Goal: Transaction & Acquisition: Book appointment/travel/reservation

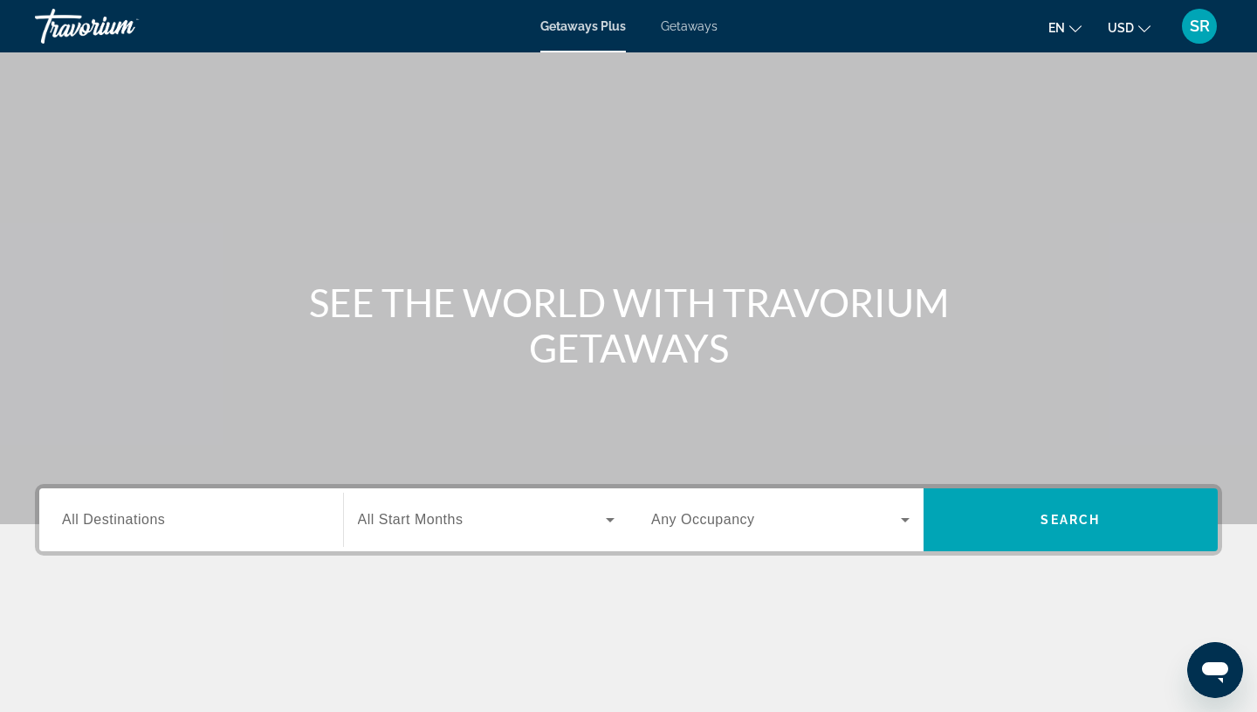
click at [695, 28] on span "Getaways" at bounding box center [689, 26] width 57 height 14
click at [124, 522] on span "All Destinations" at bounding box center [113, 519] width 103 height 15
click at [124, 522] on input "Destination All Destinations" at bounding box center [191, 520] width 258 height 21
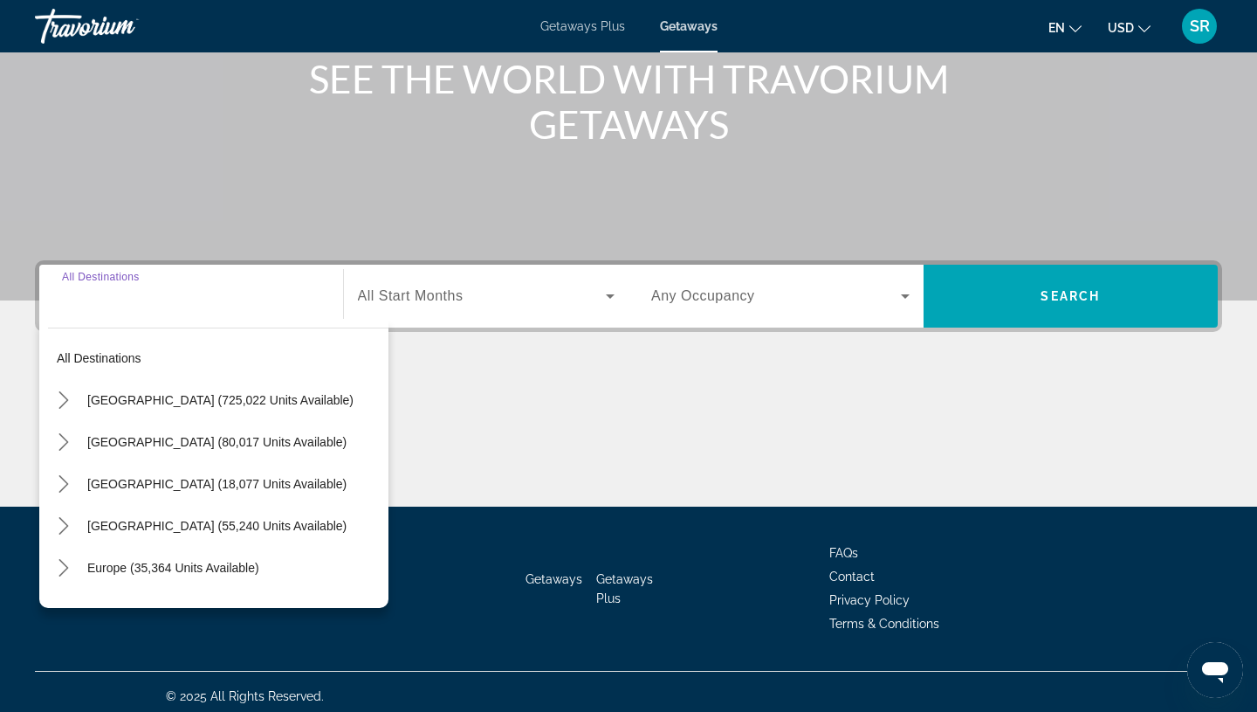
scroll to position [232, 0]
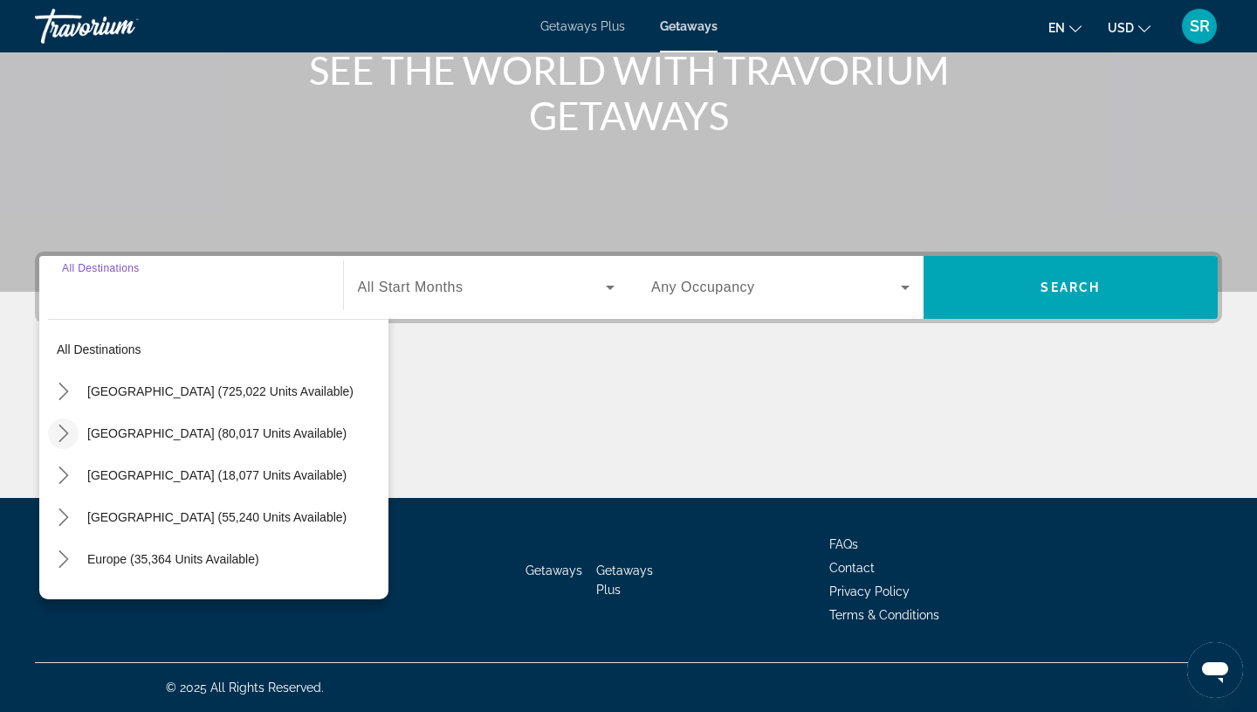
click at [72, 434] on mat-icon "Toggle Mexico (80,017 units available) submenu" at bounding box center [63, 433] width 31 height 31
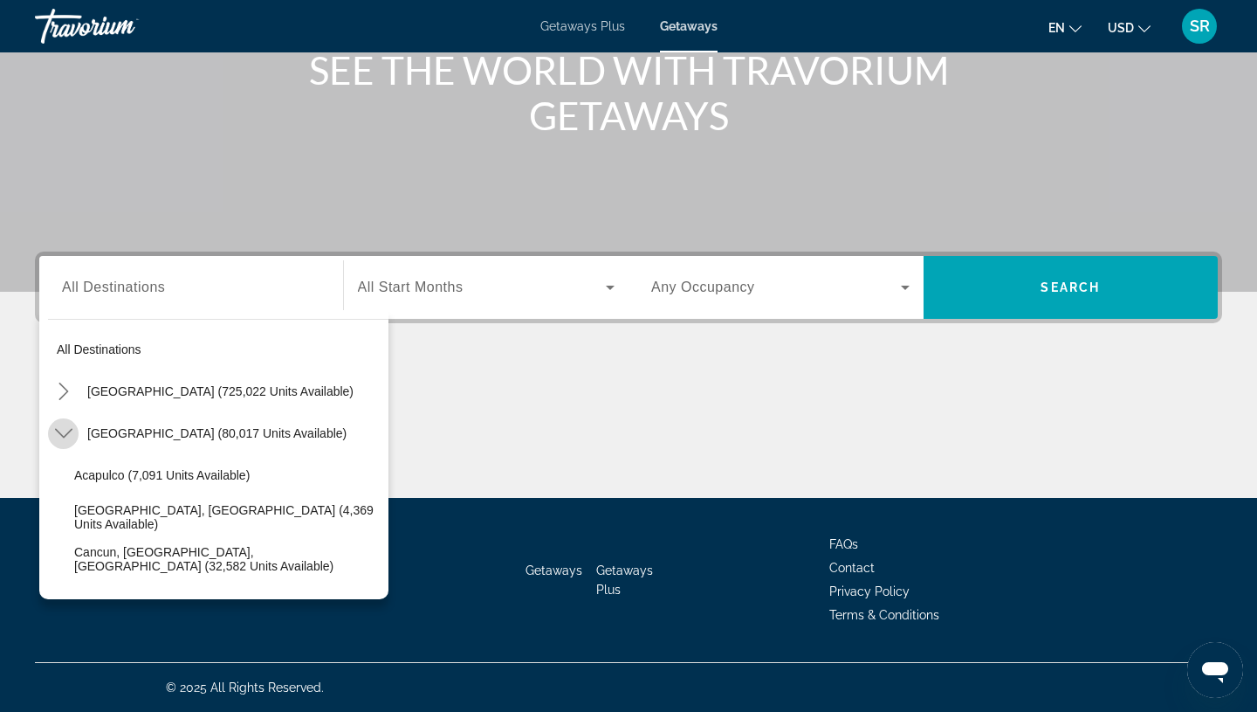
scroll to position [93, 0]
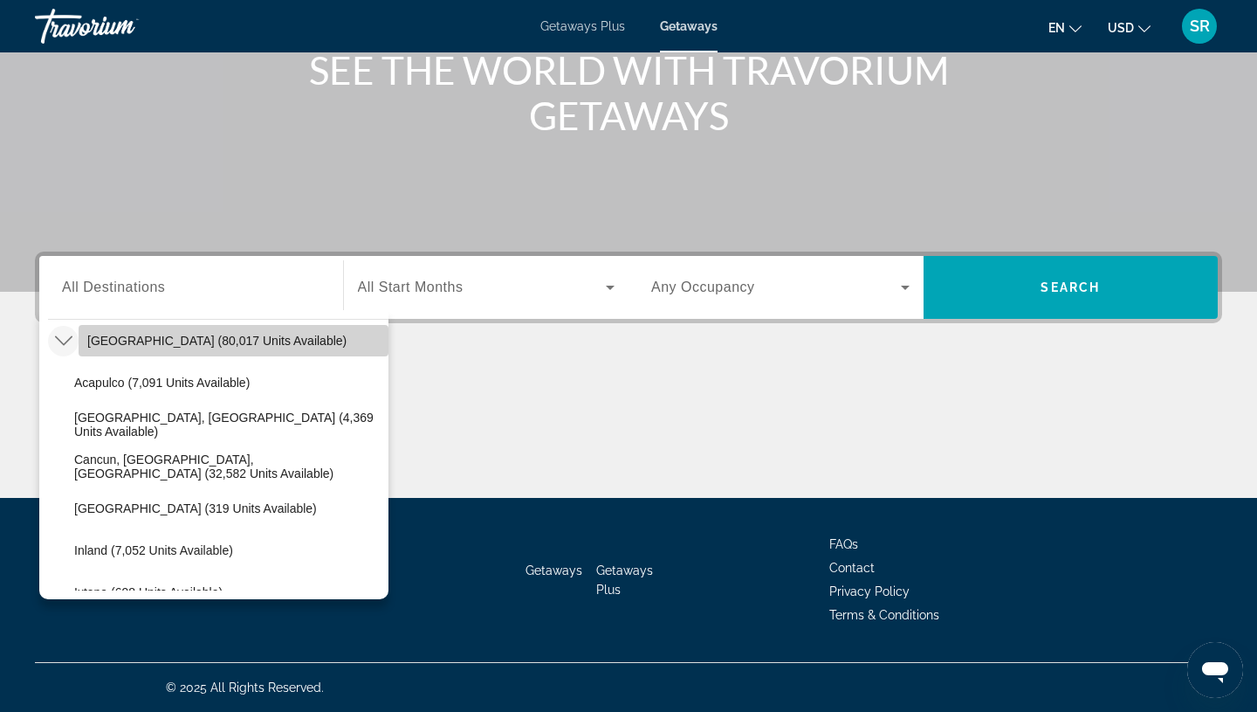
click at [141, 334] on span "[GEOGRAPHIC_DATA] (80,017 units available)" at bounding box center [216, 341] width 259 height 14
type input "**********"
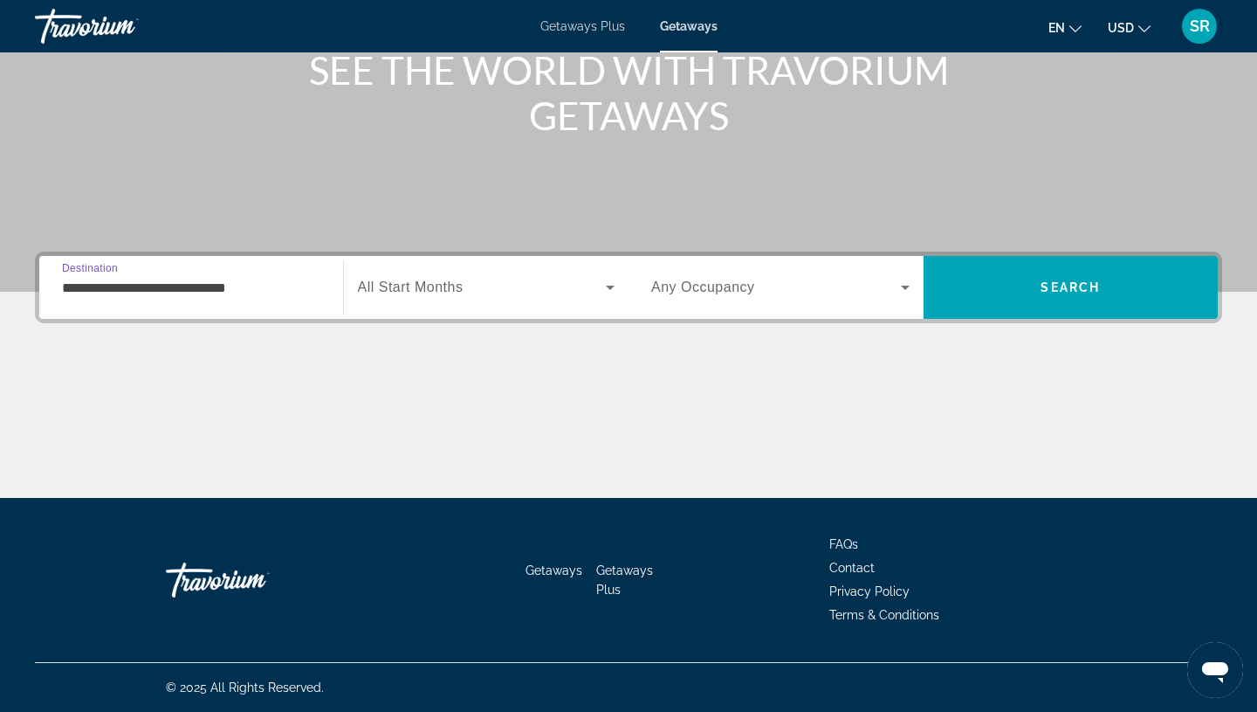
click at [410, 282] on span "All Start Months" at bounding box center [411, 286] width 106 height 15
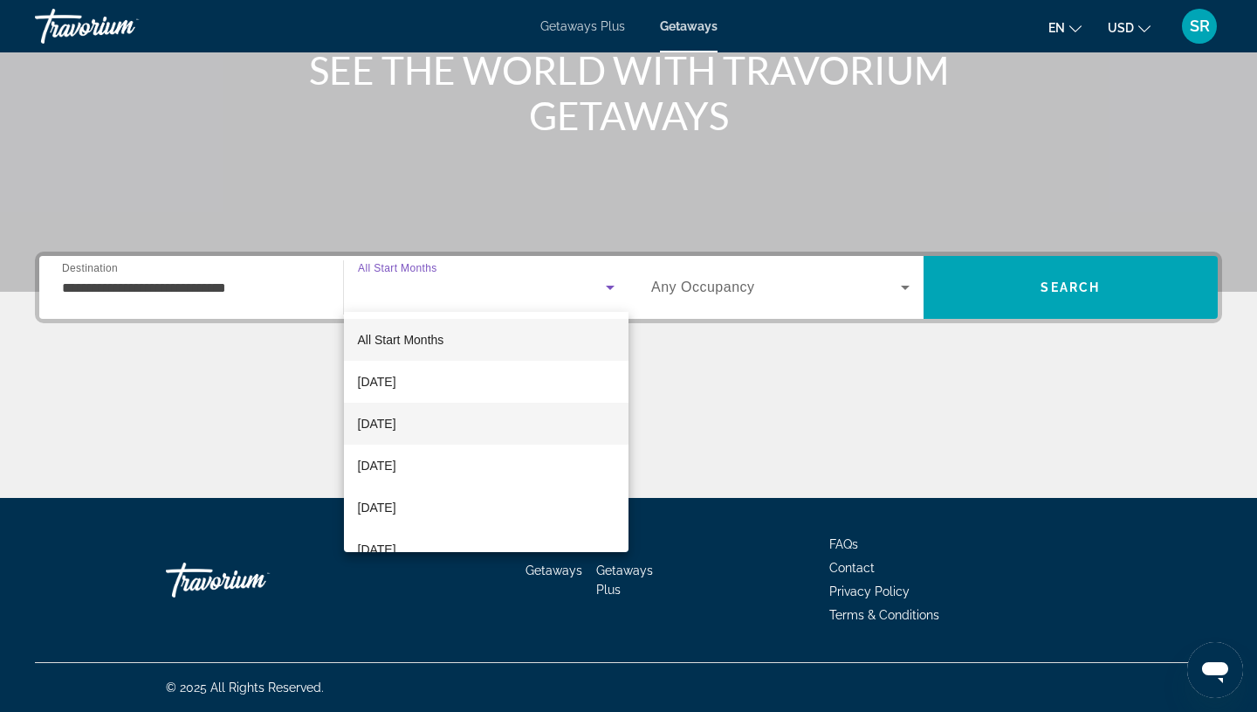
click at [396, 417] on span "[DATE]" at bounding box center [377, 423] width 38 height 21
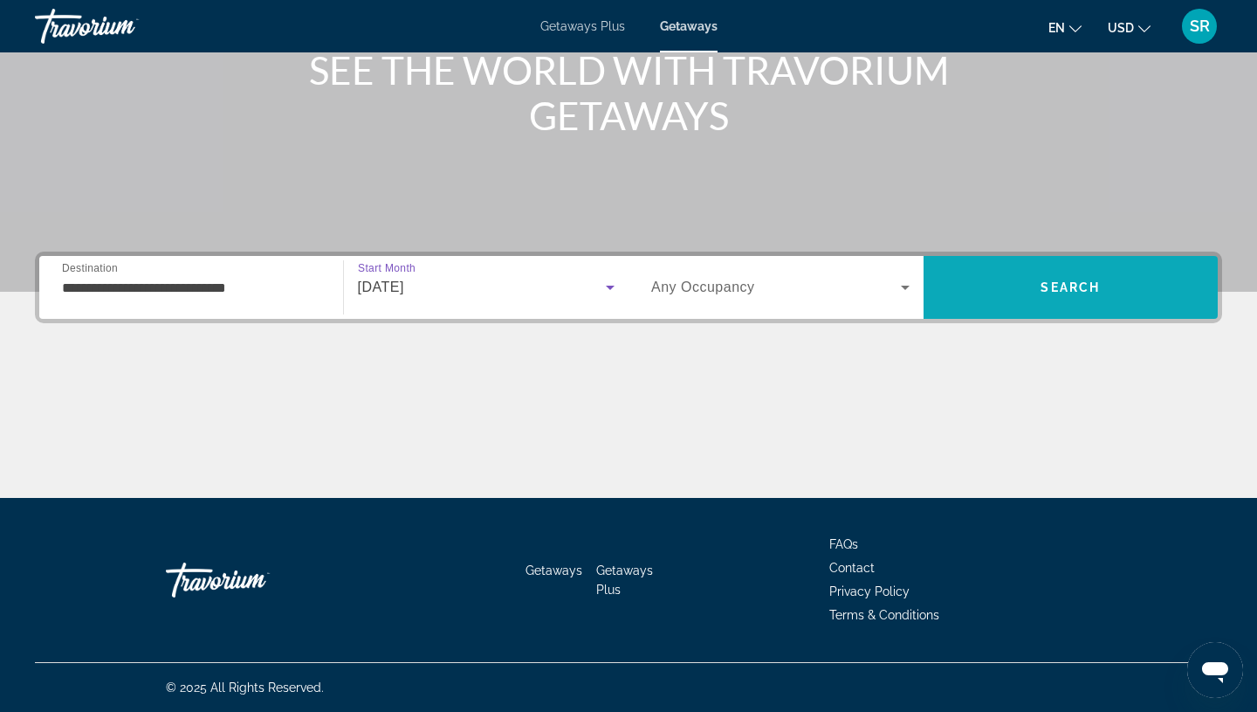
click at [1090, 285] on span "Search" at bounding box center [1070, 287] width 59 height 14
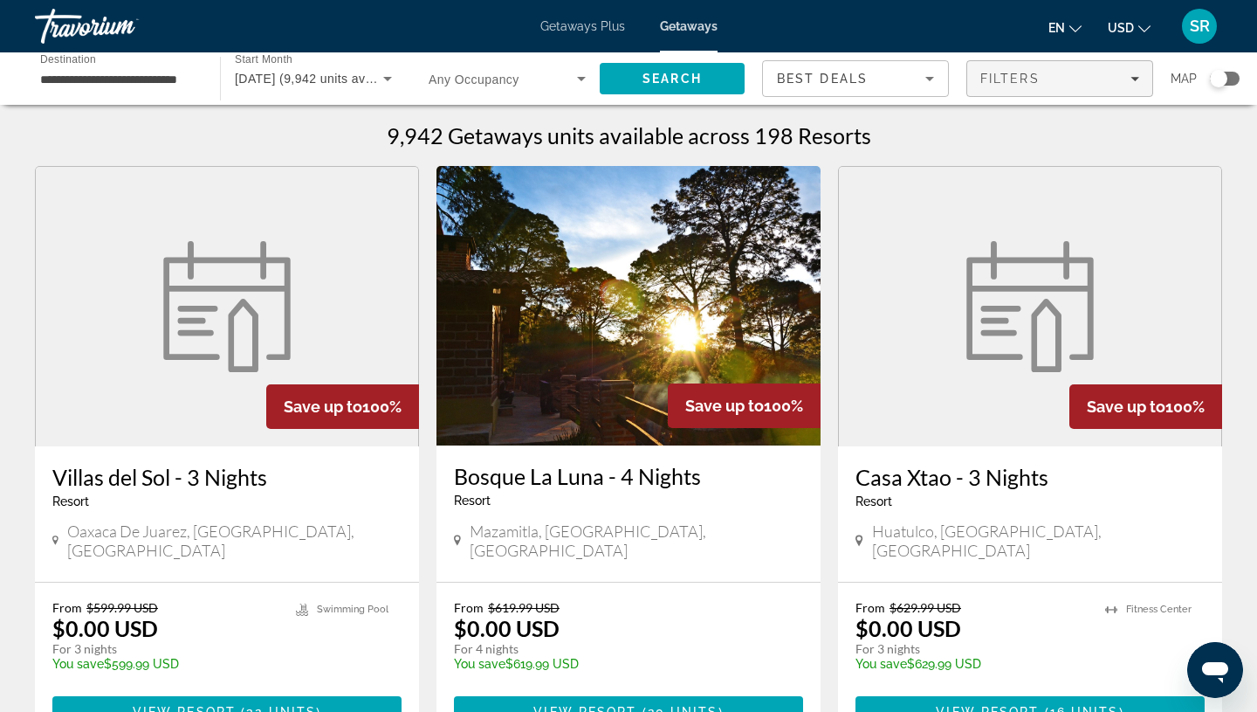
click at [1125, 80] on div "Filters" at bounding box center [1059, 79] width 159 height 14
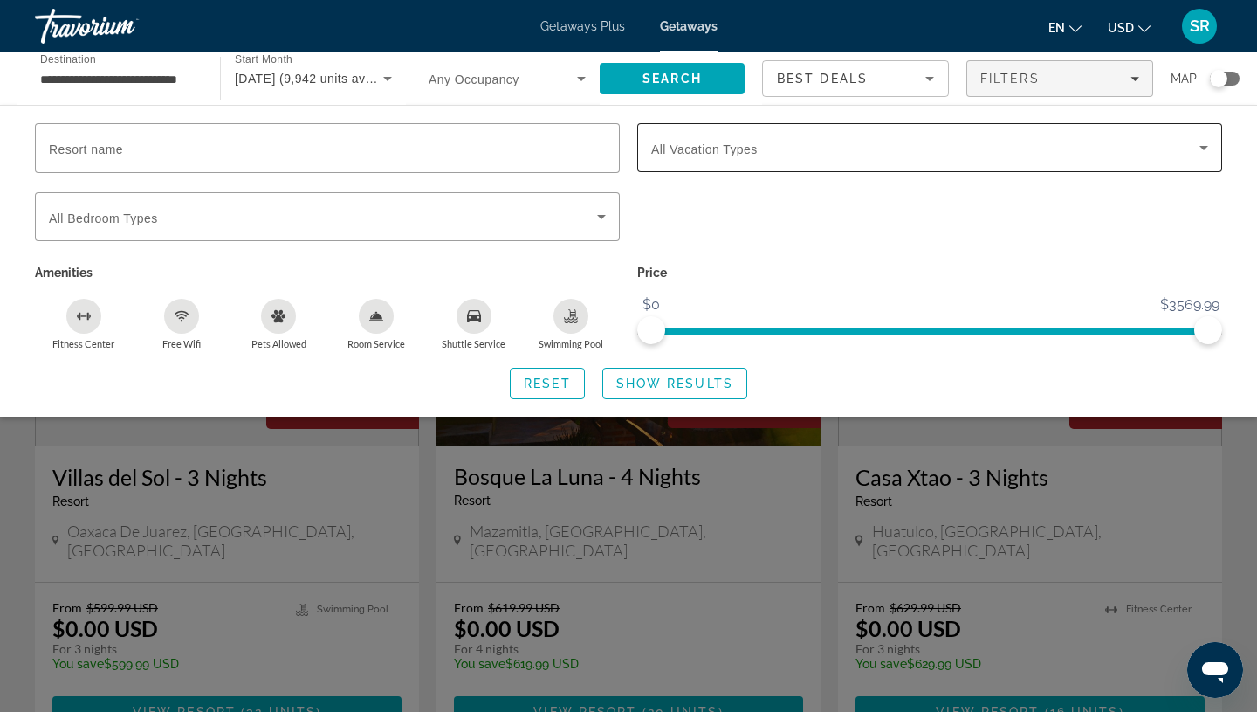
click at [1166, 144] on span "Search widget" at bounding box center [925, 147] width 548 height 21
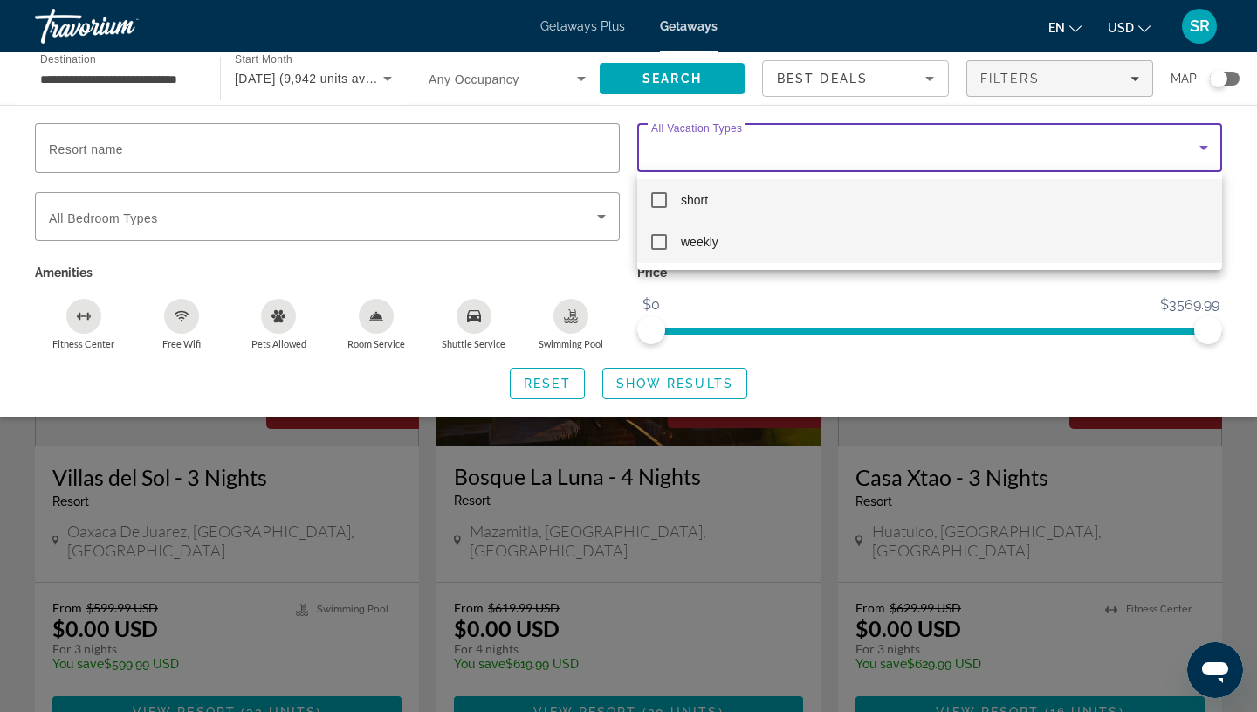
click at [1006, 248] on mat-option "weekly" at bounding box center [929, 242] width 585 height 42
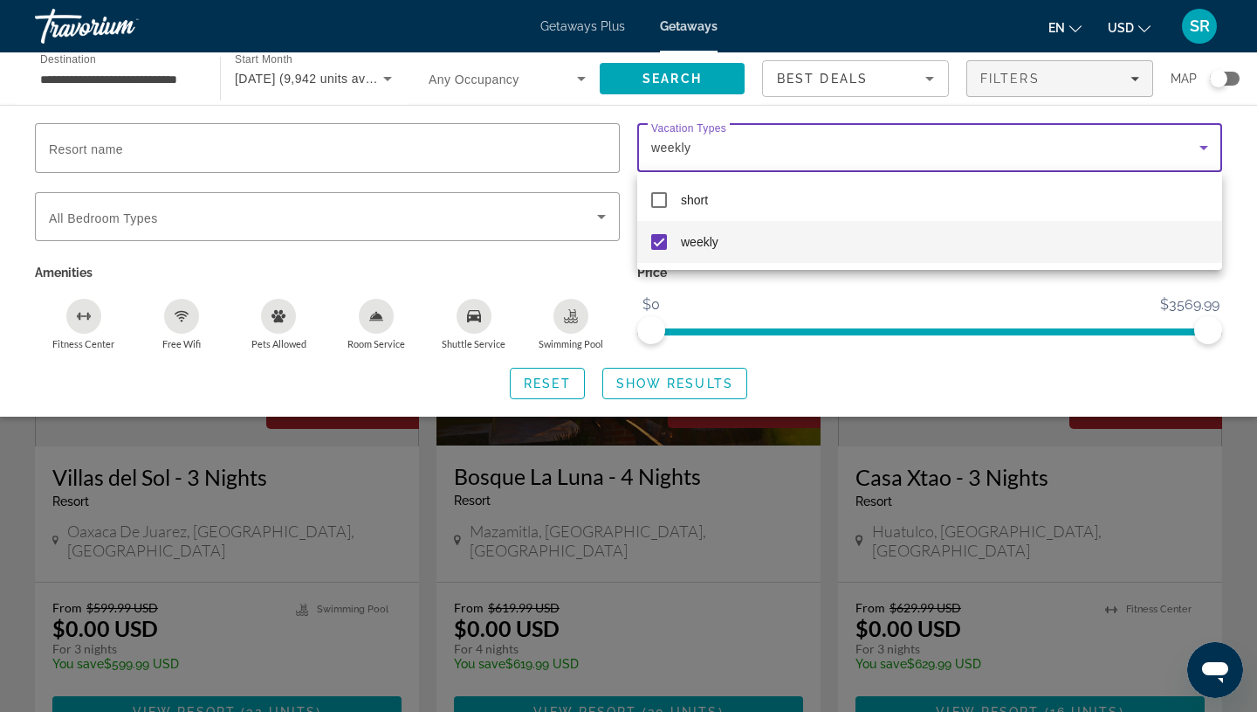
click at [675, 379] on div at bounding box center [628, 356] width 1257 height 712
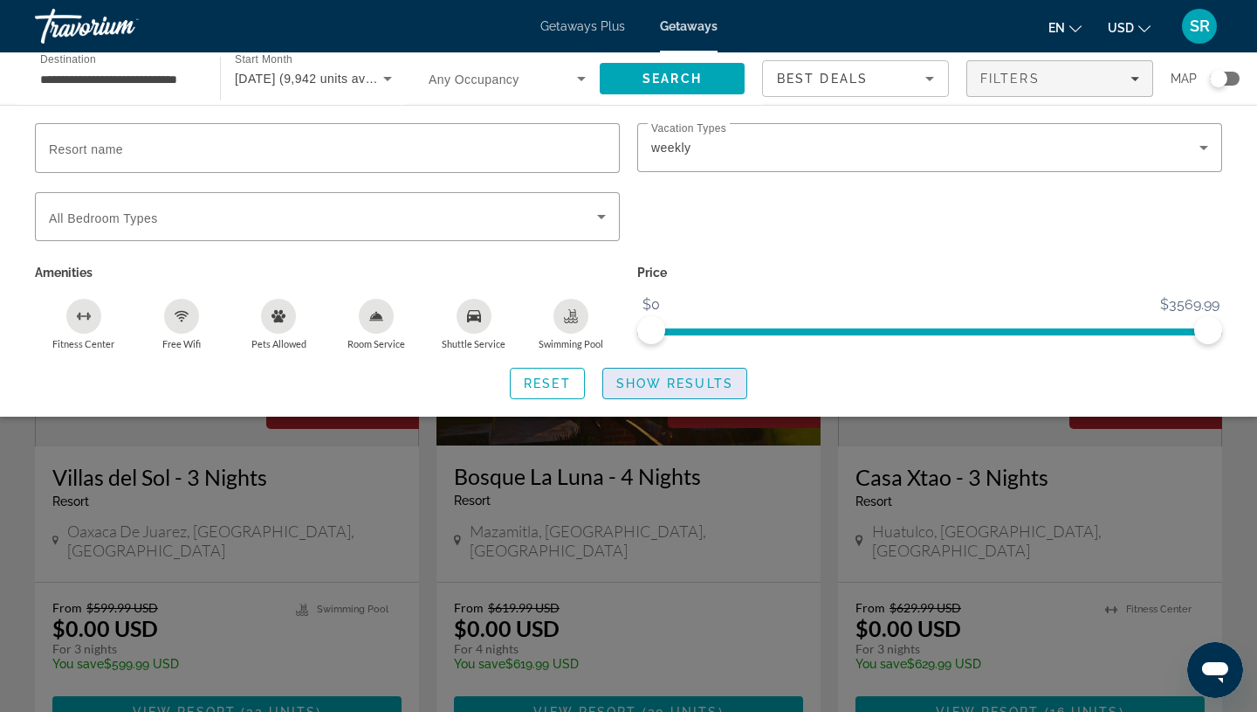
click at [661, 382] on span "Show Results" at bounding box center [674, 383] width 117 height 14
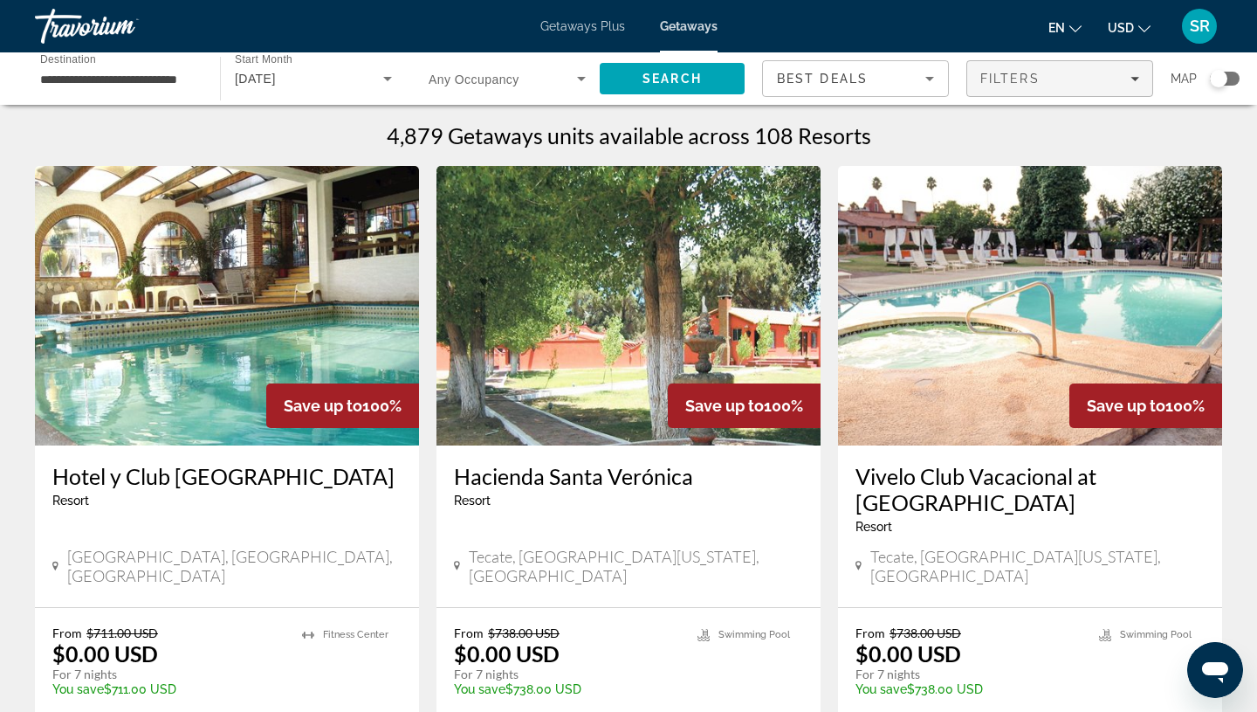
click at [1114, 73] on div "Filters" at bounding box center [1059, 79] width 159 height 14
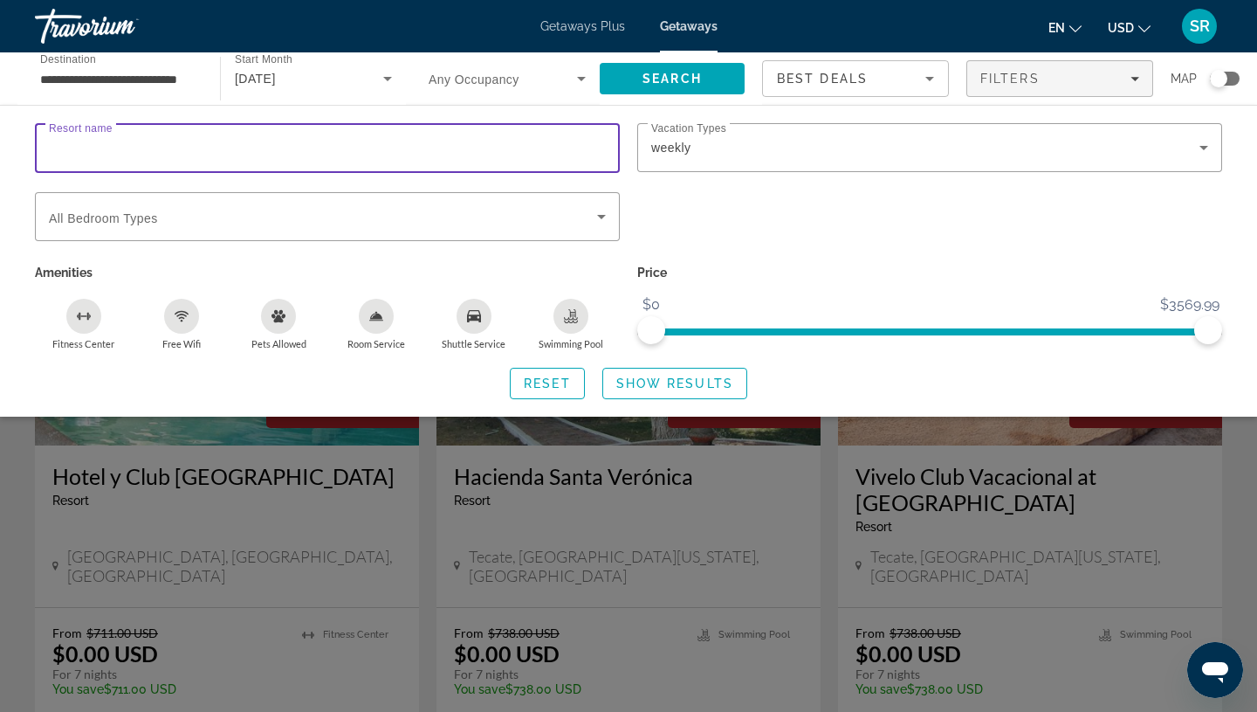
click at [396, 155] on input "Resort name" at bounding box center [327, 148] width 557 height 21
type input "**********"
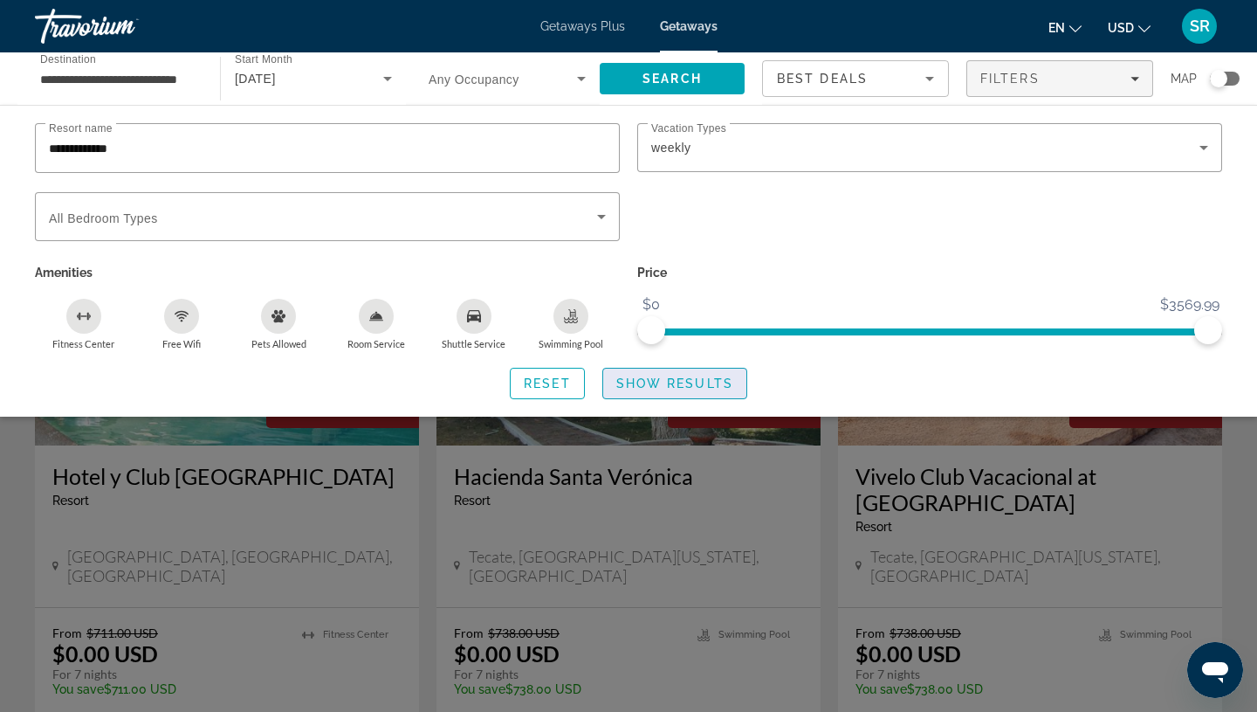
click at [695, 382] on span "Show Results" at bounding box center [674, 383] width 117 height 14
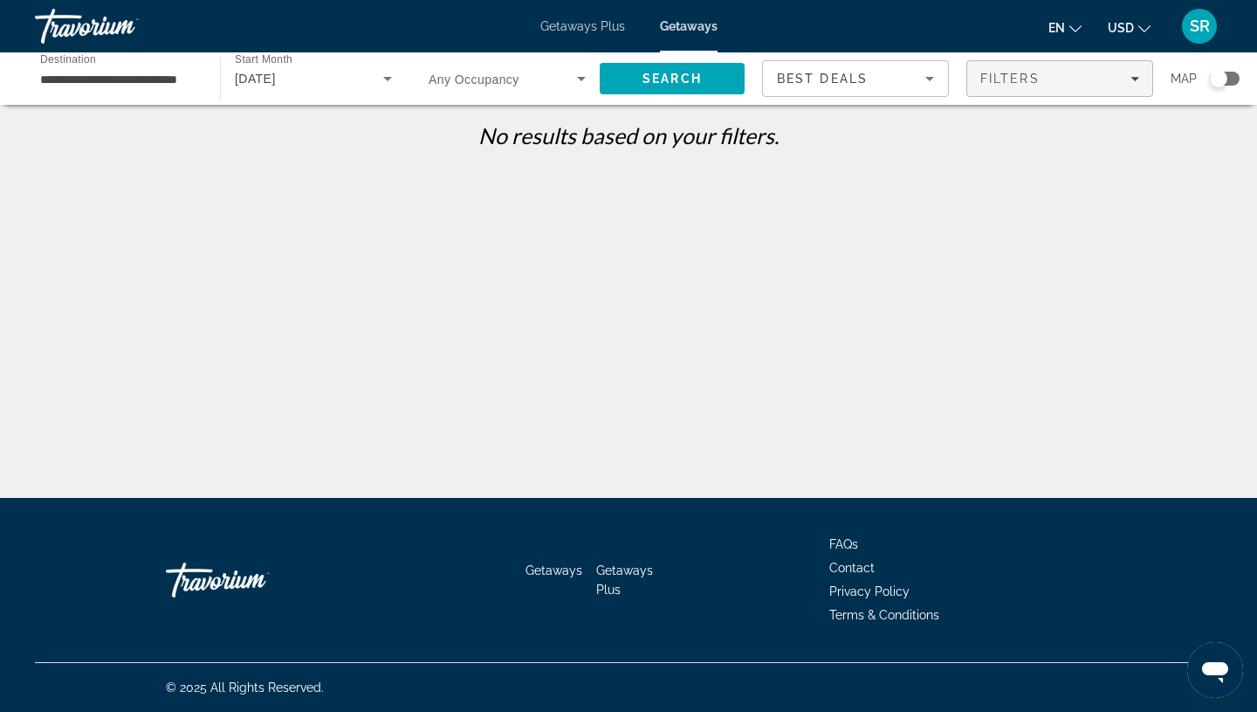
click at [1049, 87] on span "Filters" at bounding box center [1059, 79] width 185 height 42
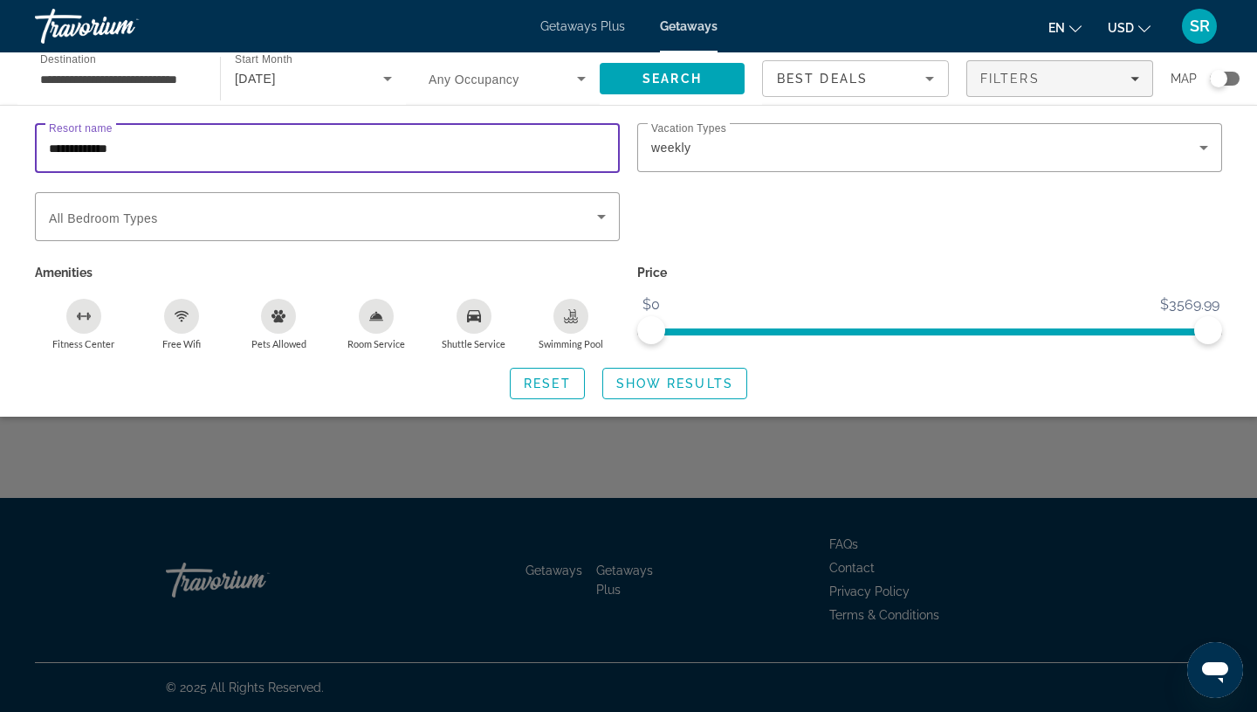
click at [258, 157] on input "**********" at bounding box center [327, 148] width 557 height 21
type input "*"
click at [692, 386] on span "Show Results" at bounding box center [674, 383] width 117 height 14
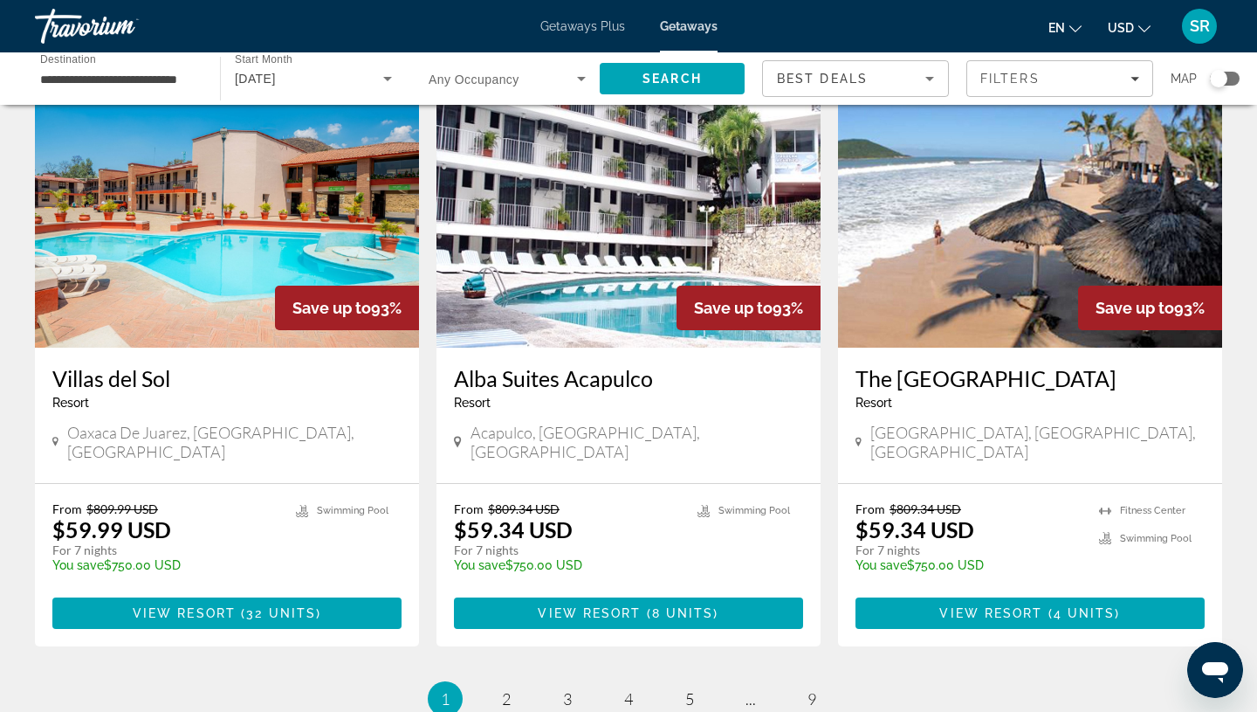
scroll to position [2165, 0]
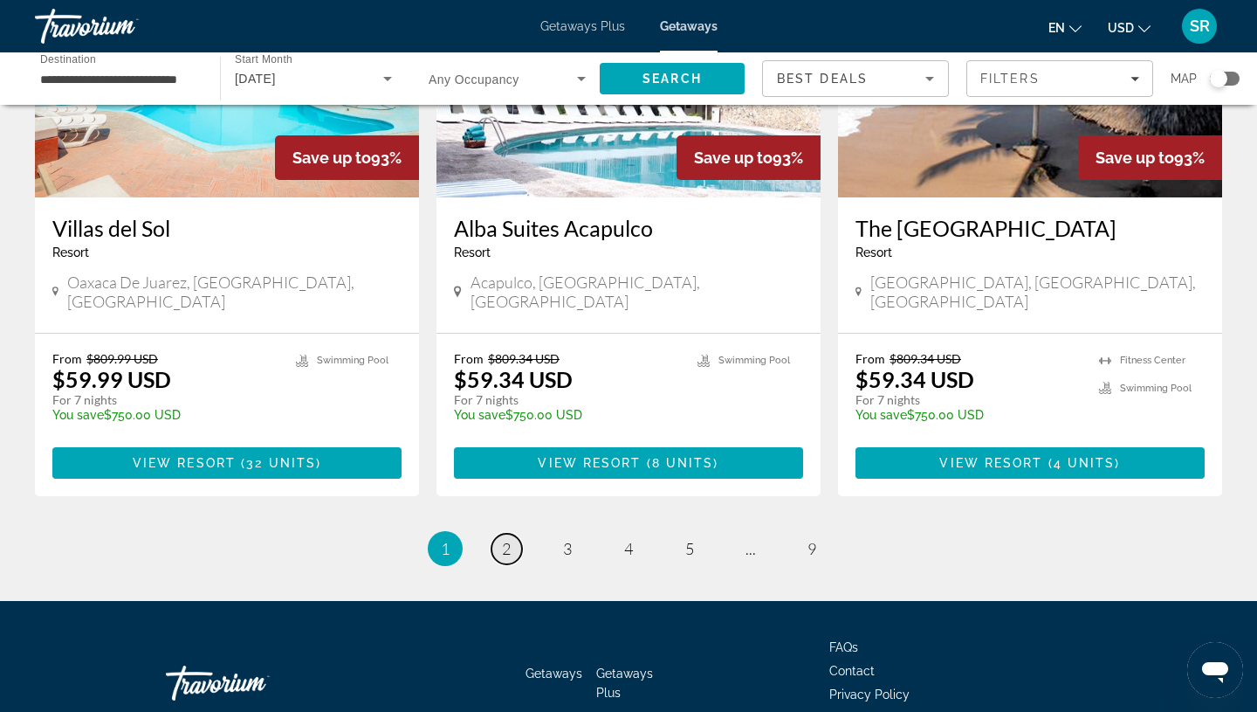
click at [510, 539] on span "2" at bounding box center [506, 548] width 9 height 19
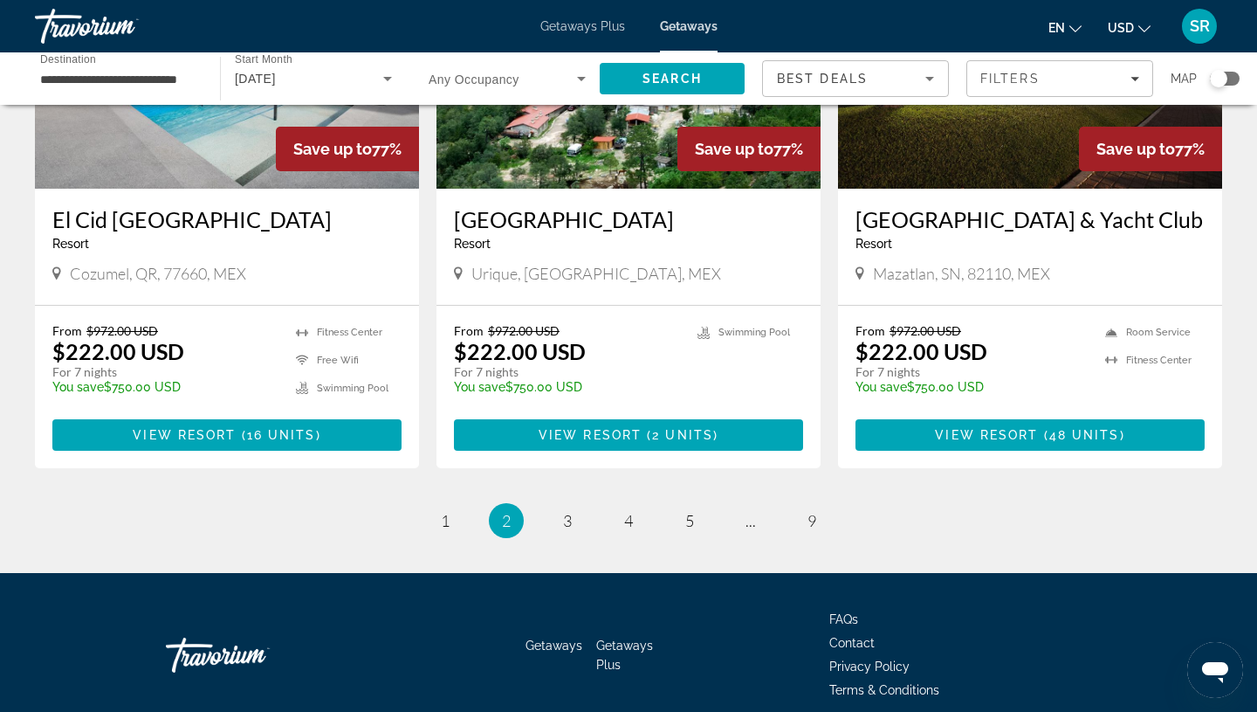
scroll to position [2153, 0]
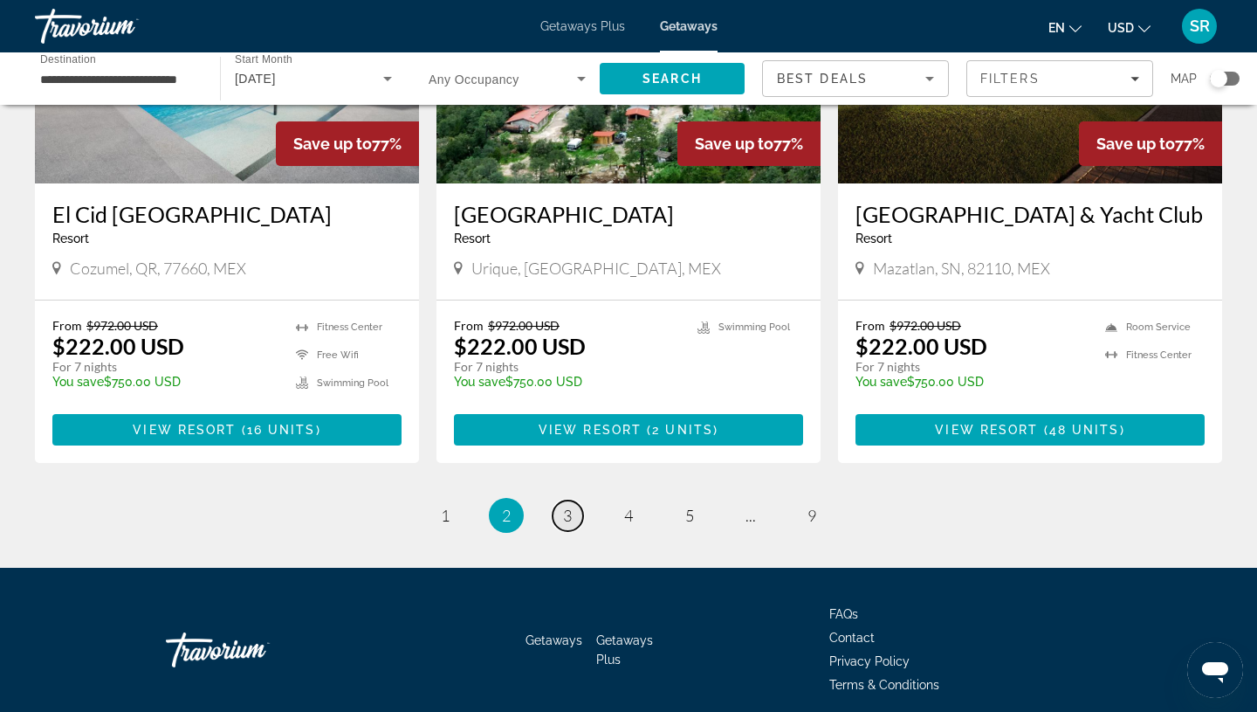
click at [566, 506] on span "3" at bounding box center [567, 515] width 9 height 19
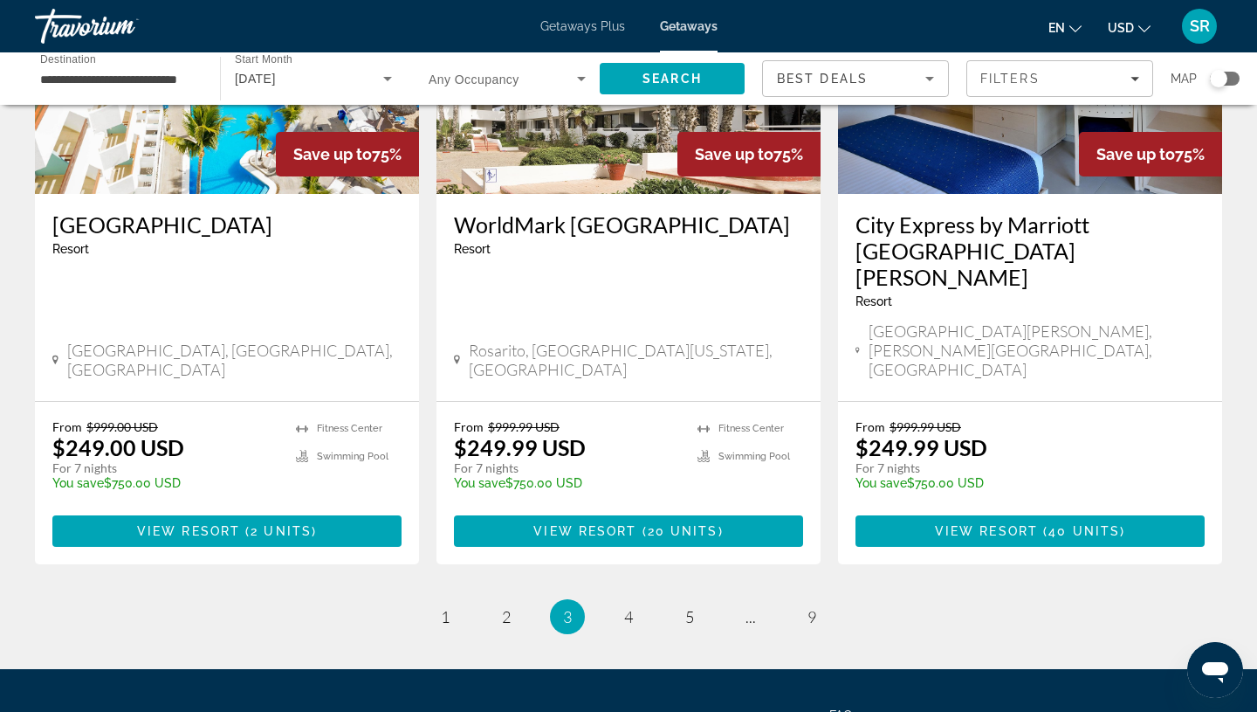
scroll to position [2140, 0]
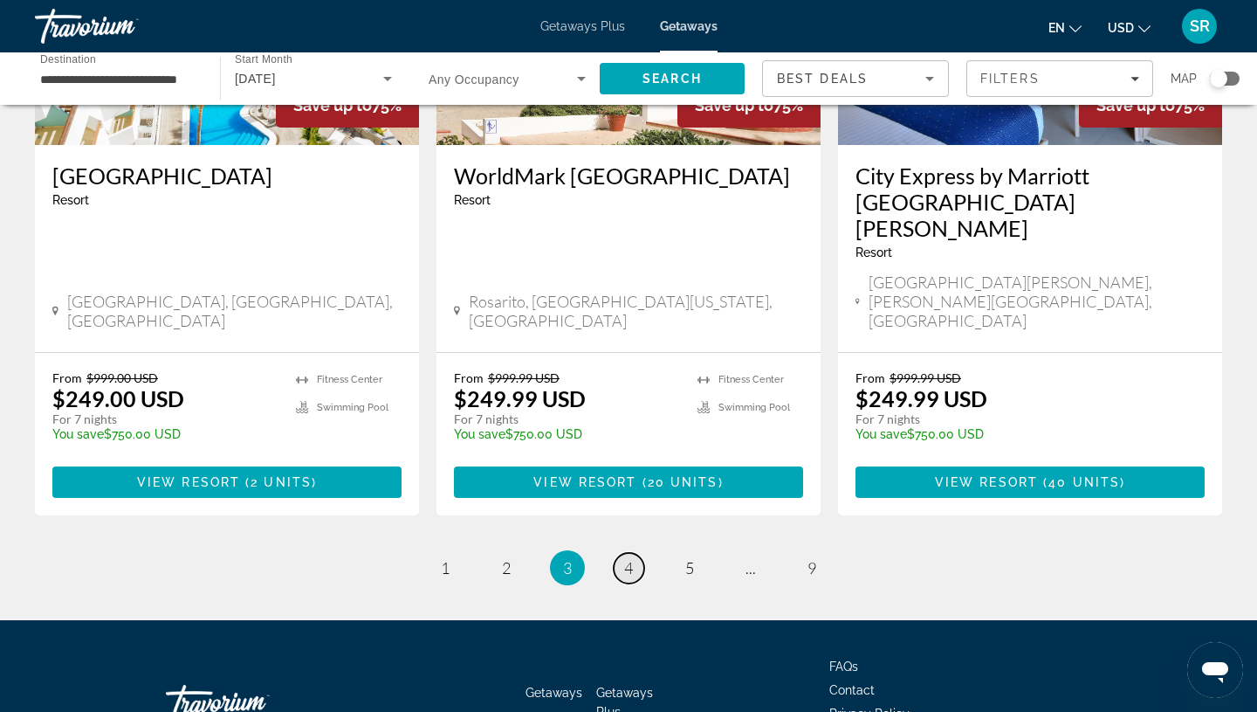
click at [626, 558] on span "4" at bounding box center [628, 567] width 9 height 19
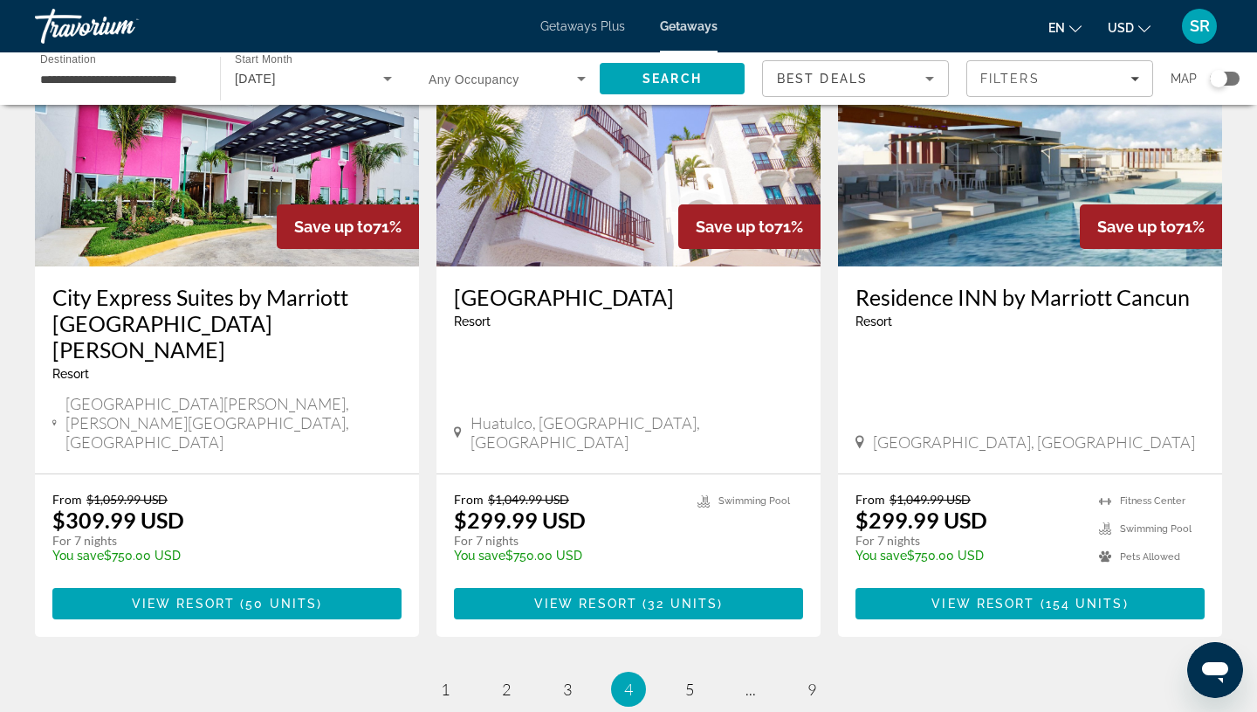
scroll to position [2150, 0]
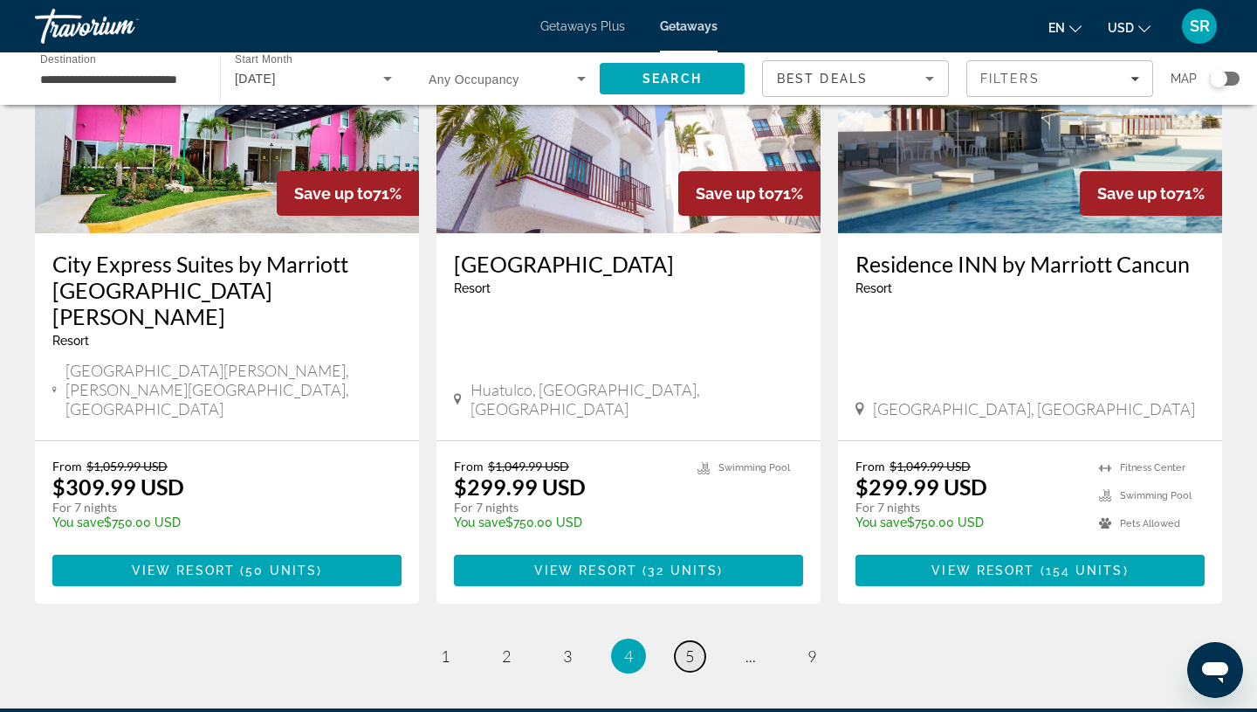
click at [687, 646] on span "5" at bounding box center [689, 655] width 9 height 19
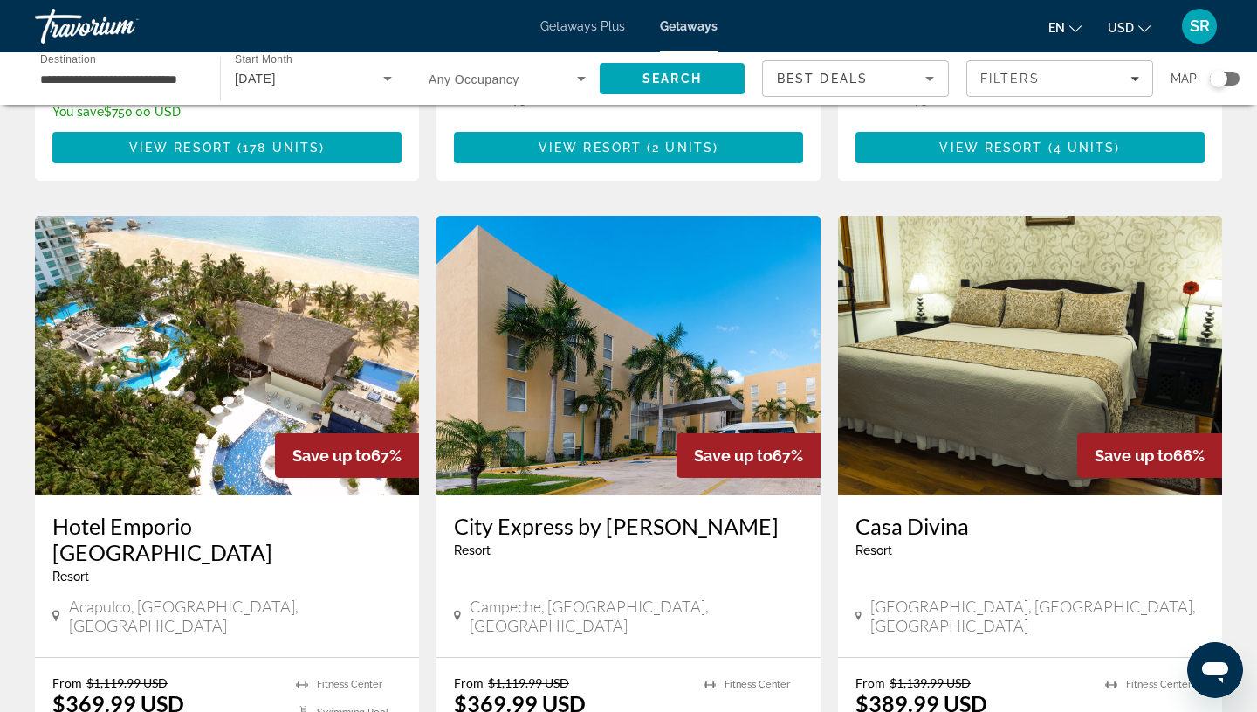
scroll to position [1246, 0]
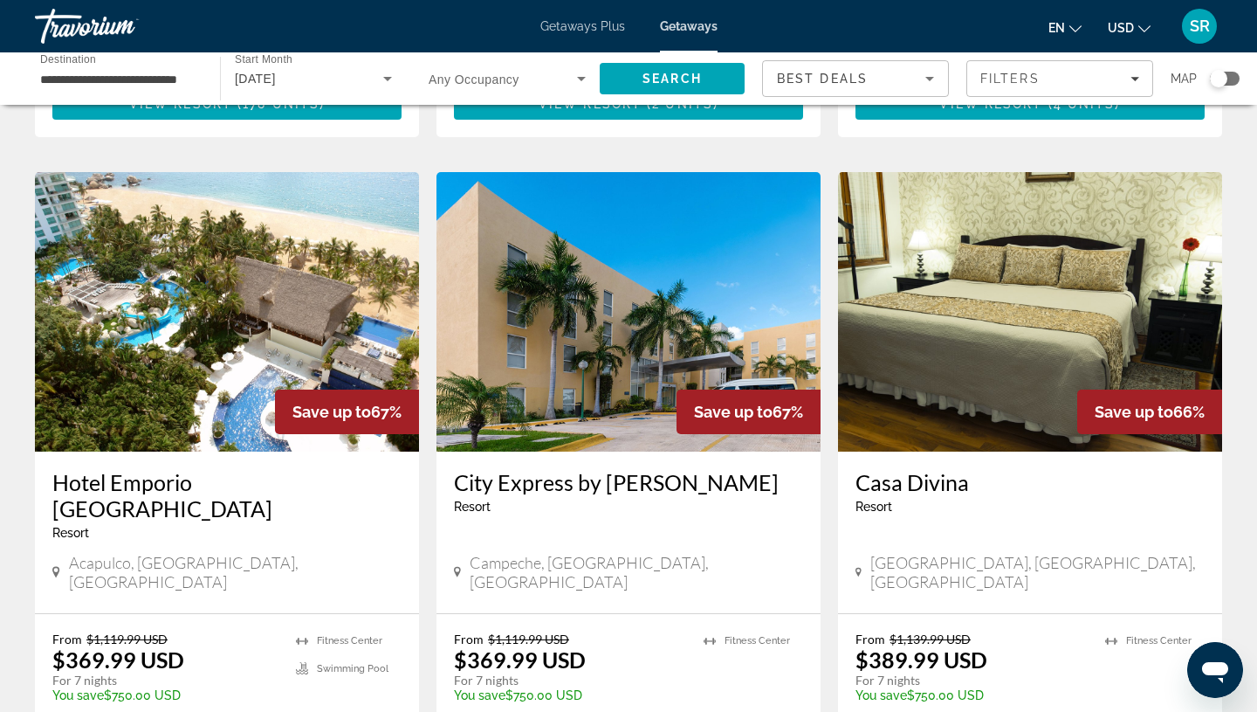
click at [190, 307] on img "Main content" at bounding box center [227, 311] width 384 height 279
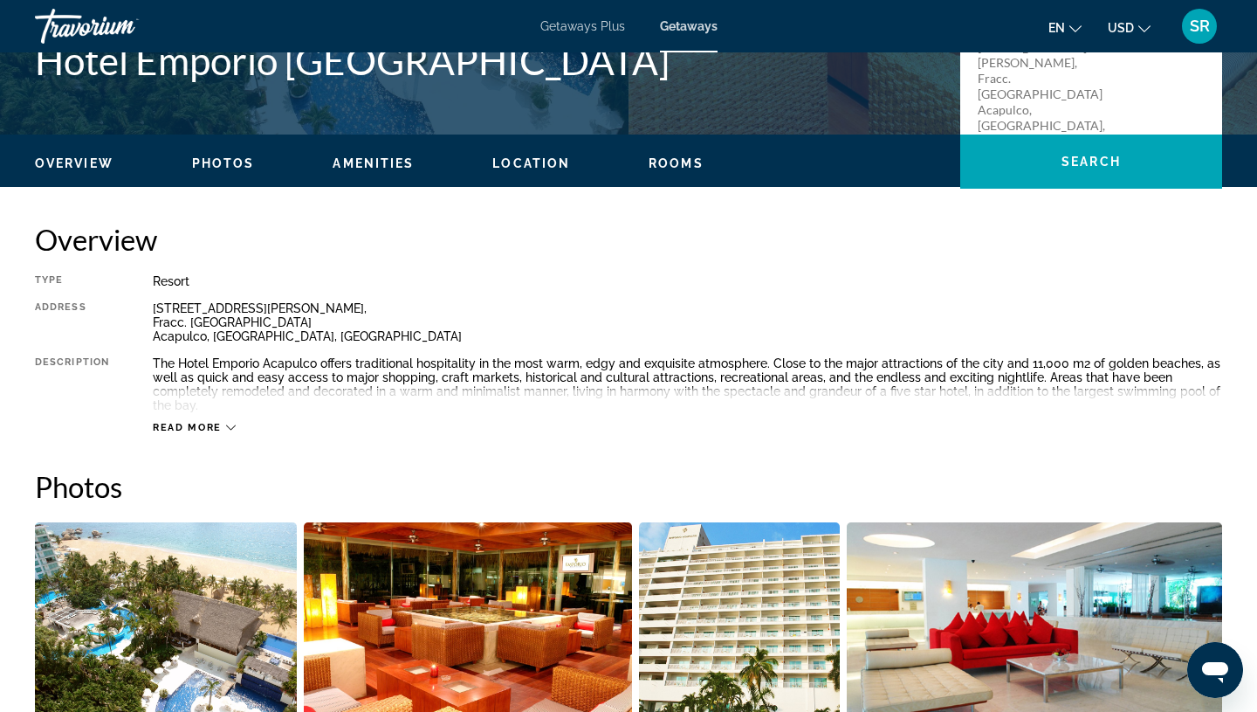
scroll to position [559, 0]
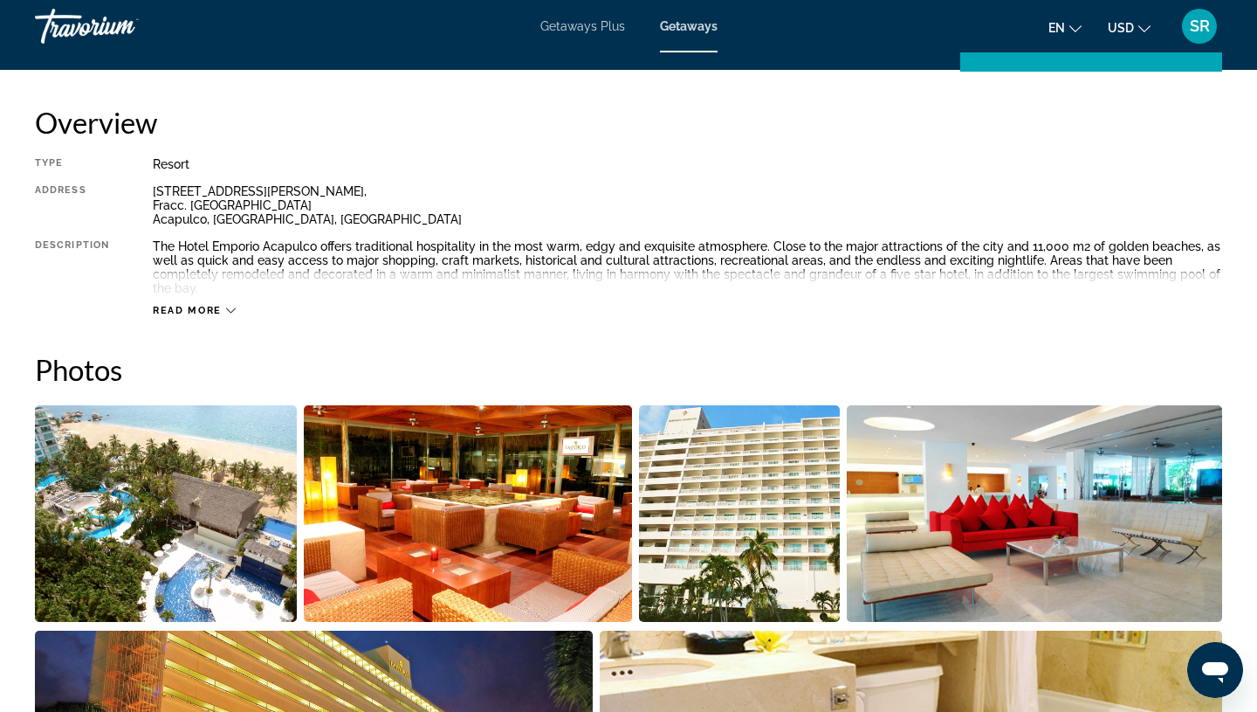
click at [184, 311] on span "Read more" at bounding box center [187, 310] width 69 height 11
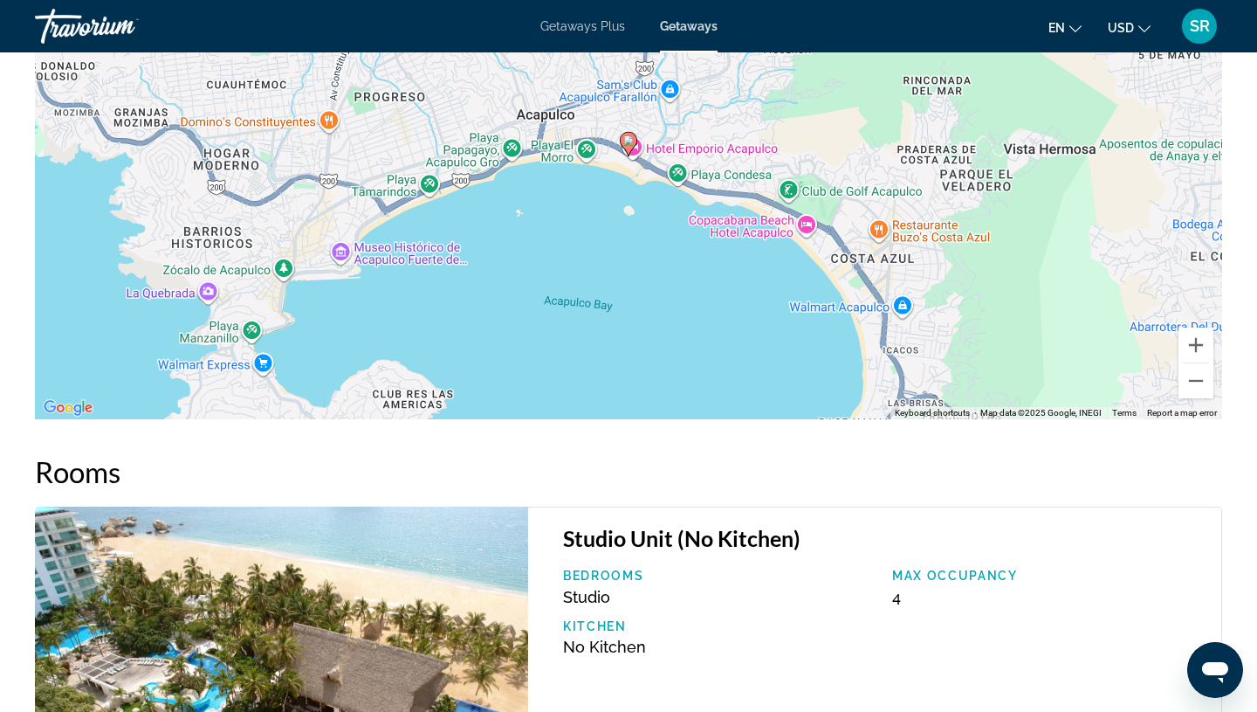
scroll to position [2337, 0]
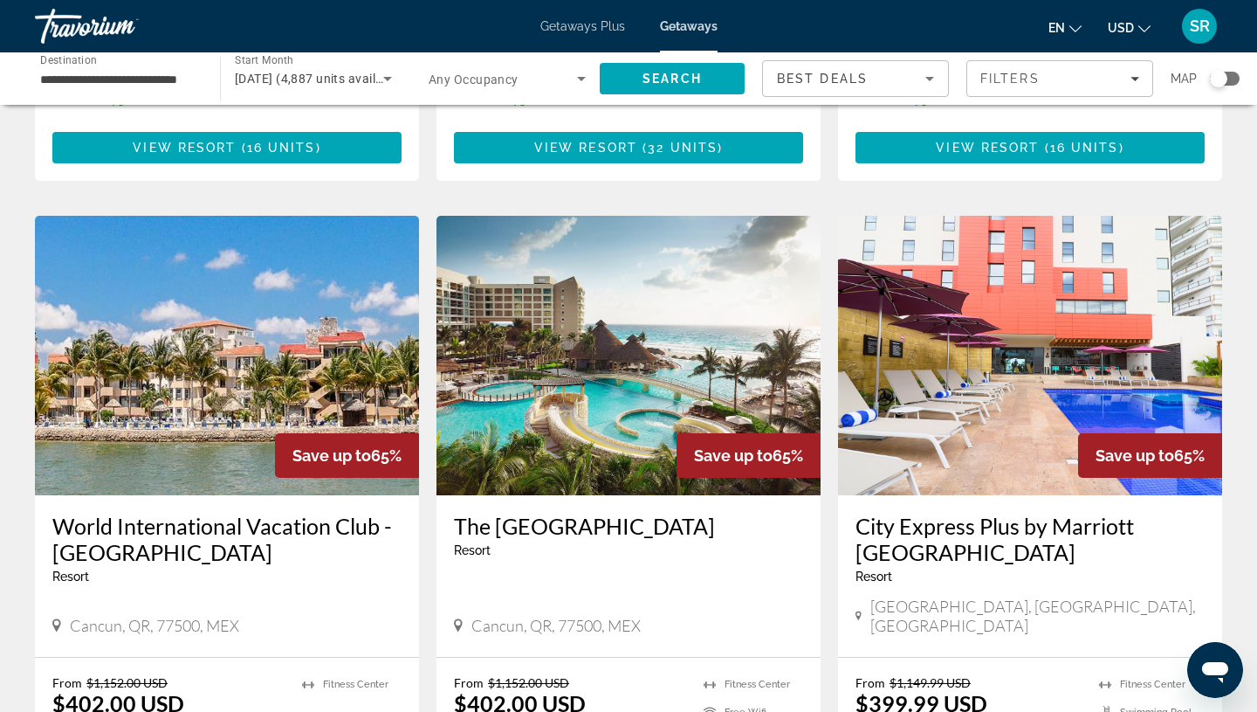
scroll to position [1841, 0]
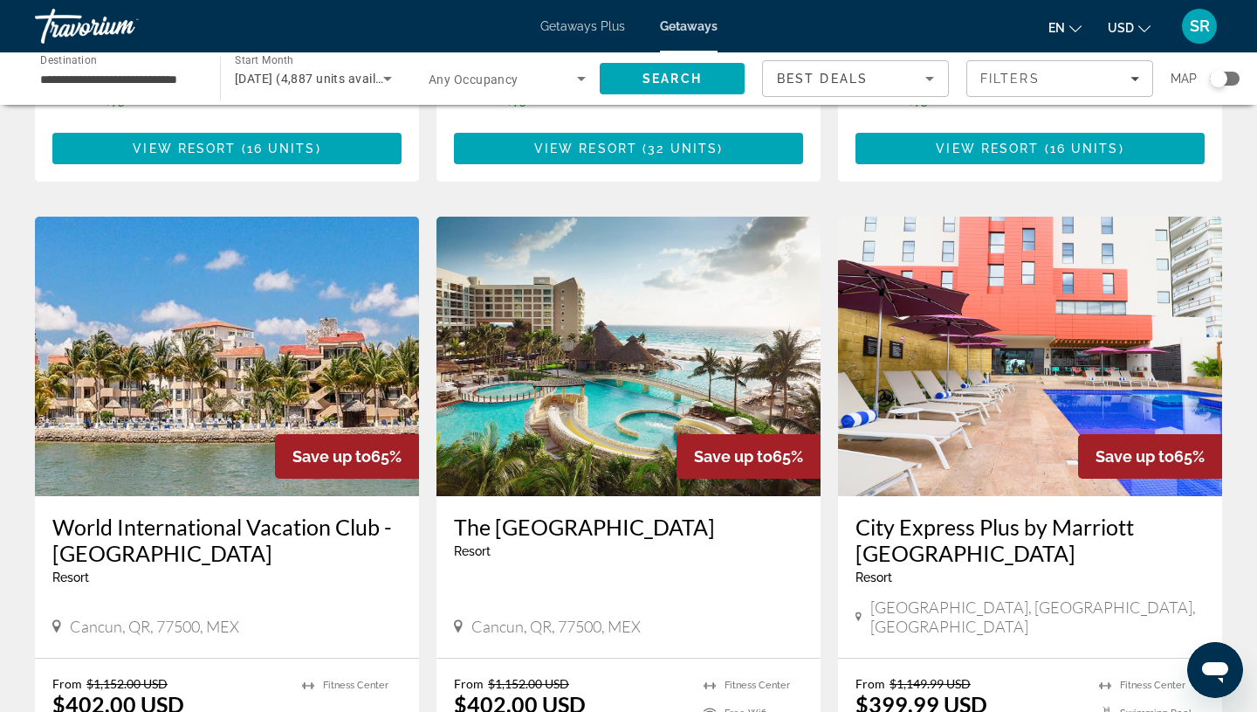
click at [590, 278] on img "Main content" at bounding box center [629, 356] width 384 height 279
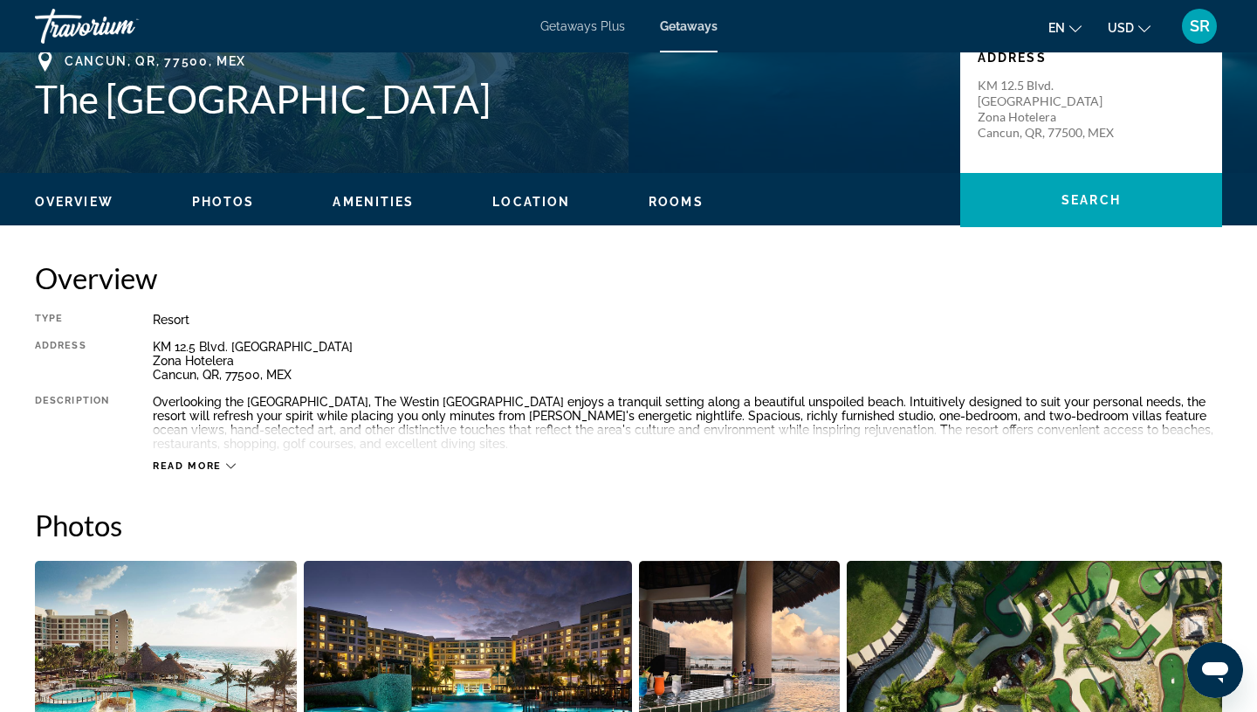
scroll to position [436, 0]
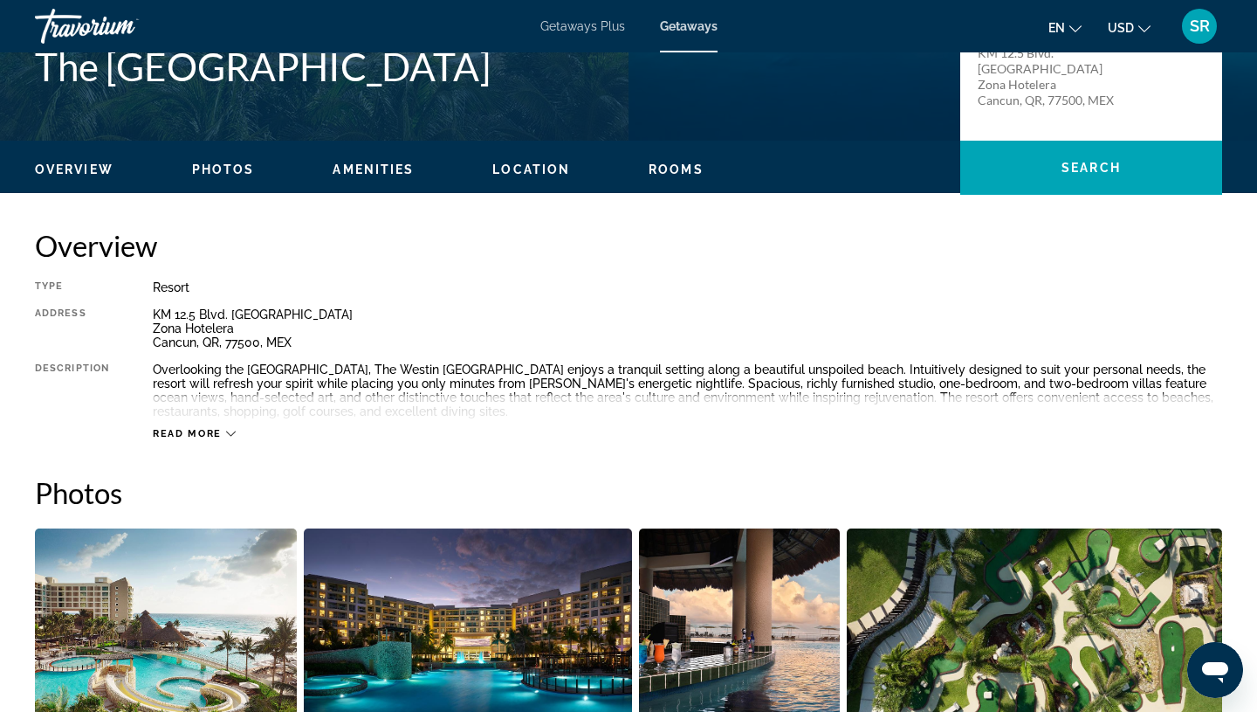
click at [189, 436] on span "Read more" at bounding box center [187, 433] width 69 height 11
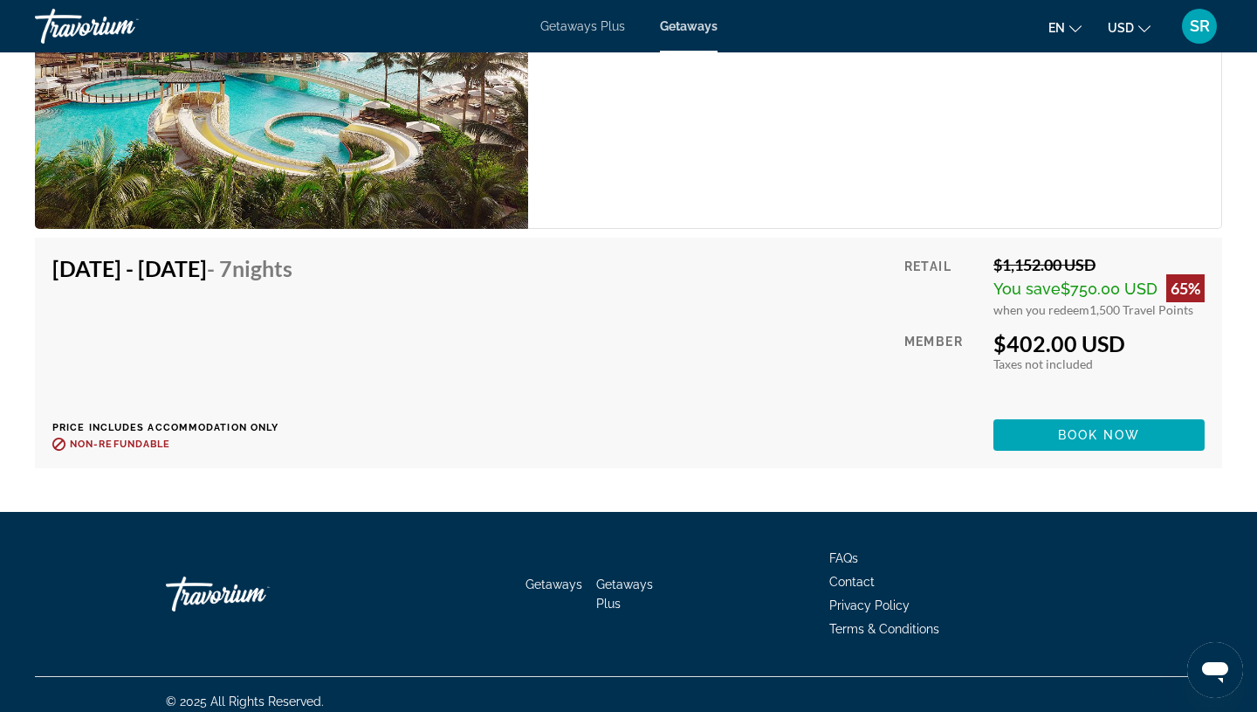
scroll to position [3082, 0]
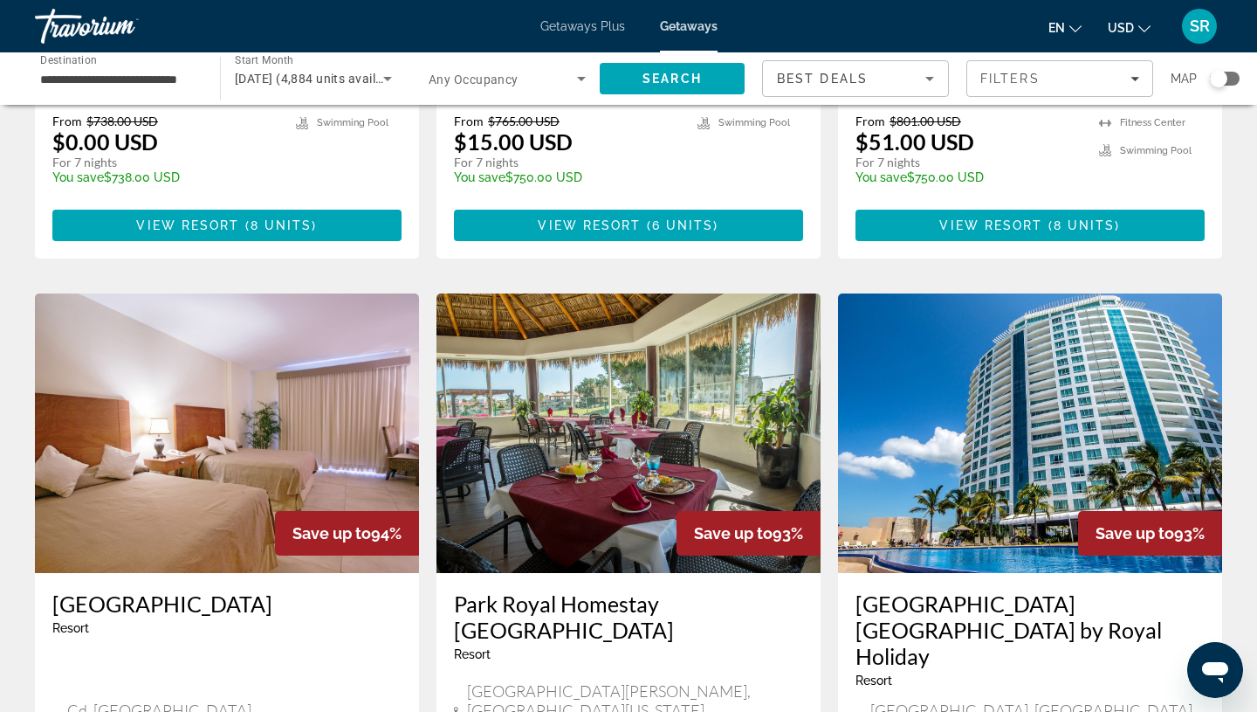
scroll to position [986, 0]
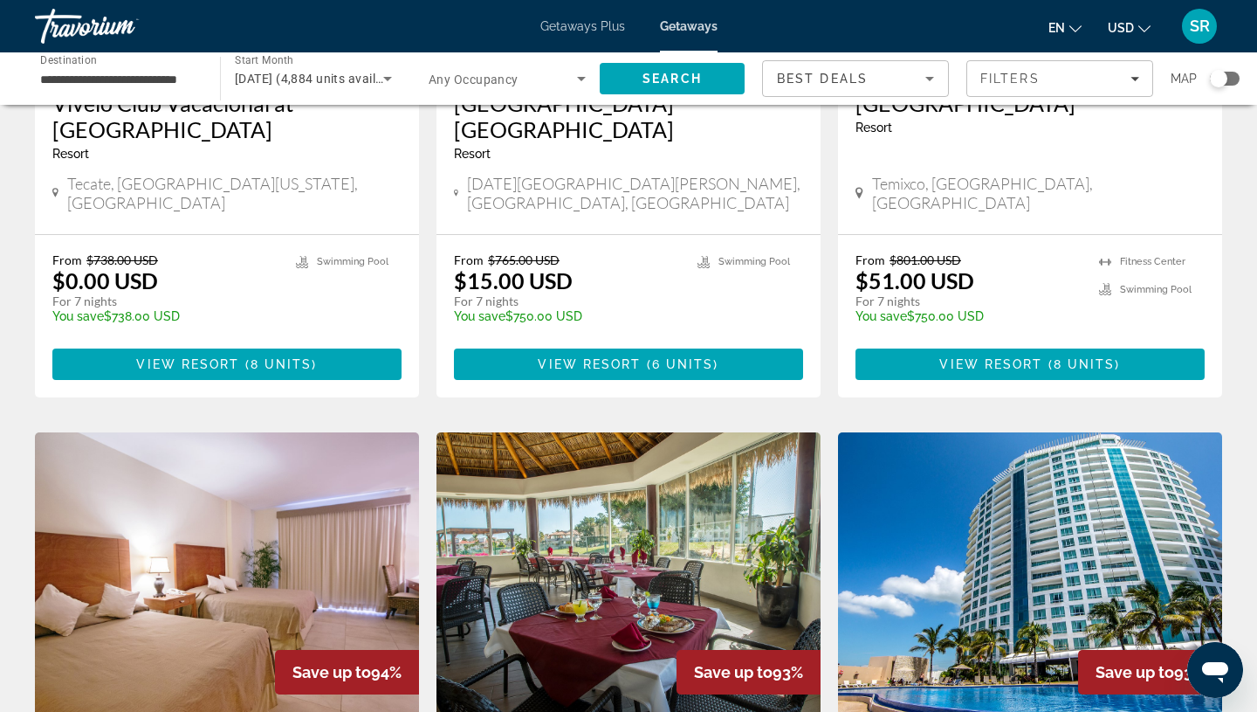
click at [385, 81] on icon "Search widget" at bounding box center [387, 78] width 21 height 21
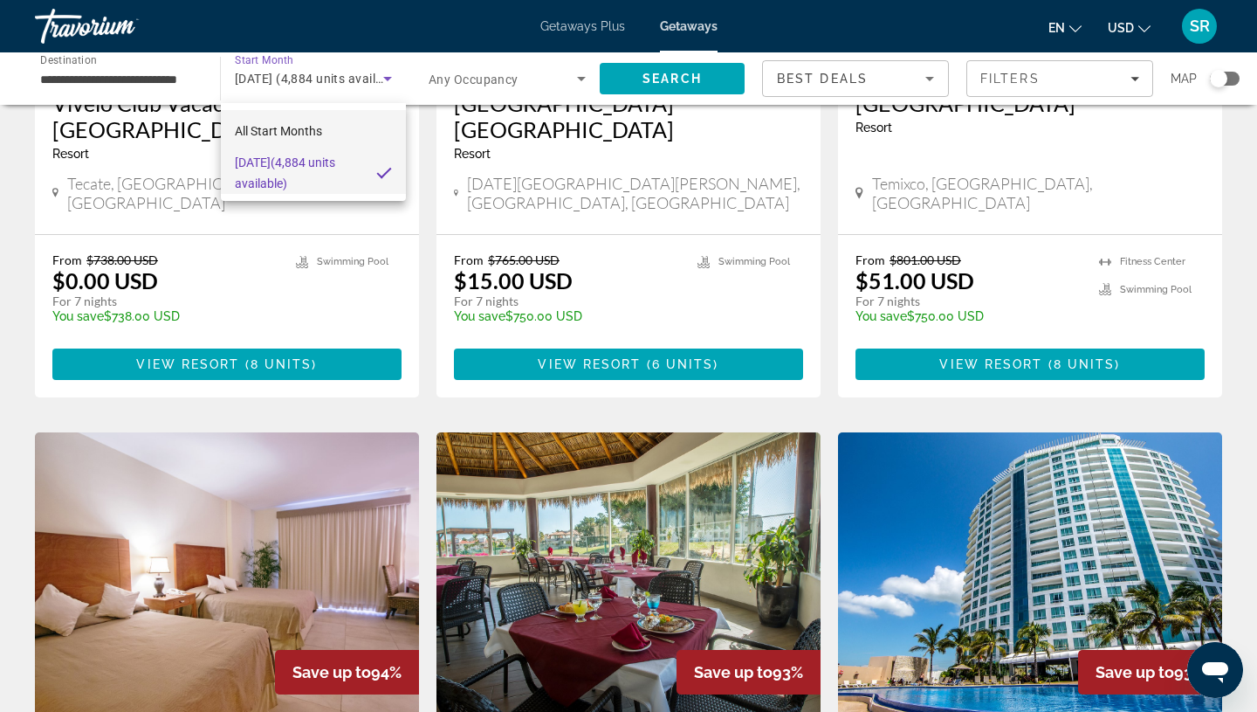
click at [293, 134] on span "All Start Months" at bounding box center [278, 131] width 87 height 14
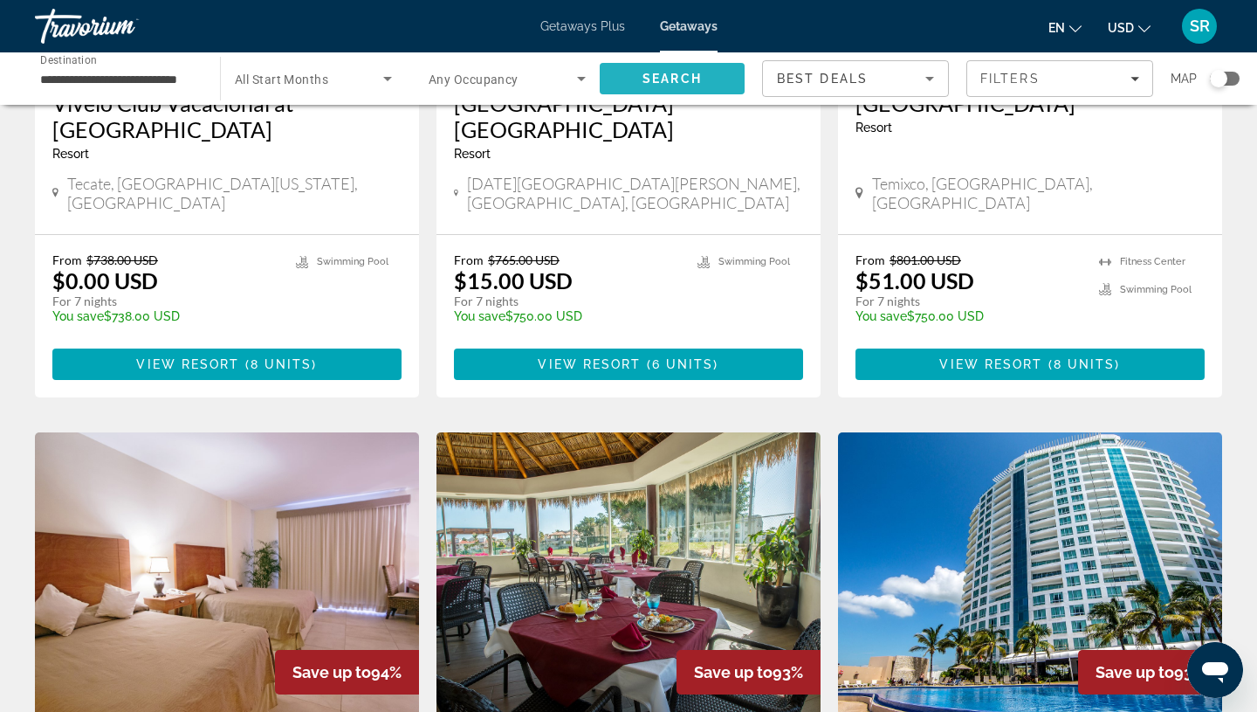
click at [677, 77] on span "Search" at bounding box center [672, 79] width 59 height 14
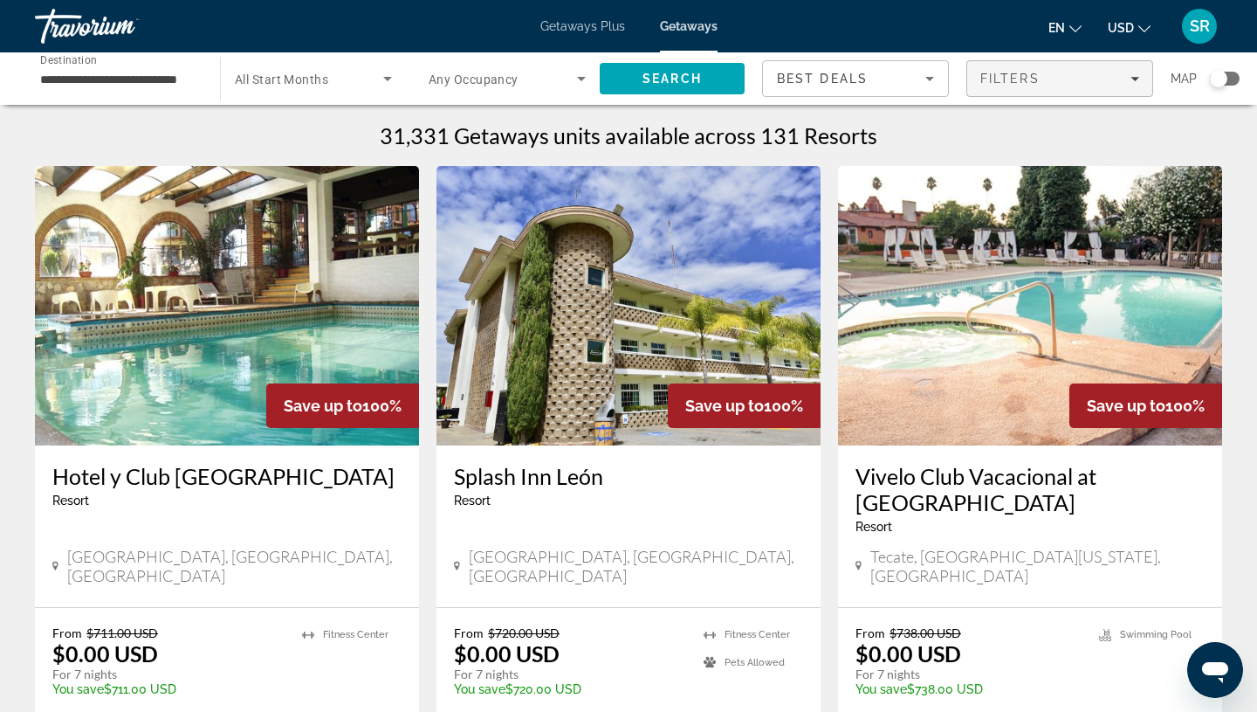
click at [1131, 74] on icon "Filters" at bounding box center [1135, 78] width 9 height 9
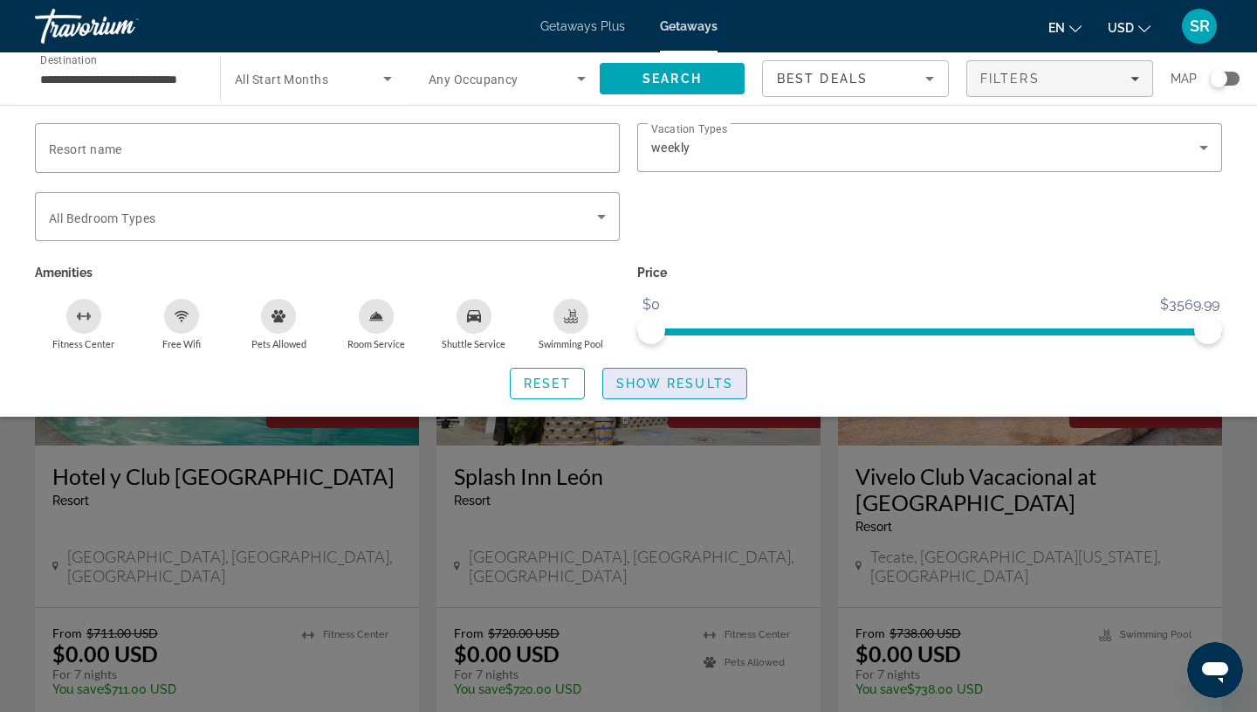
click at [673, 387] on span "Show Results" at bounding box center [674, 383] width 117 height 14
click at [684, 386] on span "Show Results" at bounding box center [674, 383] width 117 height 14
click at [692, 381] on span "Show Results" at bounding box center [674, 383] width 117 height 14
click at [646, 389] on span "Search widget" at bounding box center [674, 383] width 143 height 42
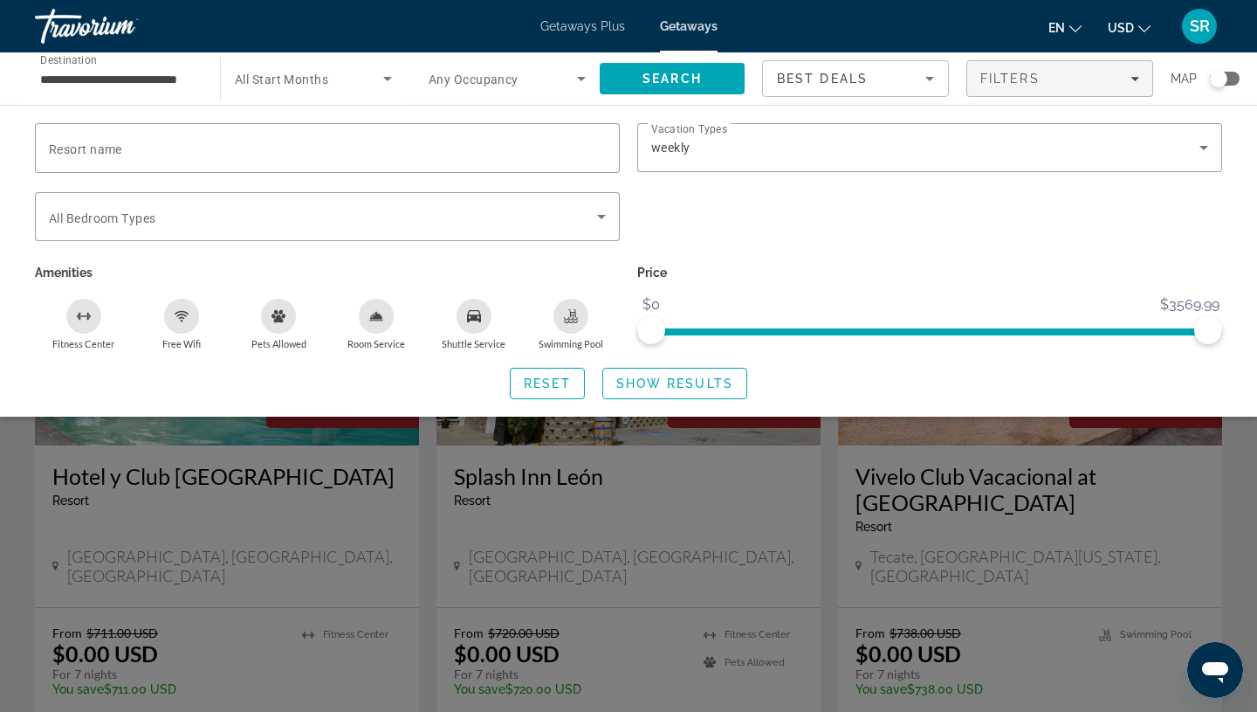
click at [1252, 472] on div "Search widget" at bounding box center [628, 487] width 1257 height 450
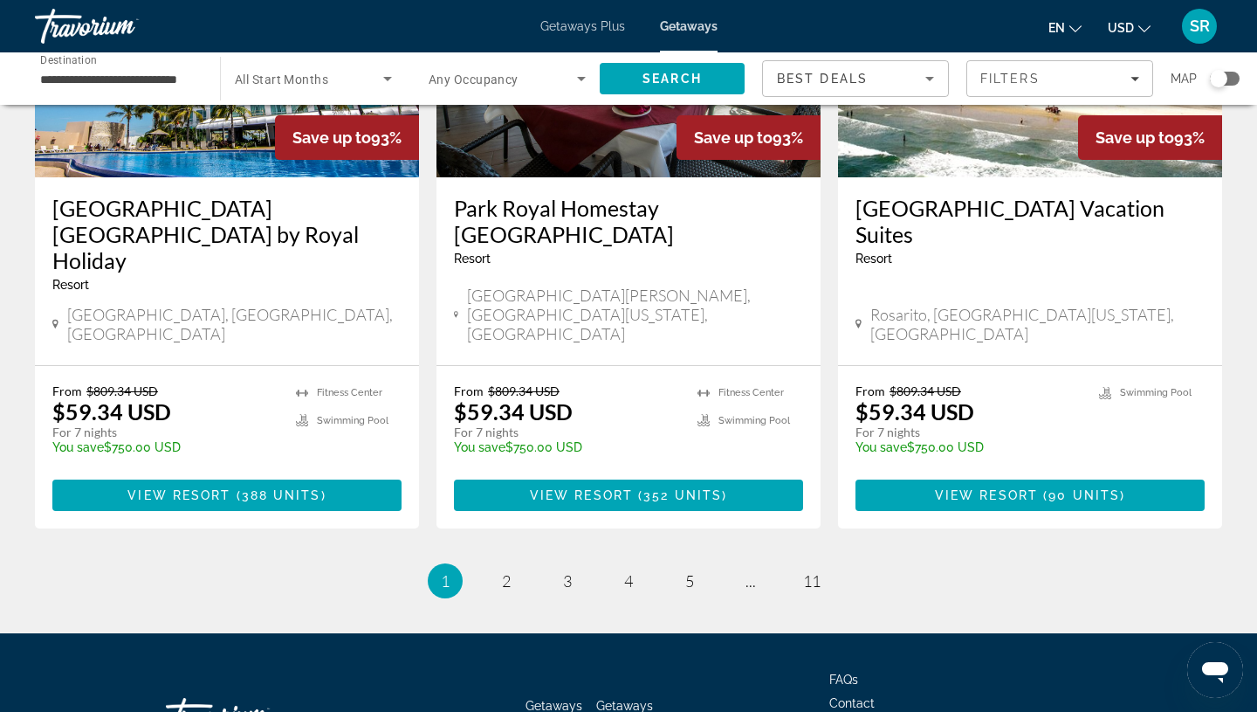
scroll to position [2165, 0]
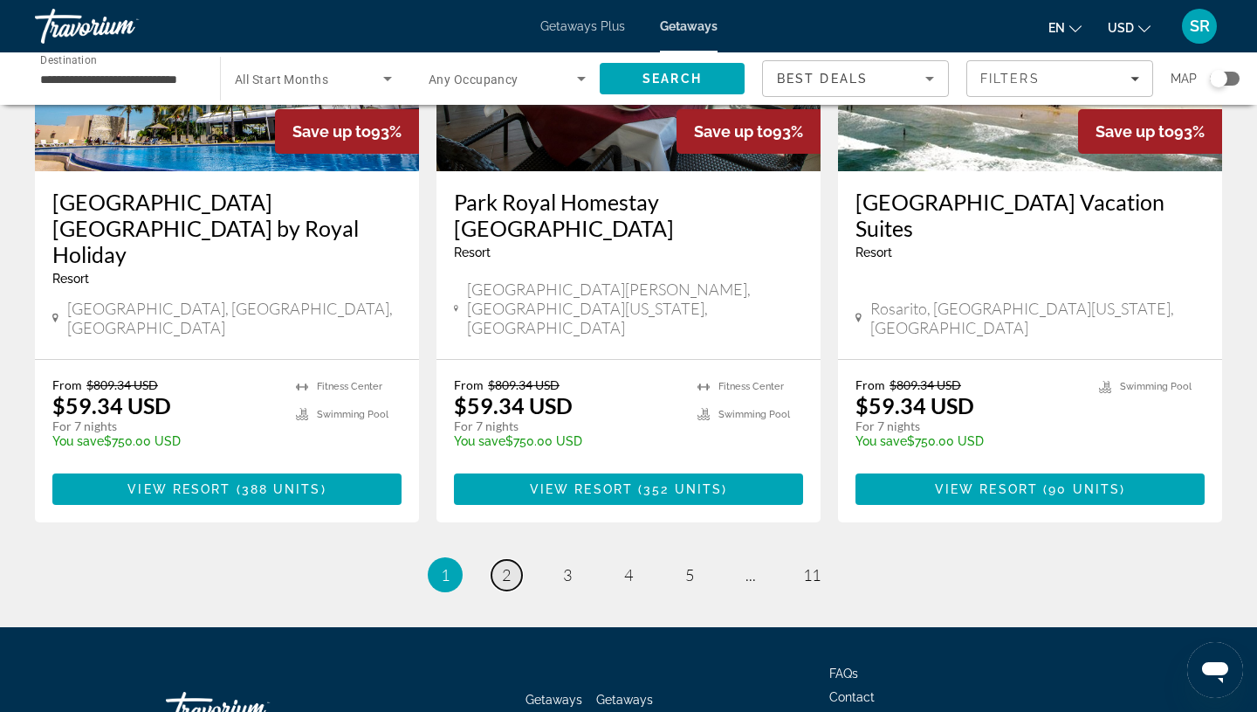
click at [503, 565] on span "2" at bounding box center [506, 574] width 9 height 19
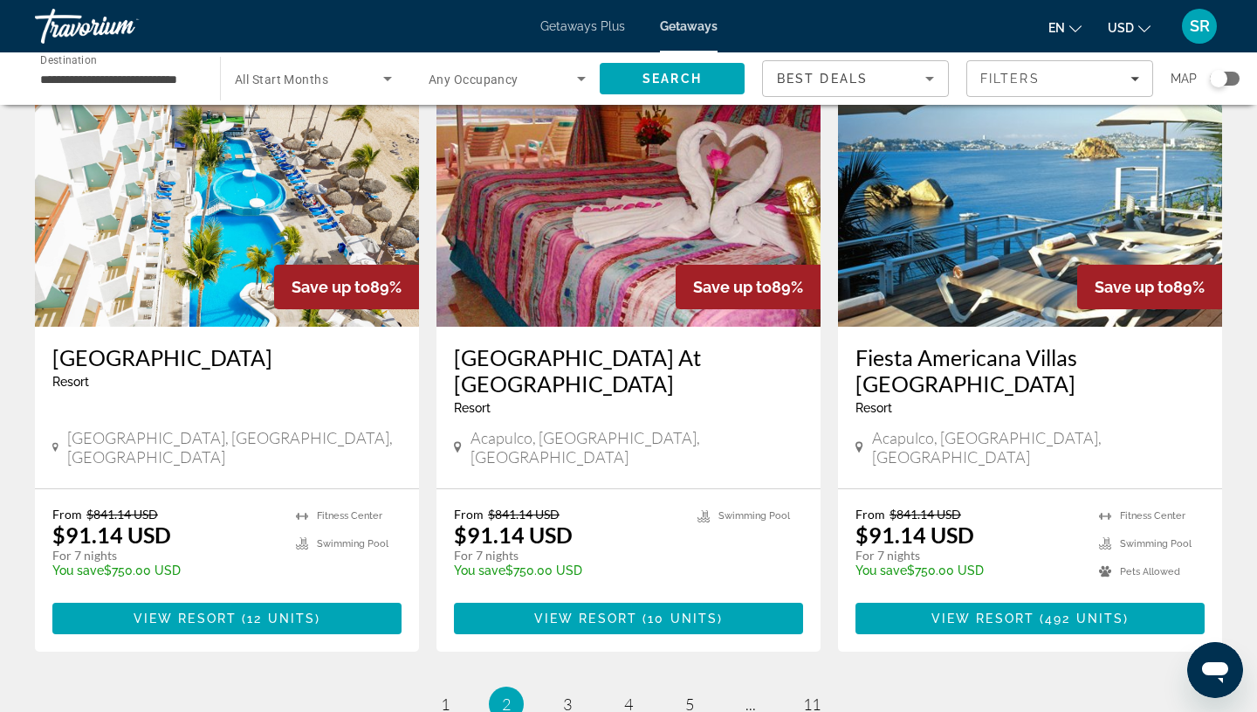
scroll to position [2011, 0]
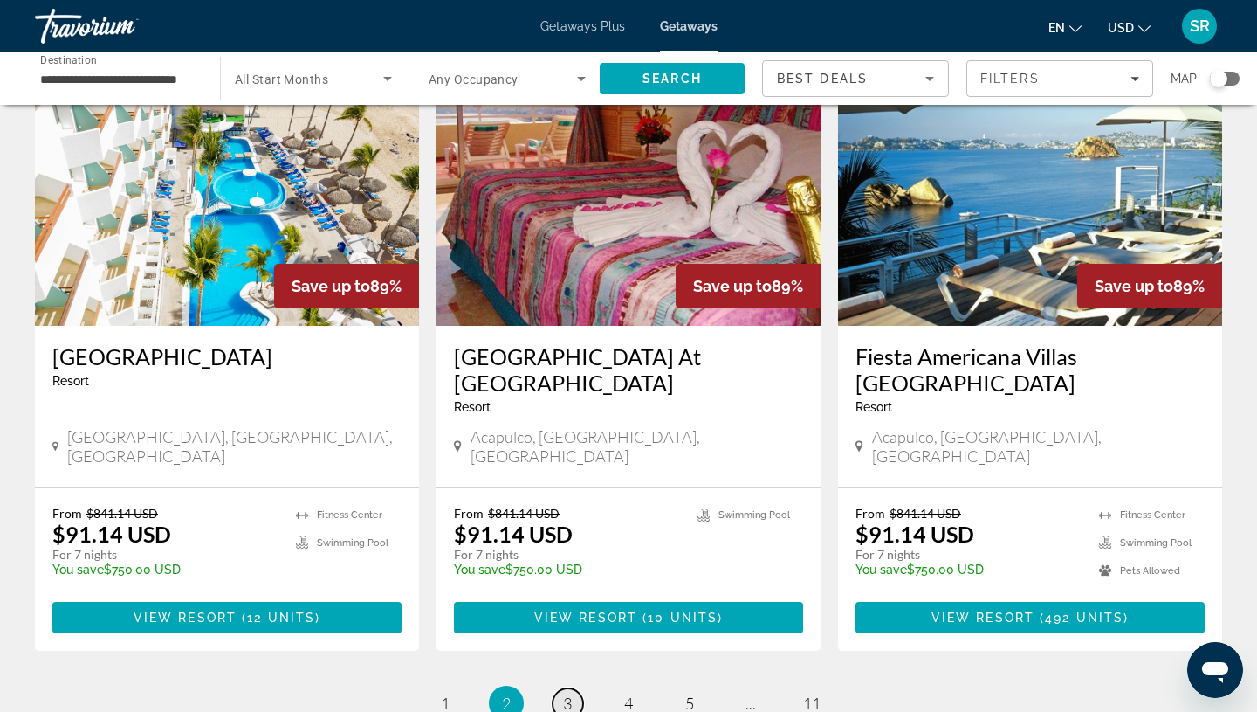
click at [579, 688] on link "page 3" at bounding box center [568, 703] width 31 height 31
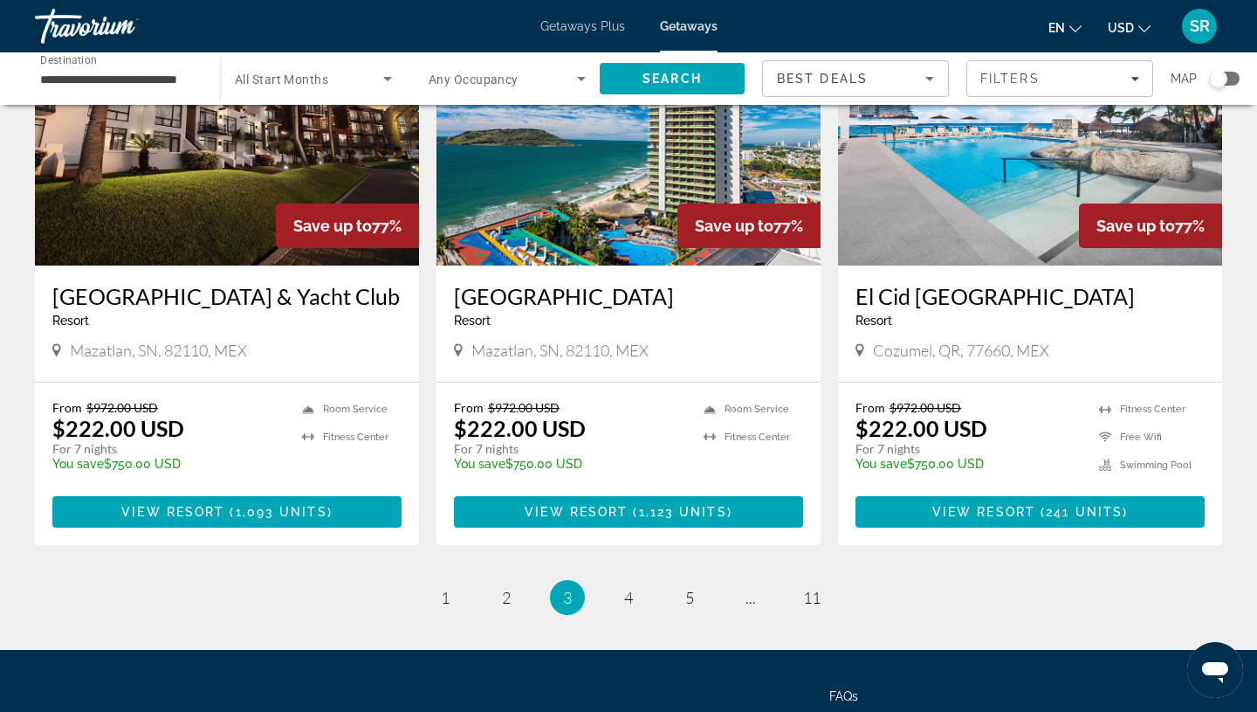
scroll to position [2139, 0]
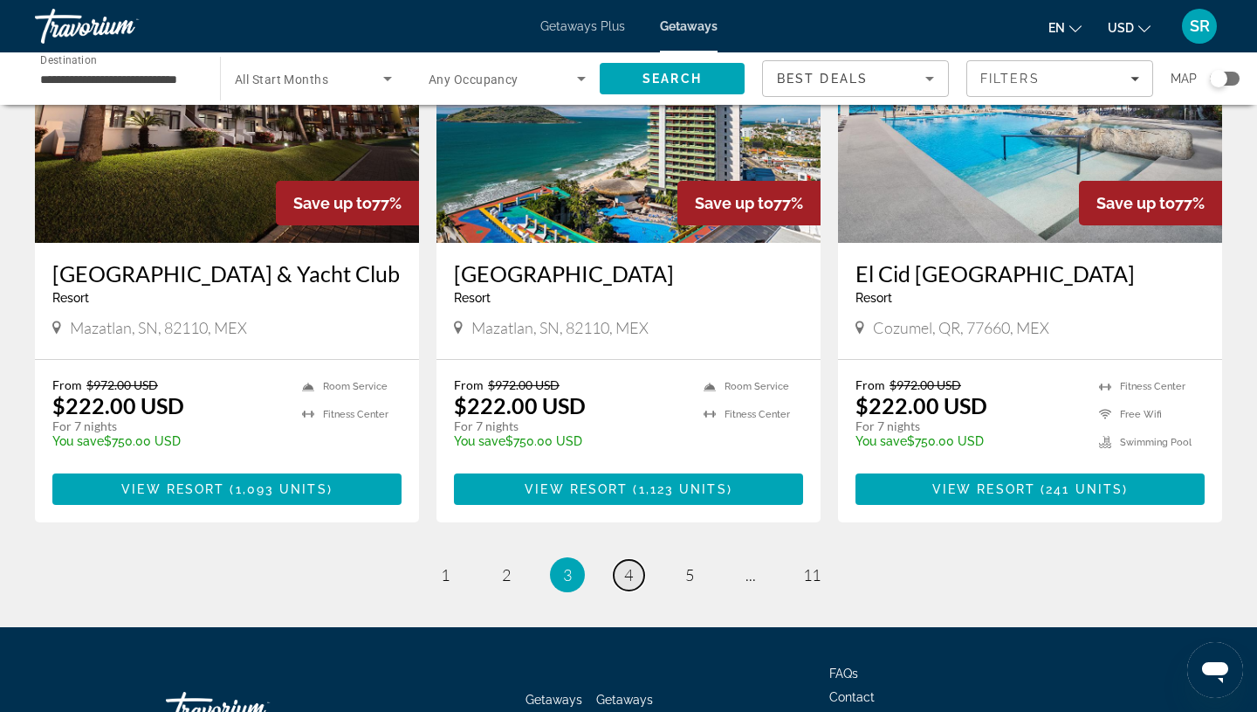
click at [622, 560] on link "page 4" at bounding box center [629, 575] width 31 height 31
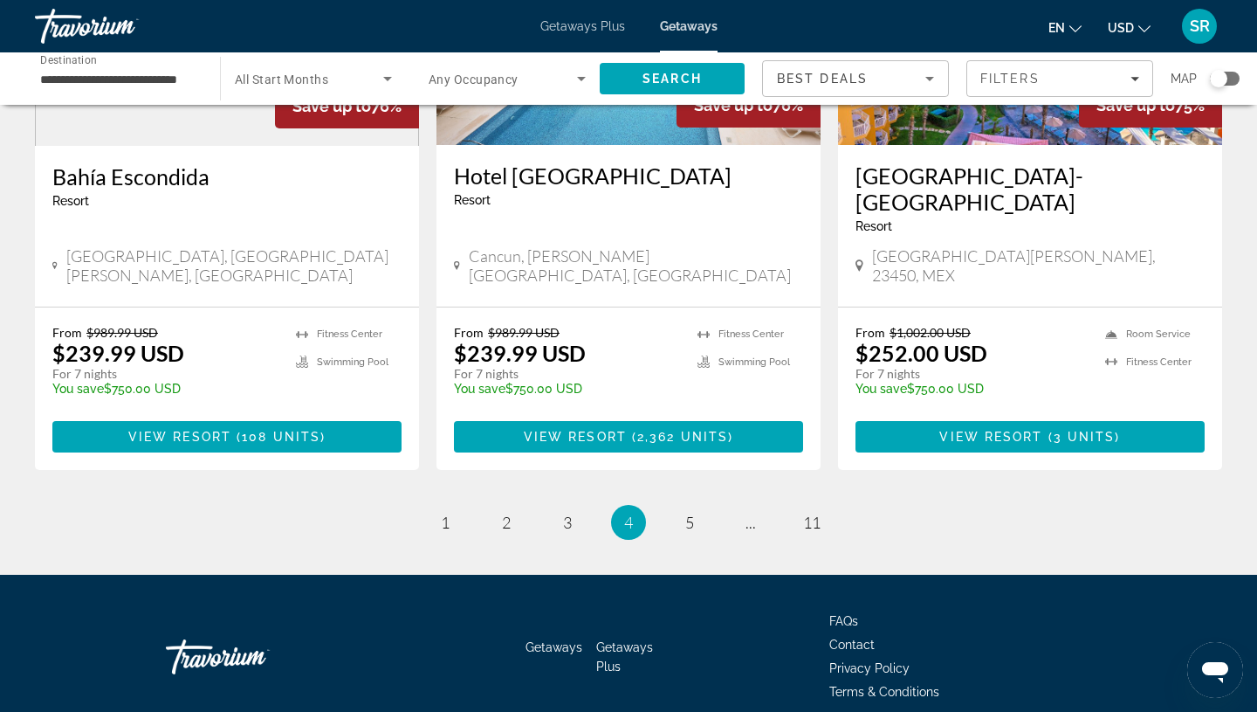
scroll to position [2155, 0]
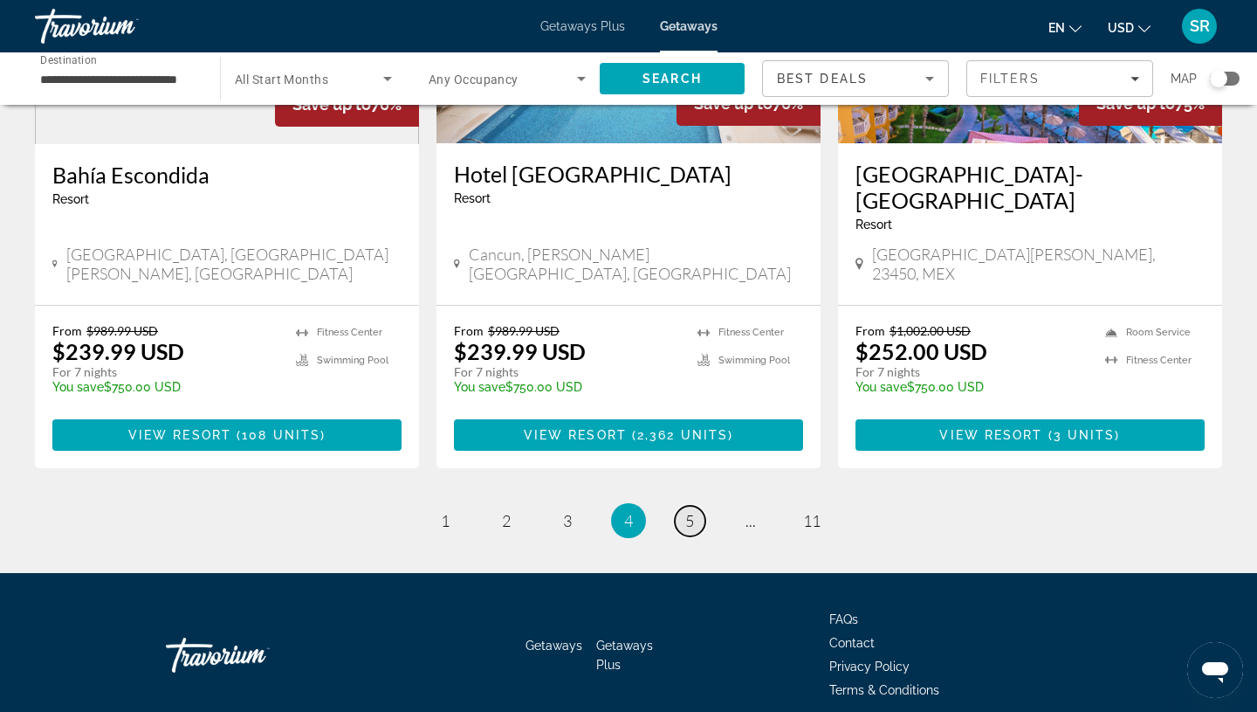
click at [691, 511] on span "5" at bounding box center [689, 520] width 9 height 19
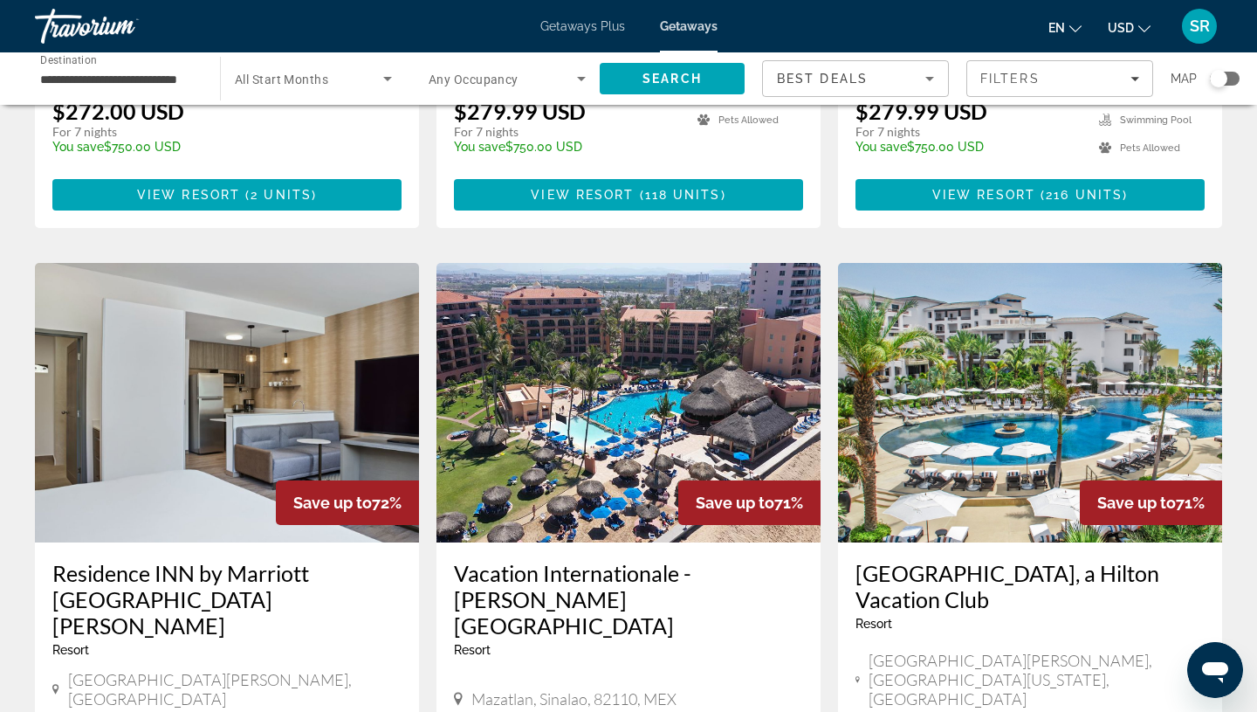
scroll to position [1862, 0]
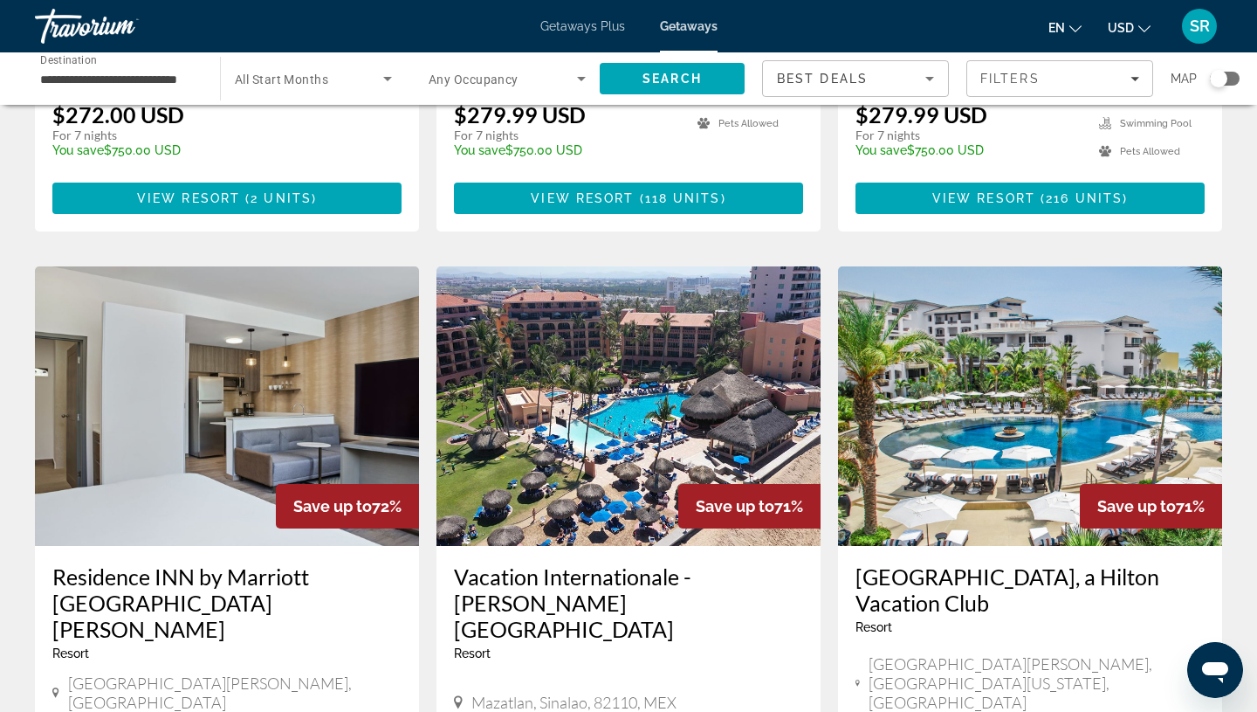
click at [999, 345] on img "Main content" at bounding box center [1030, 405] width 384 height 279
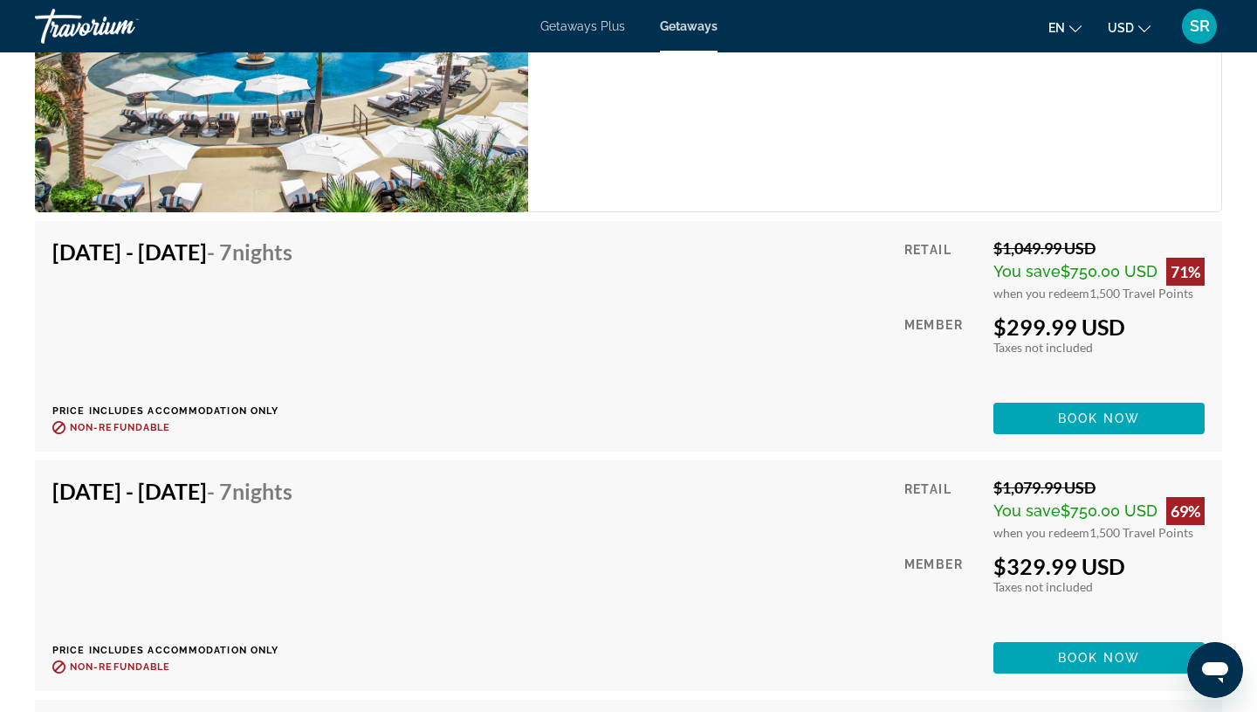
scroll to position [3193, 0]
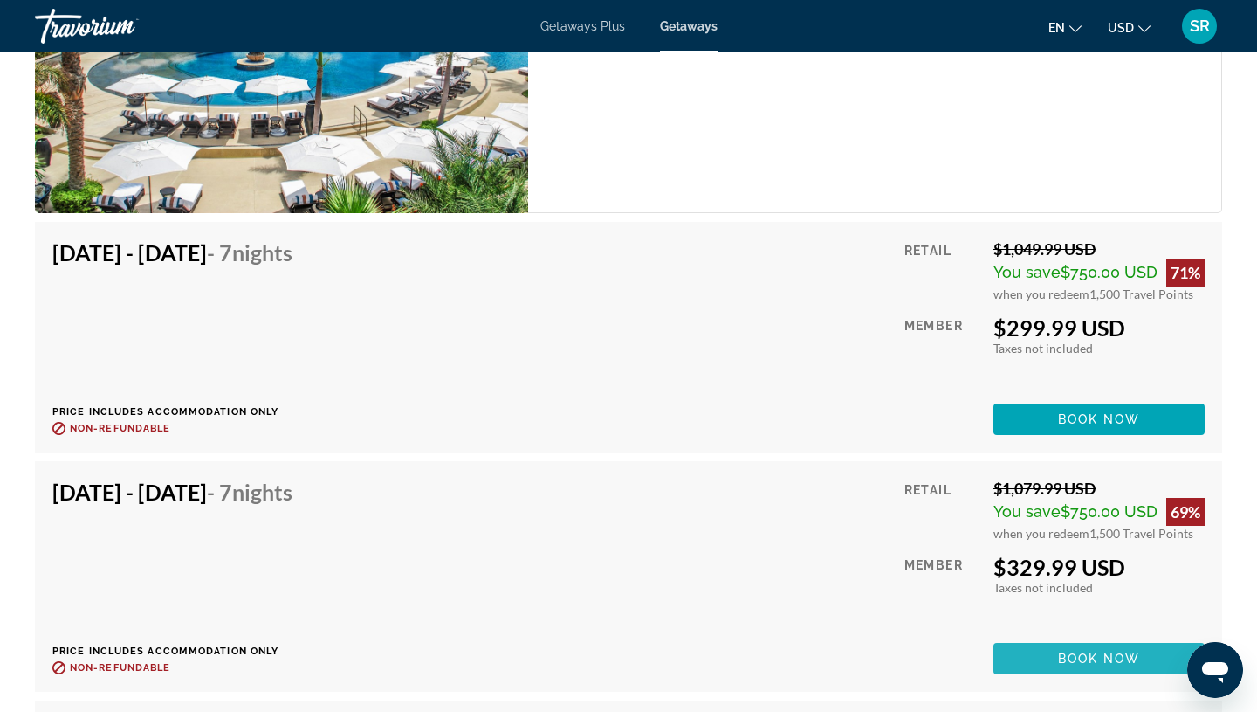
click at [1080, 651] on span "Book now" at bounding box center [1099, 658] width 83 height 14
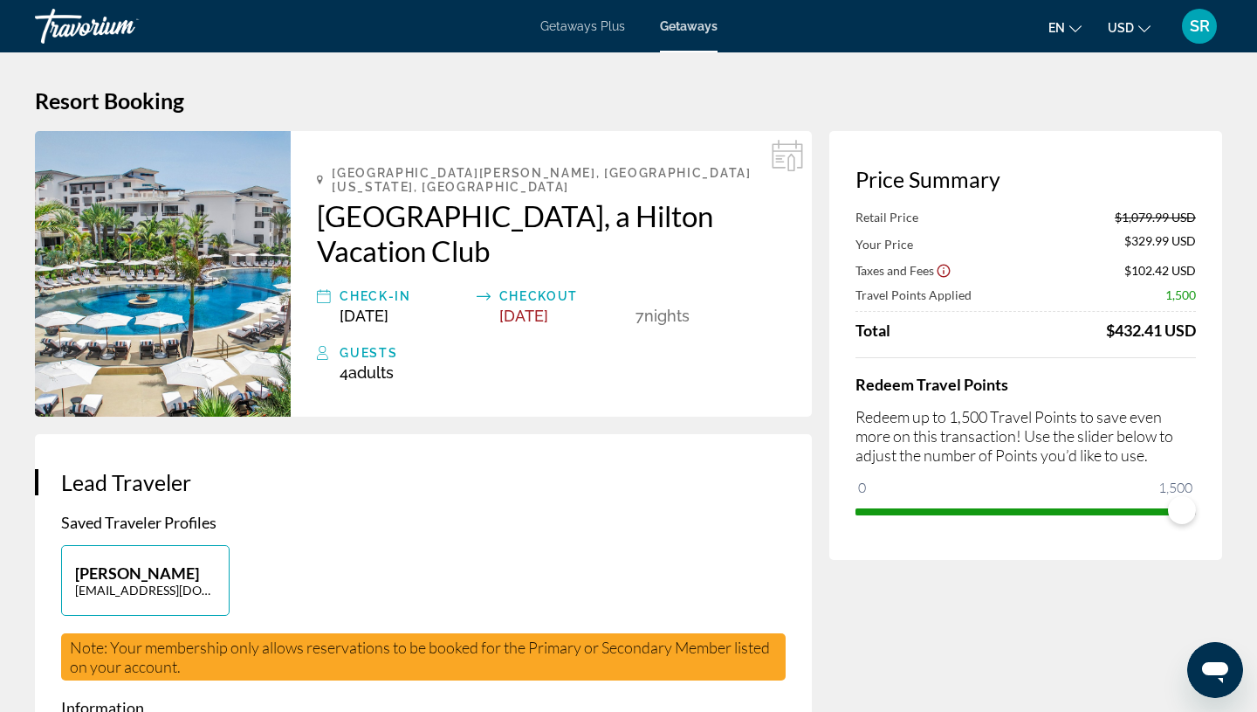
click at [346, 198] on h2 "[GEOGRAPHIC_DATA], a Hilton Vacation Club" at bounding box center [551, 233] width 469 height 70
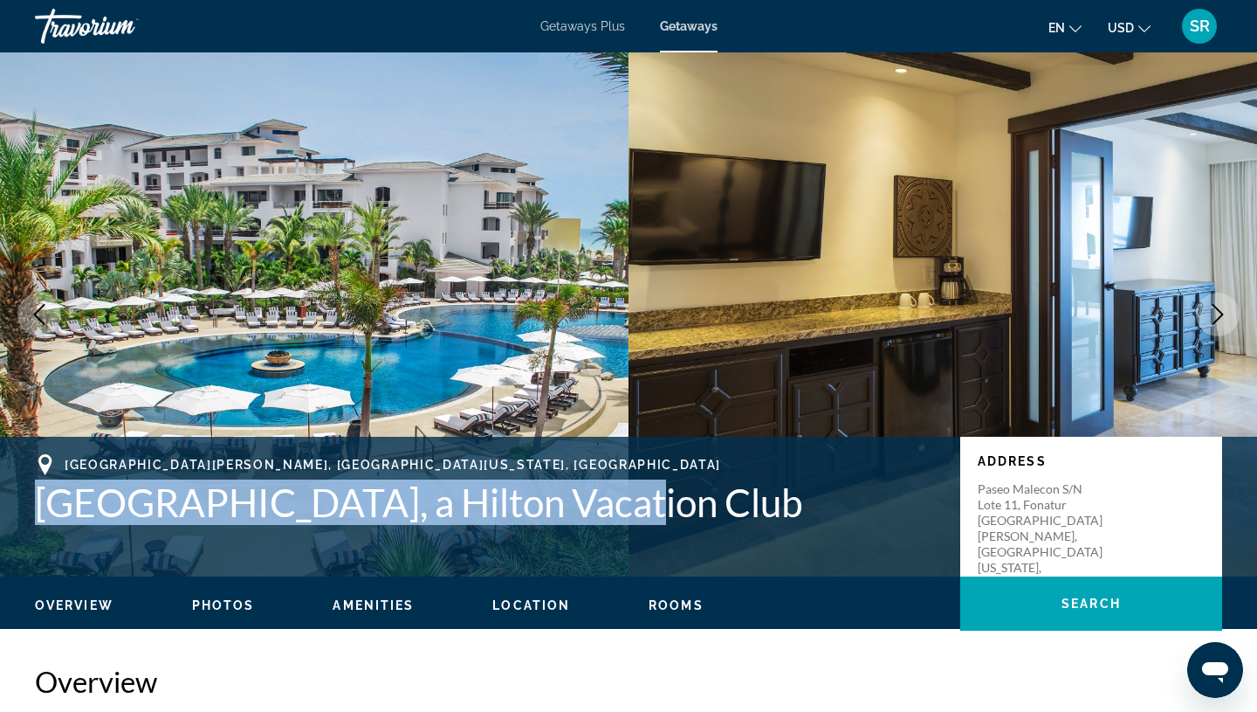
drag, startPoint x: 41, startPoint y: 494, endPoint x: 398, endPoint y: 526, distance: 358.5
click at [398, 526] on div "[GEOGRAPHIC_DATA][PERSON_NAME], [GEOGRAPHIC_DATA][US_STATE], [GEOGRAPHIC_DATA] …" at bounding box center [628, 506] width 1257 height 105
copy h1 "[GEOGRAPHIC_DATA], a Hilton Vacation Club"
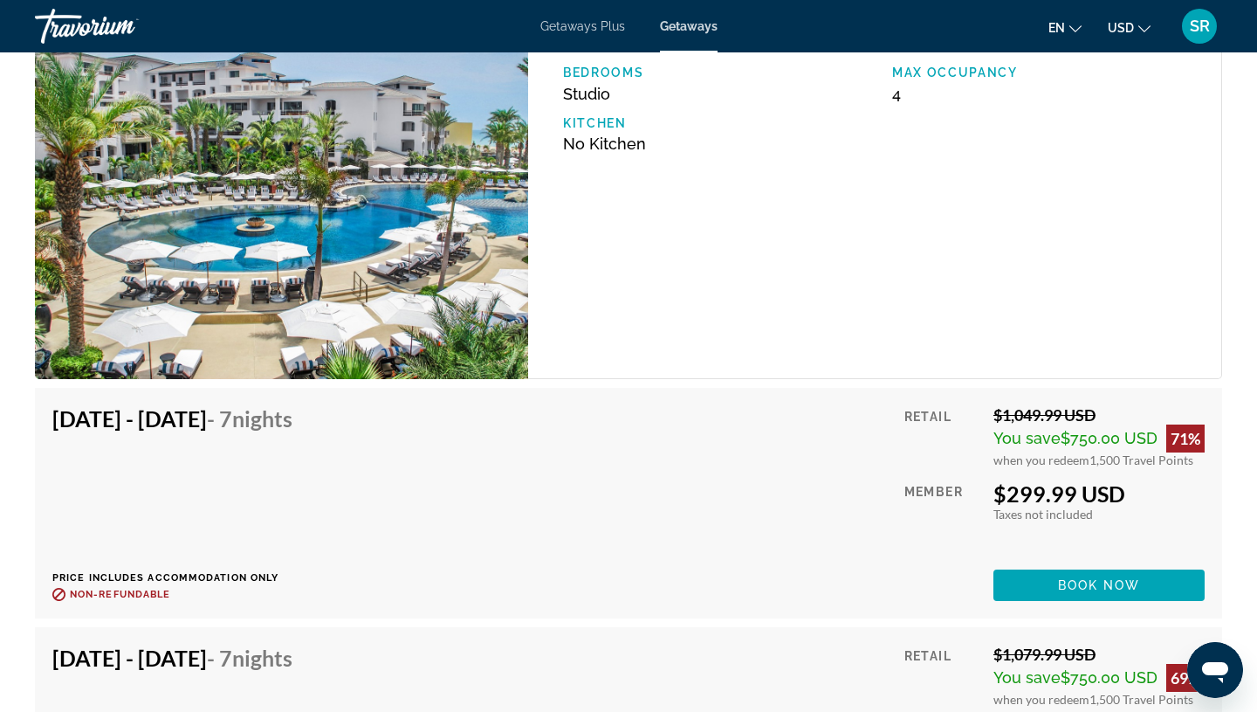
scroll to position [2996, 0]
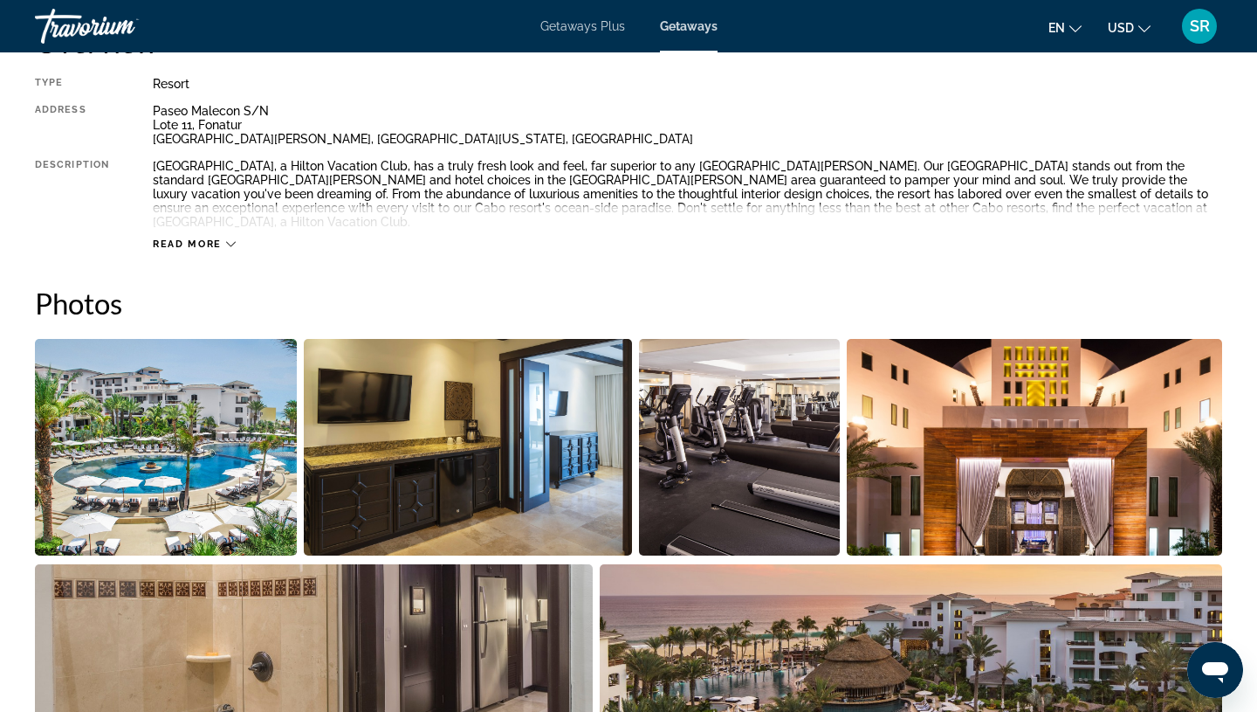
scroll to position [611, 0]
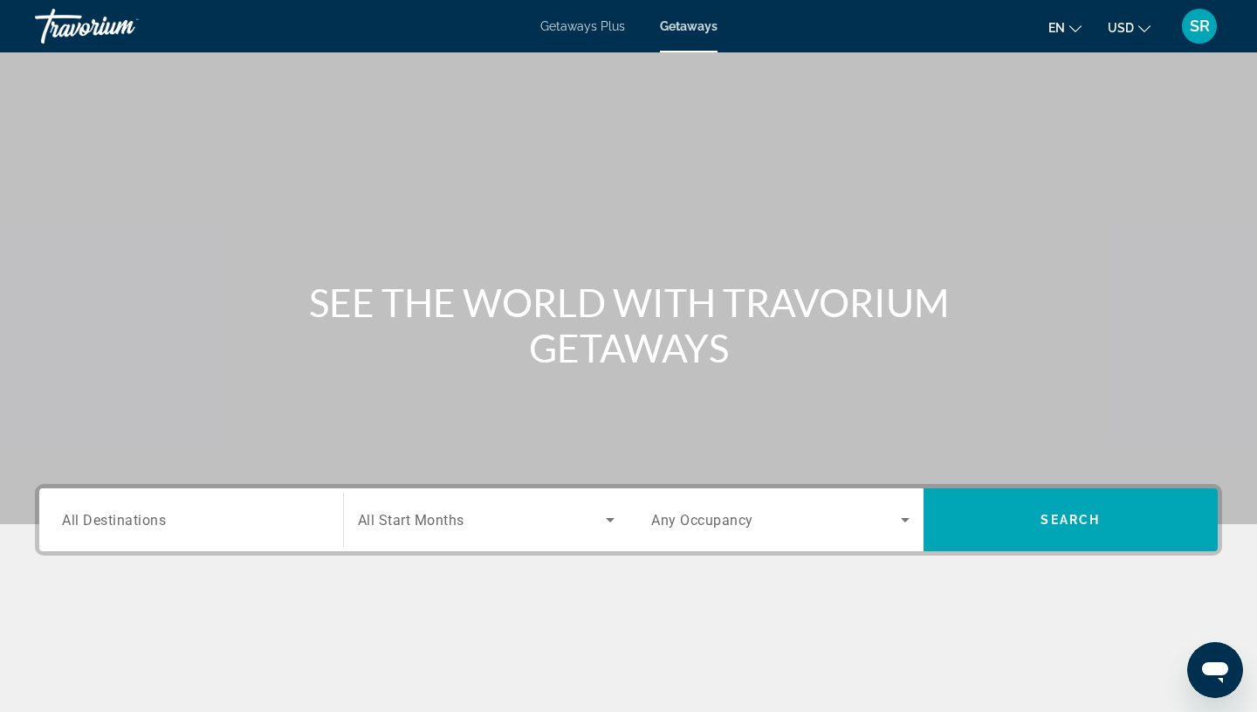
click at [697, 34] on div "Getaways Plus Getaways en English Español Français Italiano Português русский U…" at bounding box center [628, 25] width 1257 height 45
click at [104, 526] on span "All Destinations" at bounding box center [114, 519] width 104 height 17
click at [104, 526] on input "Destination All Destinations" at bounding box center [191, 520] width 258 height 21
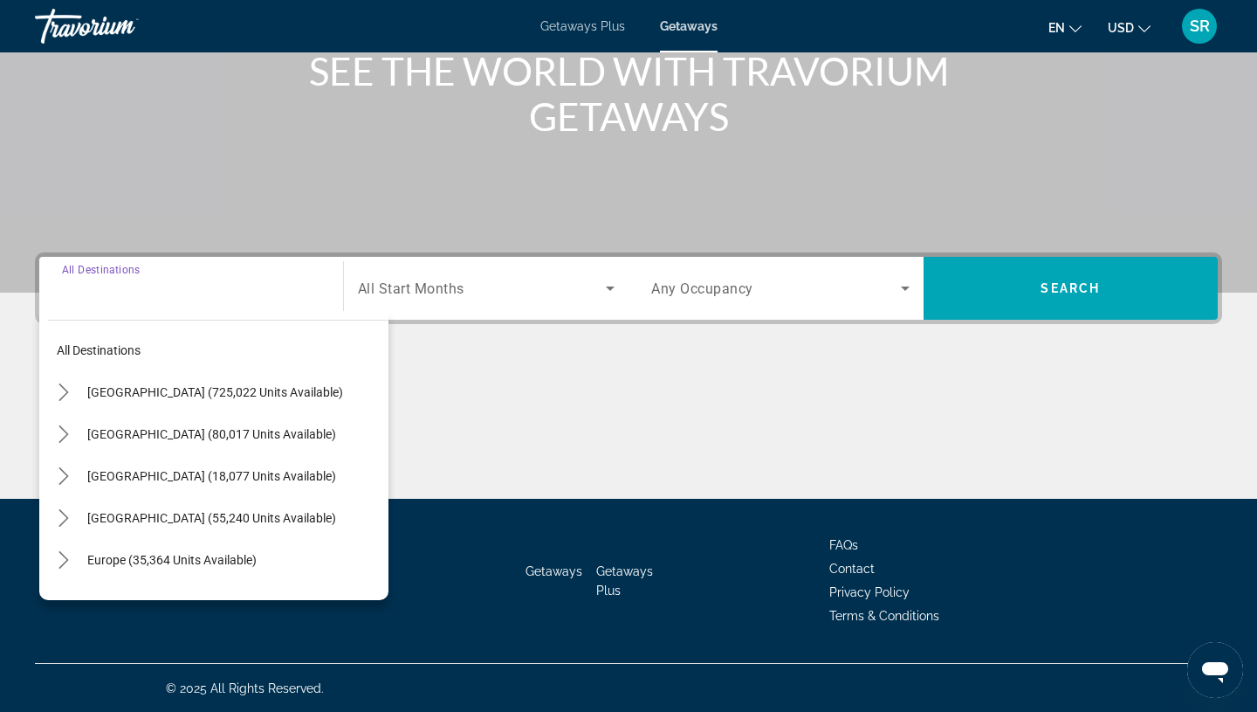
scroll to position [232, 0]
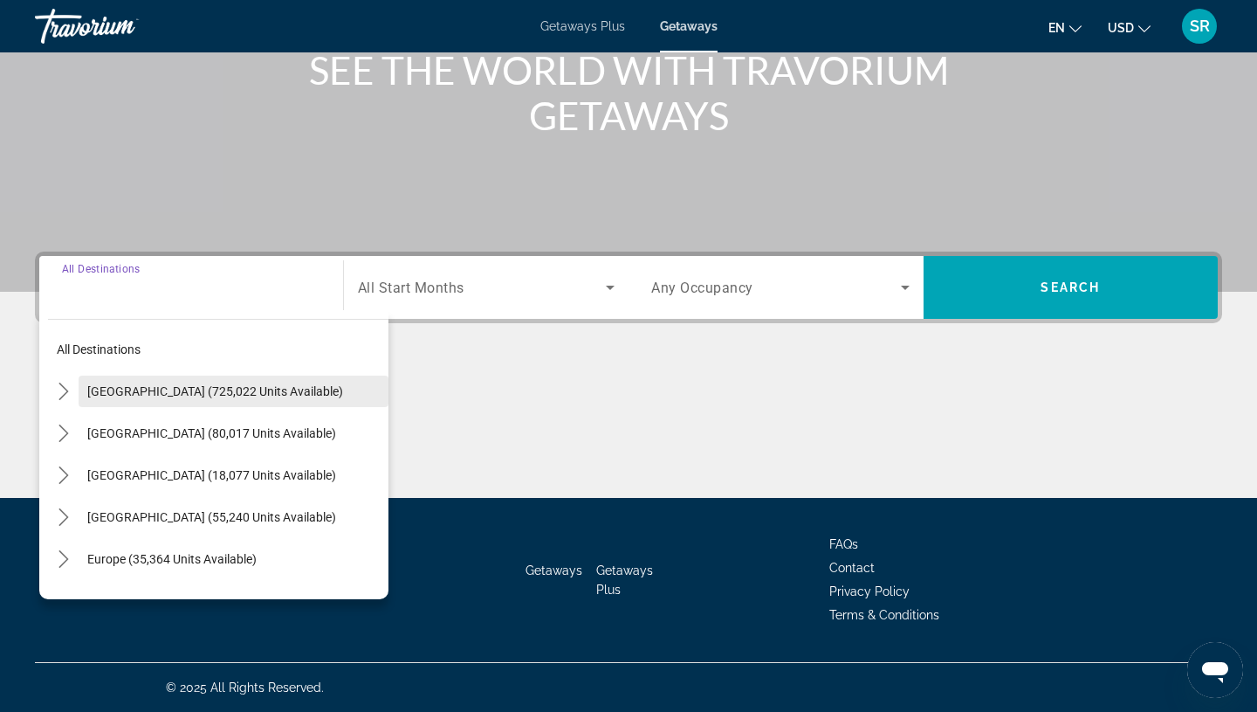
click at [93, 389] on span "[GEOGRAPHIC_DATA] (725,022 units available)" at bounding box center [215, 391] width 256 height 14
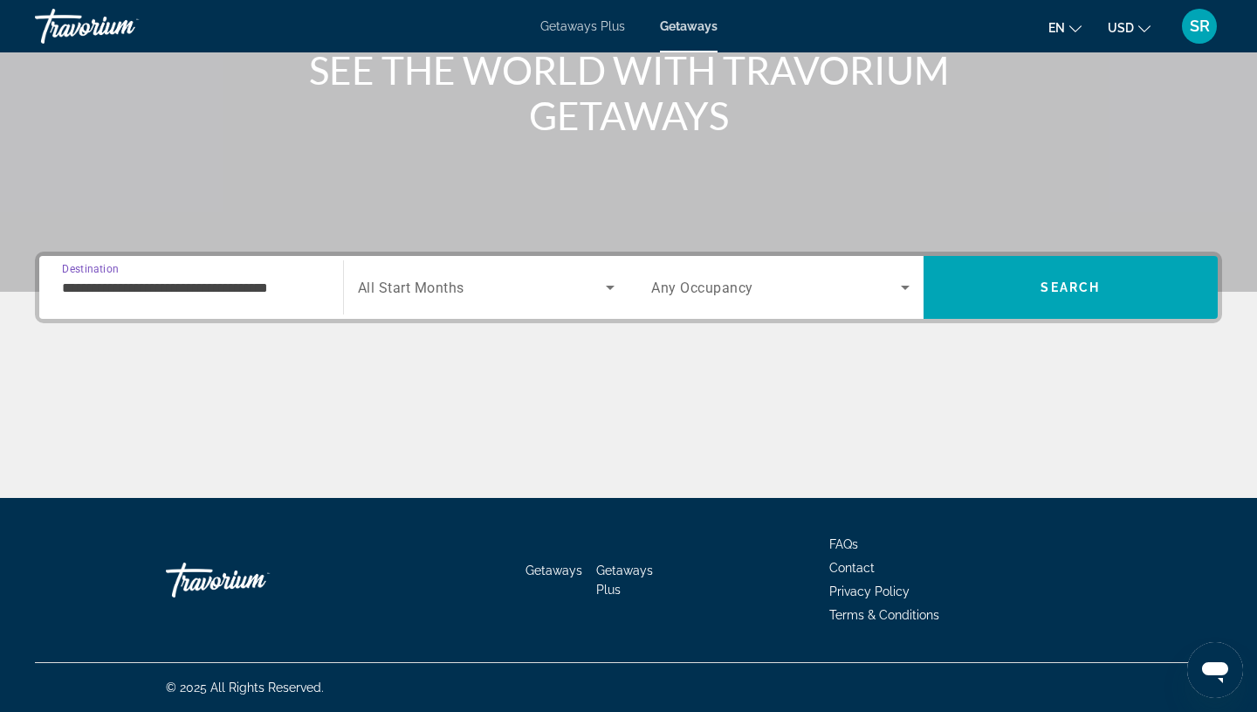
click at [88, 292] on input "**********" at bounding box center [191, 288] width 258 height 21
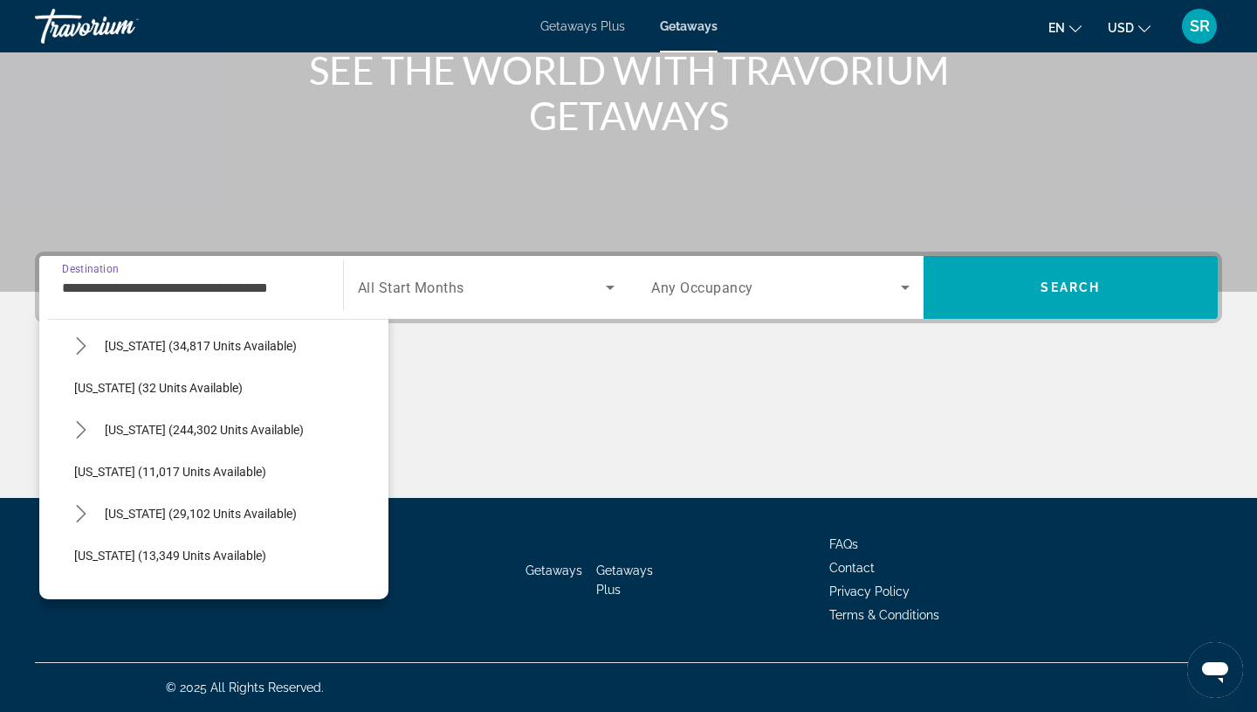
scroll to position [217, 0]
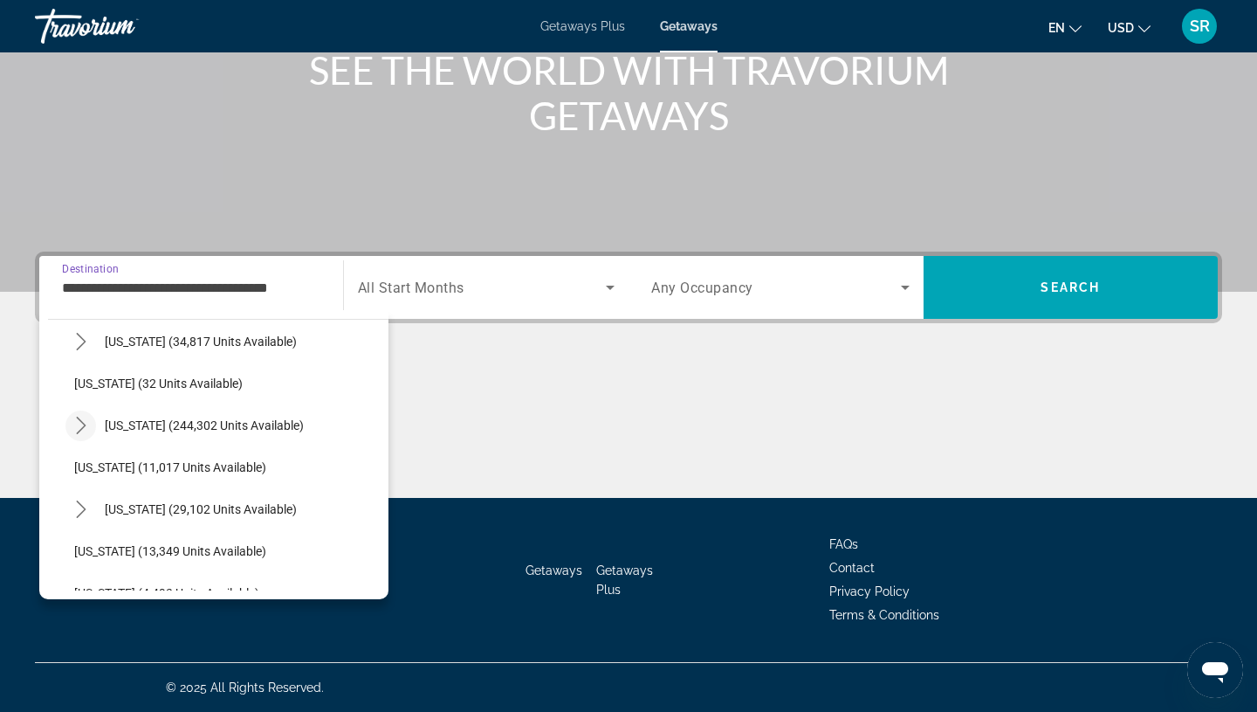
click at [86, 423] on icon "Toggle Florida (244,302 units available) submenu" at bounding box center [80, 424] width 17 height 17
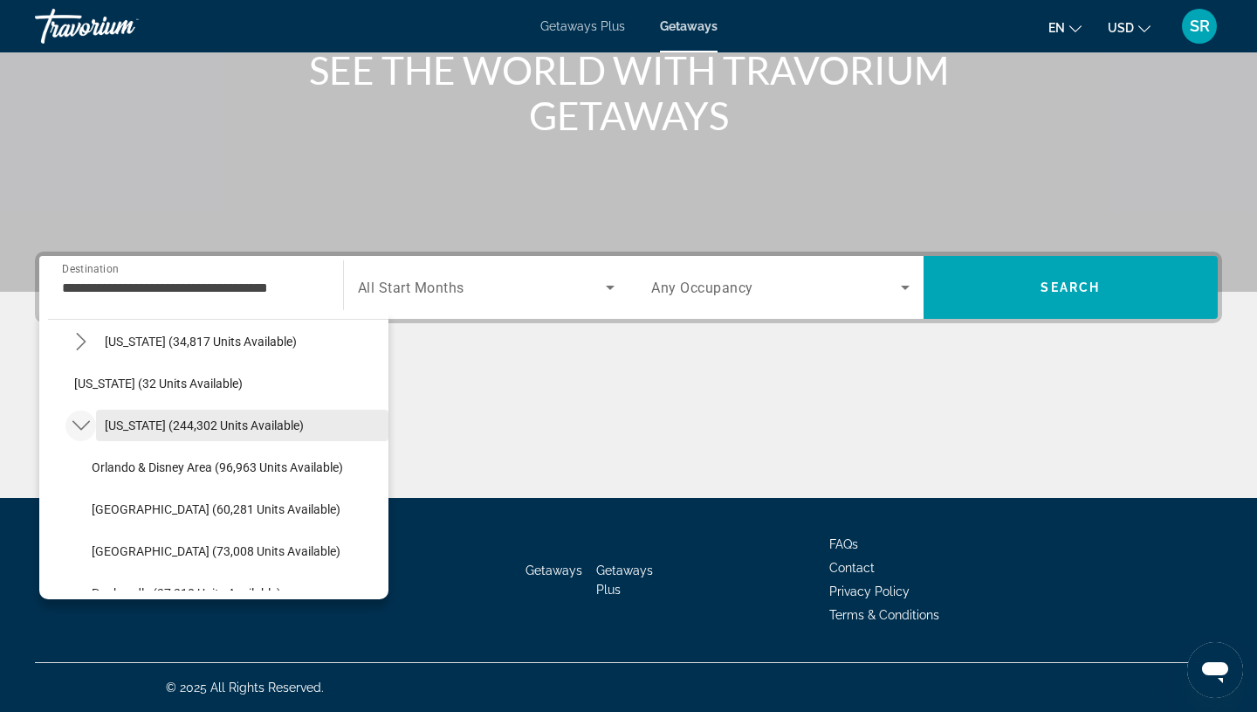
click at [134, 423] on span "[US_STATE] (244,302 units available)" at bounding box center [204, 425] width 199 height 14
type input "**********"
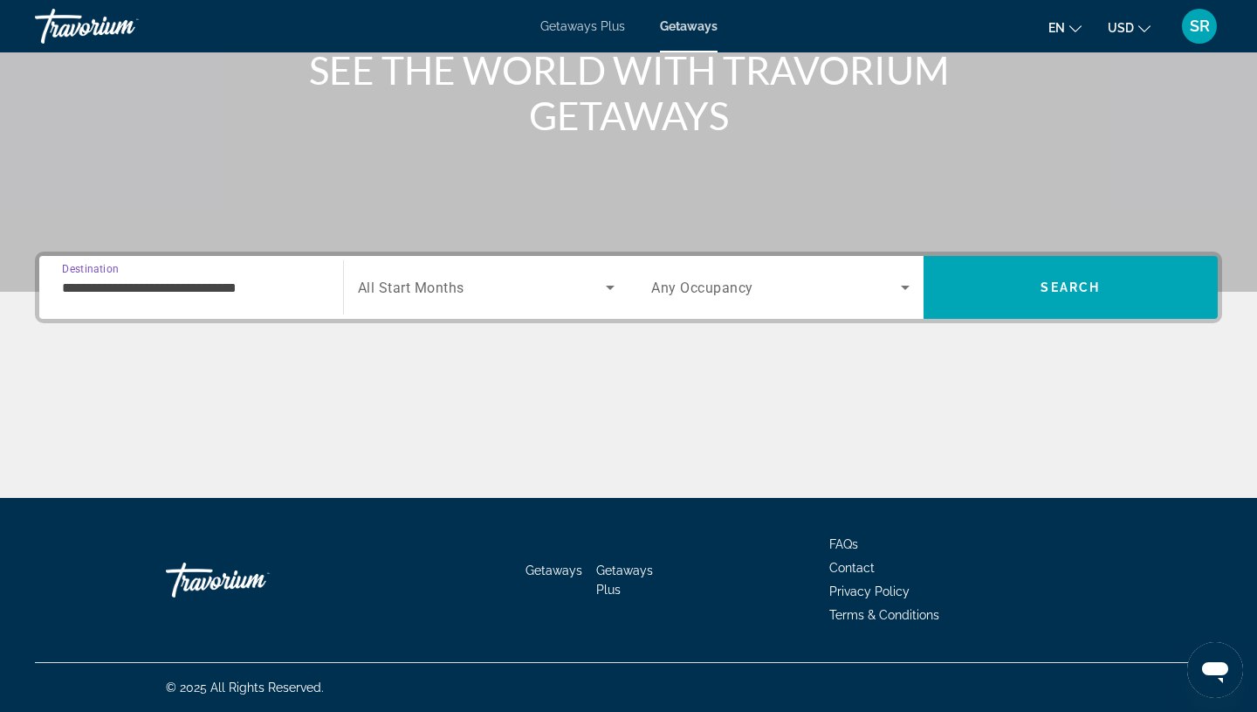
click at [432, 280] on span "All Start Months" at bounding box center [411, 287] width 107 height 17
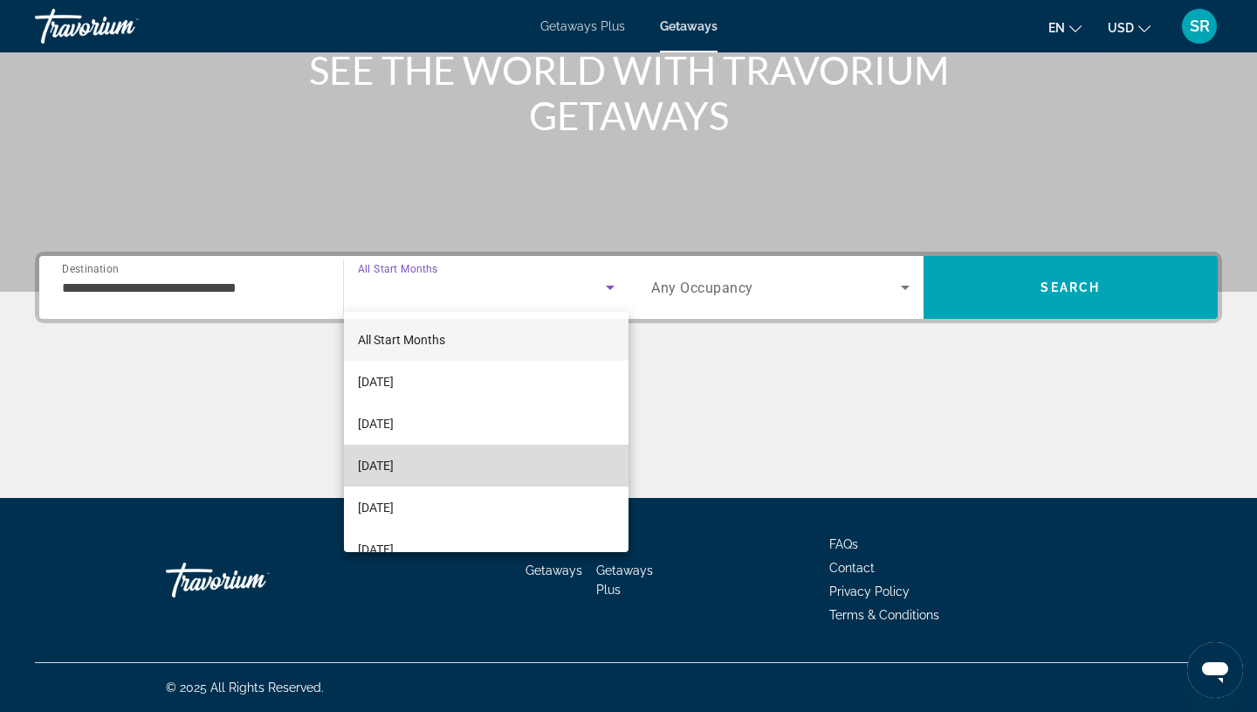
click at [383, 464] on span "[DATE]" at bounding box center [376, 465] width 36 height 21
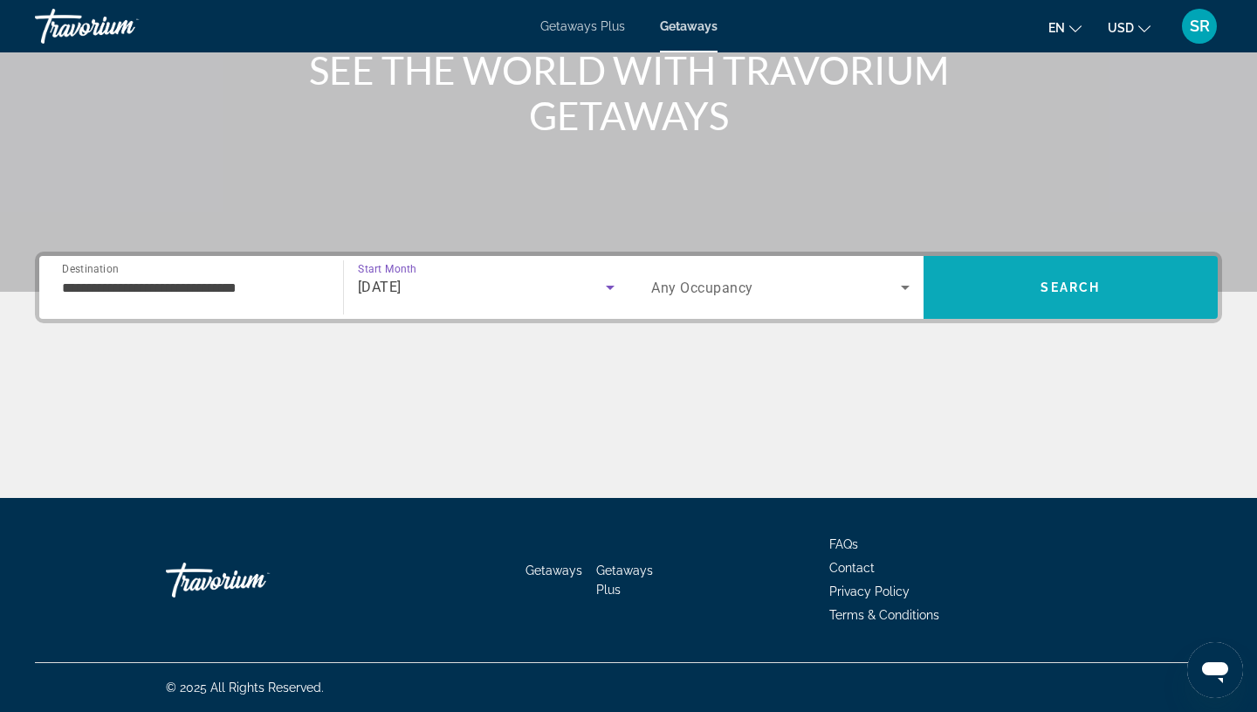
click at [1062, 285] on span "Search" at bounding box center [1070, 287] width 59 height 14
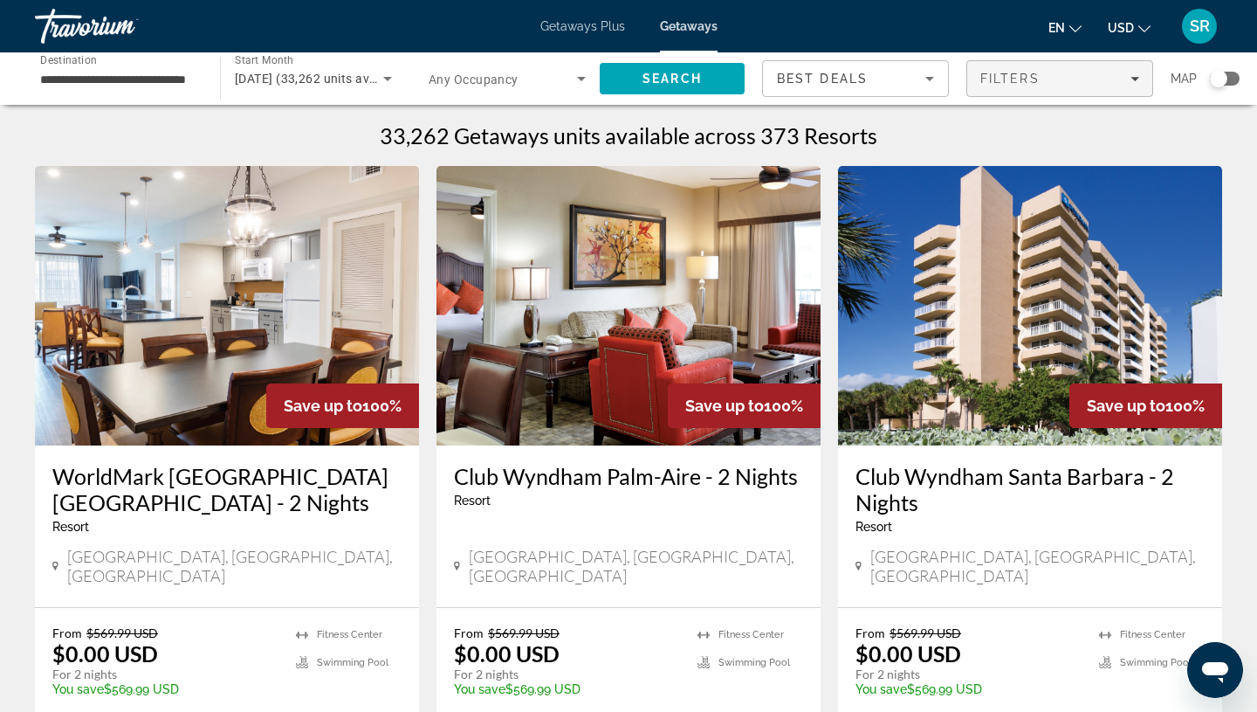
click at [1137, 82] on icon "Filters" at bounding box center [1135, 78] width 9 height 9
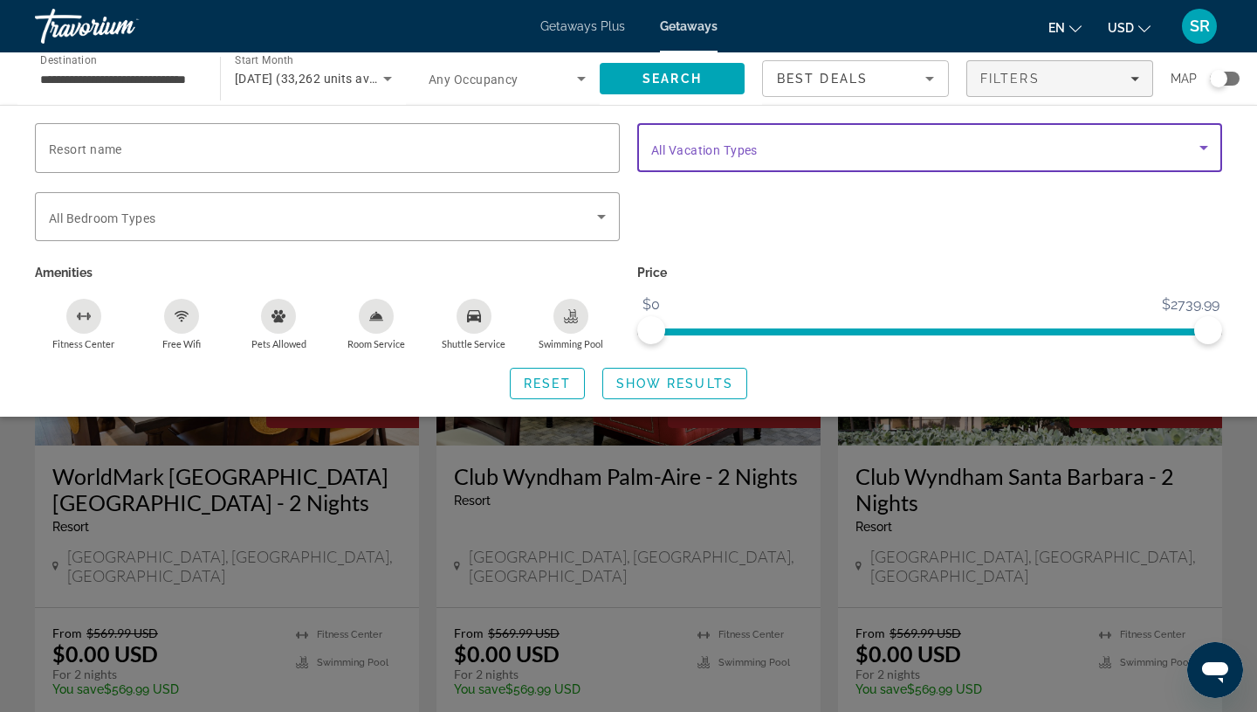
click at [1158, 153] on span "Search widget" at bounding box center [925, 147] width 548 height 21
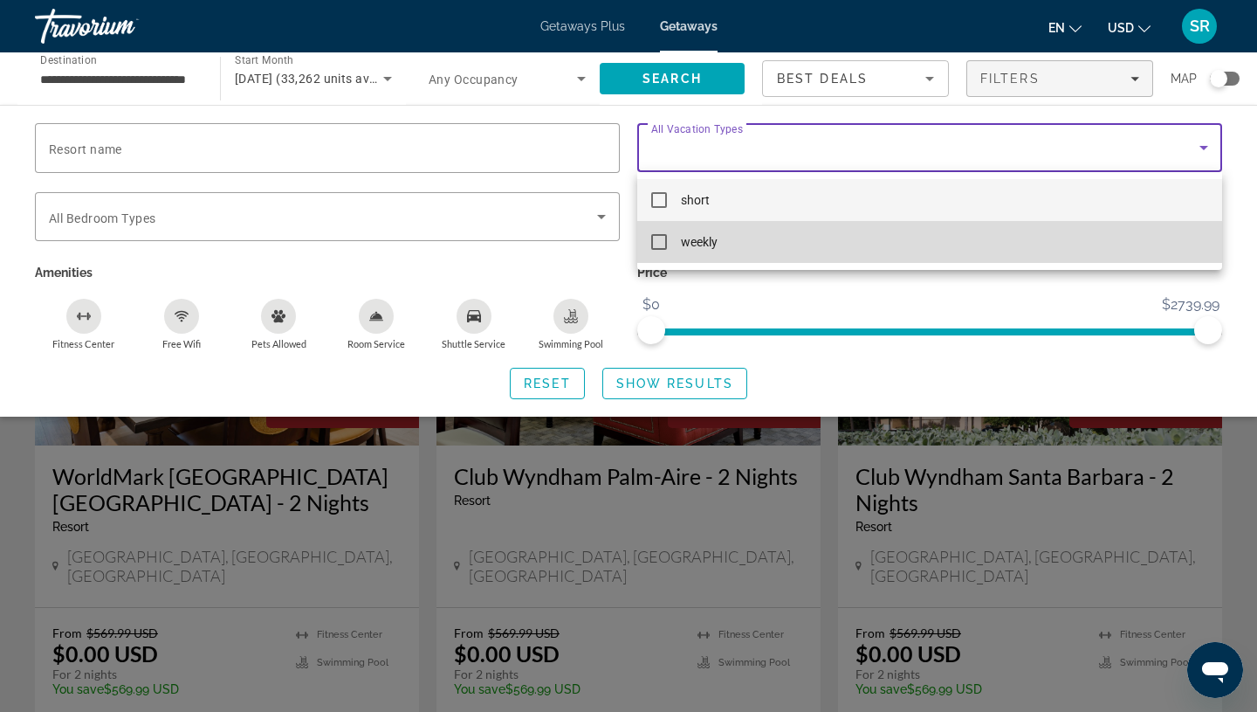
click at [1020, 241] on mat-option "weekly" at bounding box center [929, 242] width 585 height 42
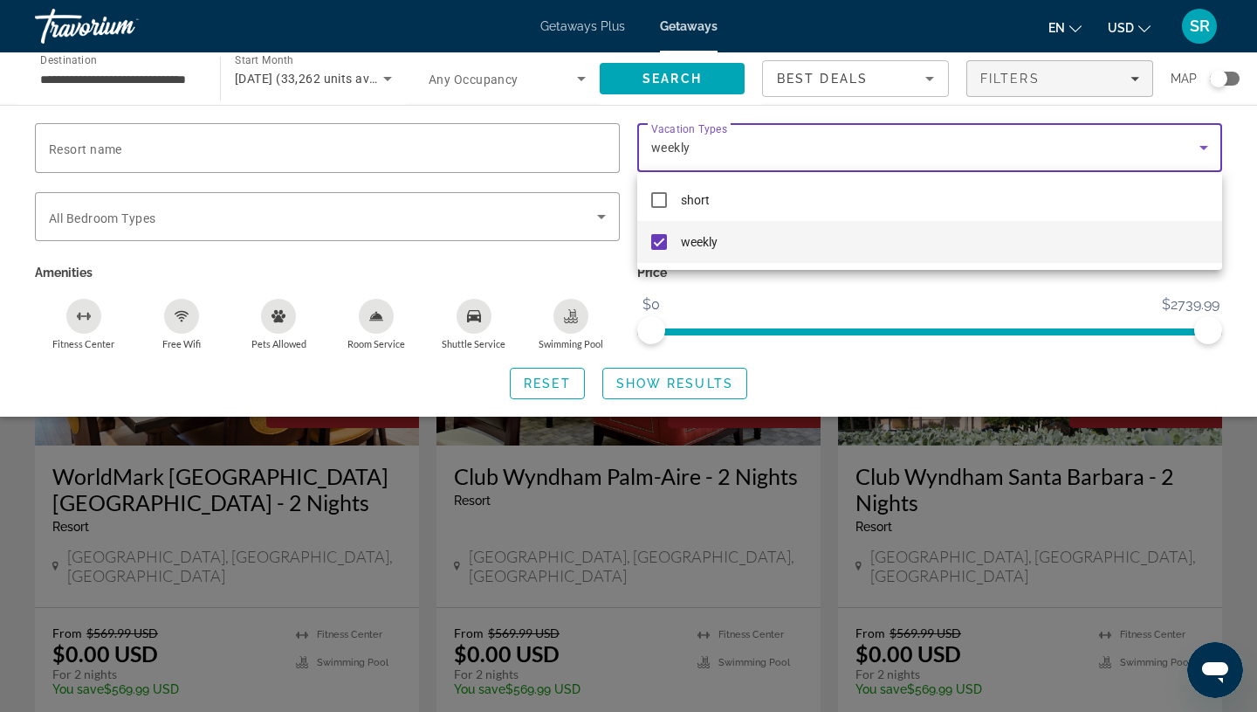
click at [685, 388] on div at bounding box center [628, 356] width 1257 height 712
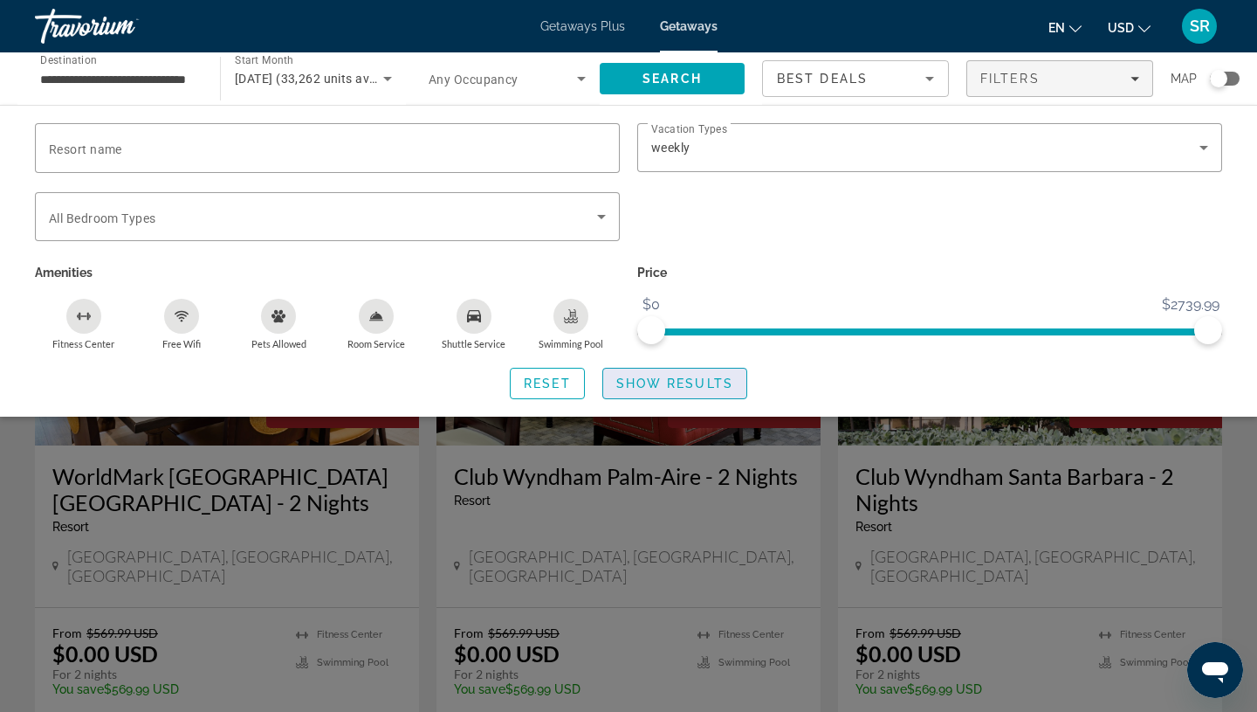
click at [643, 382] on span "Show Results" at bounding box center [674, 383] width 117 height 14
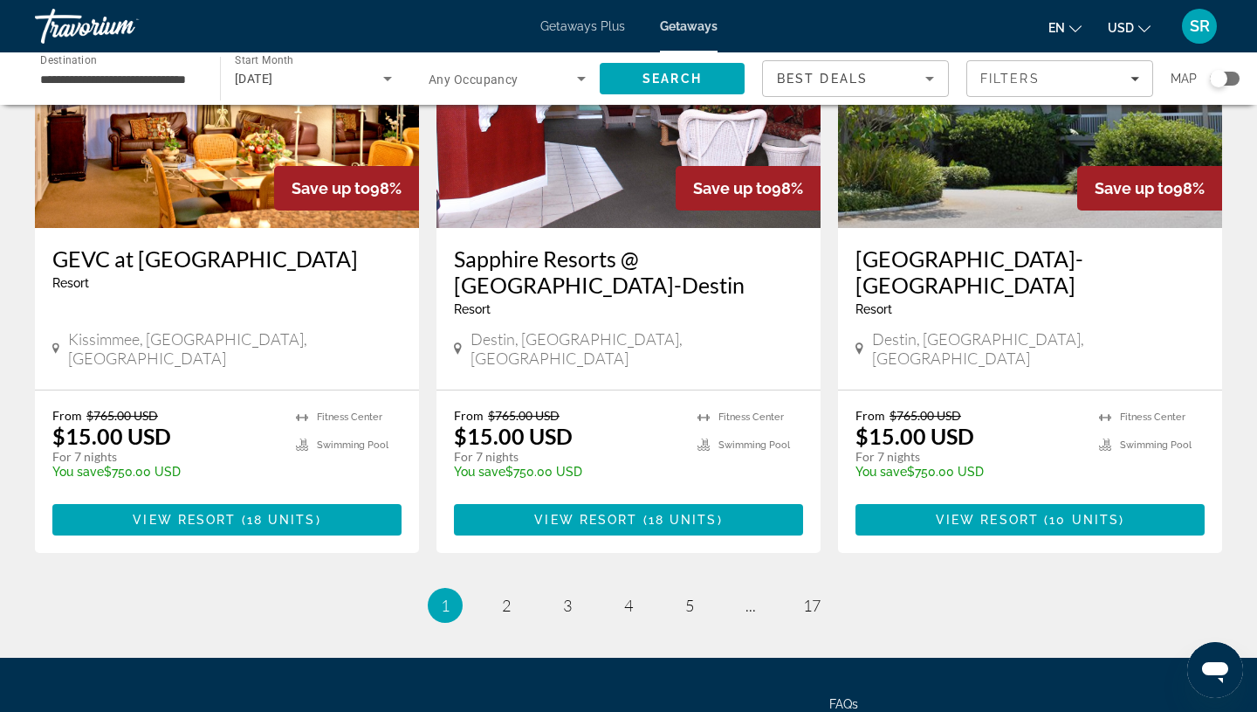
scroll to position [2165, 0]
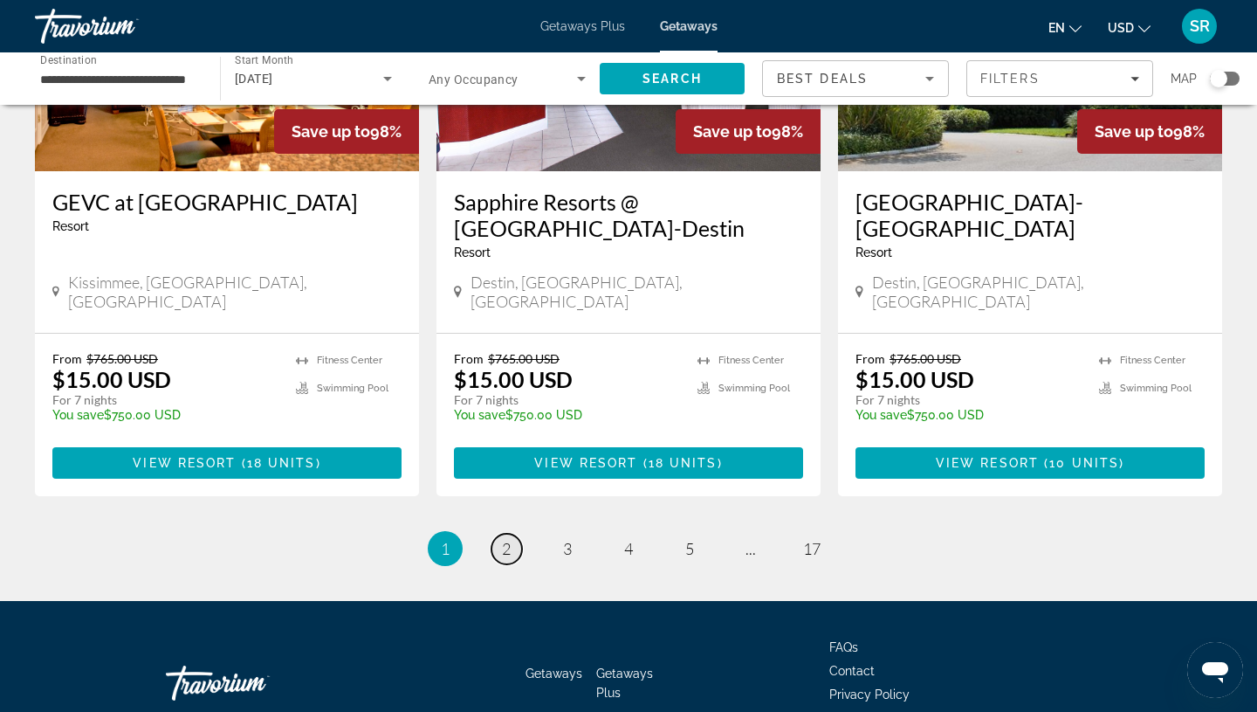
click at [510, 539] on span "2" at bounding box center [506, 548] width 9 height 19
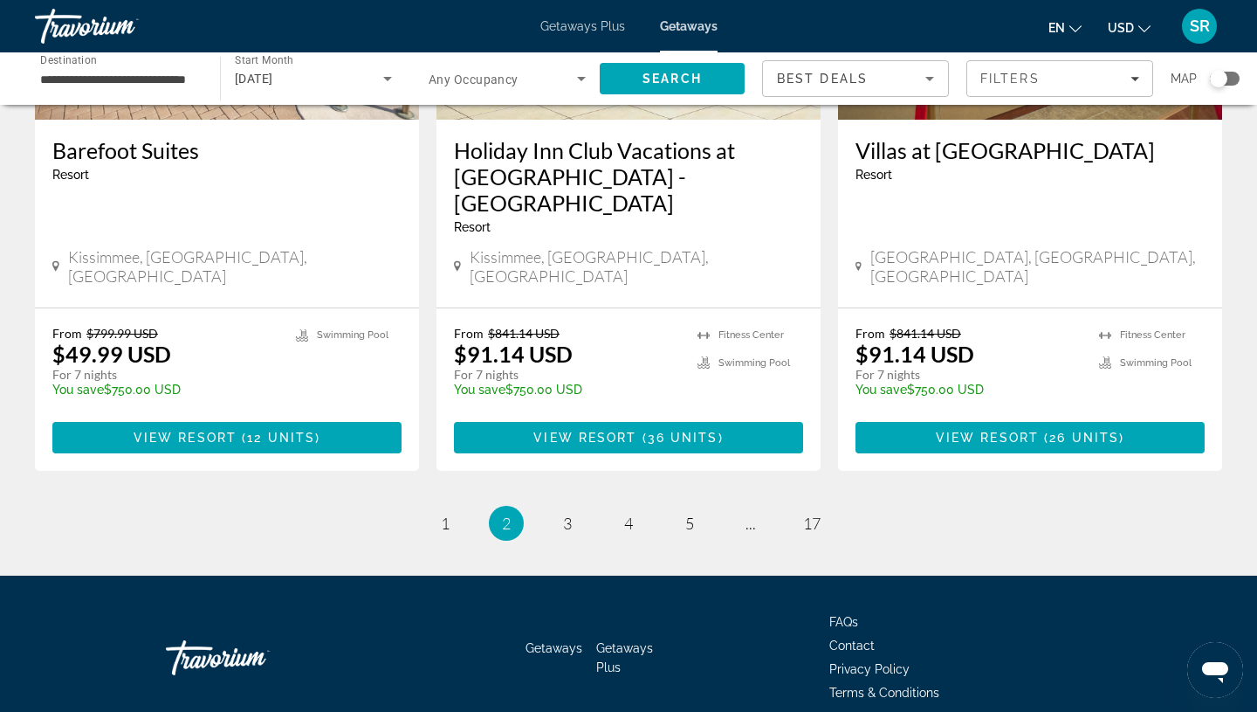
scroll to position [2218, 0]
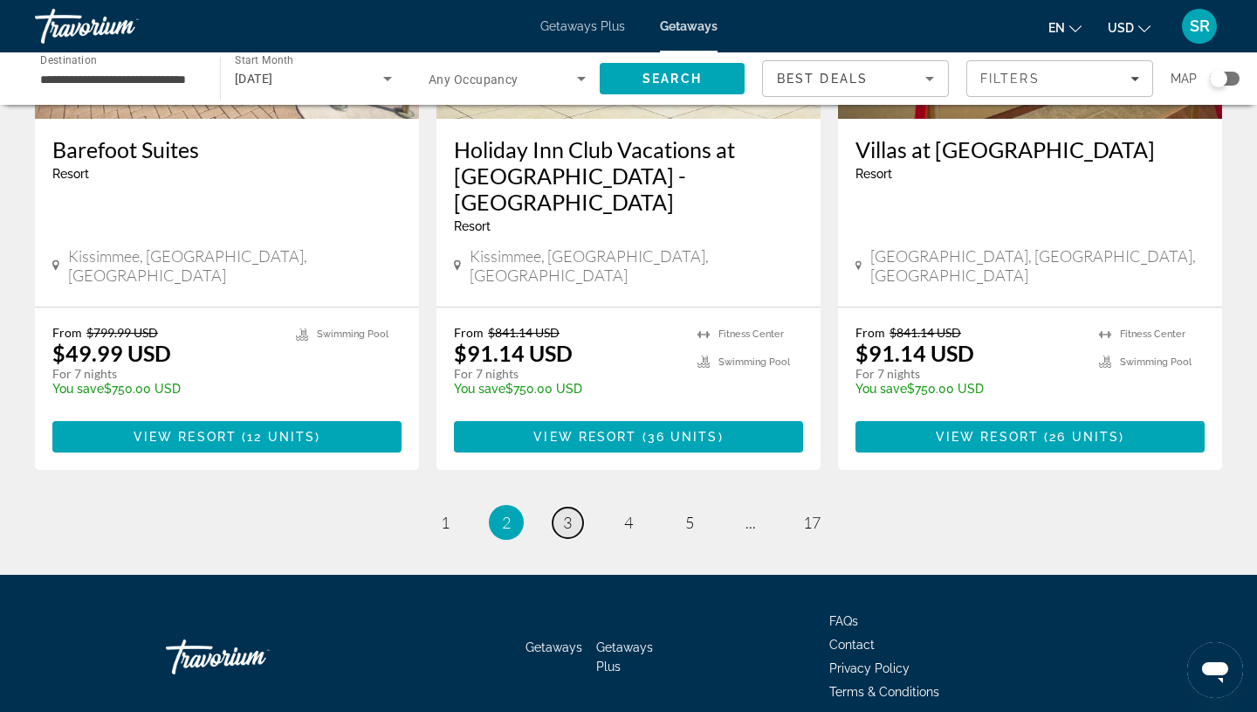
click at [568, 513] on span "3" at bounding box center [567, 522] width 9 height 19
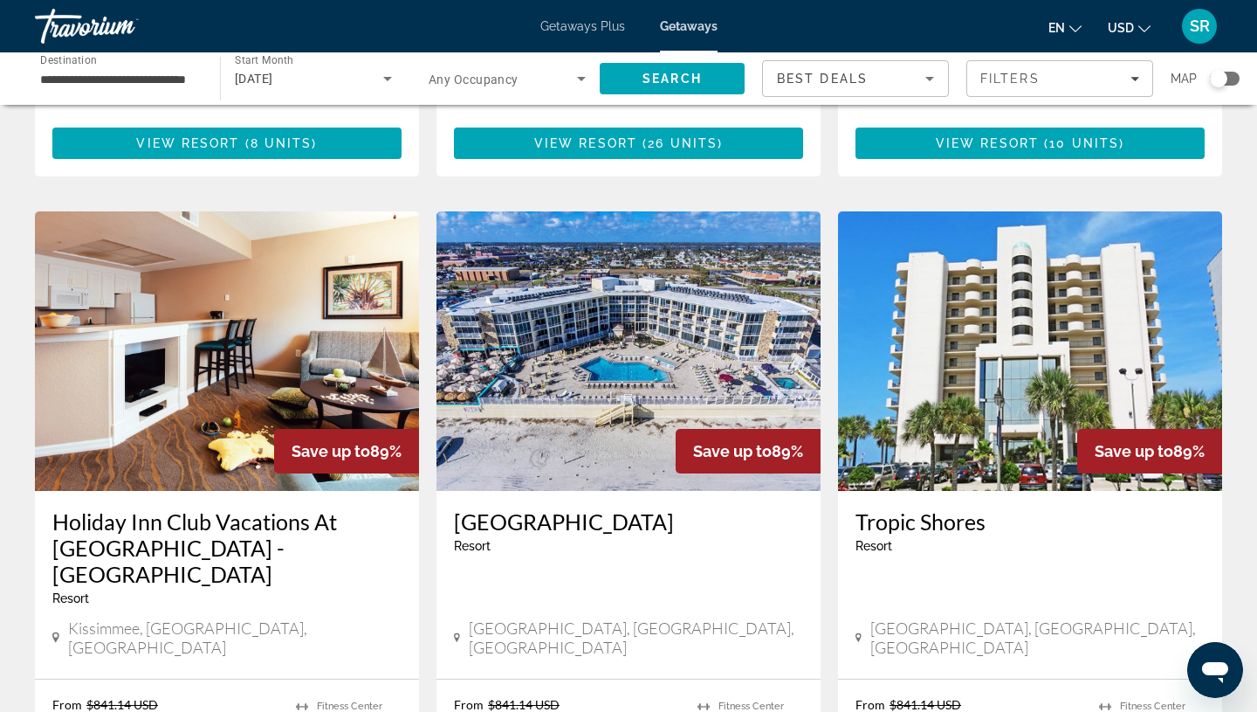
scroll to position [599, 0]
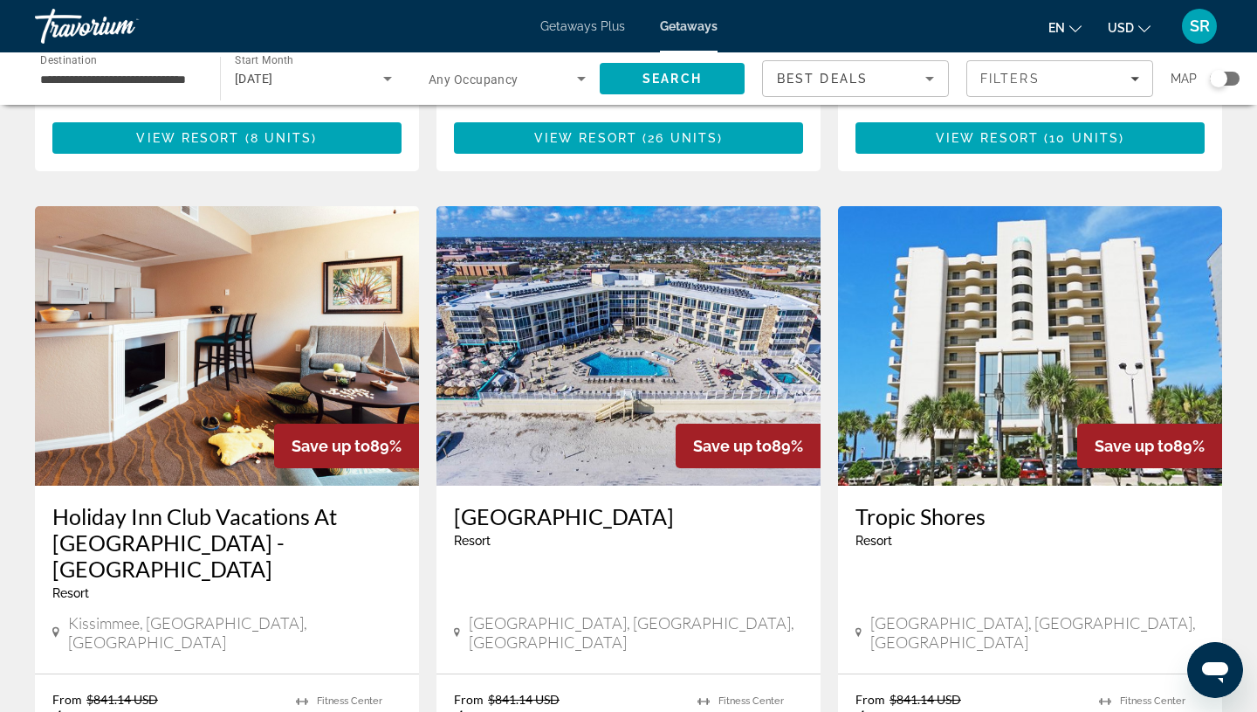
click at [589, 386] on img "Main content" at bounding box center [629, 345] width 384 height 279
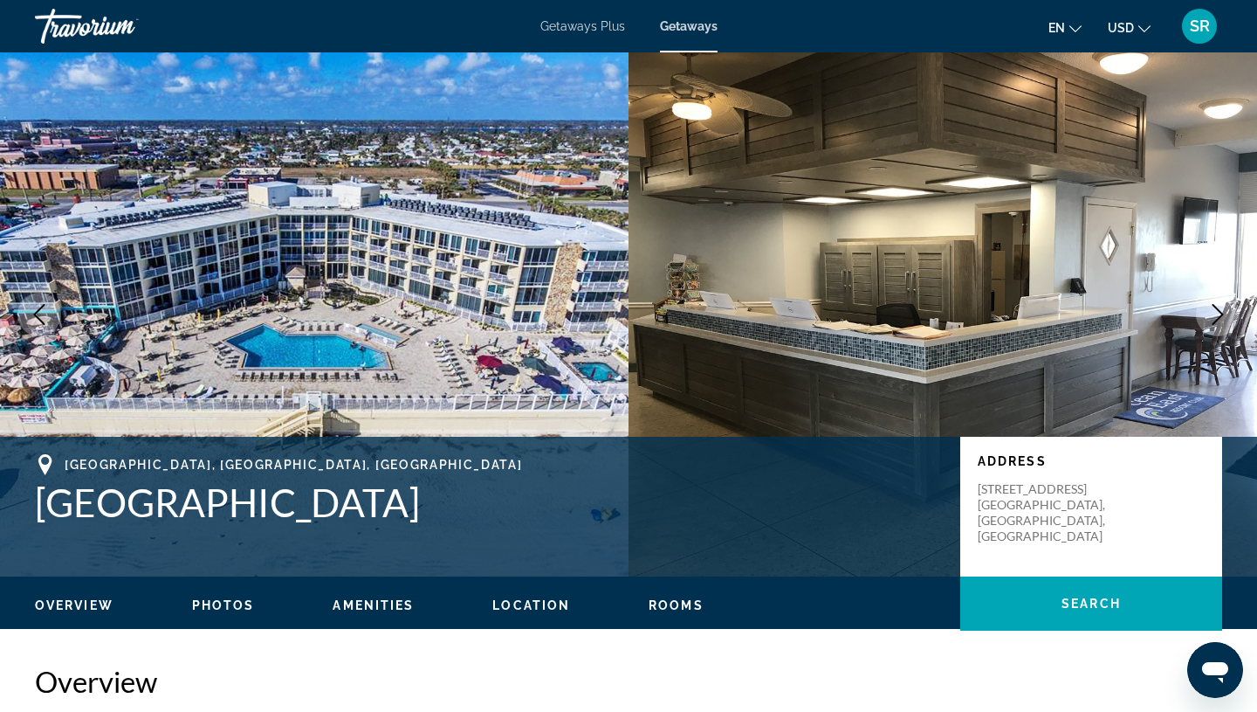
click at [1216, 312] on icon "Next image" at bounding box center [1218, 314] width 21 height 21
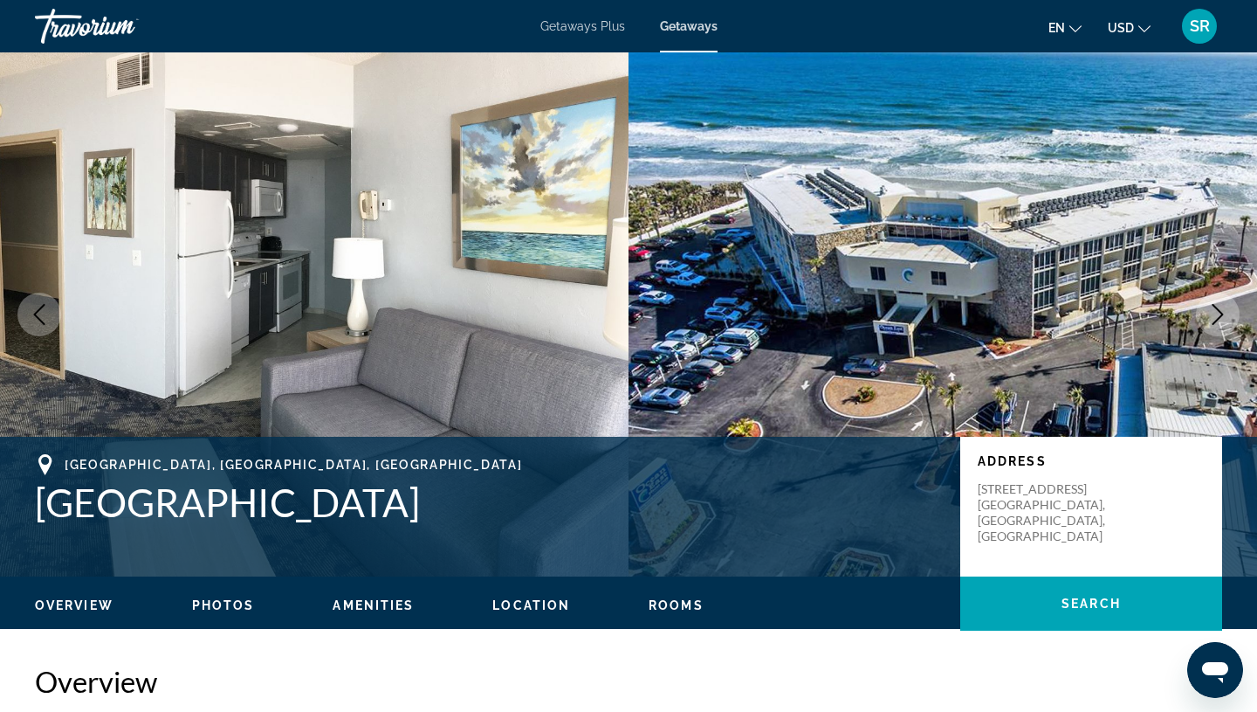
click at [1216, 313] on icon "Next image" at bounding box center [1218, 314] width 21 height 21
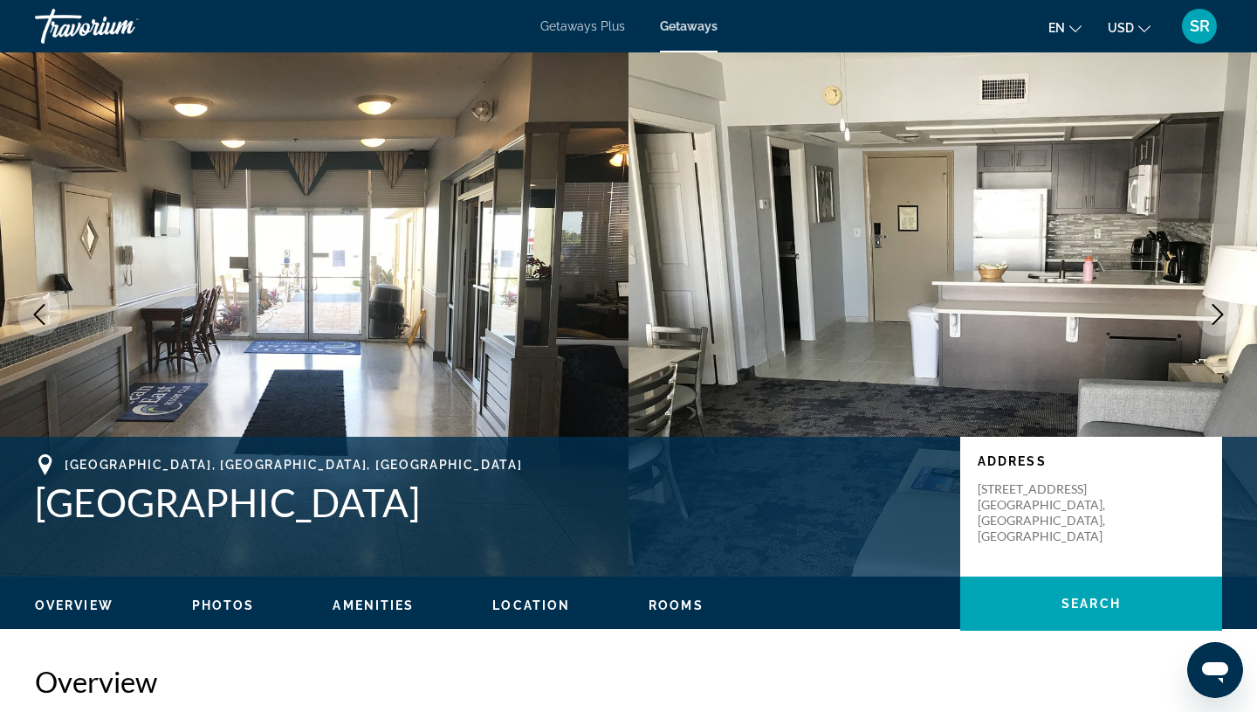
click at [1217, 313] on icon "Next image" at bounding box center [1218, 314] width 21 height 21
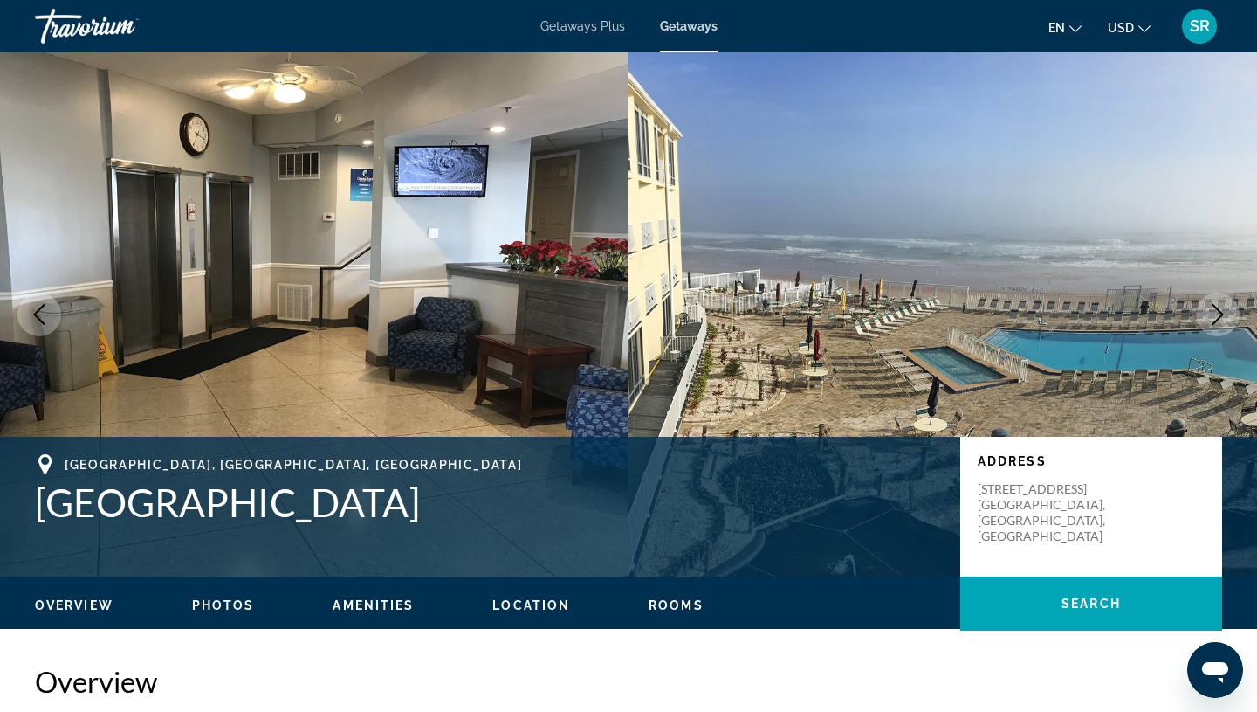
click at [1221, 313] on icon "Next image" at bounding box center [1218, 314] width 21 height 21
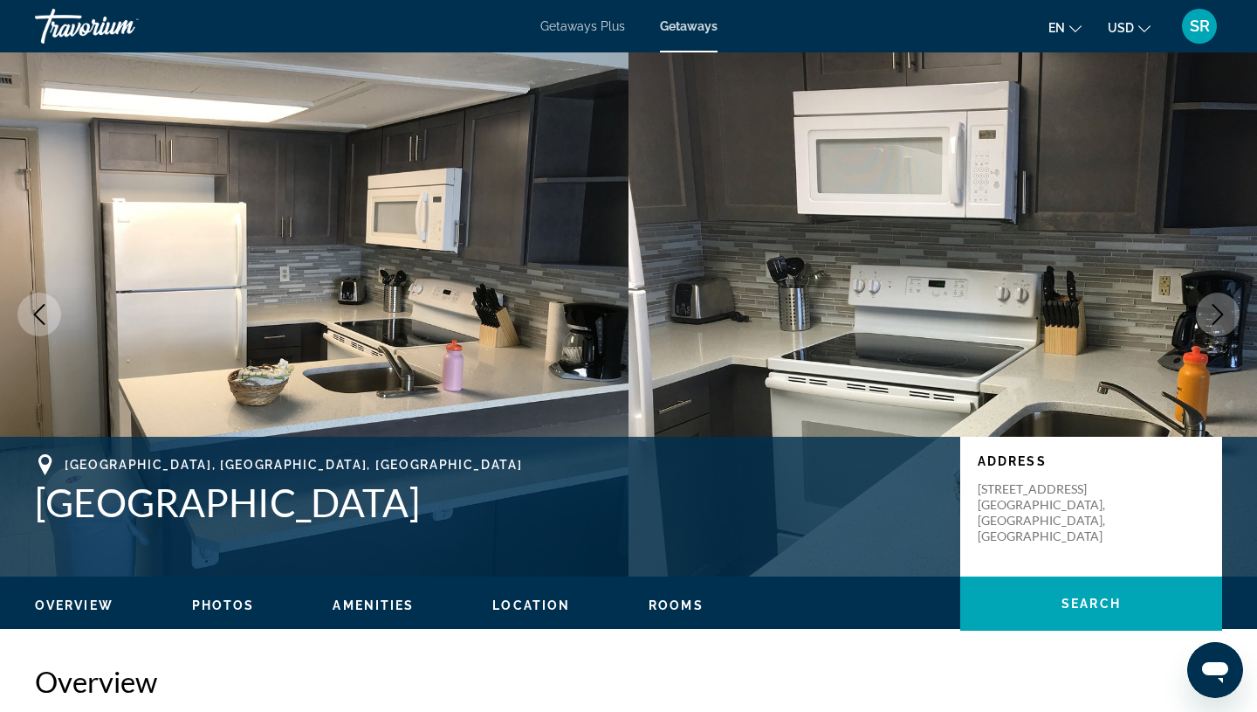
click at [1221, 314] on icon "Next image" at bounding box center [1218, 314] width 21 height 21
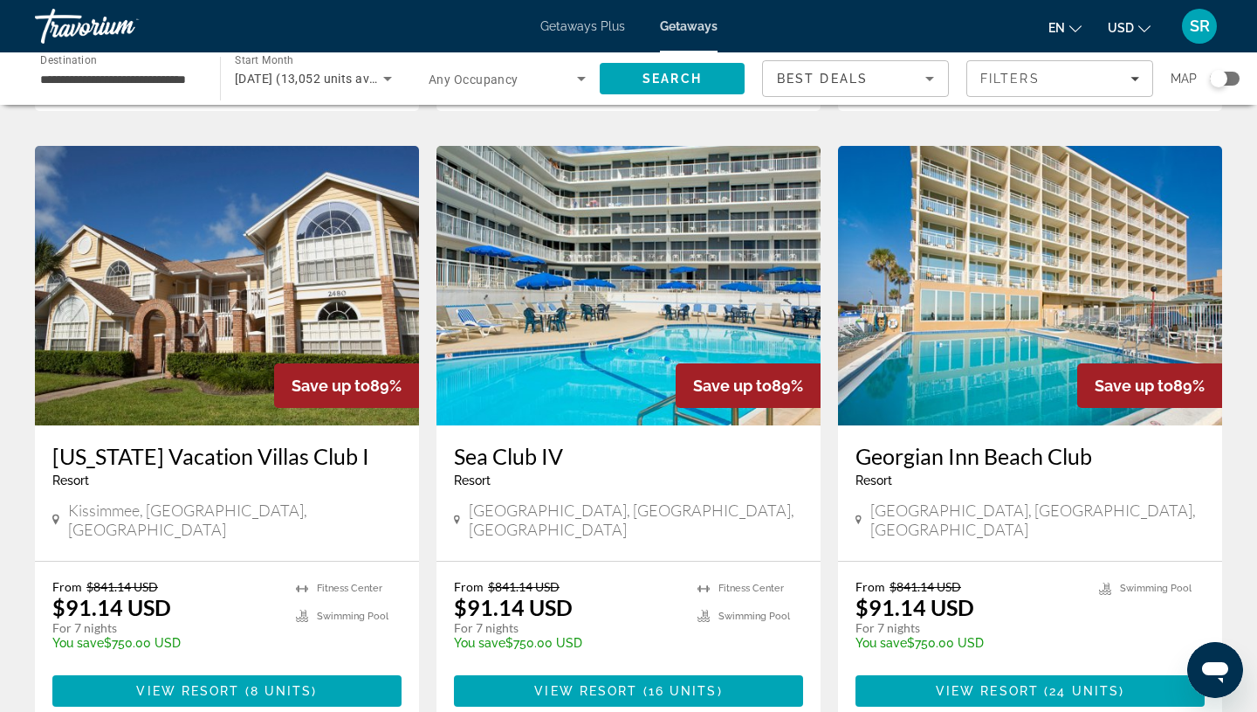
scroll to position [2006, 0]
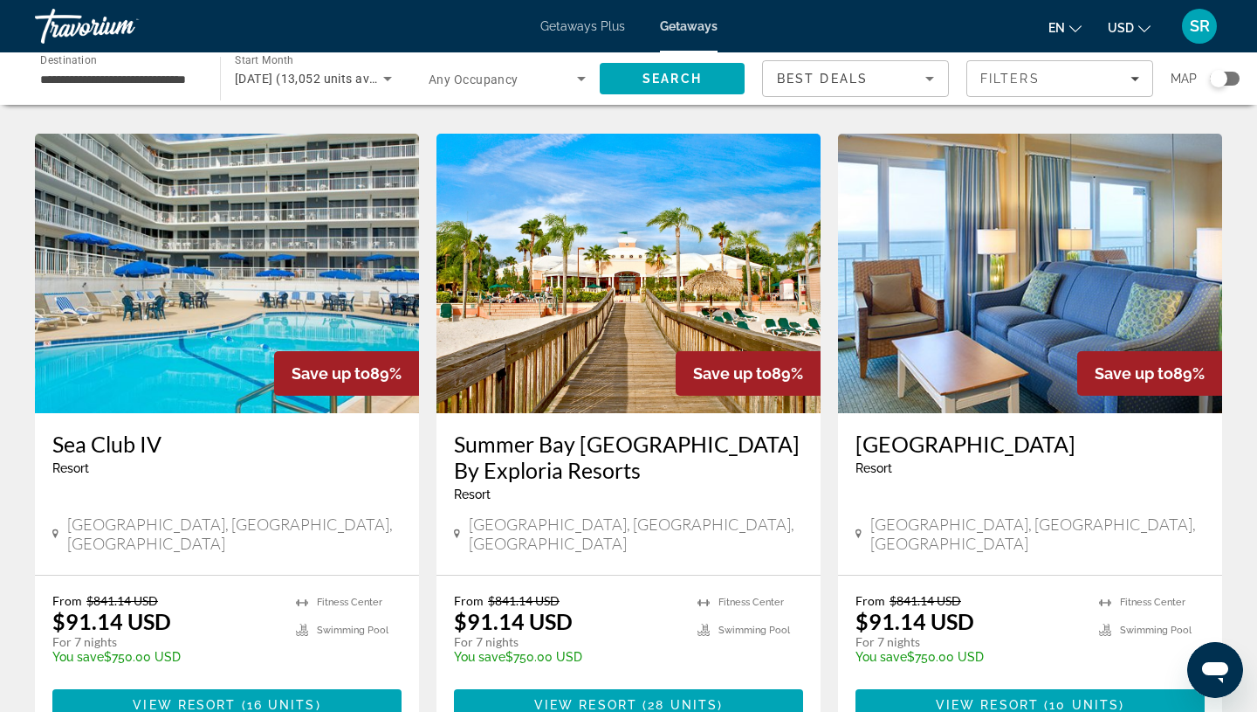
scroll to position [1312, 0]
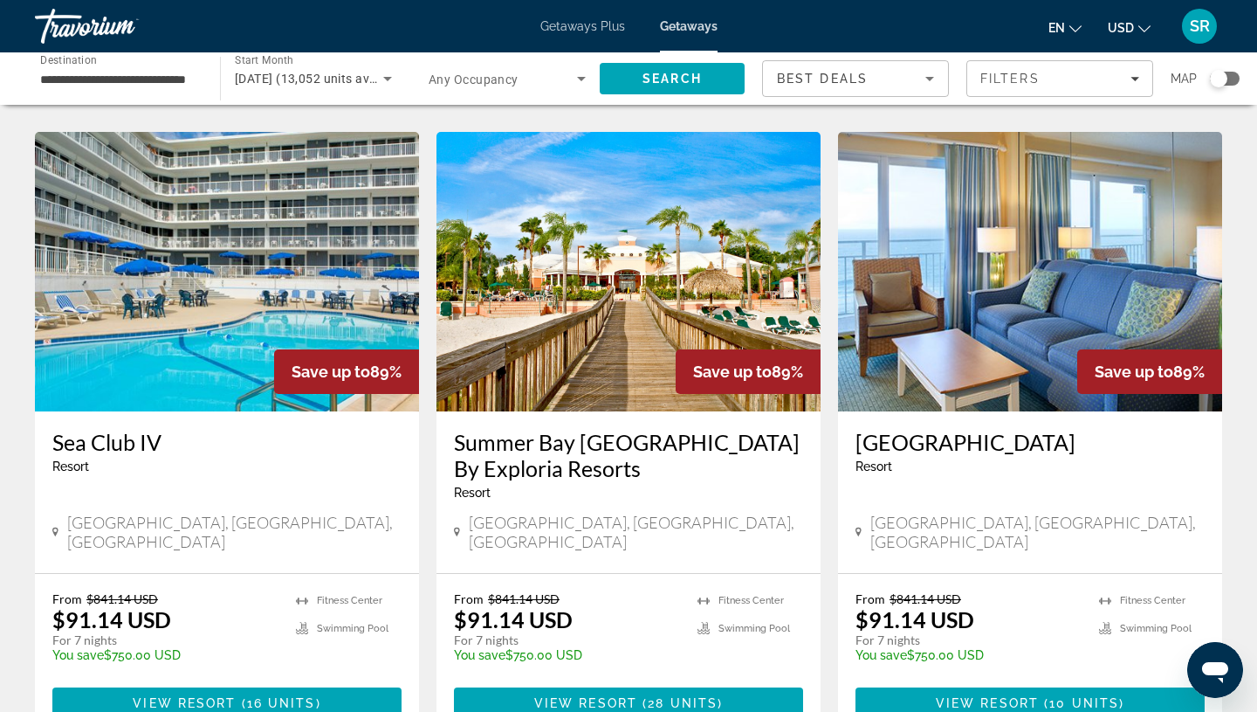
click at [1001, 288] on img "Main content" at bounding box center [1030, 271] width 384 height 279
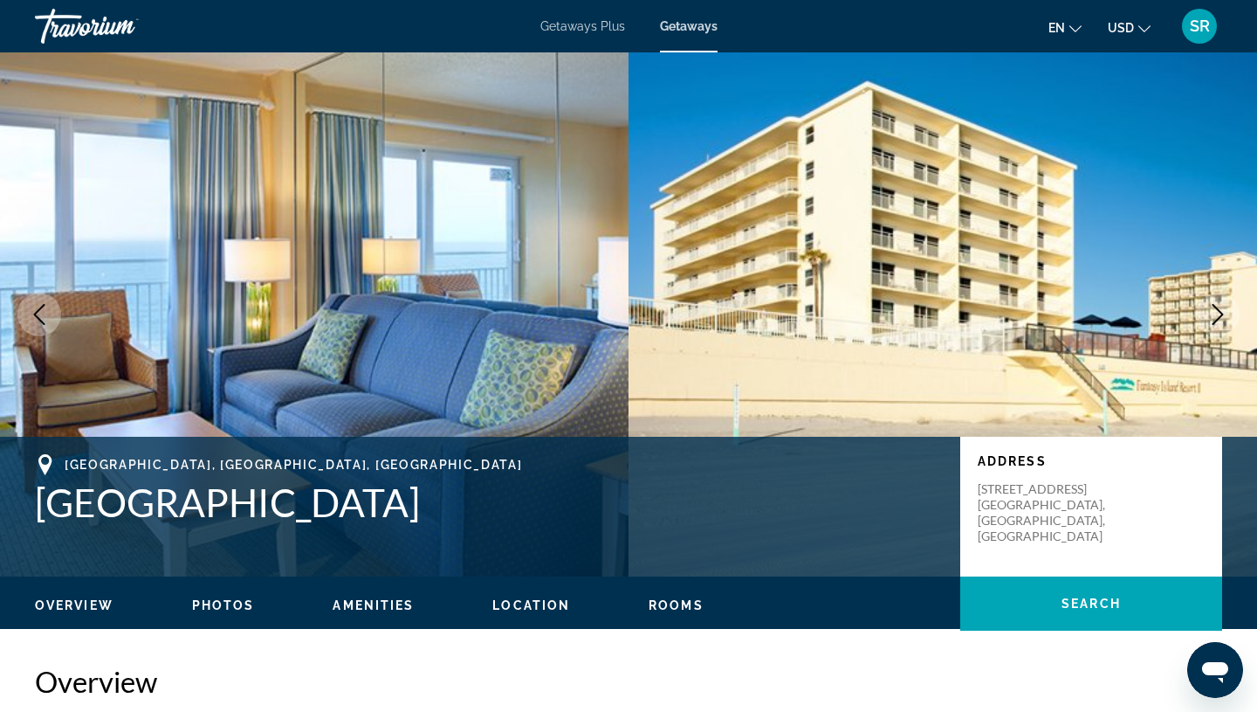
click at [1219, 320] on icon "Next image" at bounding box center [1218, 314] width 21 height 21
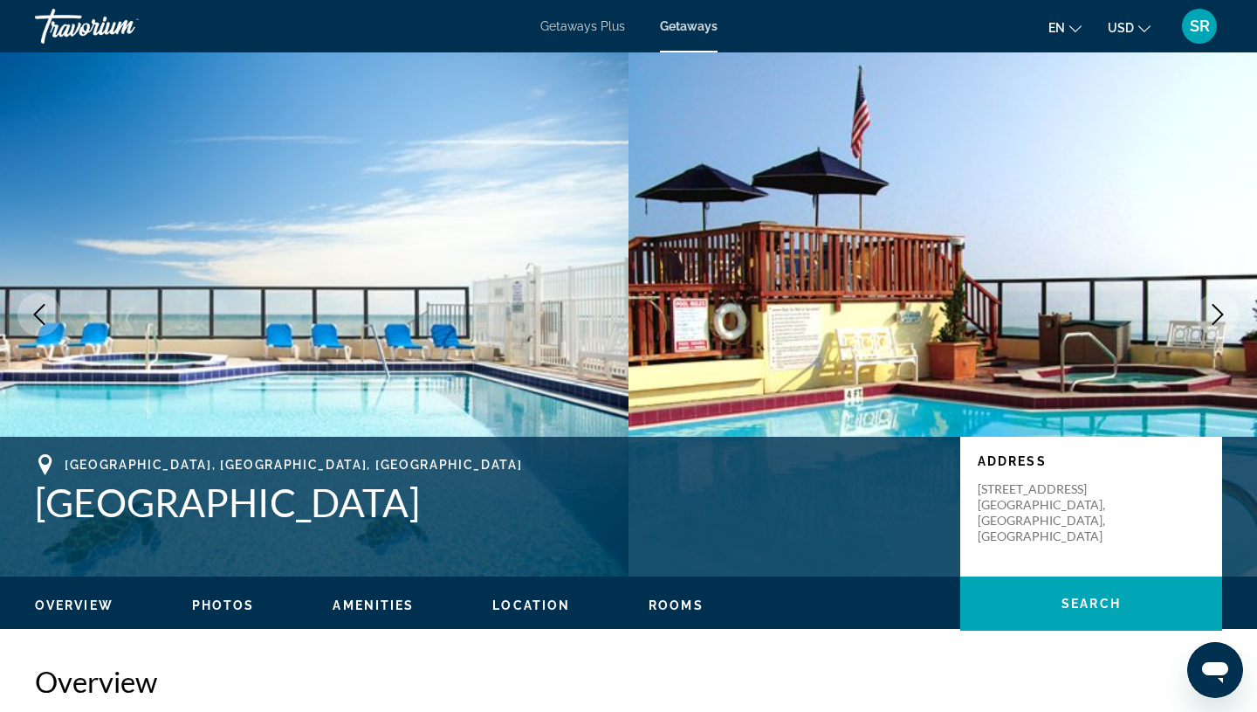
click at [1220, 314] on icon "Next image" at bounding box center [1218, 314] width 21 height 21
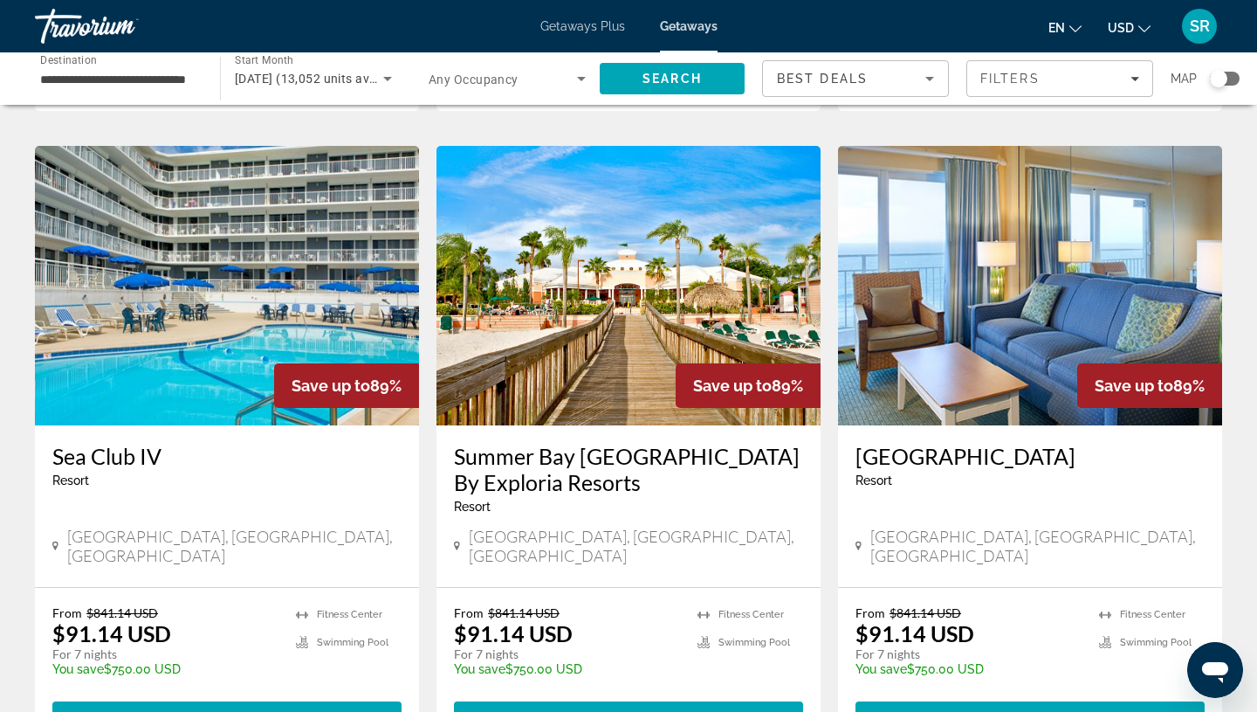
scroll to position [1297, 0]
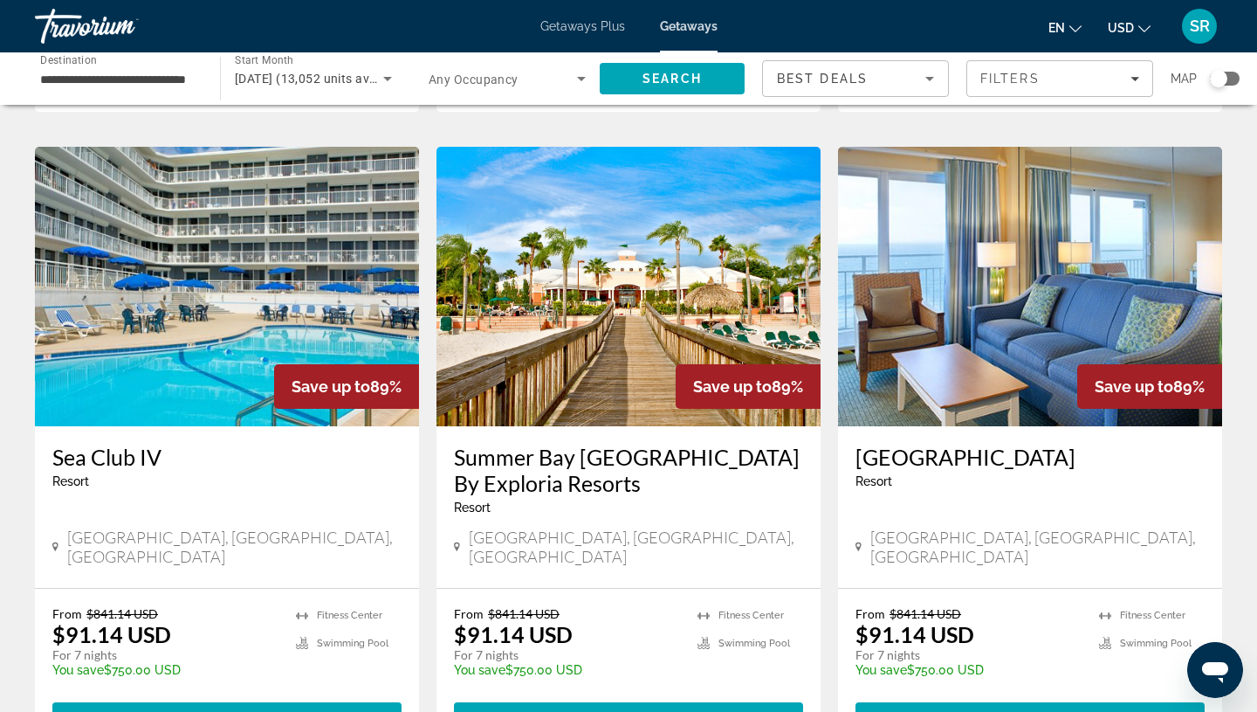
click at [577, 299] on img "Main content" at bounding box center [629, 286] width 384 height 279
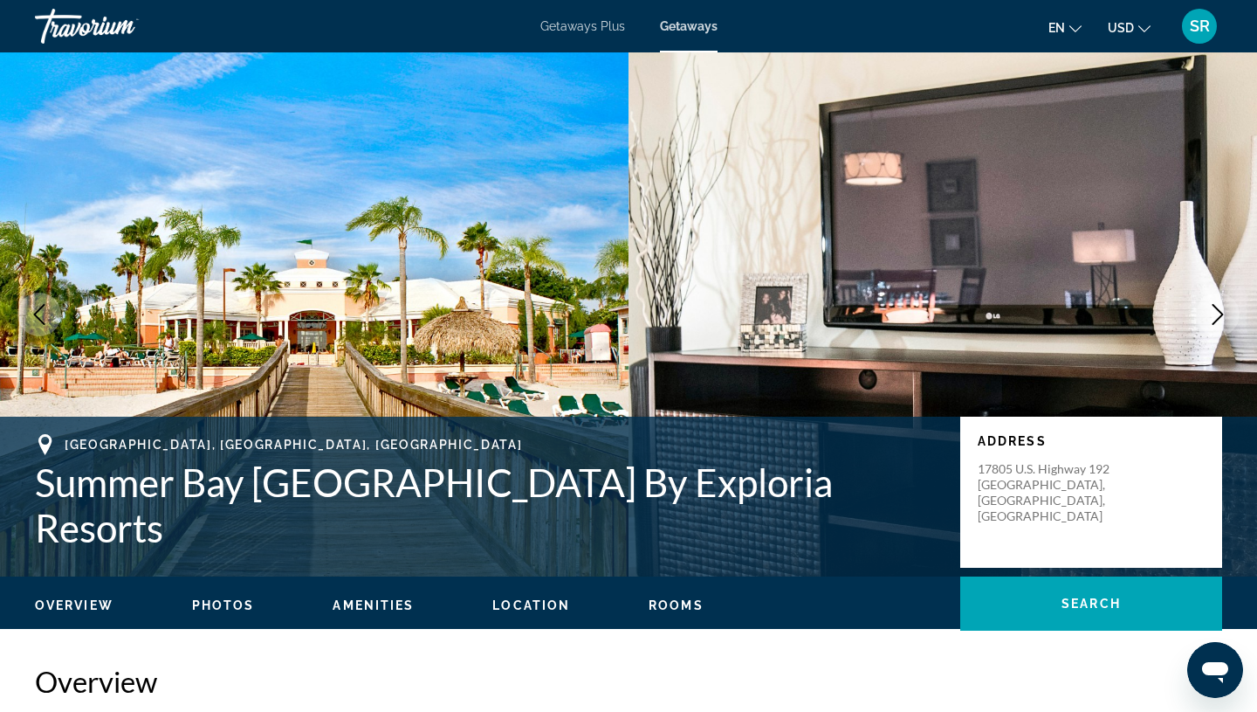
click at [1221, 312] on icon "Next image" at bounding box center [1218, 314] width 11 height 21
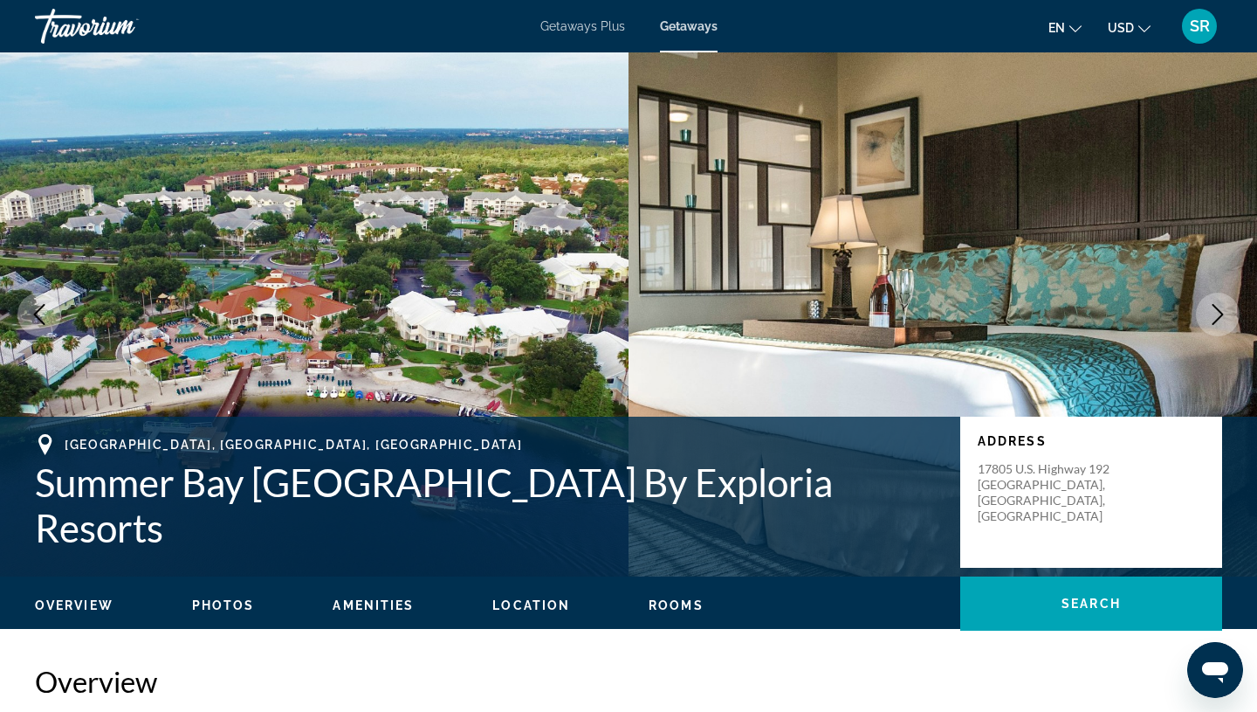
click at [1221, 312] on icon "Next image" at bounding box center [1218, 314] width 11 height 21
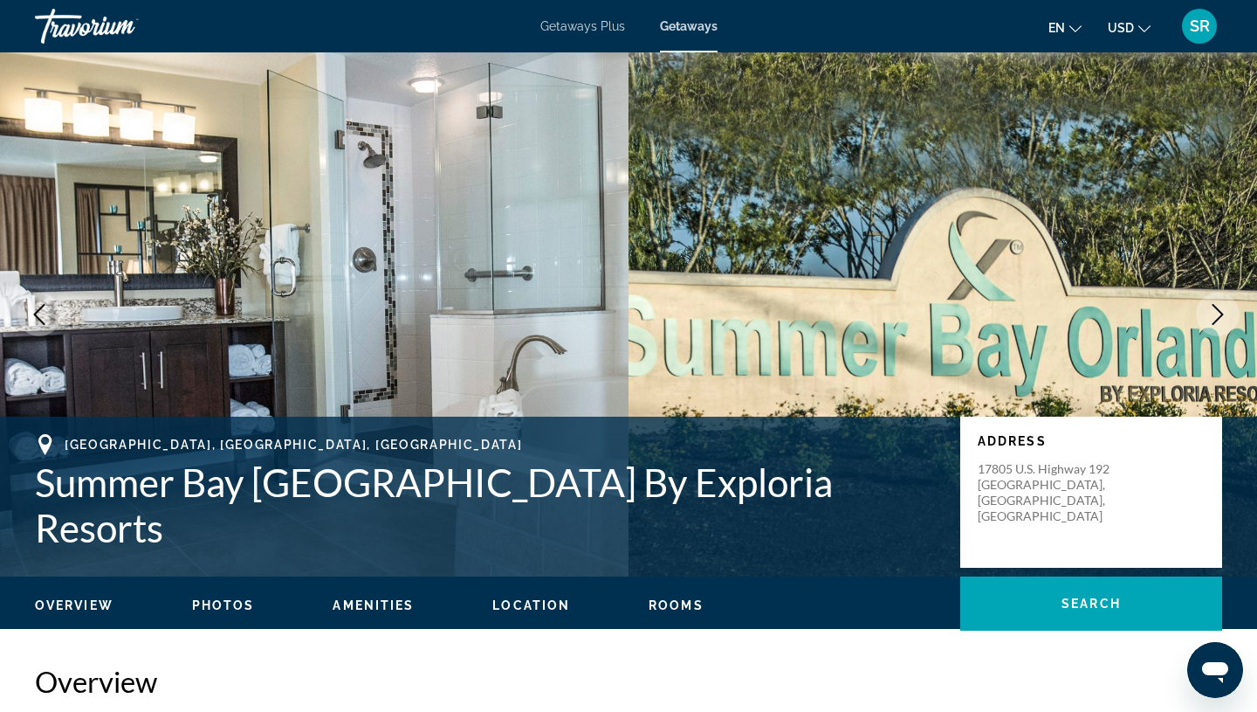
click at [1221, 313] on icon "Next image" at bounding box center [1218, 314] width 11 height 21
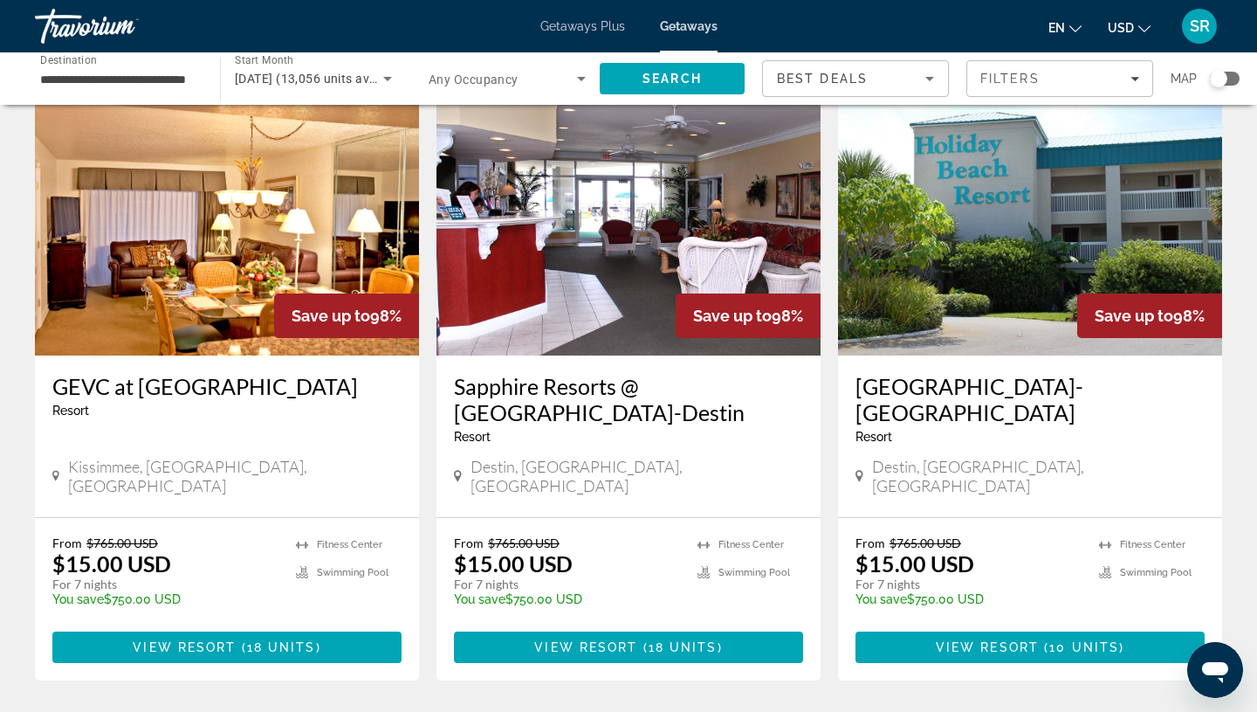
scroll to position [2165, 0]
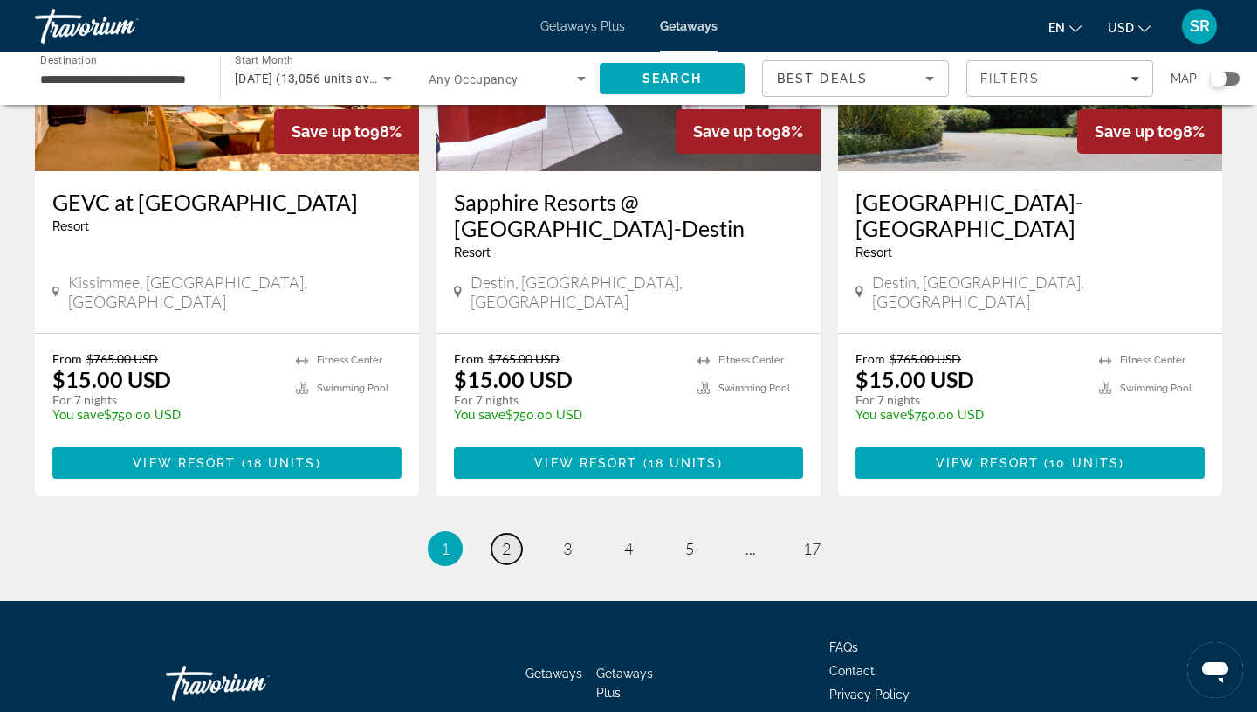
click at [507, 539] on span "2" at bounding box center [506, 548] width 9 height 19
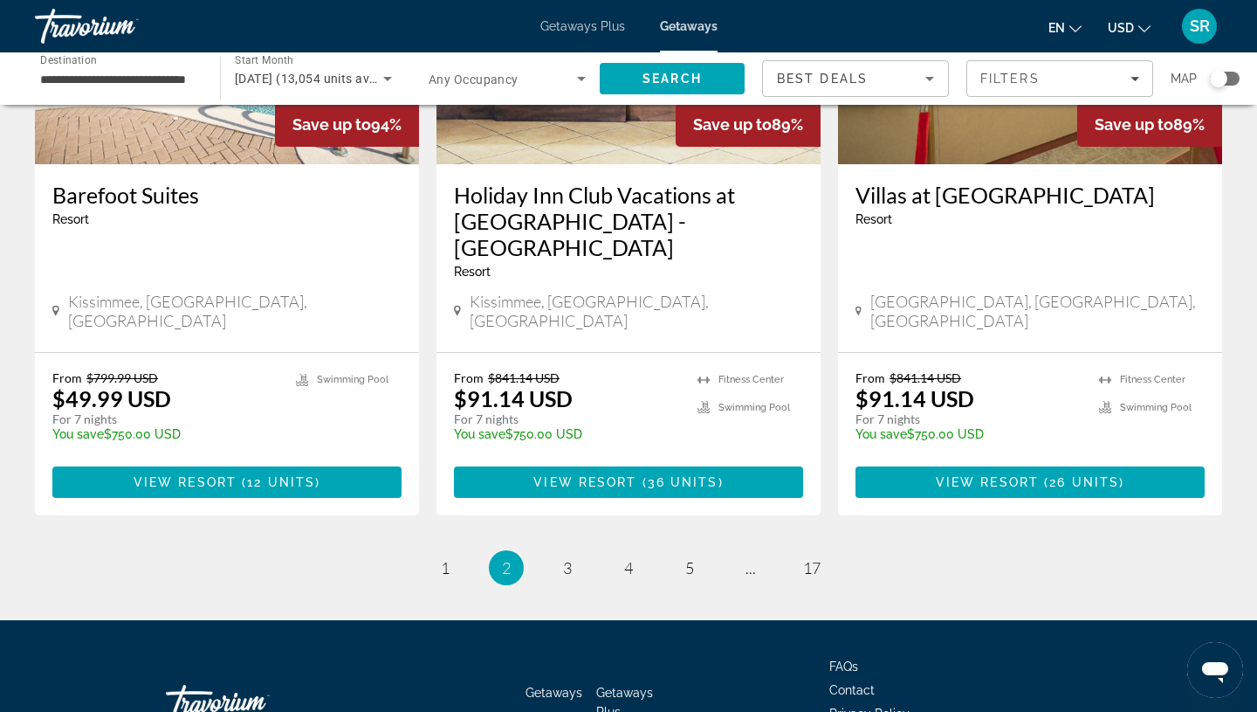
scroll to position [2218, 0]
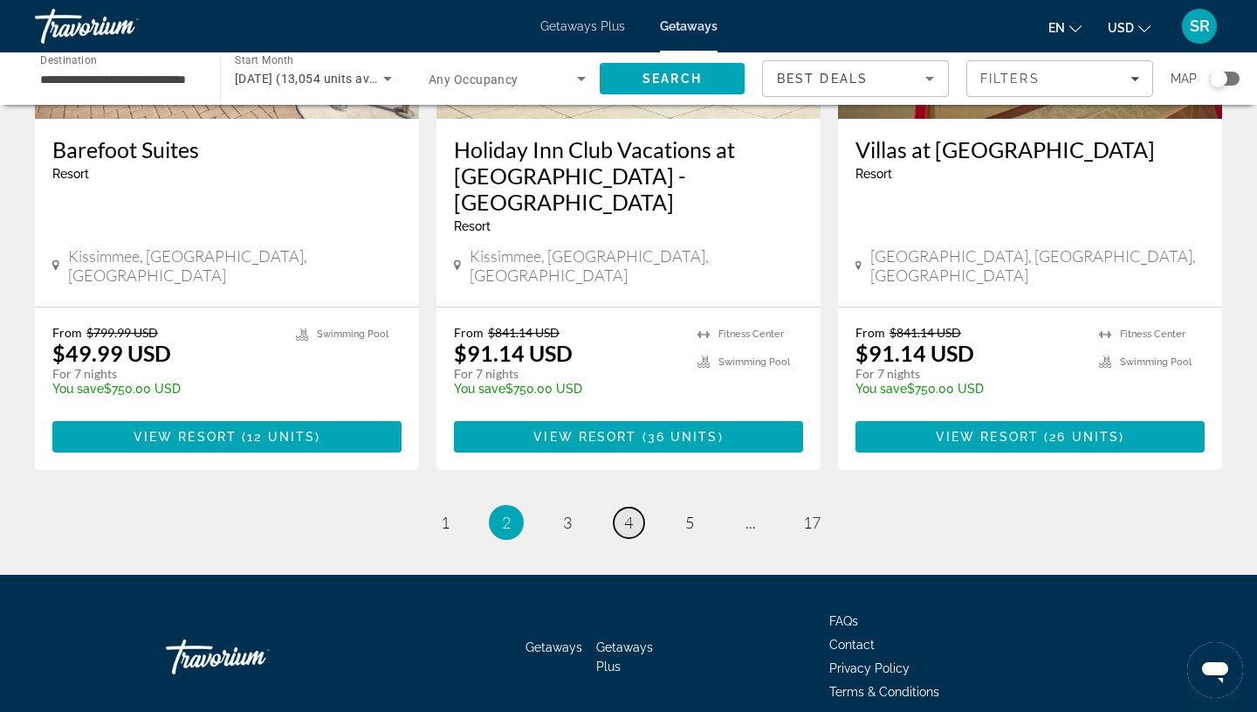
click at [626, 507] on link "page 4" at bounding box center [629, 522] width 31 height 31
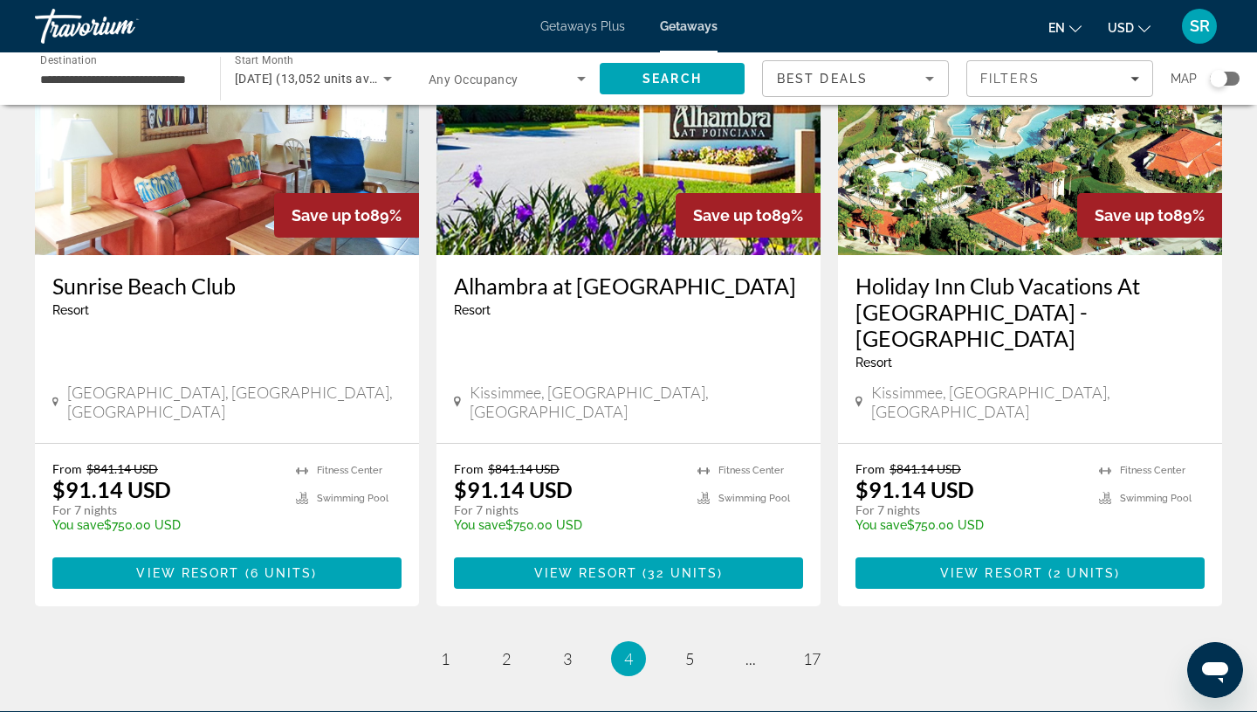
scroll to position [2124, 0]
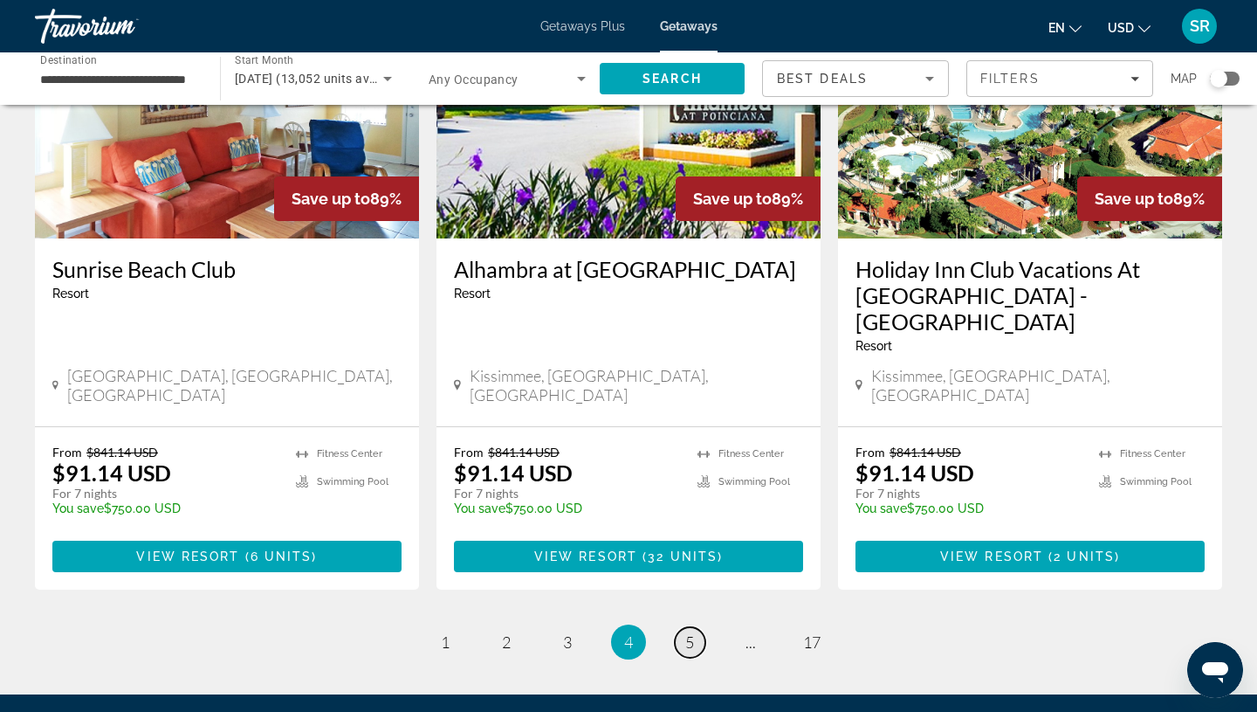
click at [691, 632] on span "5" at bounding box center [689, 641] width 9 height 19
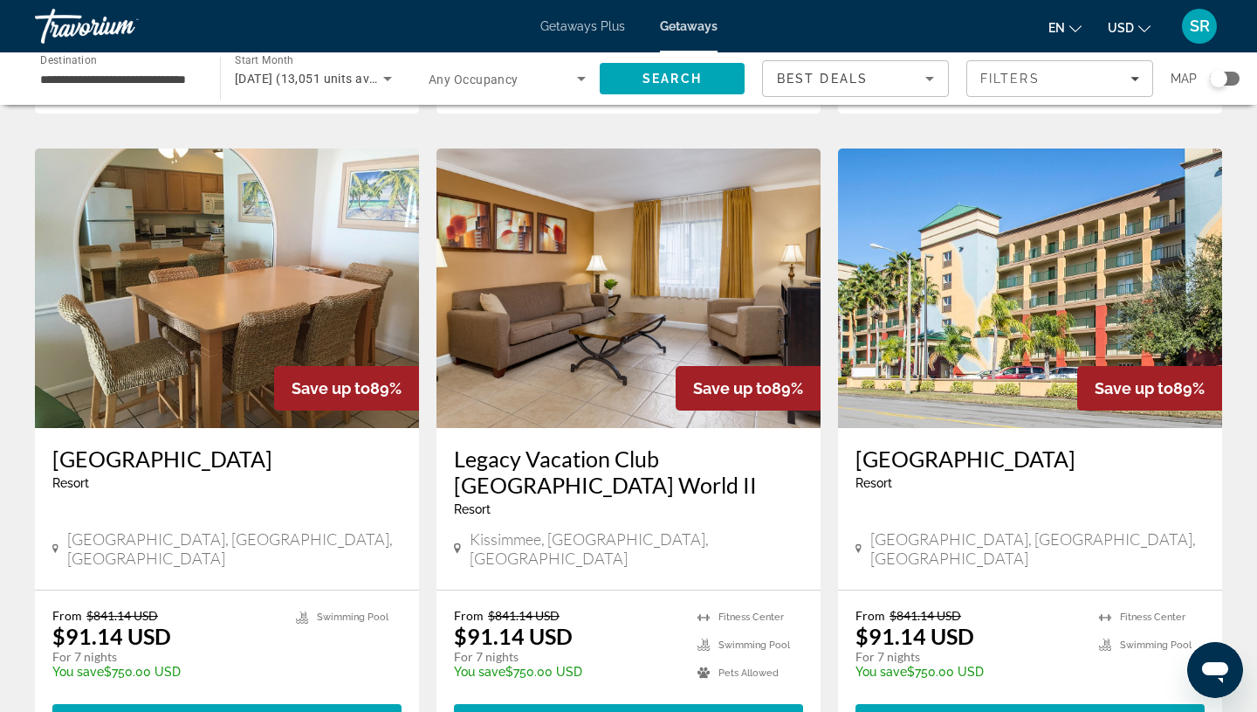
scroll to position [2165, 0]
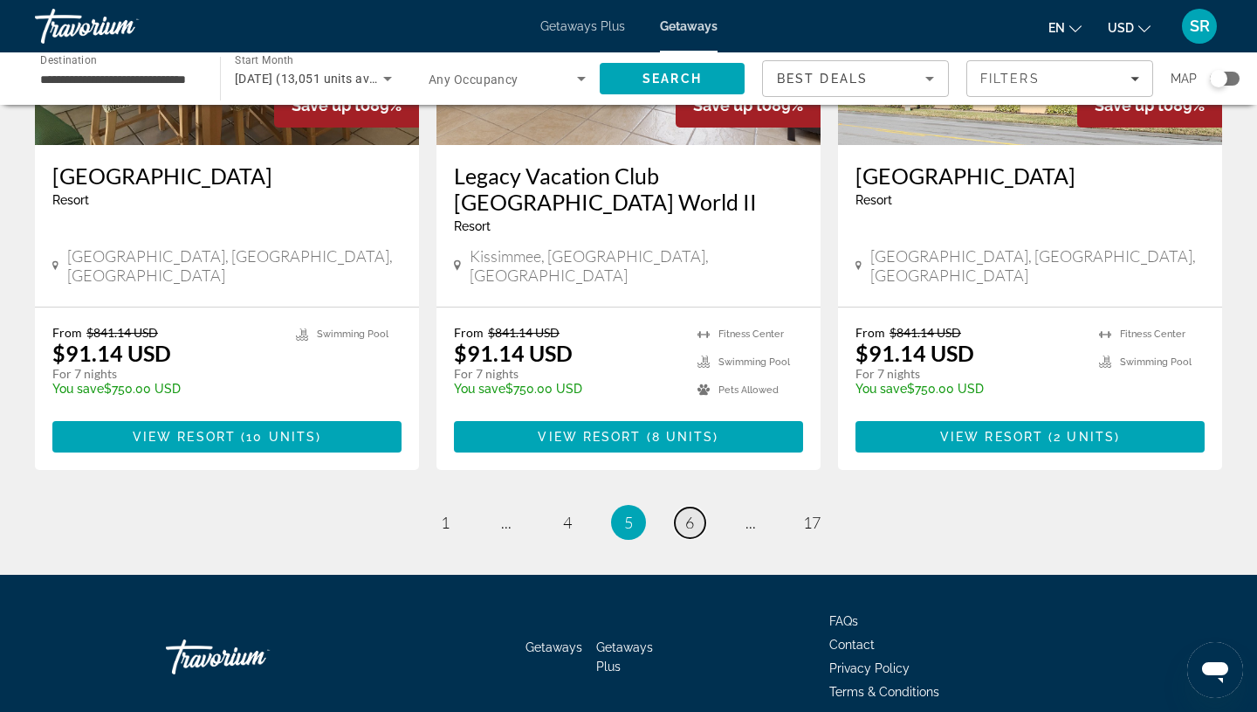
click at [691, 513] on span "6" at bounding box center [689, 522] width 9 height 19
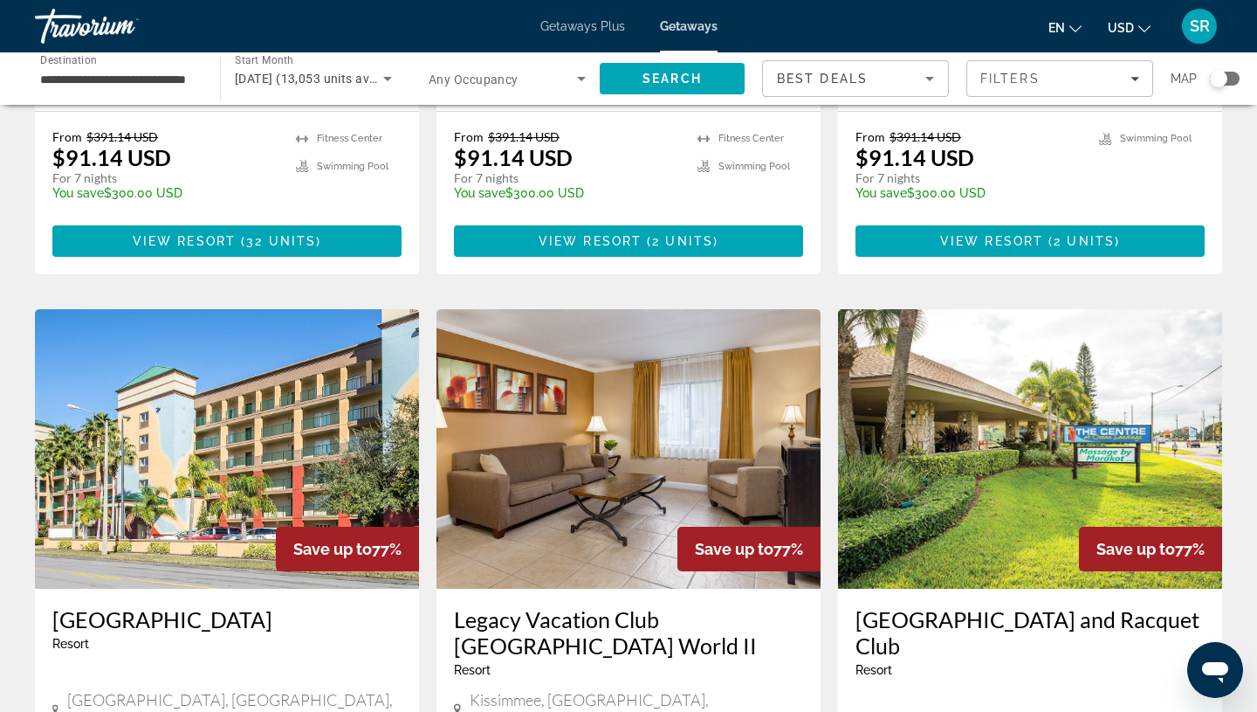
scroll to position [2218, 0]
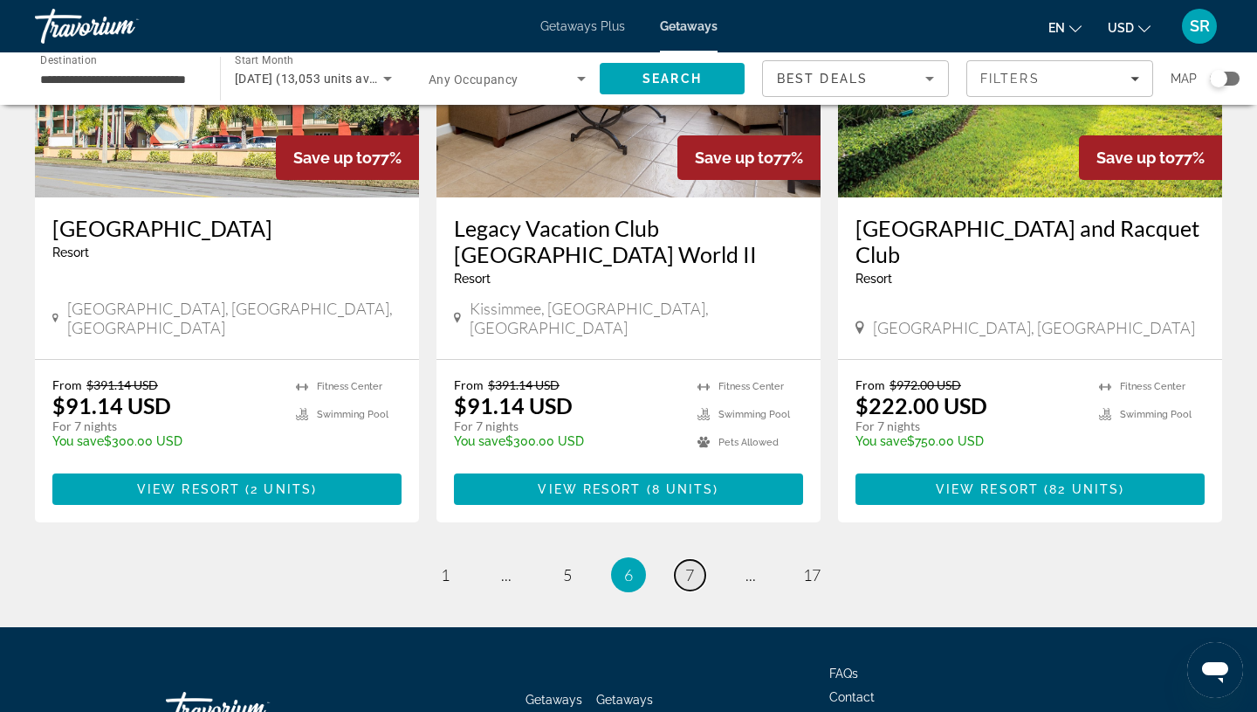
click at [691, 565] on span "7" at bounding box center [689, 574] width 9 height 19
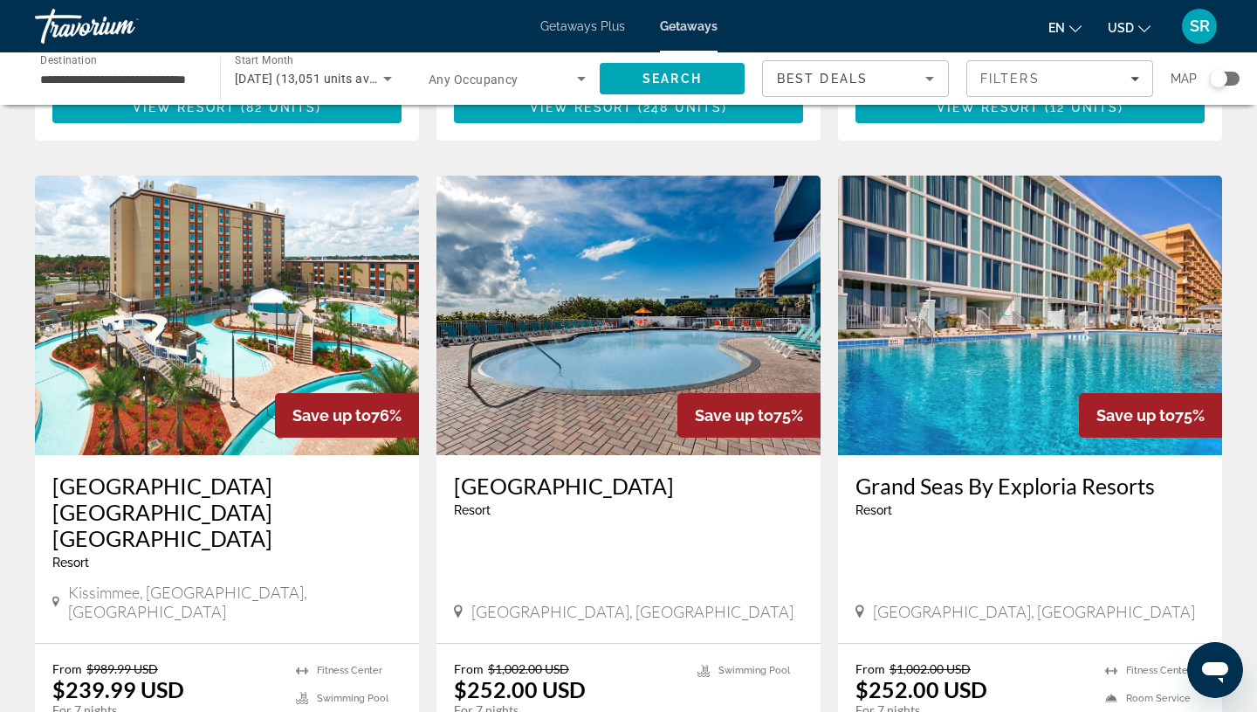
scroll to position [629, 0]
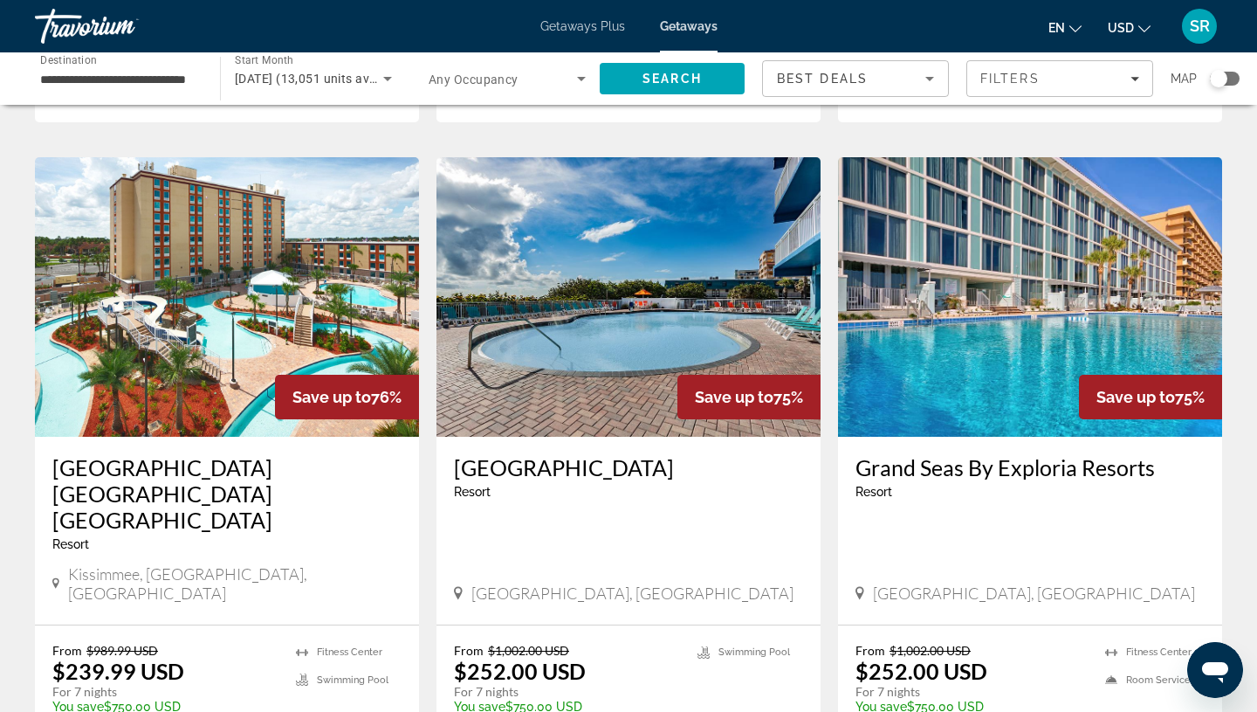
click at [952, 385] on img "Main content" at bounding box center [1030, 296] width 384 height 279
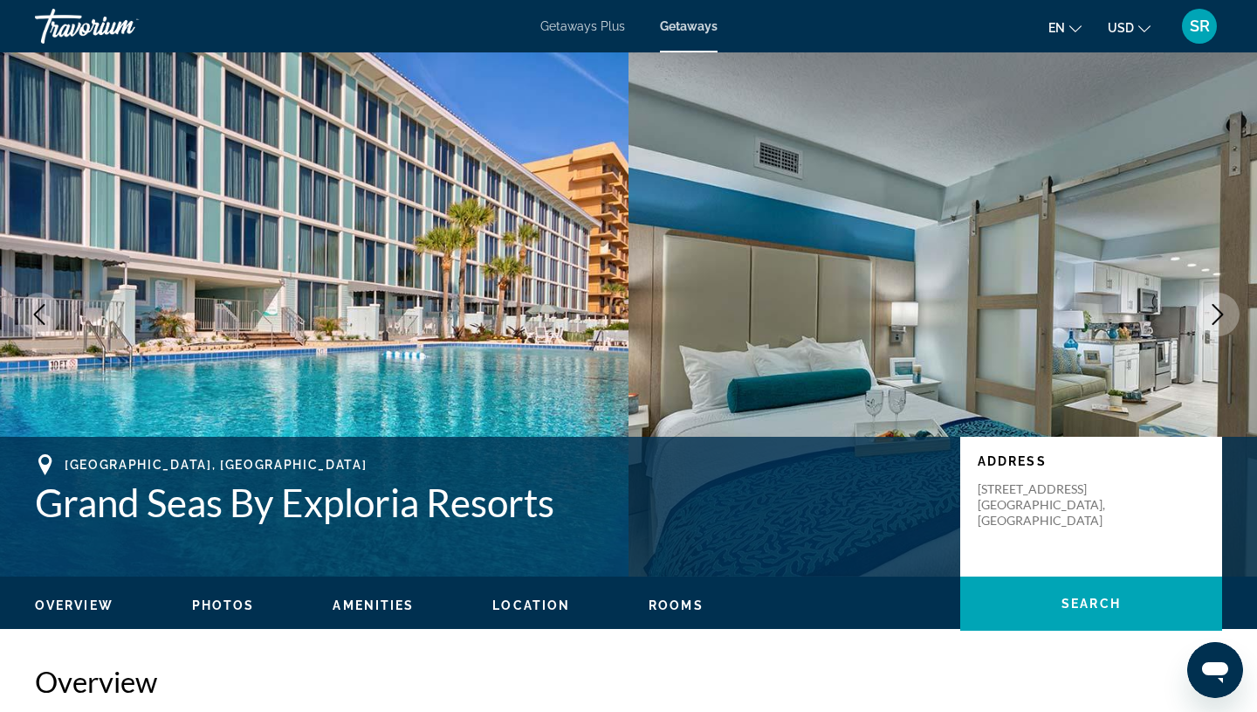
click at [1222, 318] on icon "Next image" at bounding box center [1218, 314] width 21 height 21
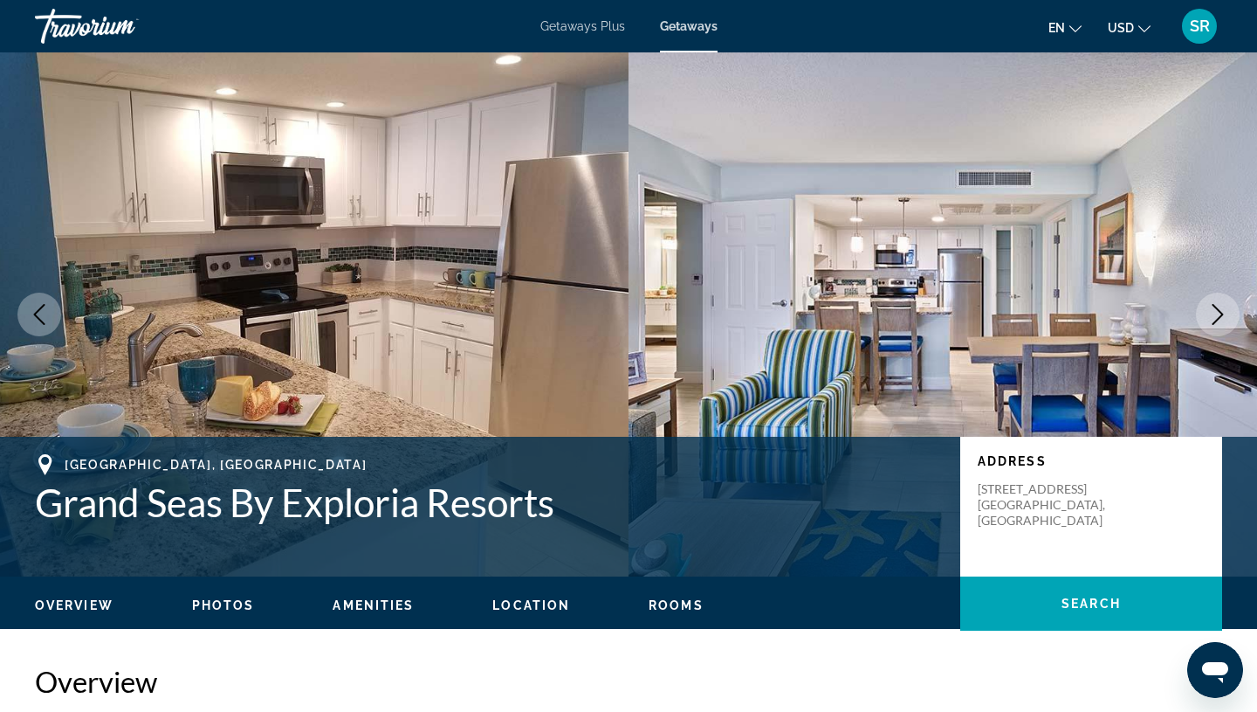
click at [1222, 318] on icon "Next image" at bounding box center [1218, 314] width 21 height 21
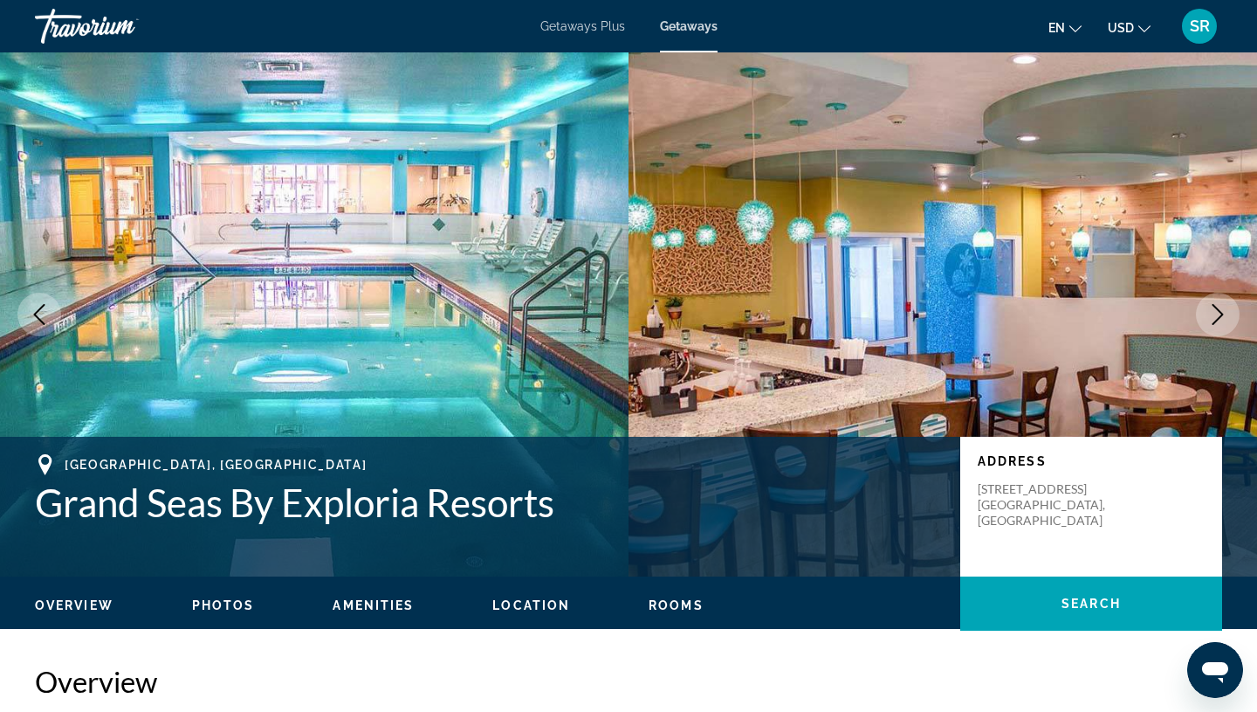
click at [1222, 318] on icon "Next image" at bounding box center [1218, 314] width 21 height 21
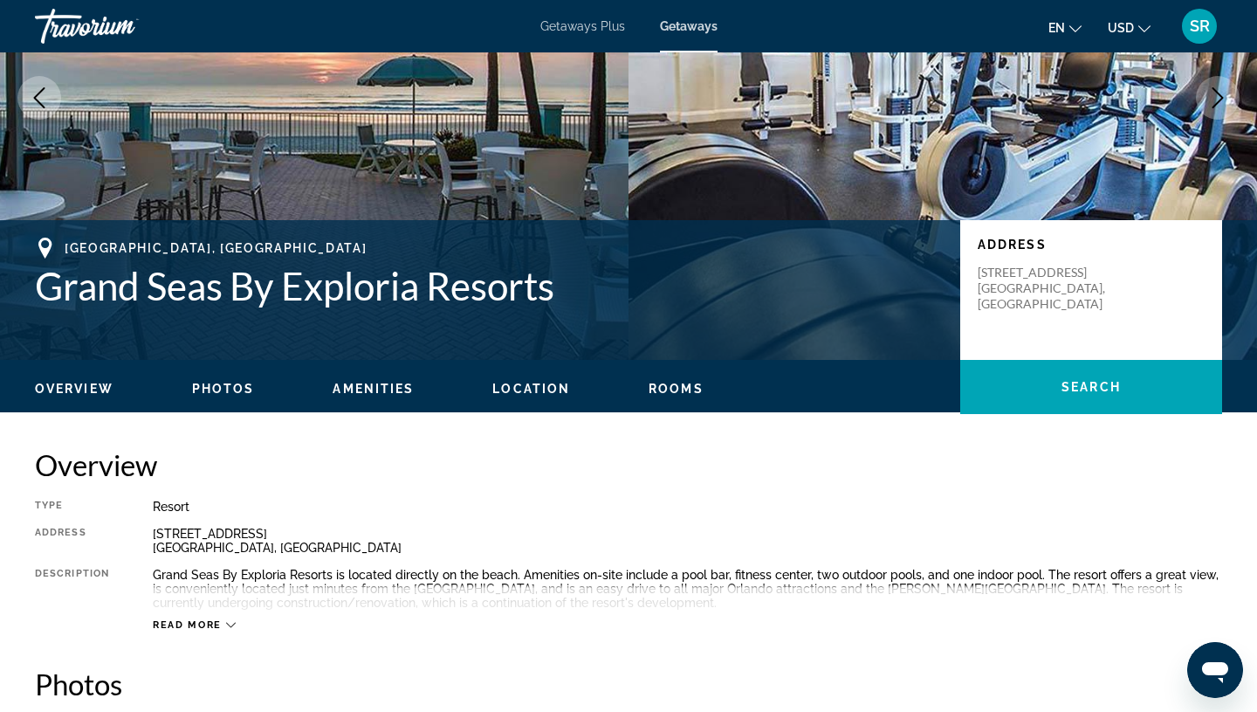
scroll to position [334, 0]
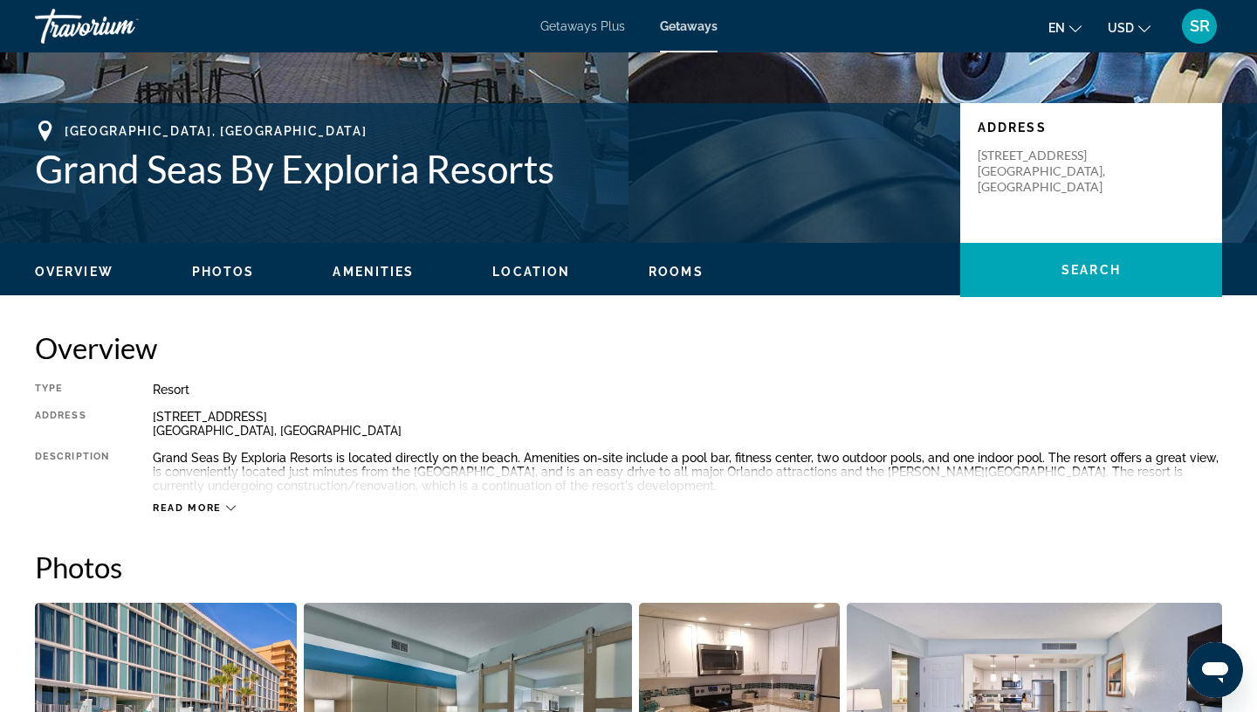
click at [191, 506] on span "Read more" at bounding box center [187, 507] width 69 height 11
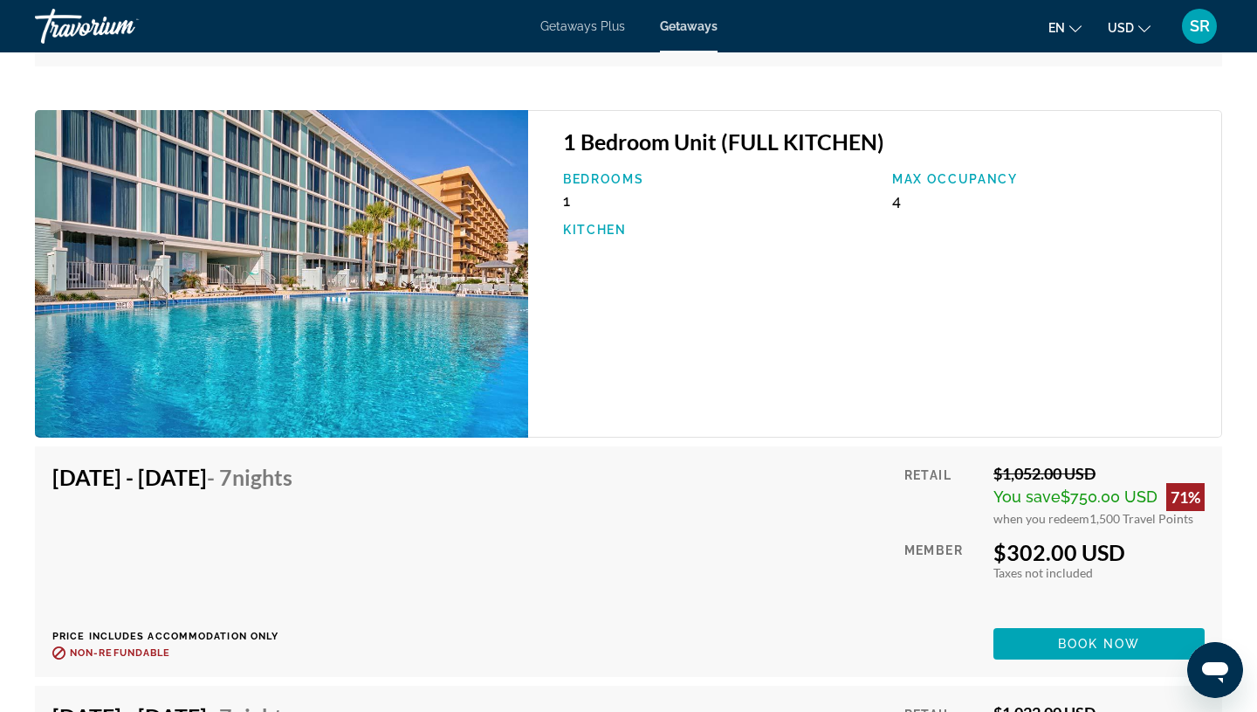
scroll to position [4329, 0]
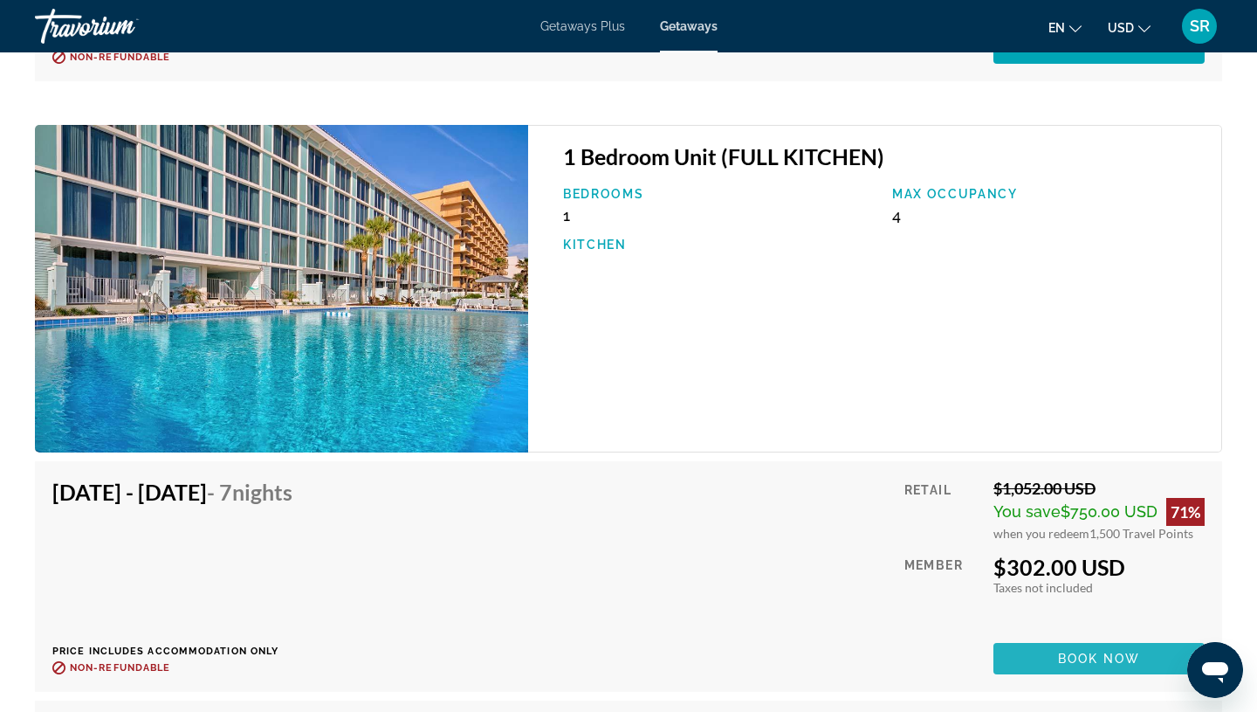
click at [1040, 658] on span "Main content" at bounding box center [1099, 658] width 211 height 42
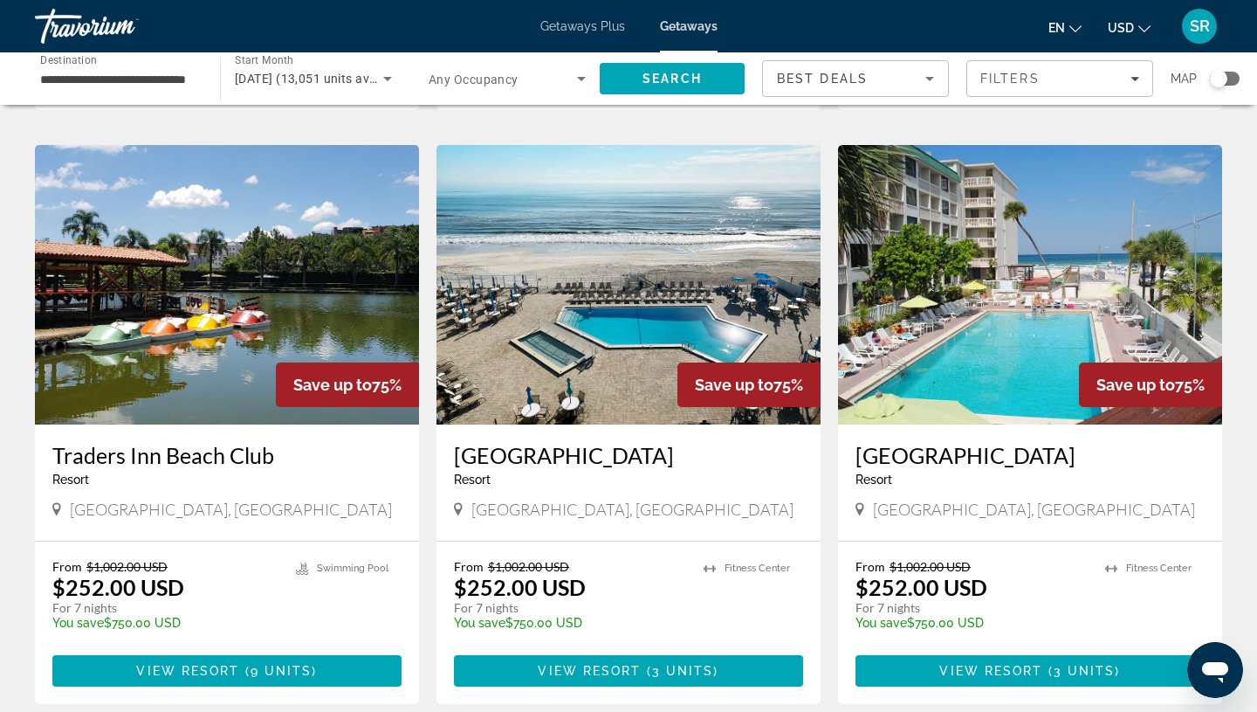
scroll to position [1308, 0]
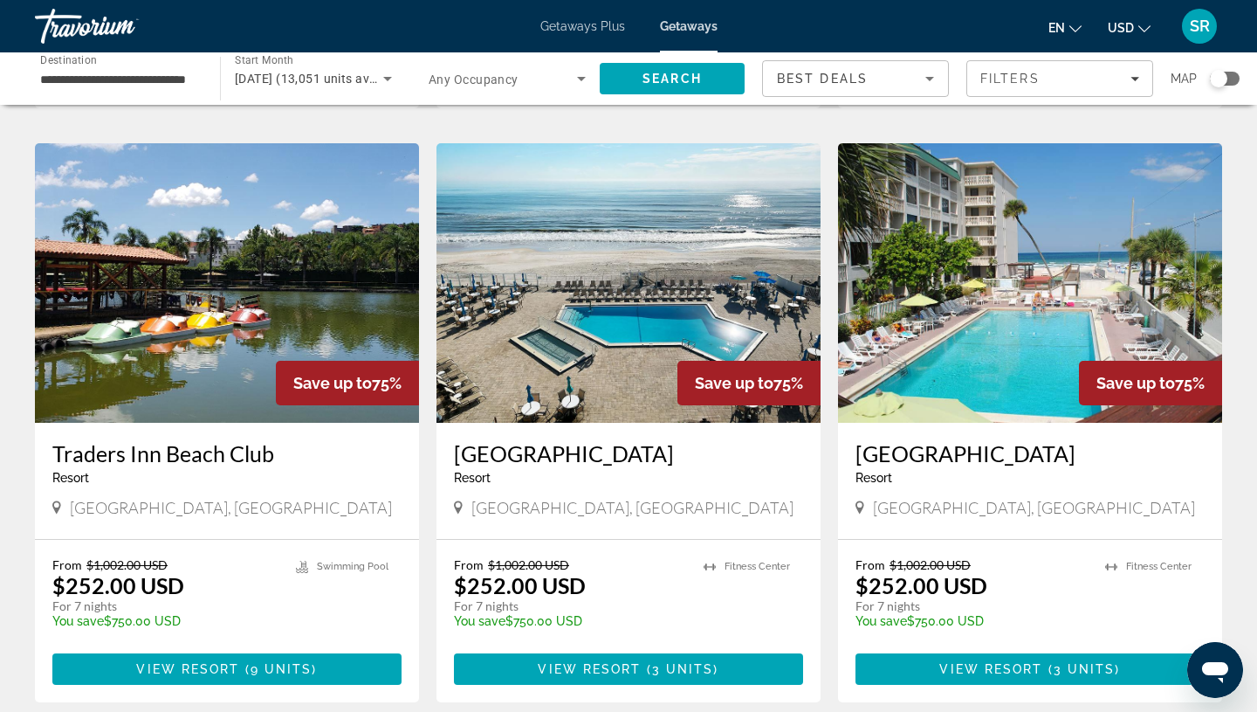
click at [961, 333] on img "Main content" at bounding box center [1030, 282] width 384 height 279
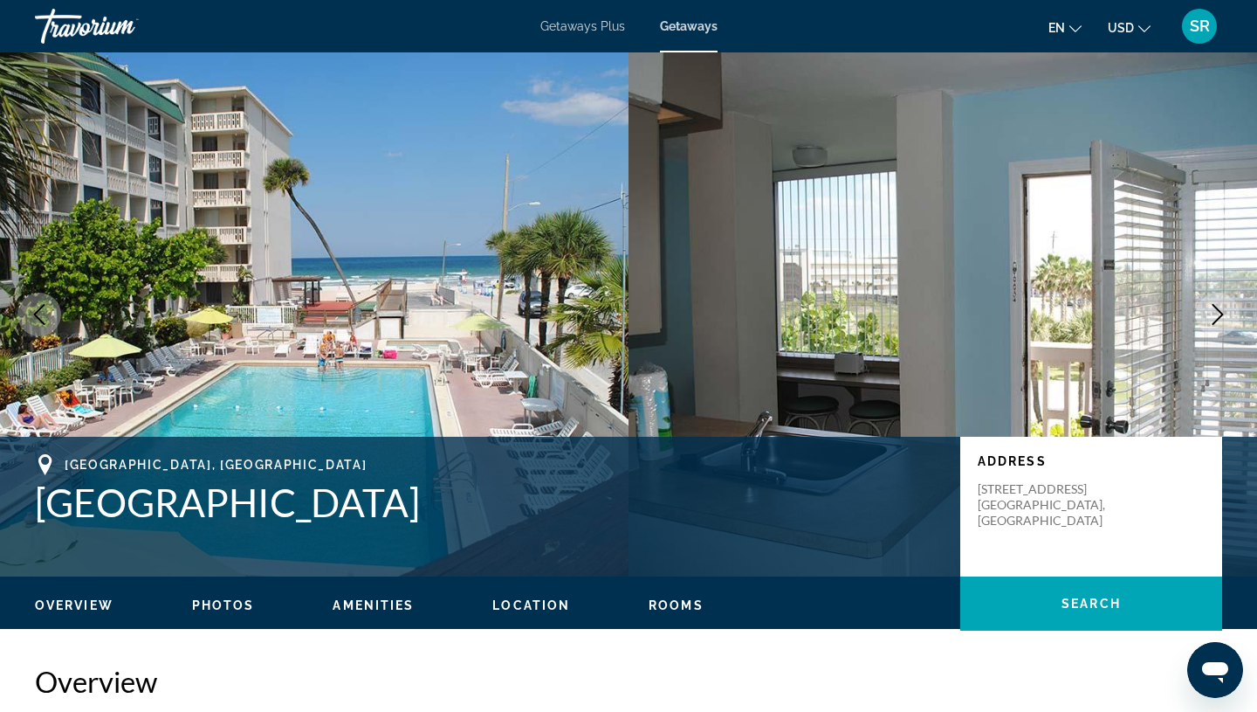
click at [1215, 313] on icon "Next image" at bounding box center [1218, 314] width 21 height 21
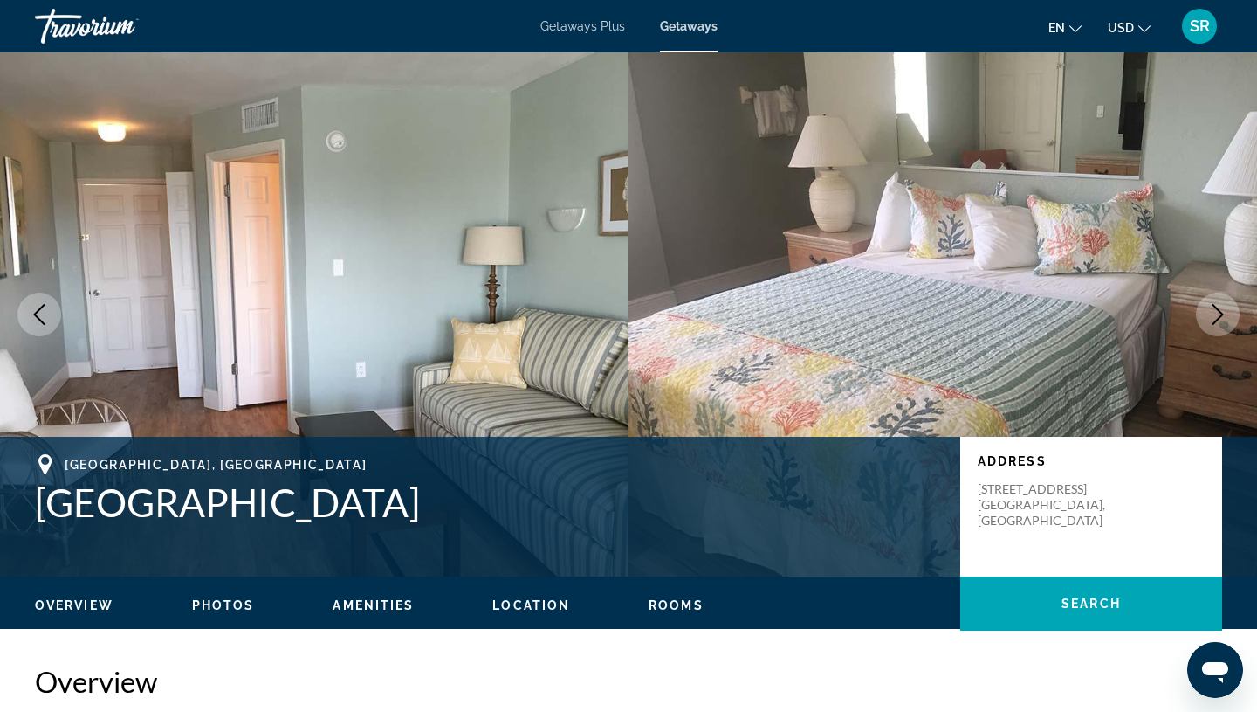
click at [1215, 313] on icon "Next image" at bounding box center [1218, 314] width 21 height 21
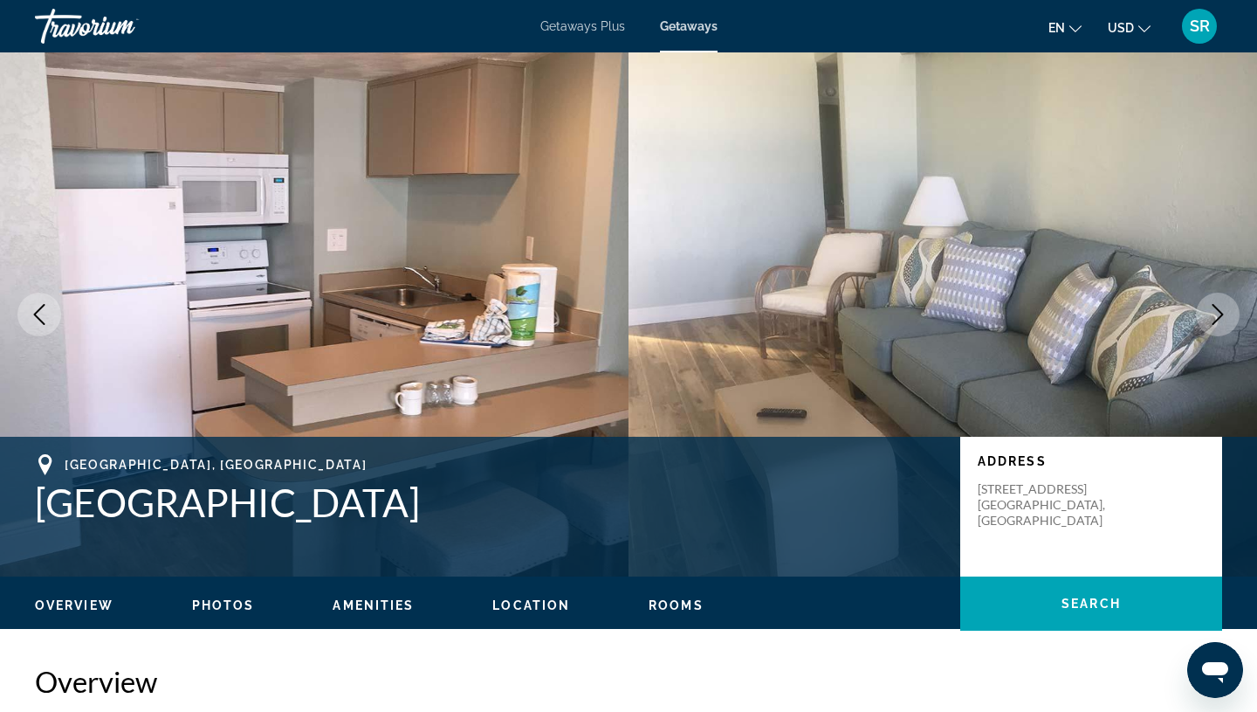
click at [1214, 314] on icon "Next image" at bounding box center [1218, 314] width 21 height 21
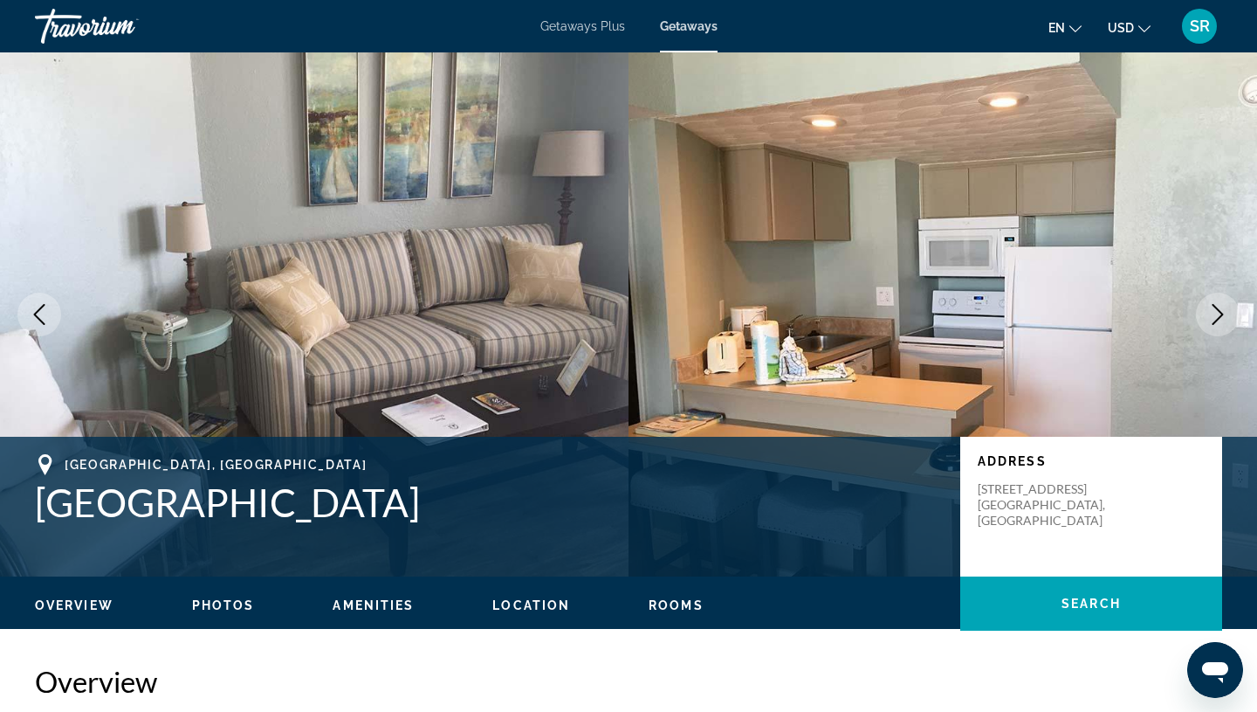
click at [1214, 314] on icon "Next image" at bounding box center [1218, 314] width 21 height 21
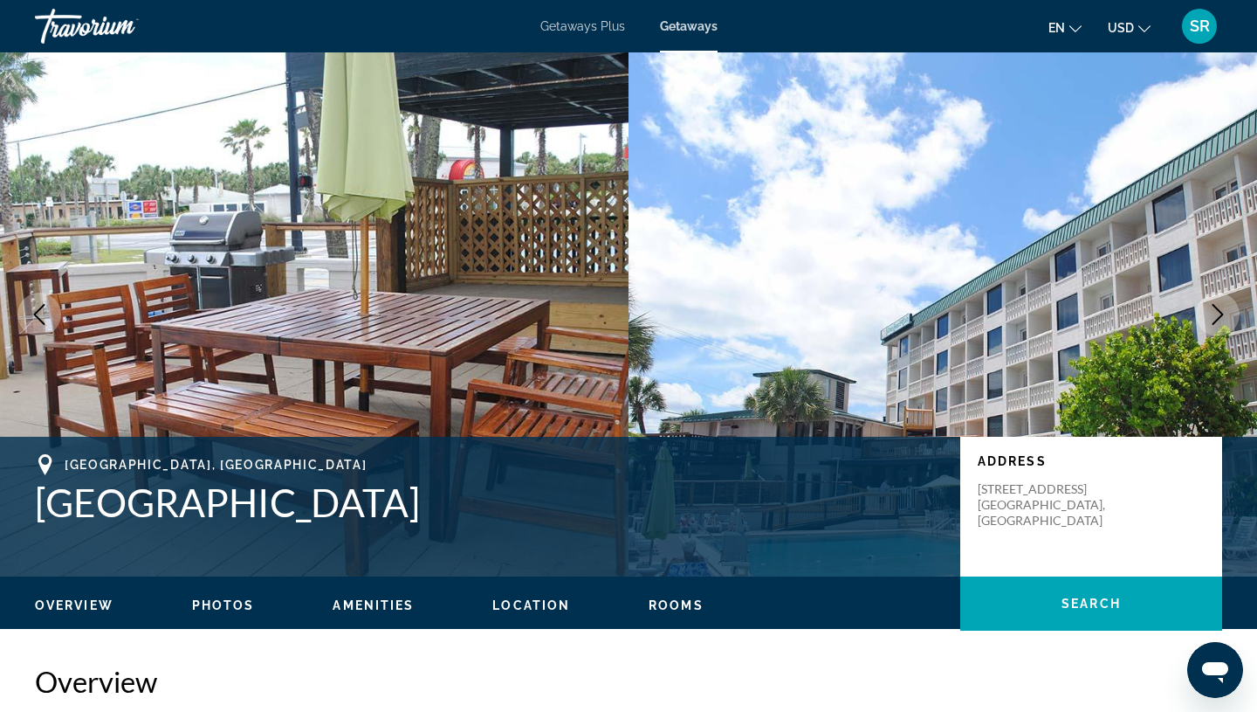
click at [1214, 314] on icon "Next image" at bounding box center [1218, 314] width 21 height 21
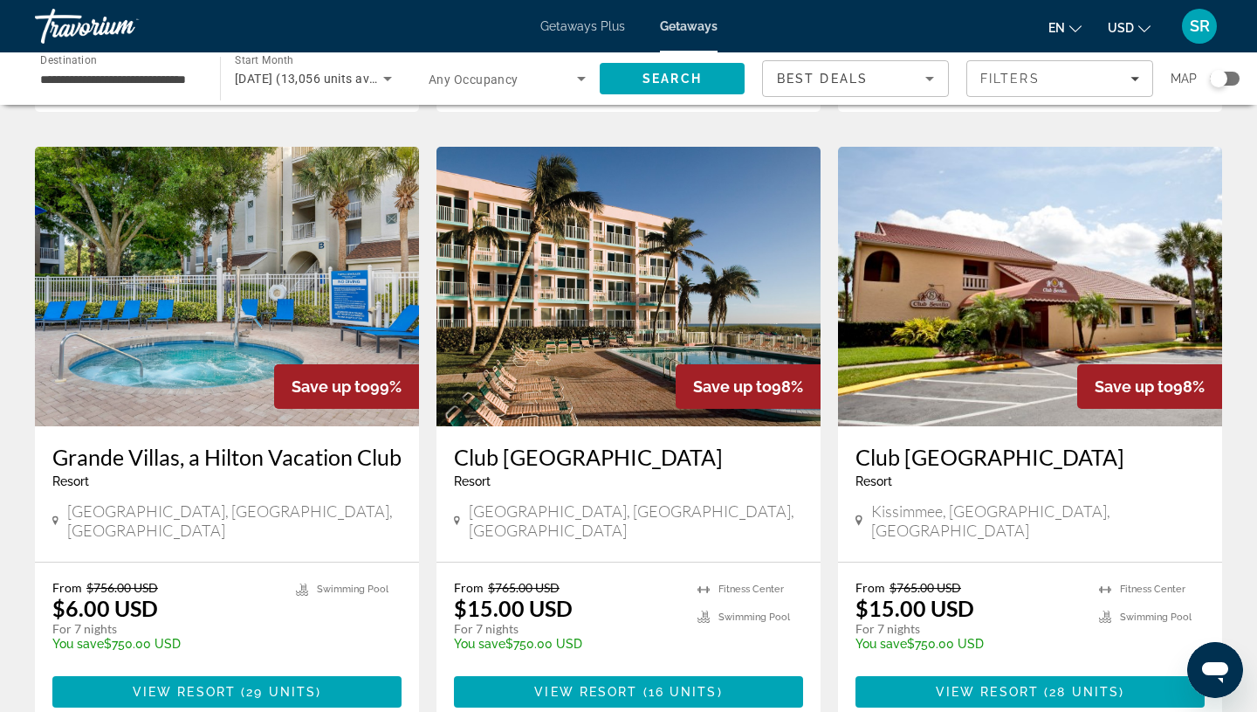
scroll to position [1309, 0]
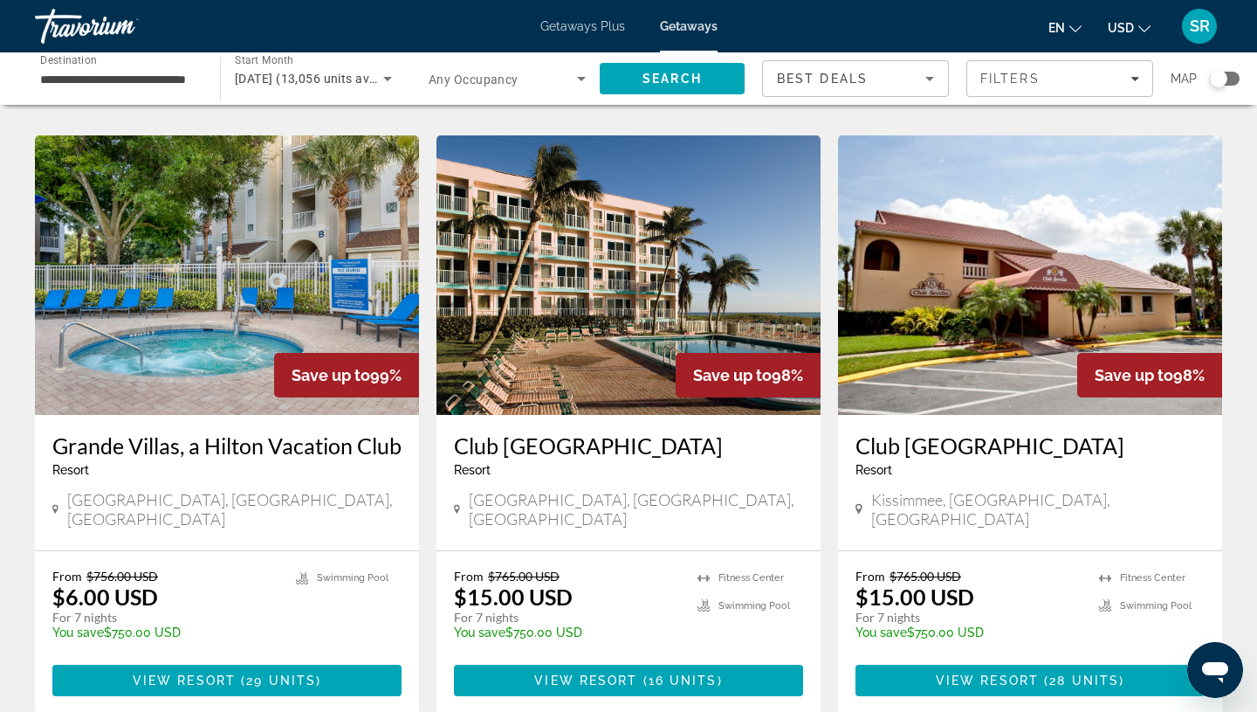
click at [584, 283] on img "Main content" at bounding box center [629, 274] width 384 height 279
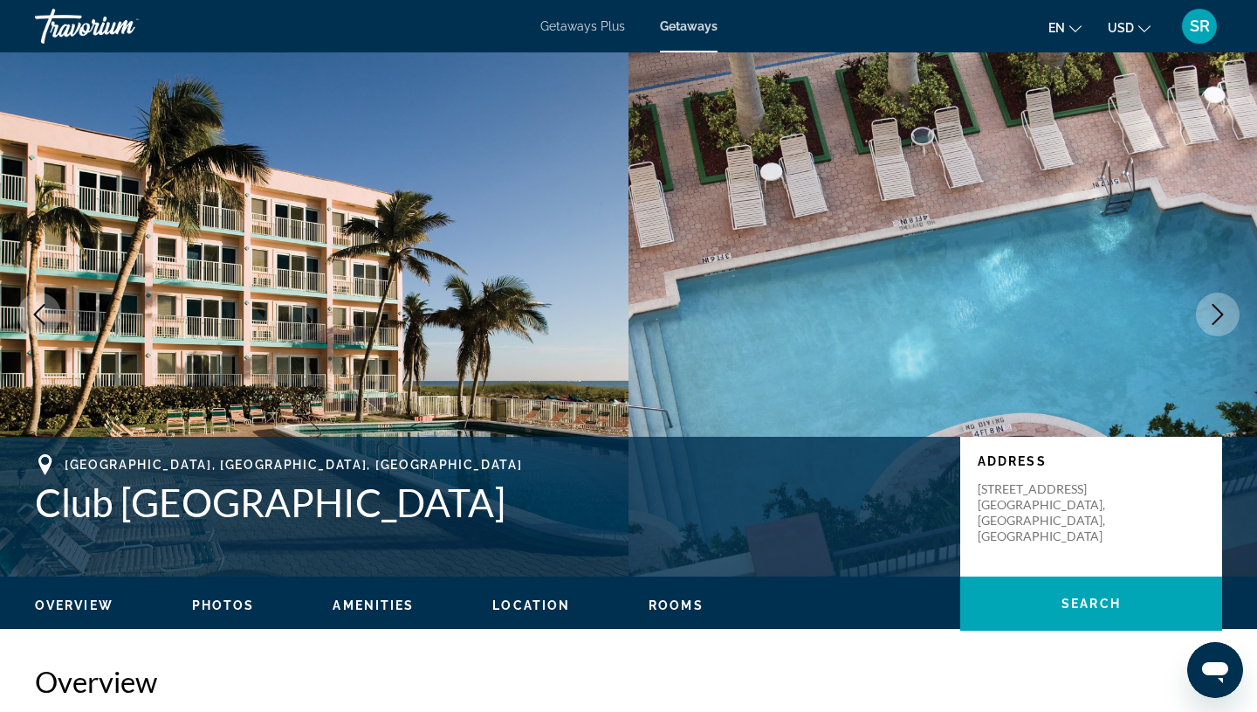
click at [1220, 320] on icon "Next image" at bounding box center [1218, 314] width 21 height 21
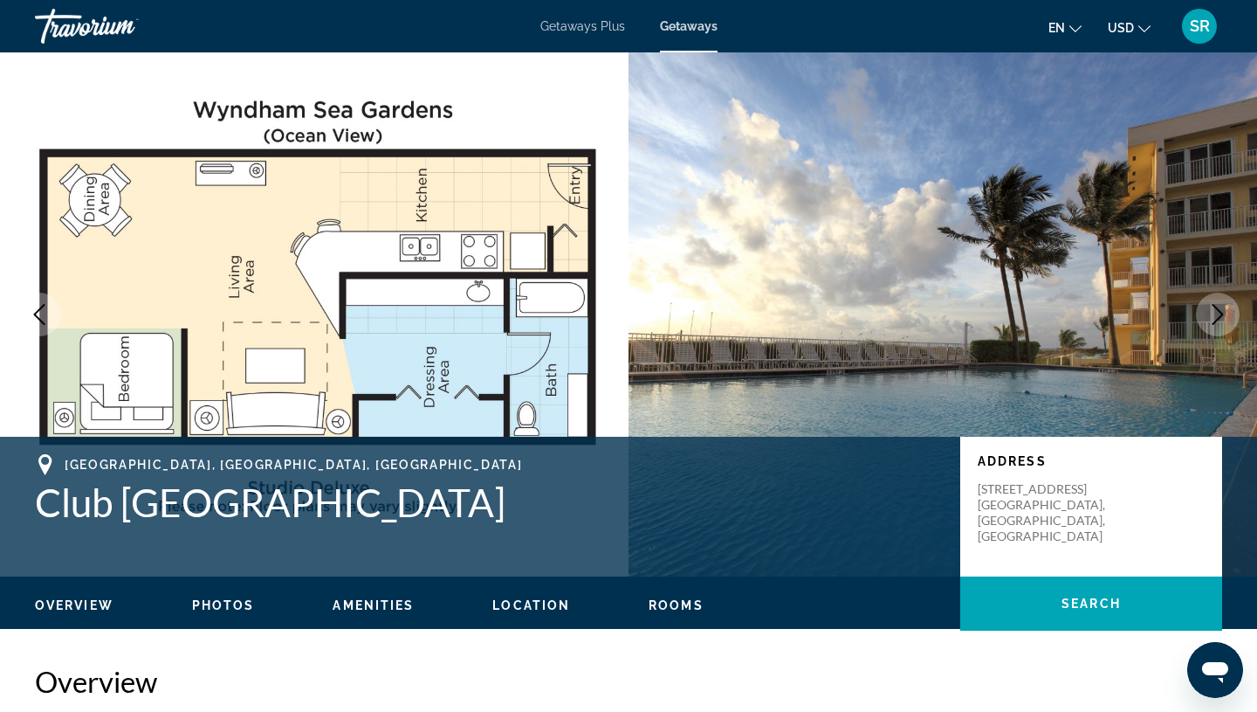
click at [1221, 312] on icon "Next image" at bounding box center [1218, 314] width 11 height 21
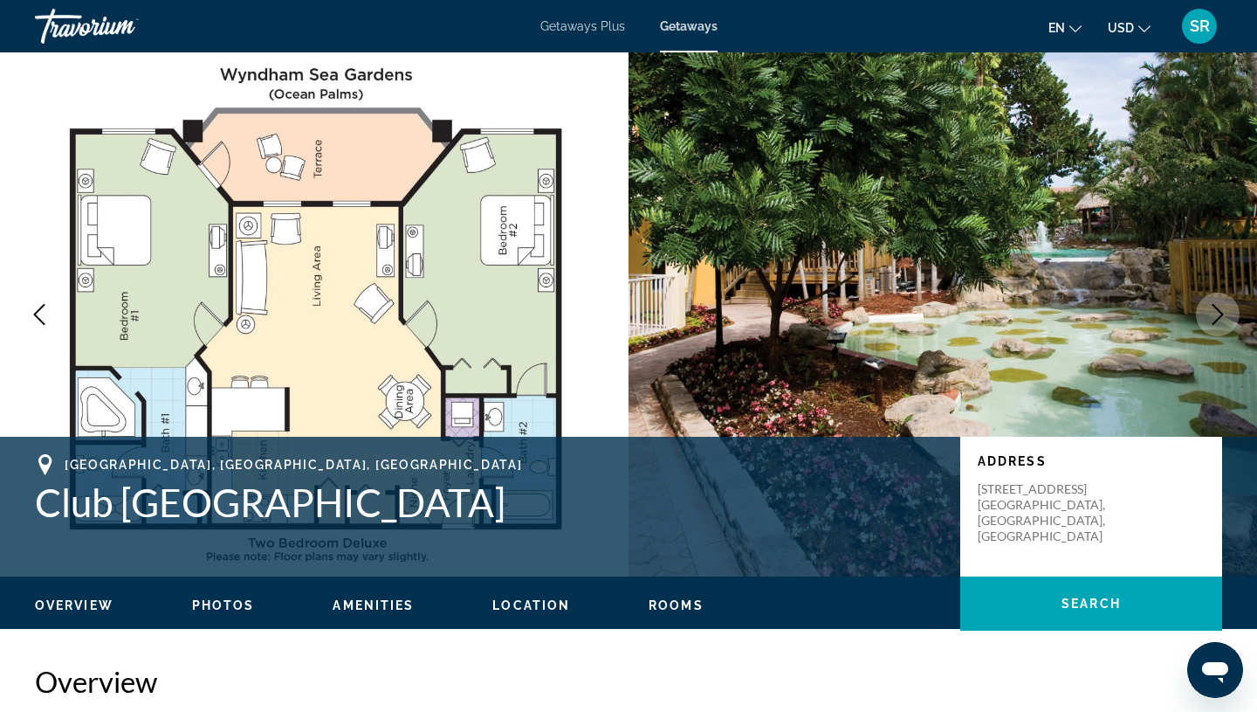
click at [1221, 312] on icon "Next image" at bounding box center [1218, 314] width 11 height 21
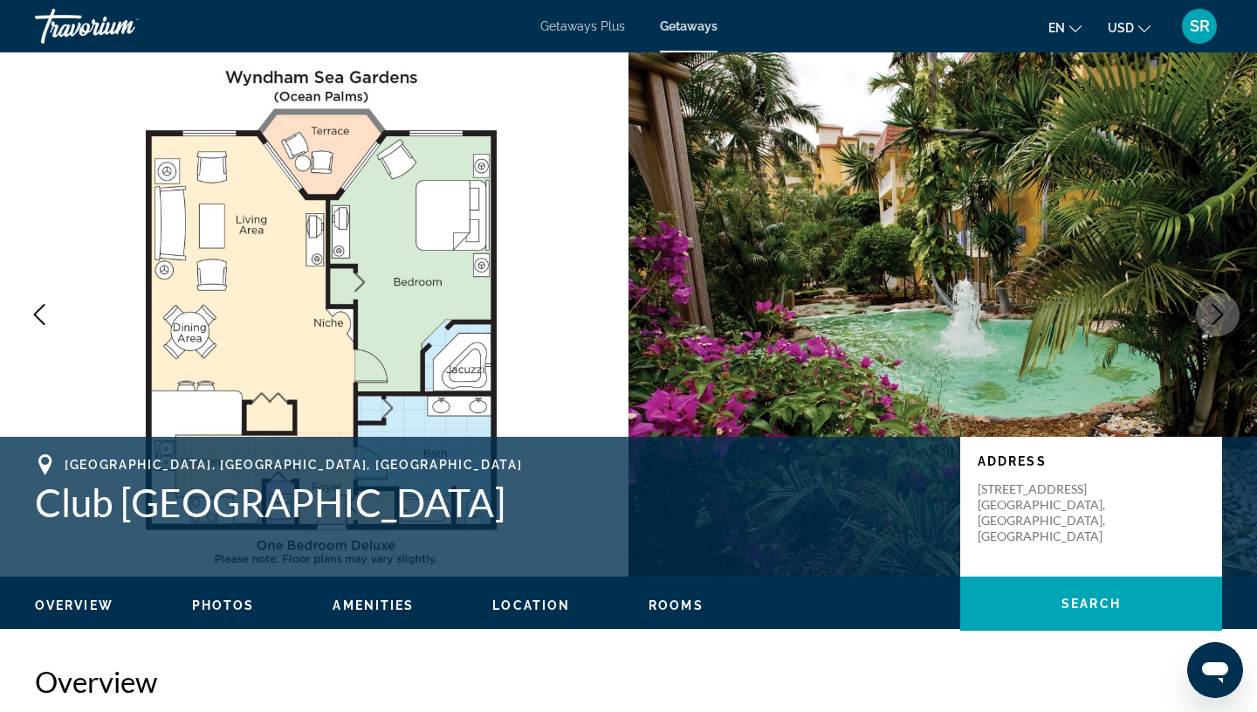
click at [1221, 312] on icon "Next image" at bounding box center [1218, 314] width 11 height 21
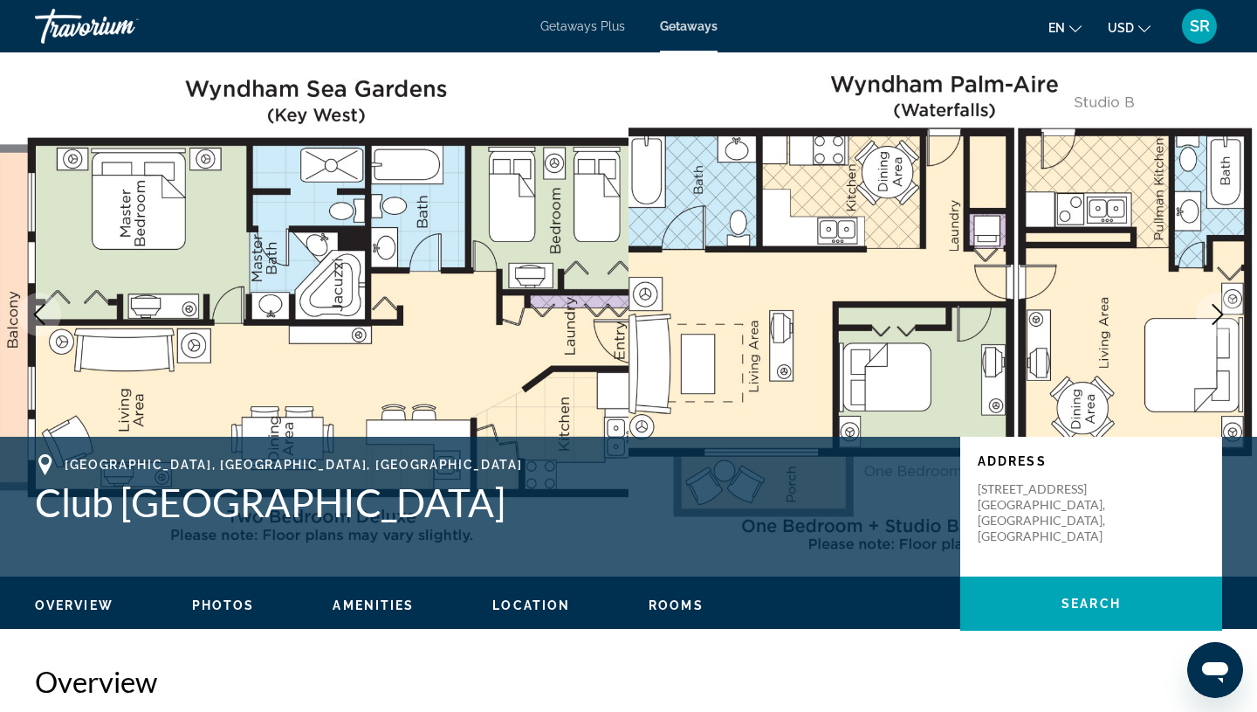
click at [1219, 319] on icon "Next image" at bounding box center [1218, 314] width 11 height 21
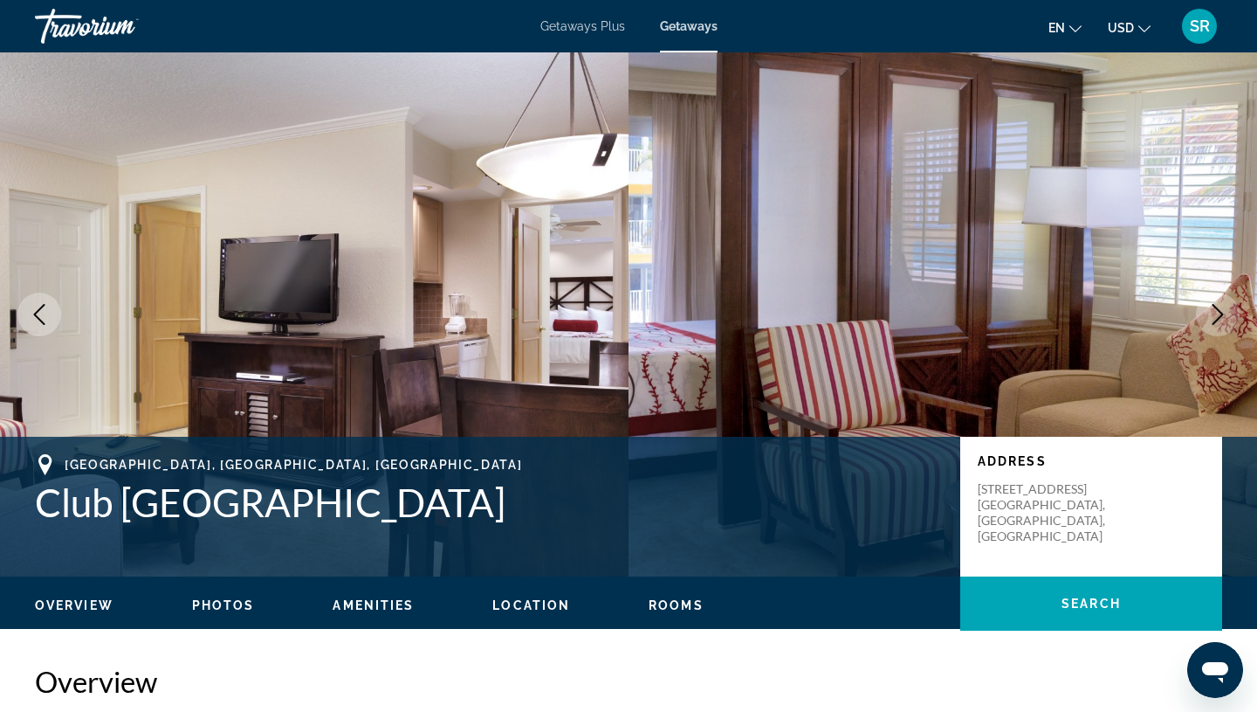
click at [1219, 319] on icon "Next image" at bounding box center [1218, 314] width 11 height 21
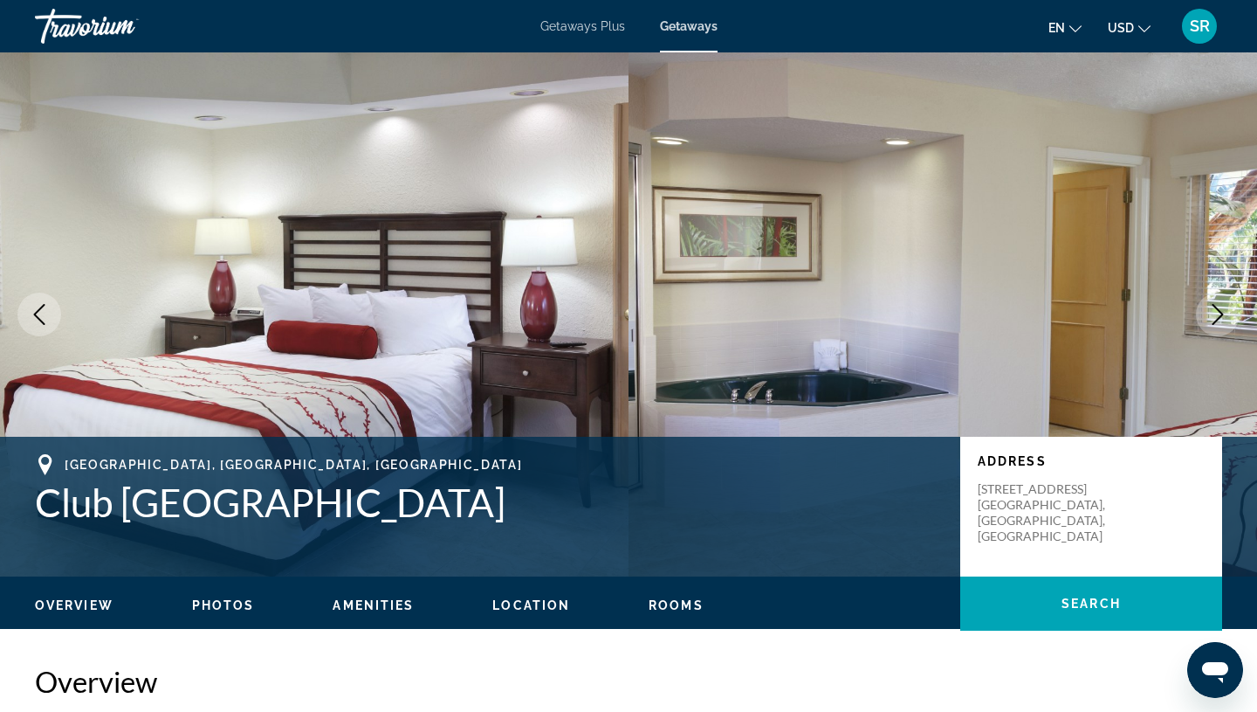
click at [1219, 315] on icon "Next image" at bounding box center [1218, 314] width 21 height 21
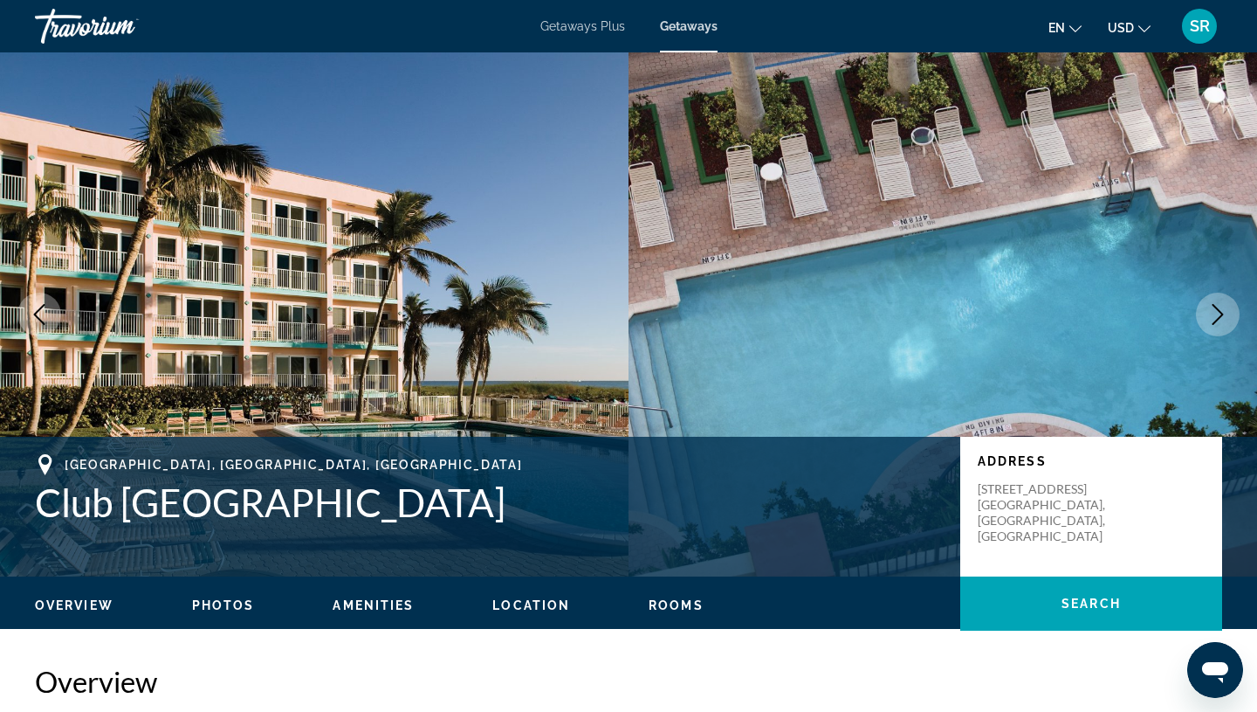
click at [1219, 315] on icon "Next image" at bounding box center [1218, 314] width 21 height 21
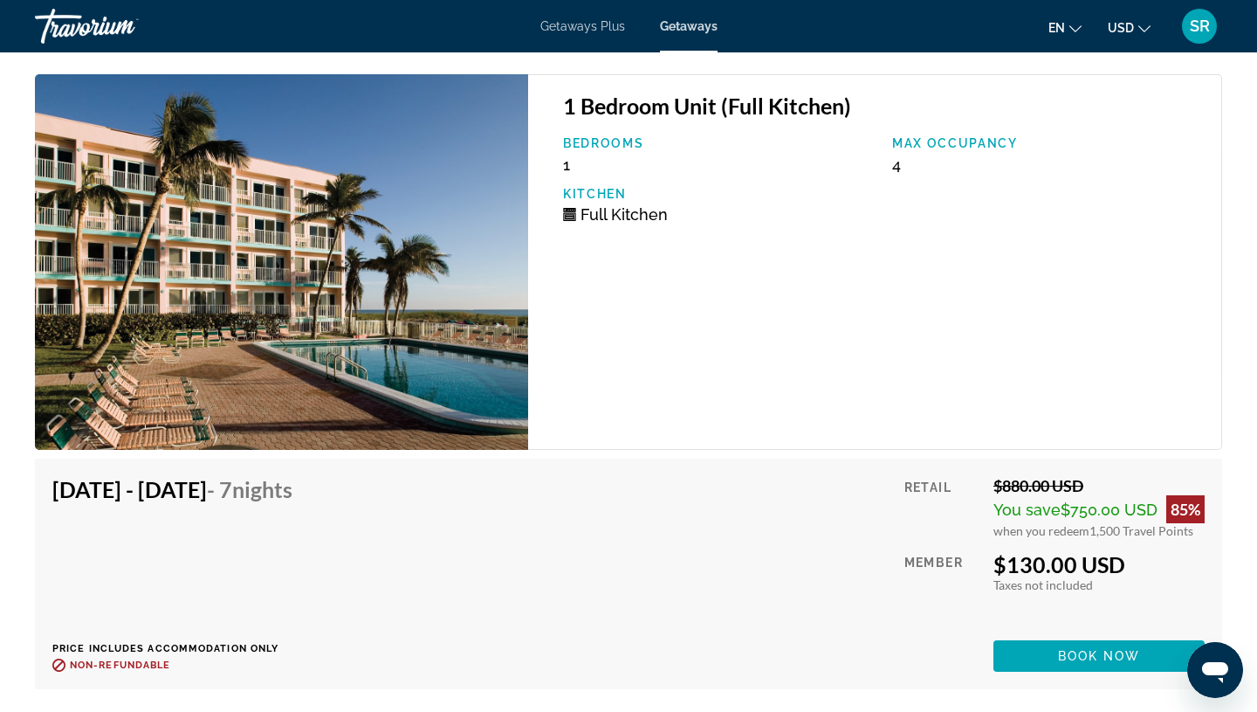
scroll to position [4726, 0]
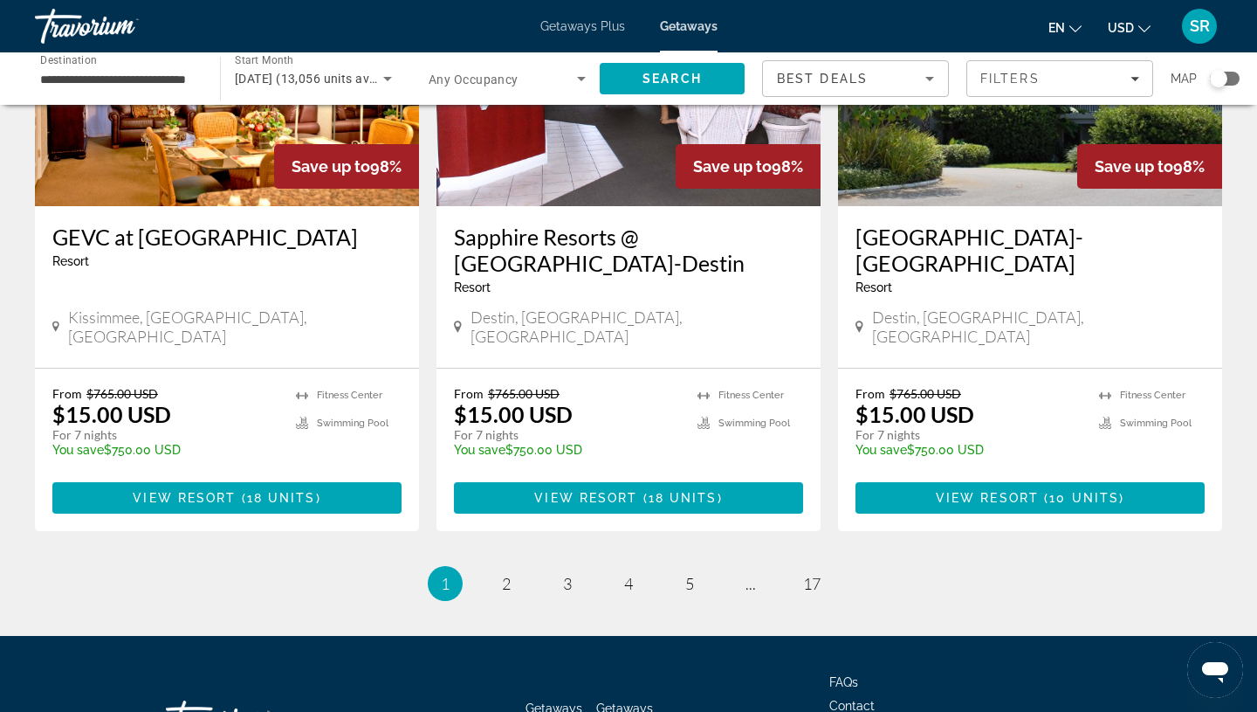
scroll to position [2165, 0]
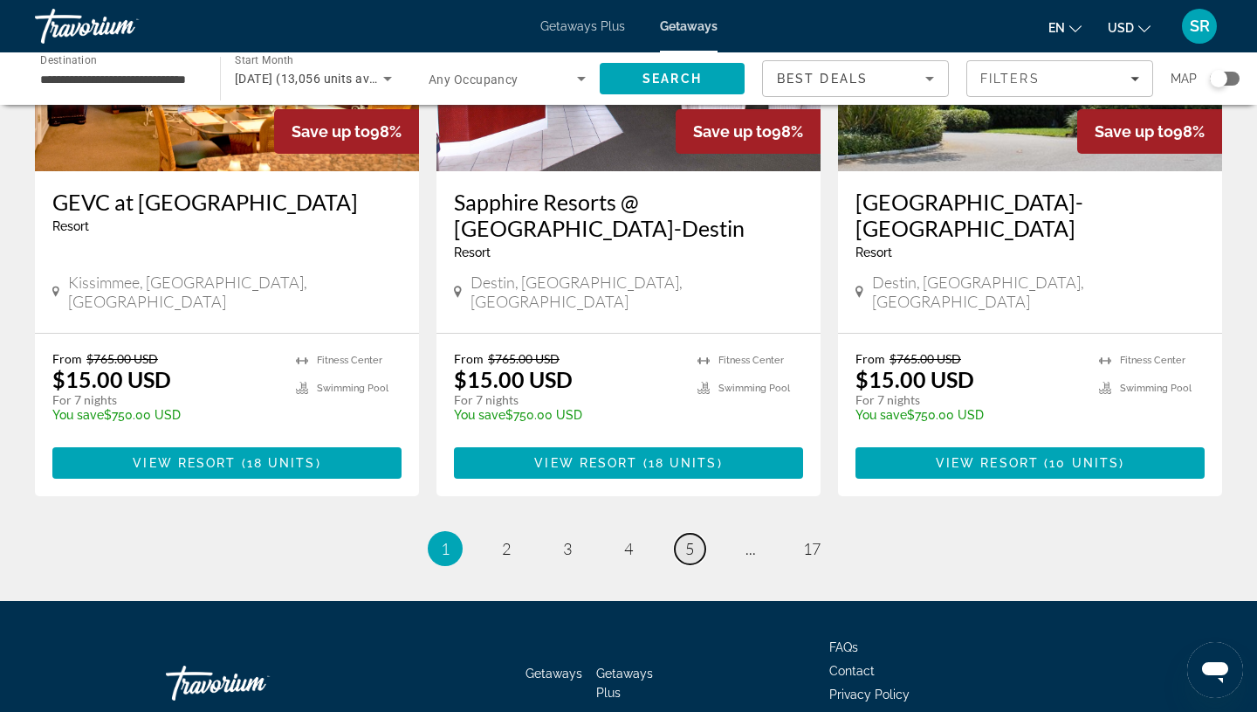
click at [682, 533] on link "page 5" at bounding box center [690, 548] width 31 height 31
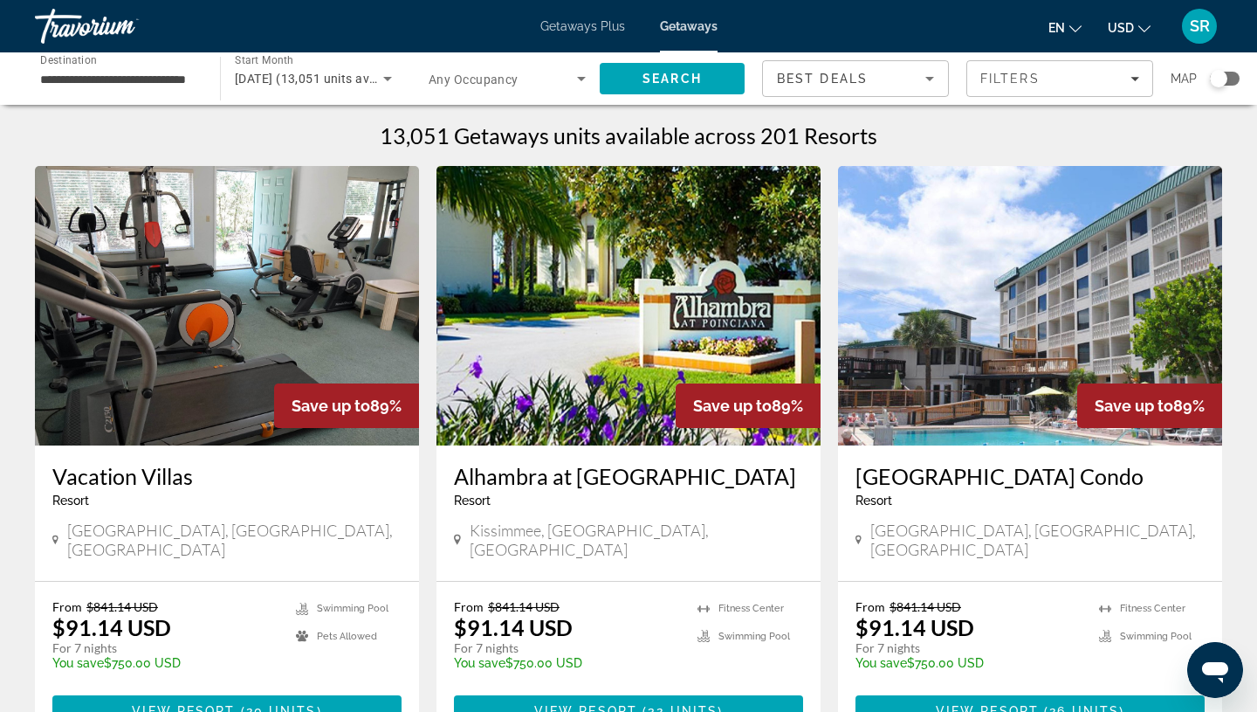
click at [963, 367] on img "Main content" at bounding box center [1030, 305] width 384 height 279
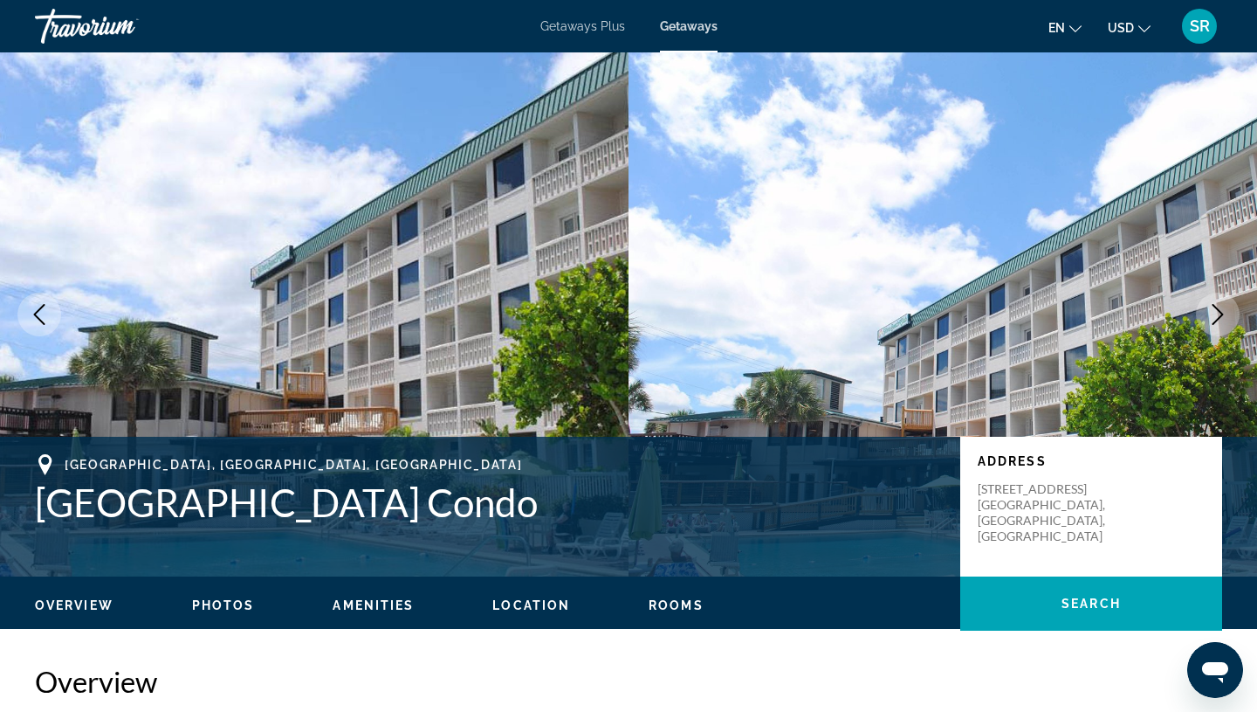
click at [1208, 319] on icon "Next image" at bounding box center [1218, 314] width 21 height 21
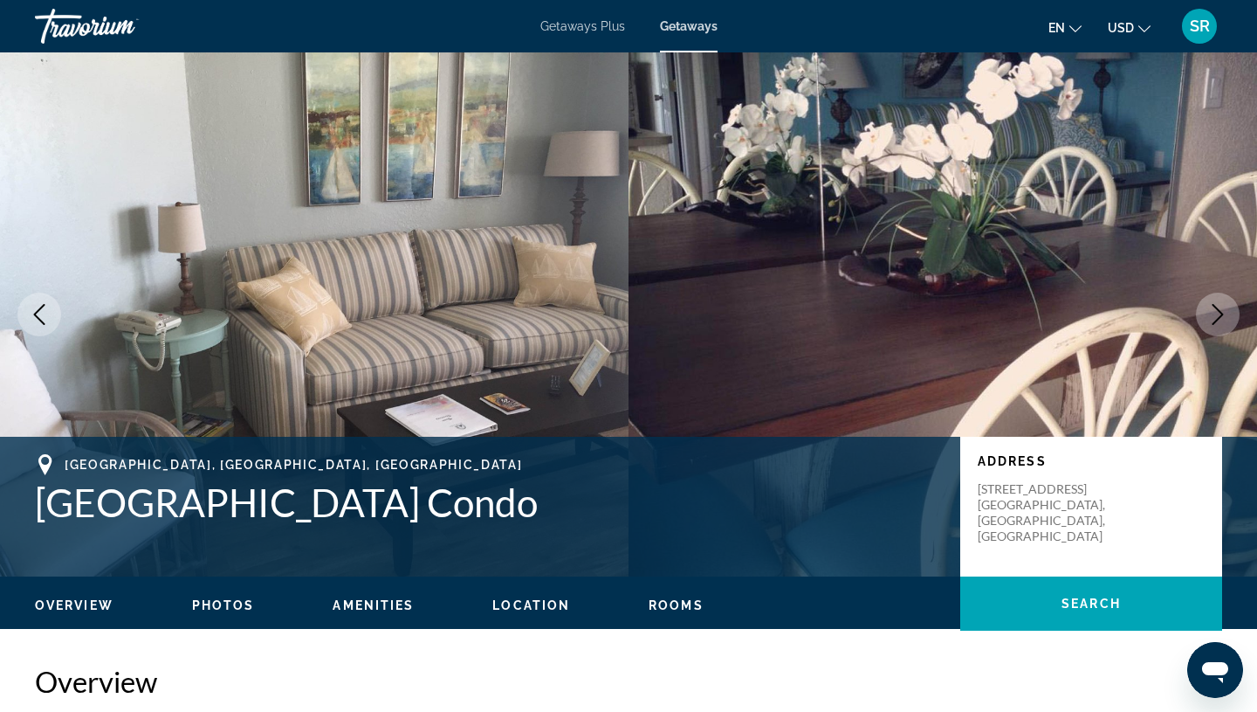
click at [1208, 319] on icon "Next image" at bounding box center [1218, 314] width 21 height 21
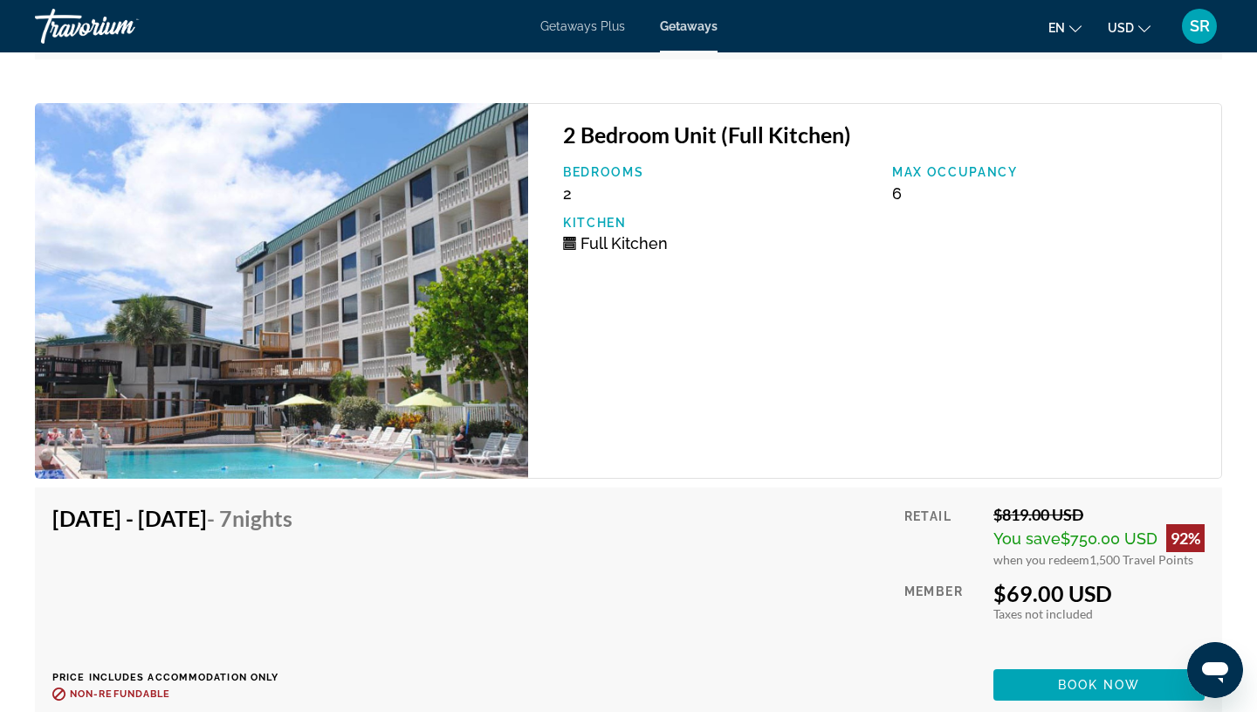
scroll to position [5377, 0]
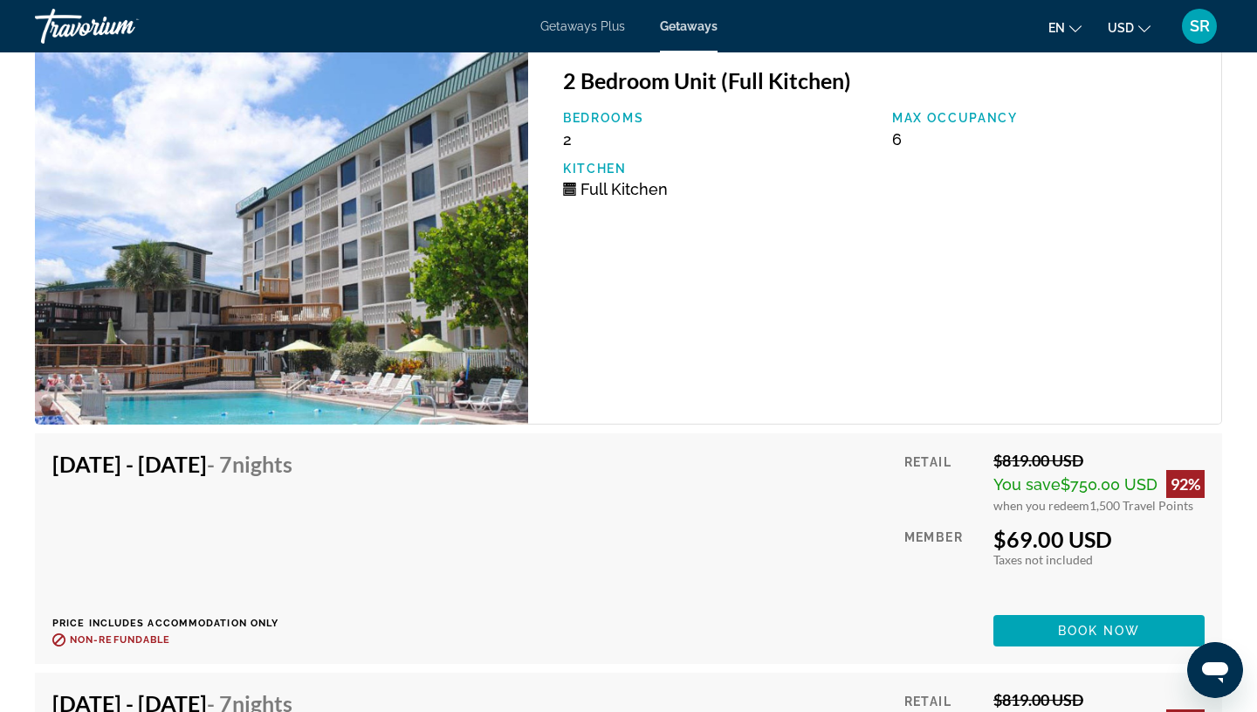
click at [278, 376] on img "Main content" at bounding box center [281, 236] width 493 height 375
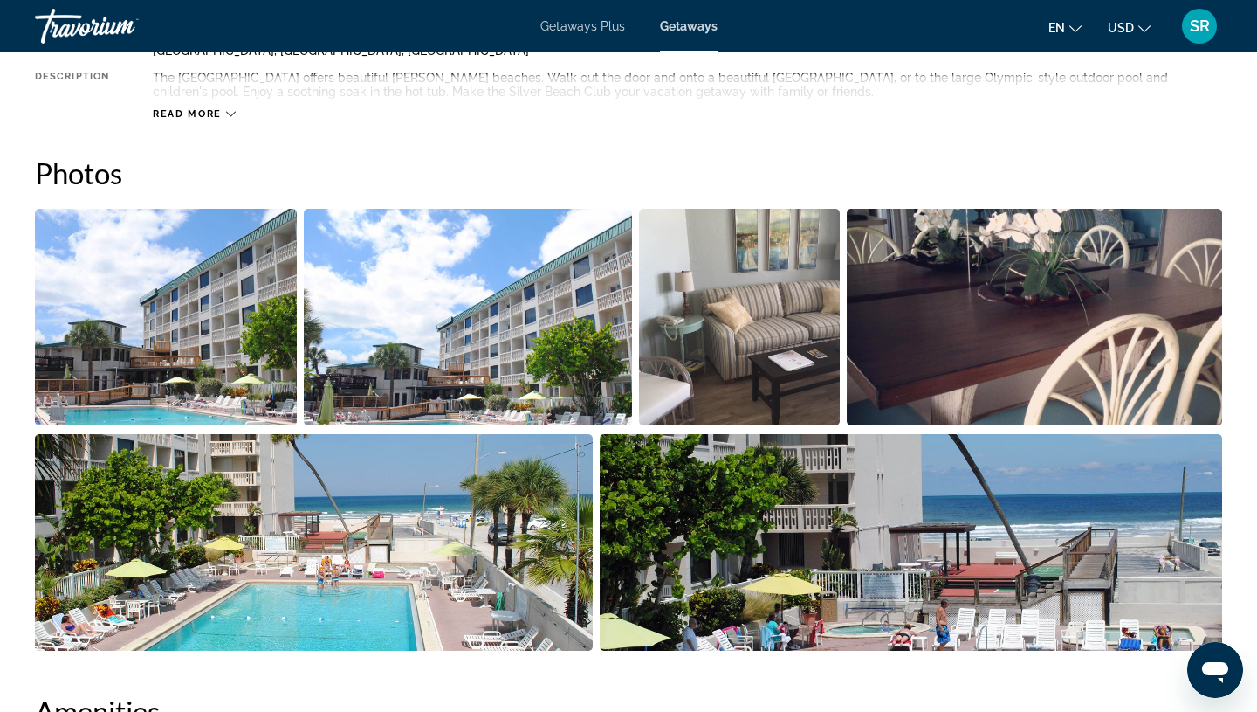
scroll to position [757, 0]
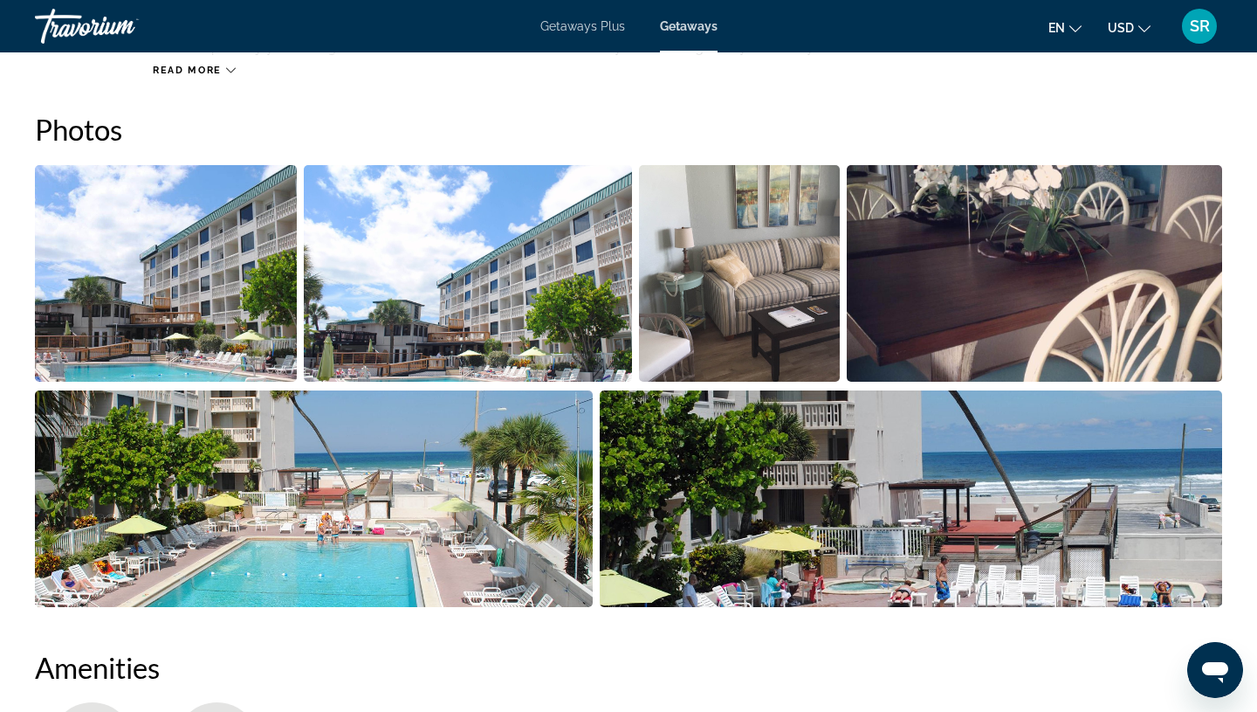
click at [138, 334] on img "Open full-screen image slider" at bounding box center [166, 273] width 262 height 217
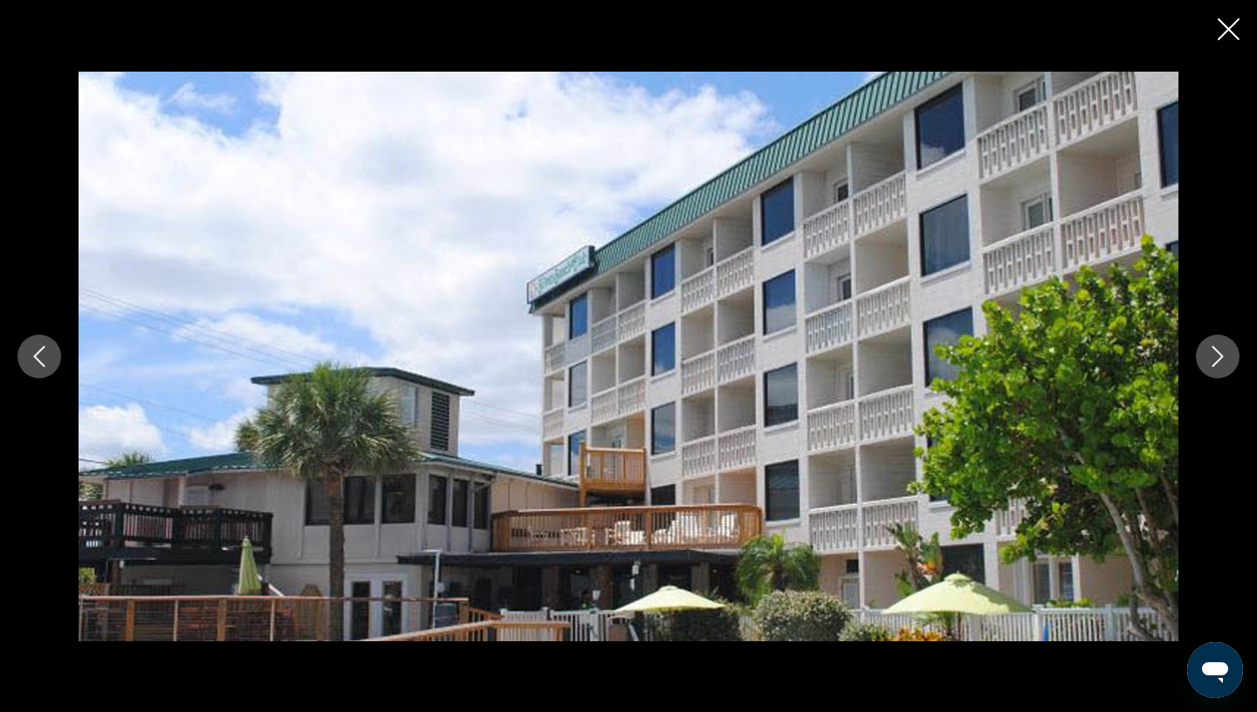
click at [1203, 368] on button "Next image" at bounding box center [1218, 356] width 44 height 44
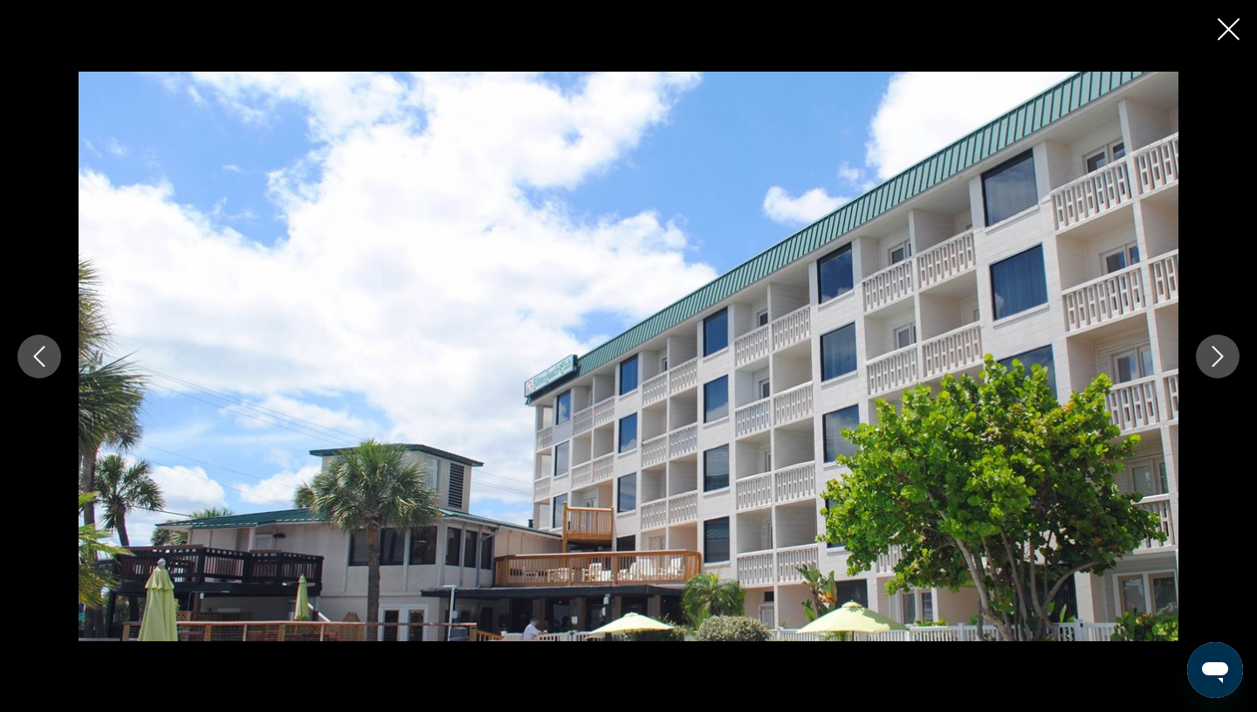
click at [1203, 368] on button "Next image" at bounding box center [1218, 356] width 44 height 44
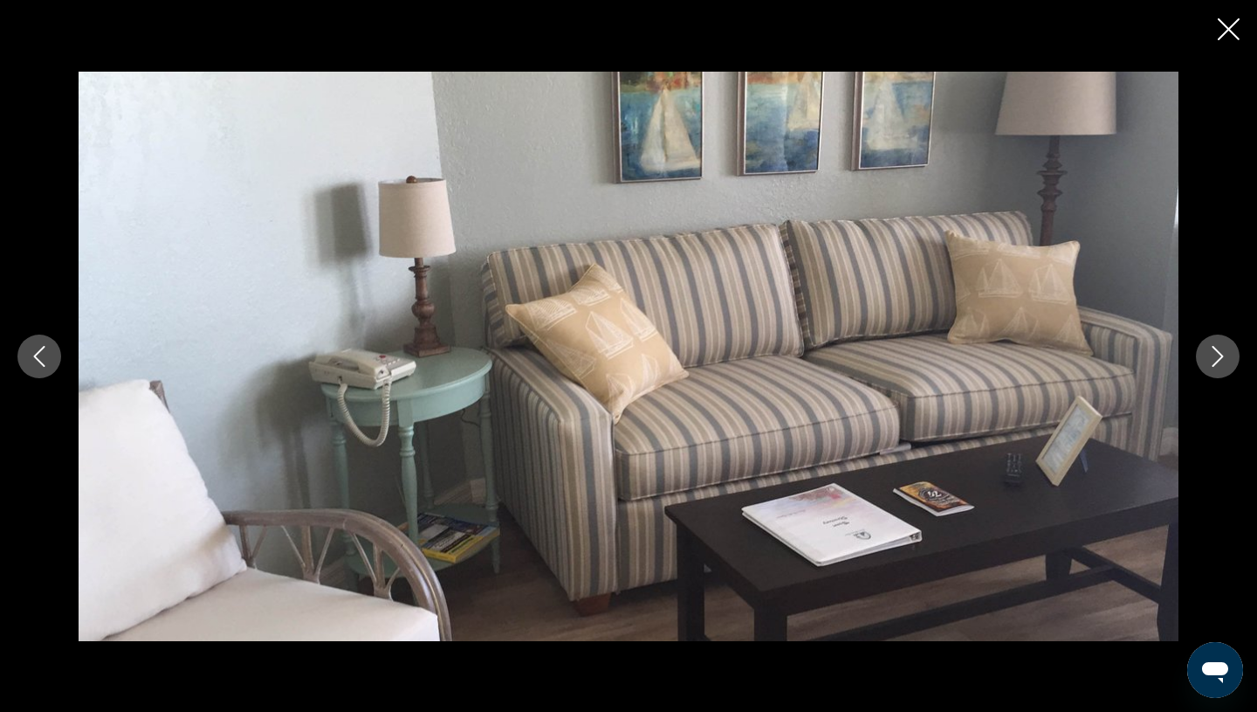
click at [1203, 368] on button "Next image" at bounding box center [1218, 356] width 44 height 44
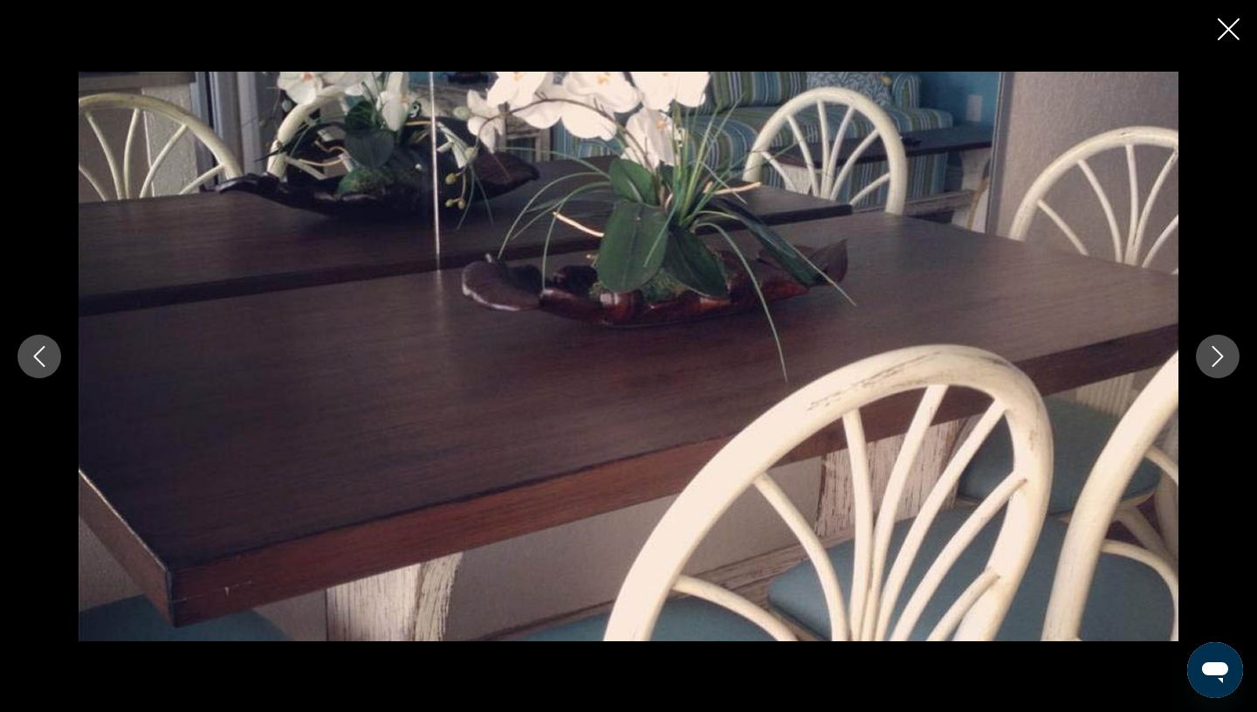
click at [1203, 369] on button "Next image" at bounding box center [1218, 356] width 44 height 44
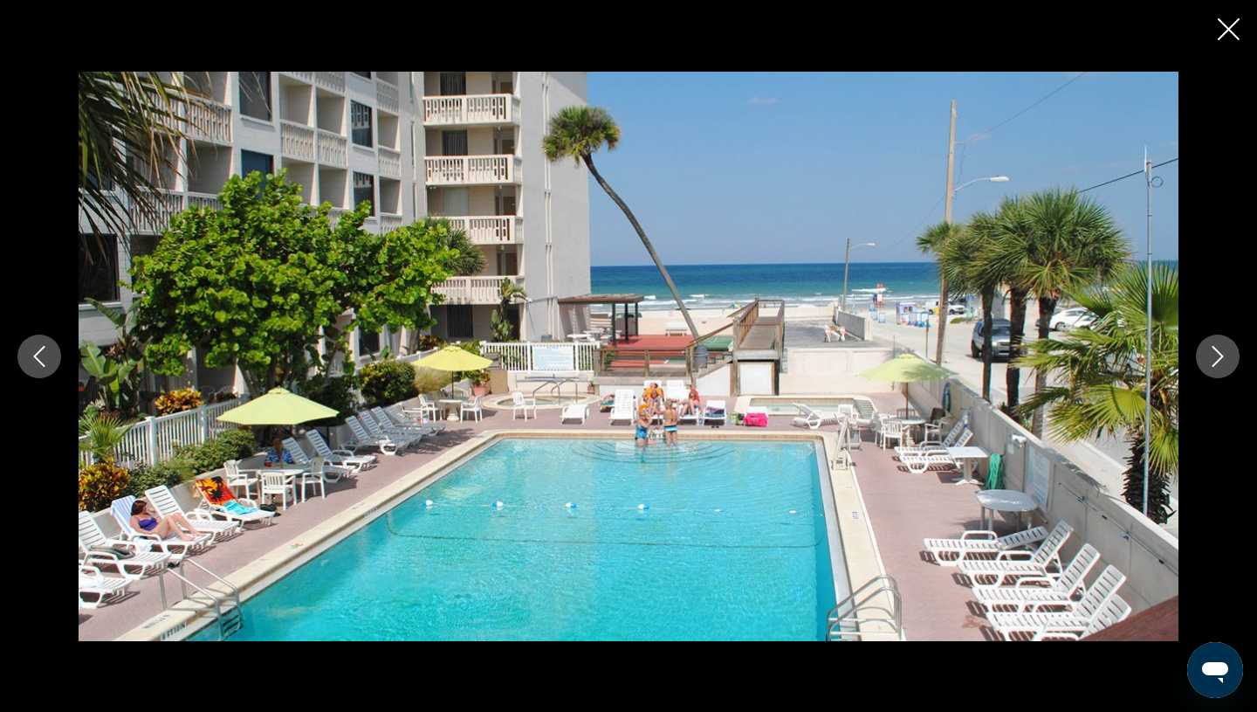
click at [1203, 368] on button "Next image" at bounding box center [1218, 356] width 44 height 44
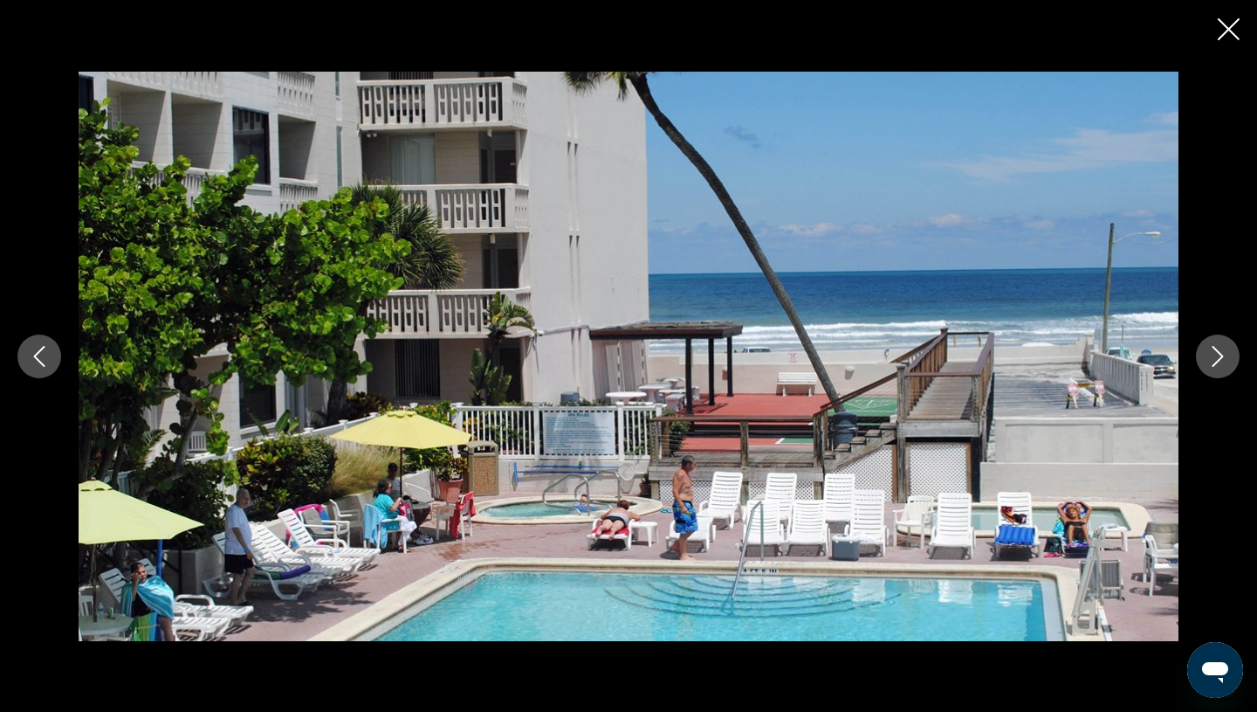
click at [1205, 368] on button "Next image" at bounding box center [1218, 356] width 44 height 44
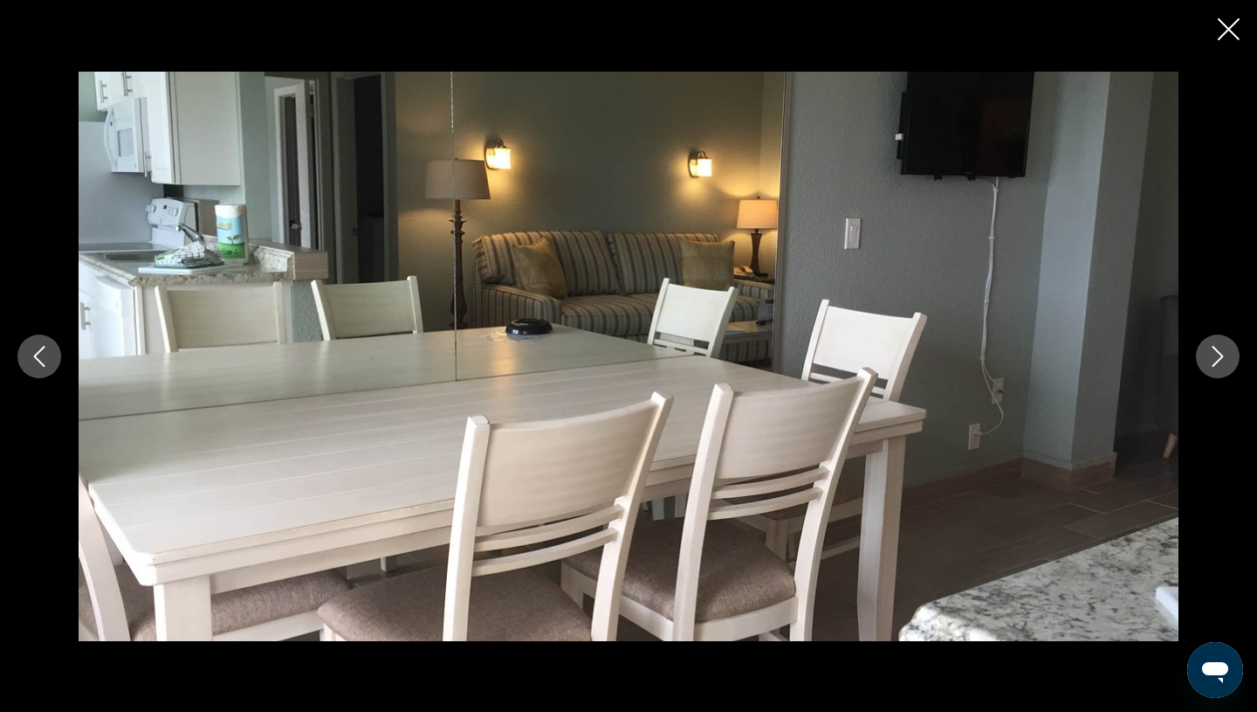
click at [1205, 368] on button "Next image" at bounding box center [1218, 356] width 44 height 44
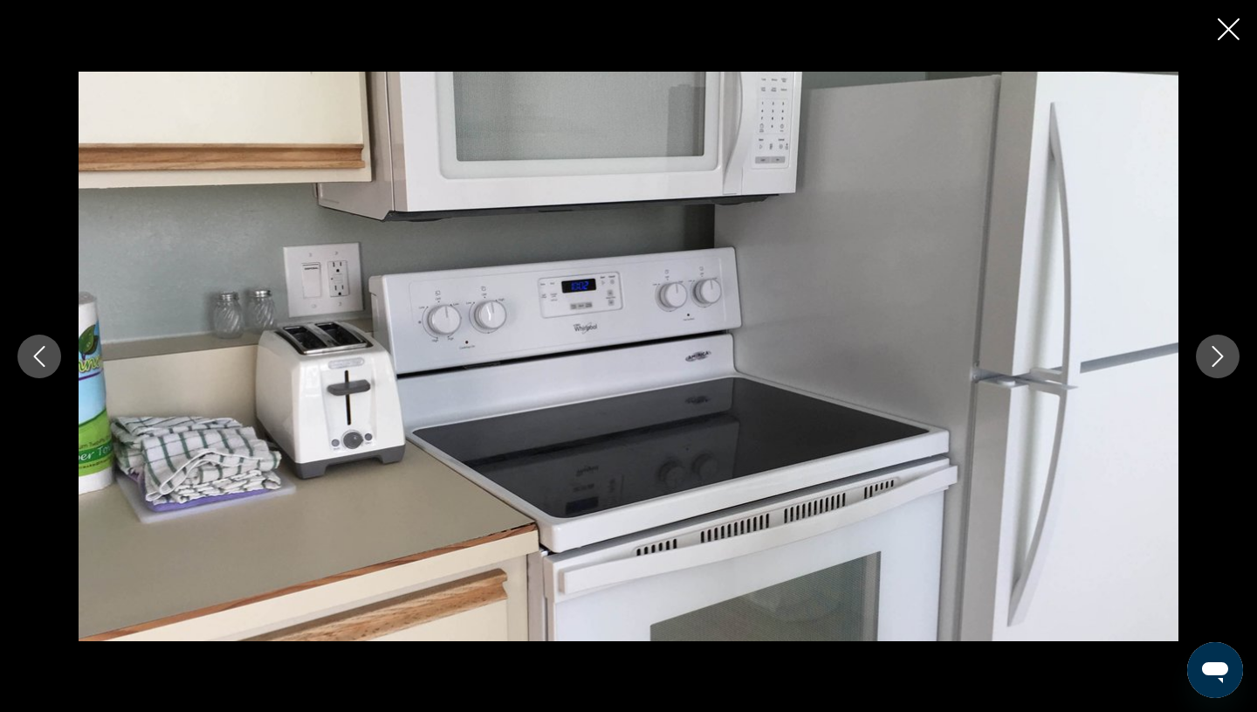
click at [1205, 368] on button "Next image" at bounding box center [1218, 356] width 44 height 44
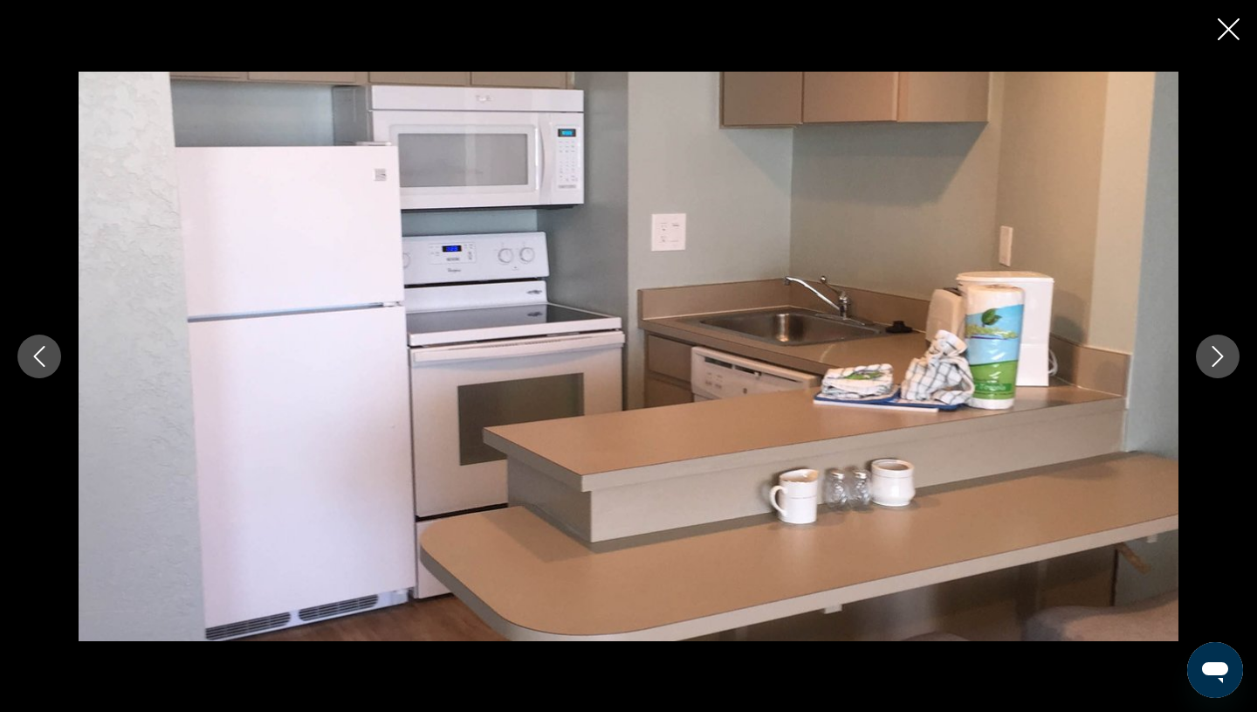
click at [1205, 369] on button "Next image" at bounding box center [1218, 356] width 44 height 44
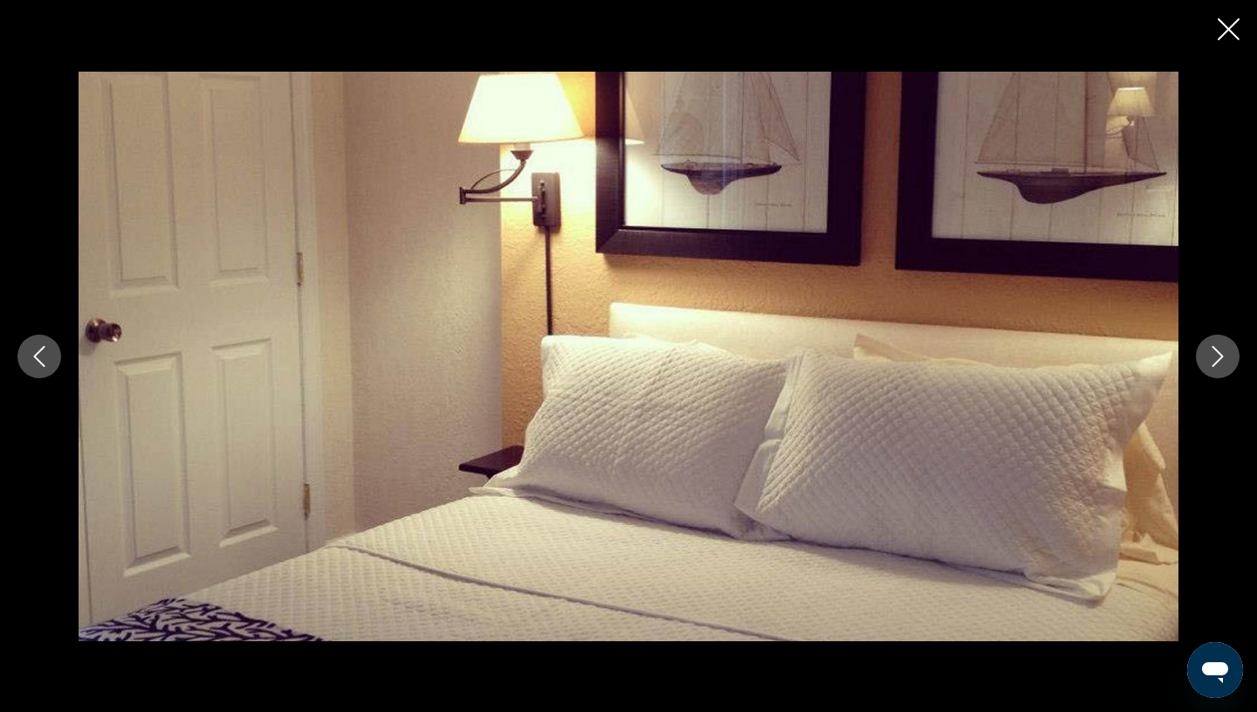
click at [1205, 369] on button "Next image" at bounding box center [1218, 356] width 44 height 44
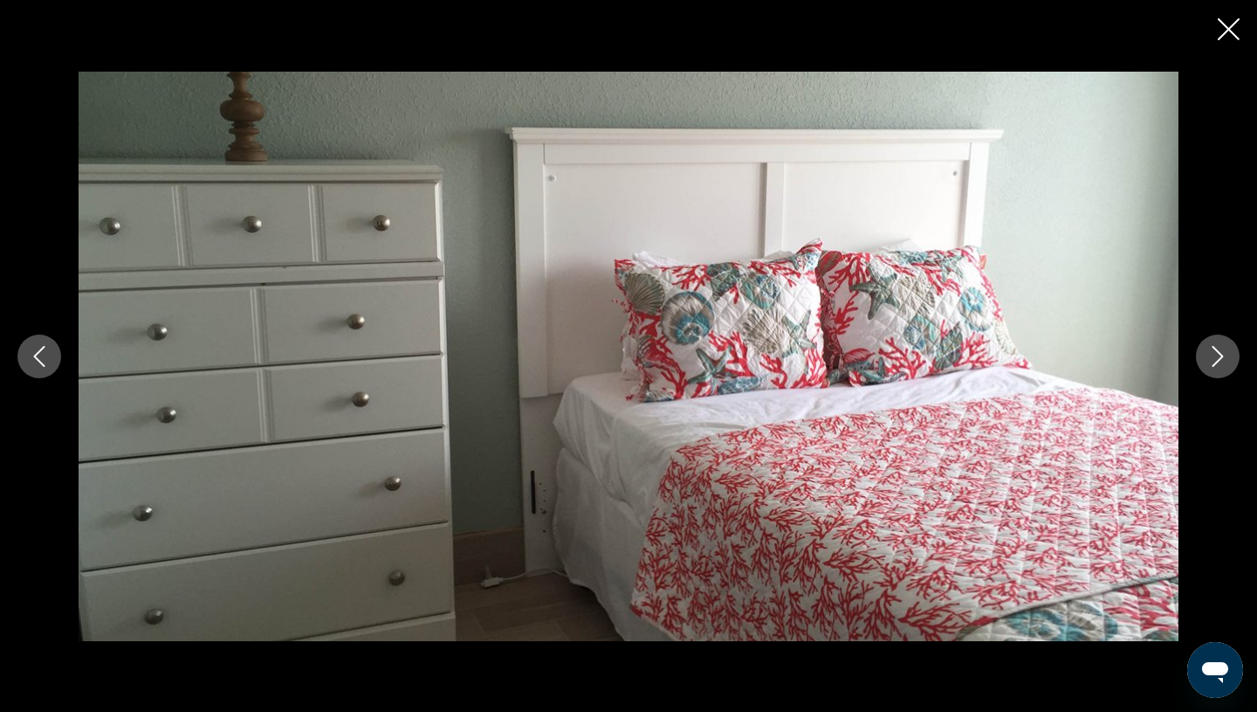
click at [1205, 369] on button "Next image" at bounding box center [1218, 356] width 44 height 44
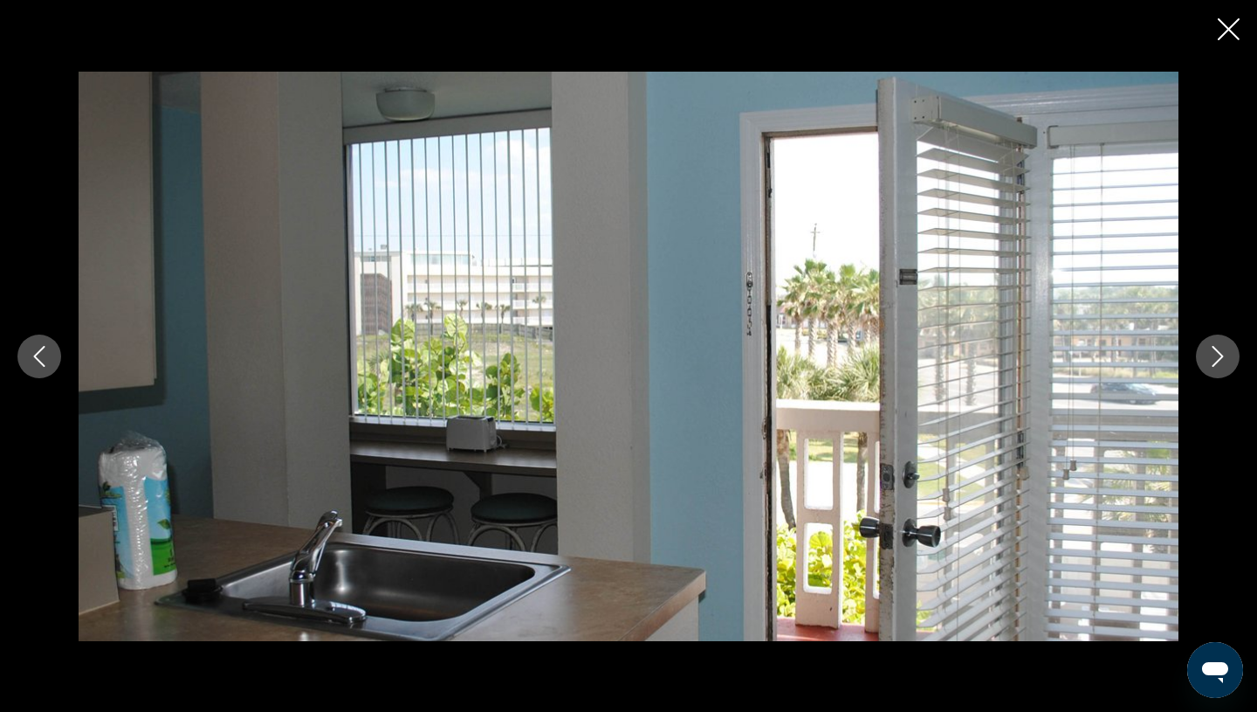
click at [1205, 369] on button "Next image" at bounding box center [1218, 356] width 44 height 44
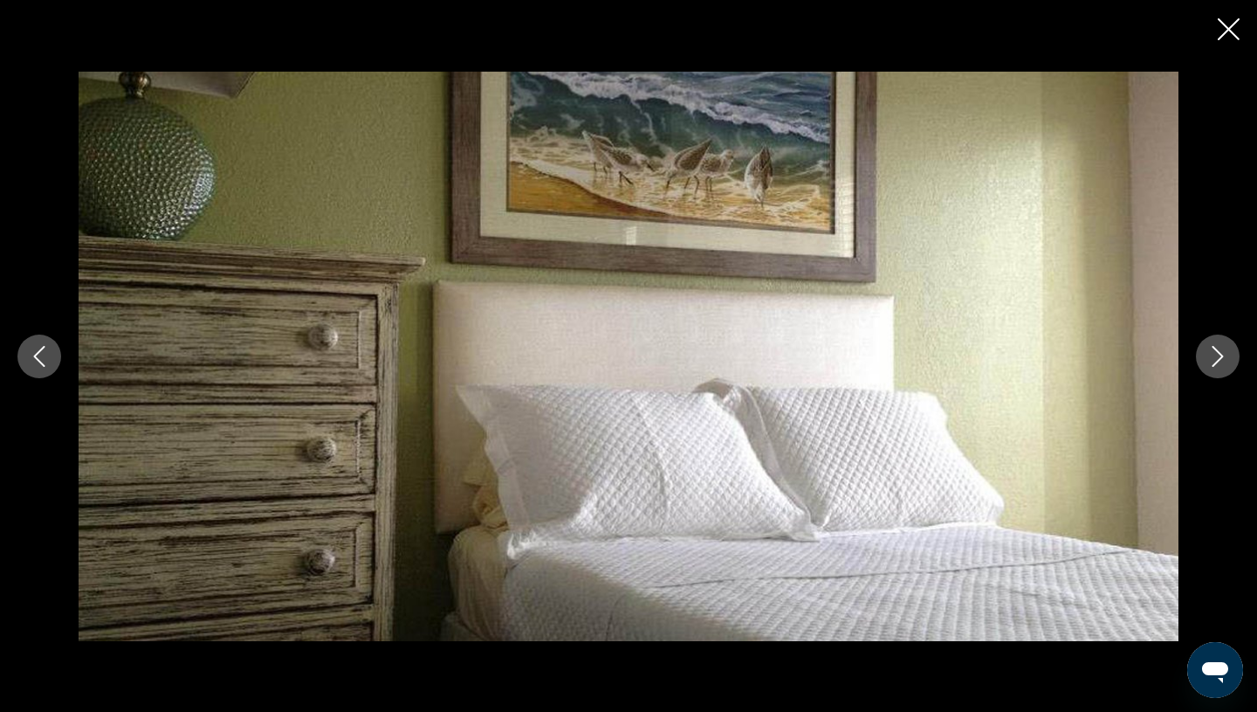
click at [1205, 369] on button "Next image" at bounding box center [1218, 356] width 44 height 44
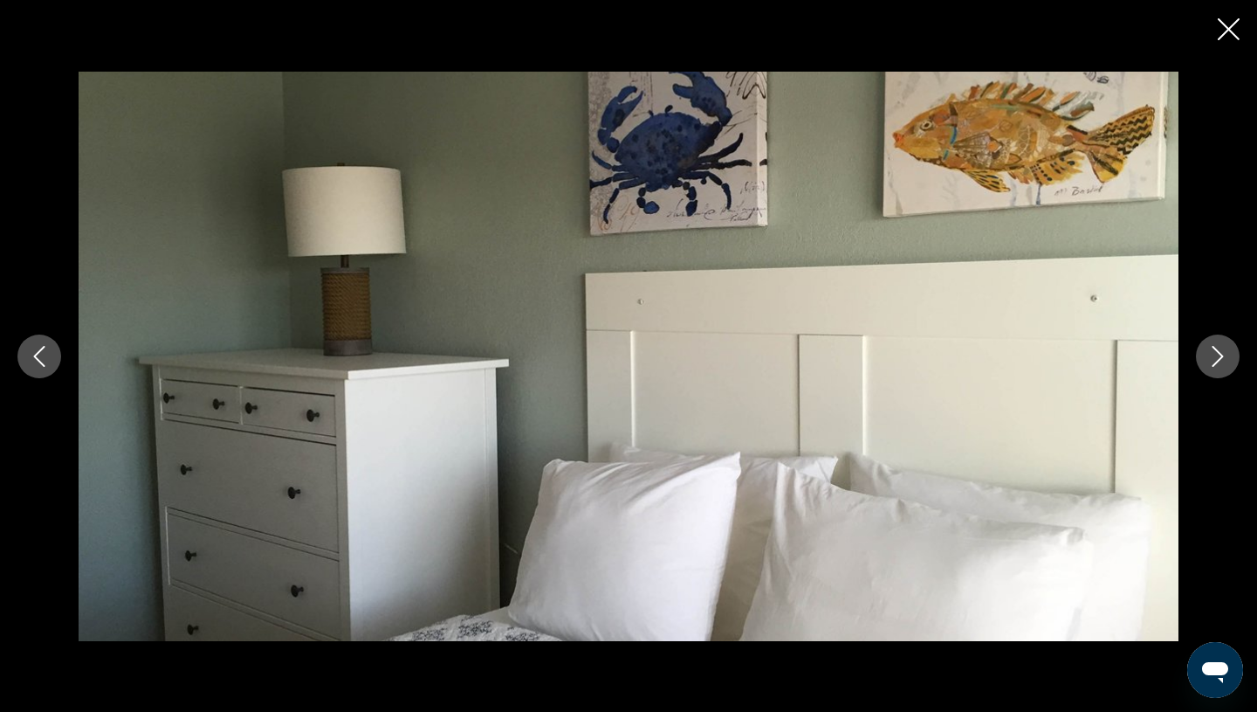
click at [1205, 370] on button "Next image" at bounding box center [1218, 356] width 44 height 44
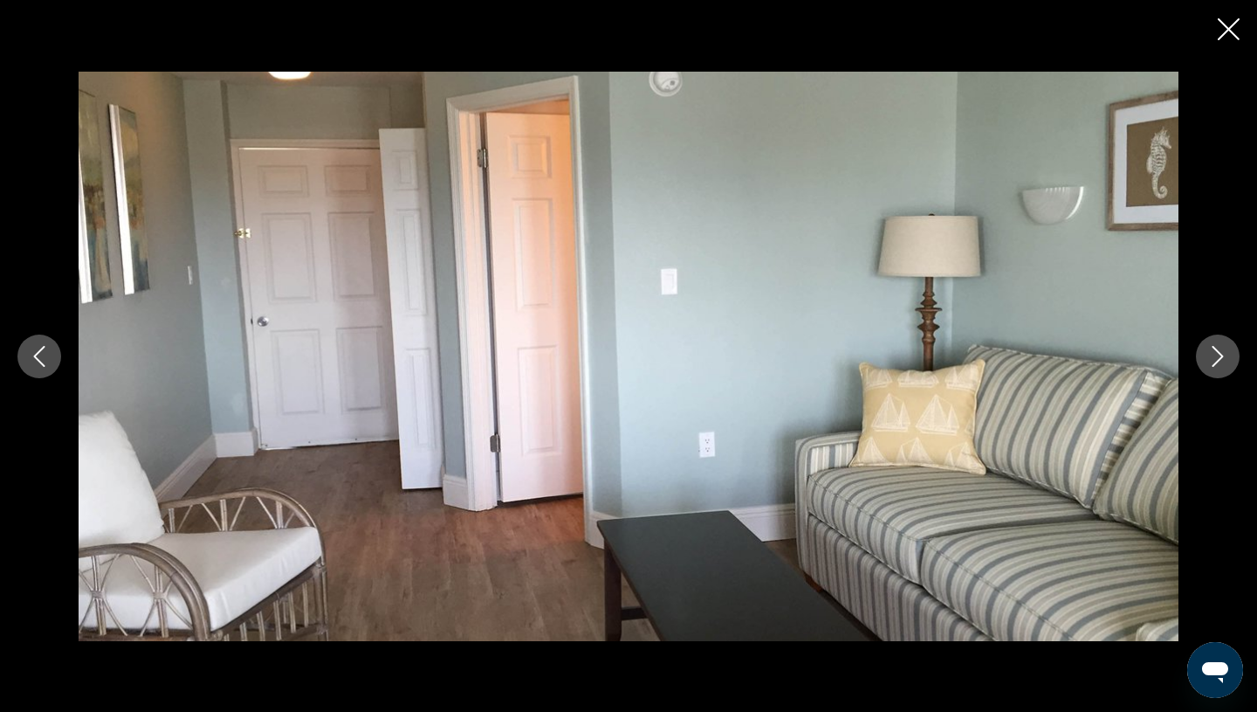
click at [1205, 370] on button "Next image" at bounding box center [1218, 356] width 44 height 44
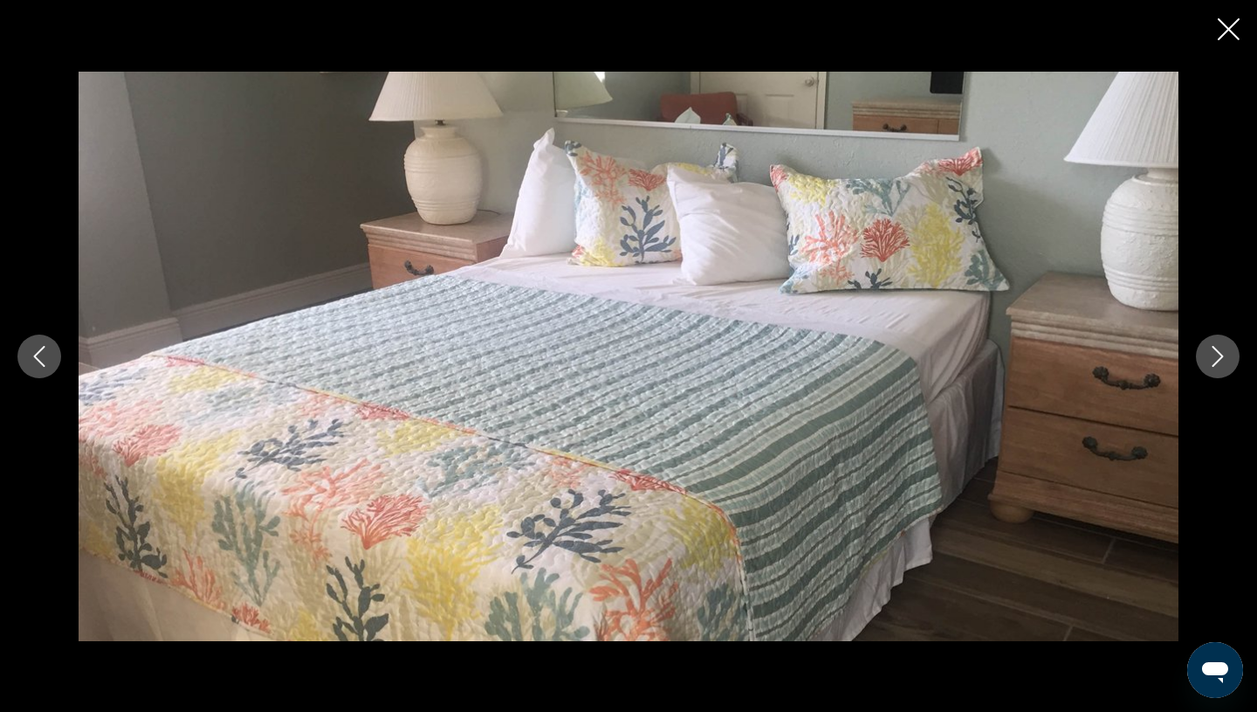
click at [1205, 370] on button "Next image" at bounding box center [1218, 356] width 44 height 44
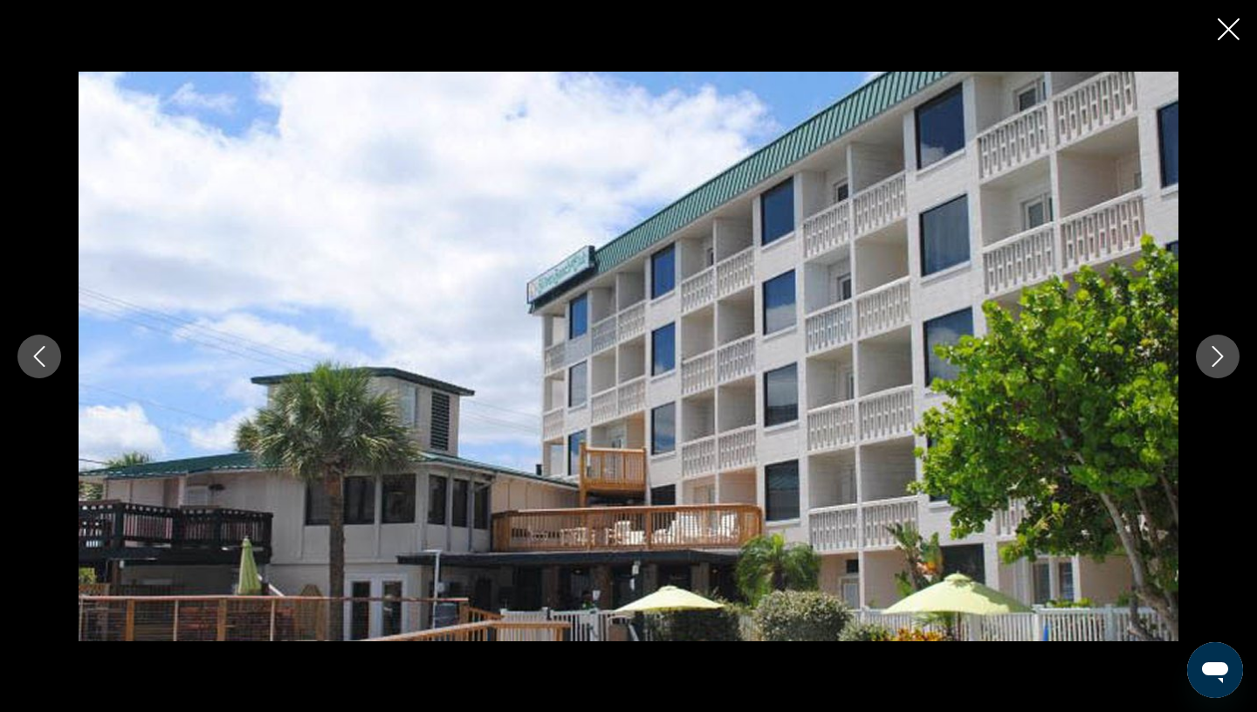
click at [1206, 370] on button "Next image" at bounding box center [1218, 356] width 44 height 44
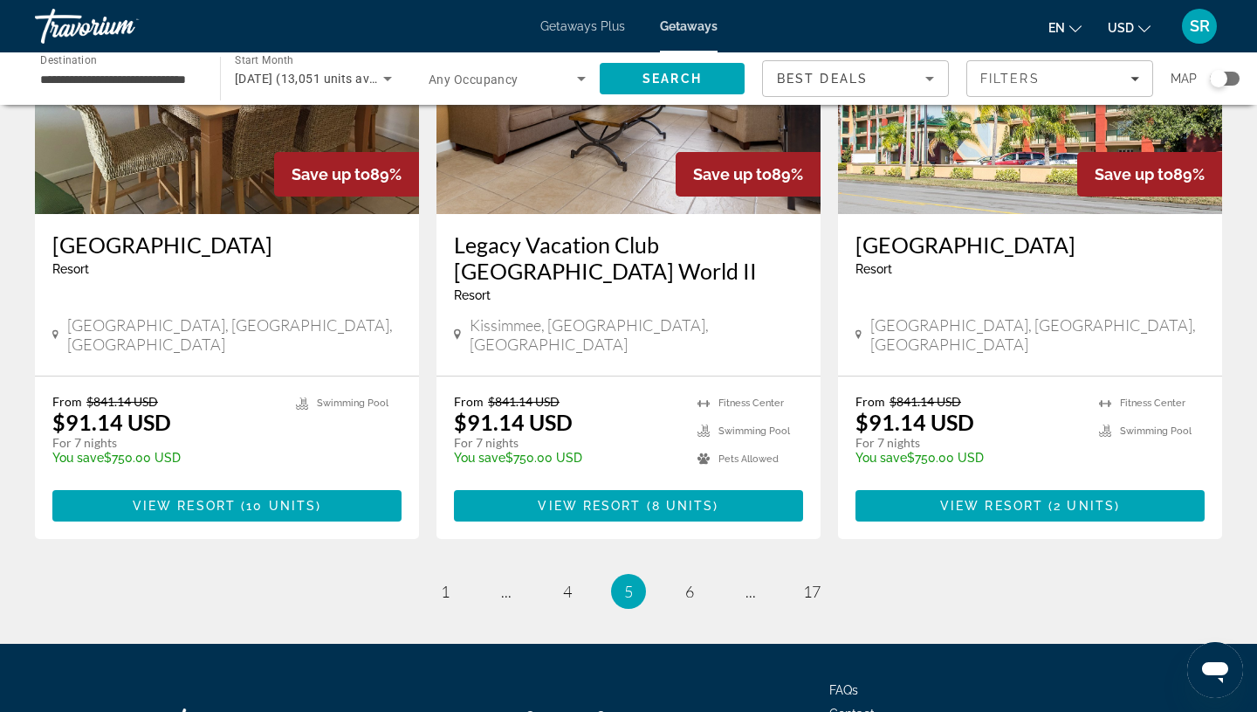
scroll to position [2165, 0]
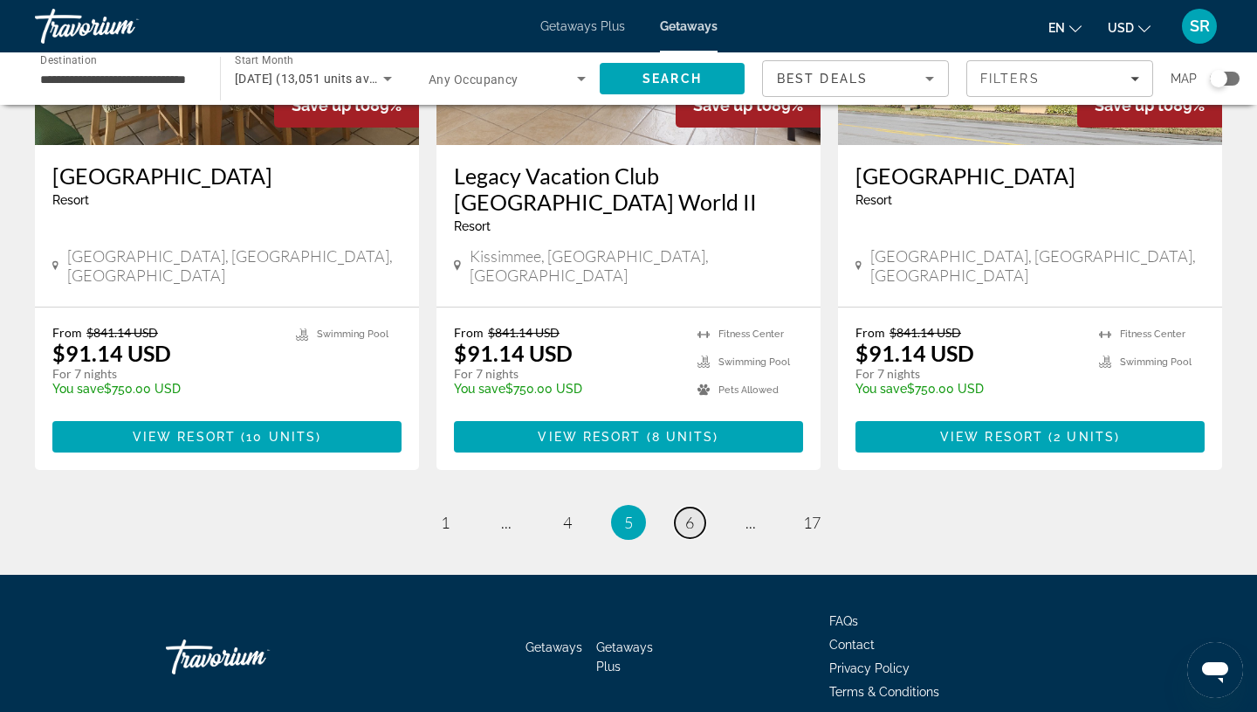
click at [692, 513] on span "6" at bounding box center [689, 522] width 9 height 19
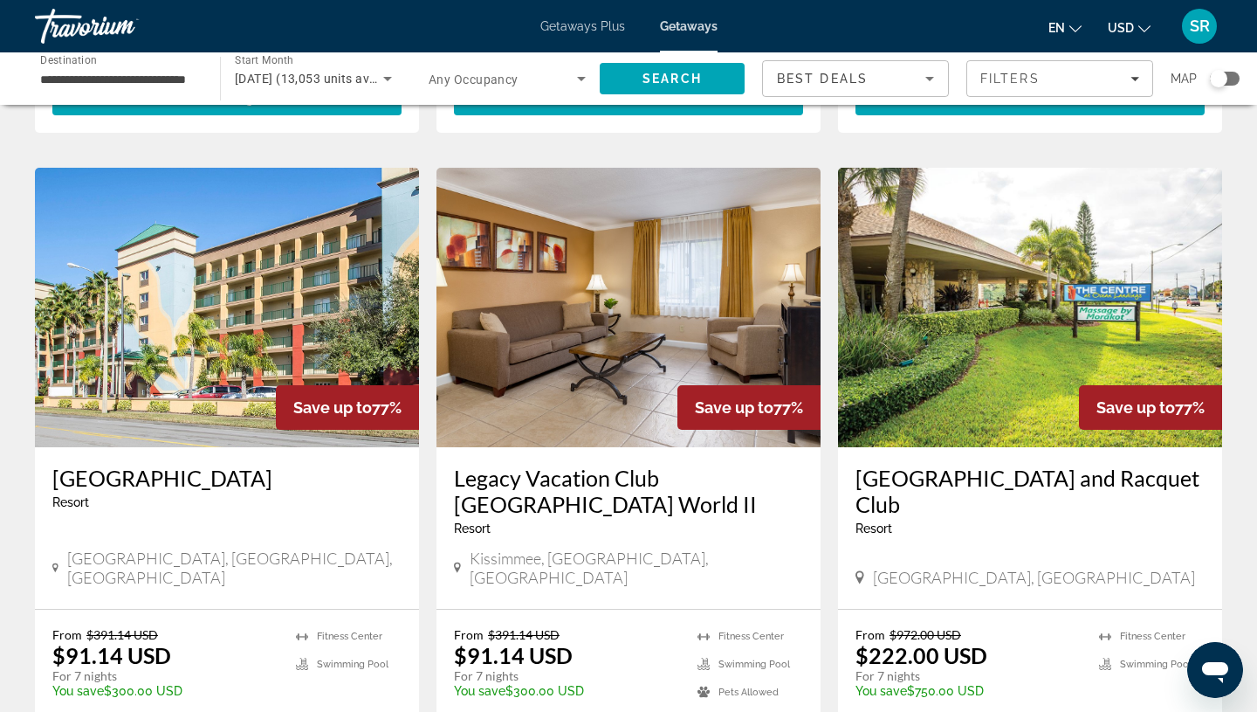
scroll to position [2218, 0]
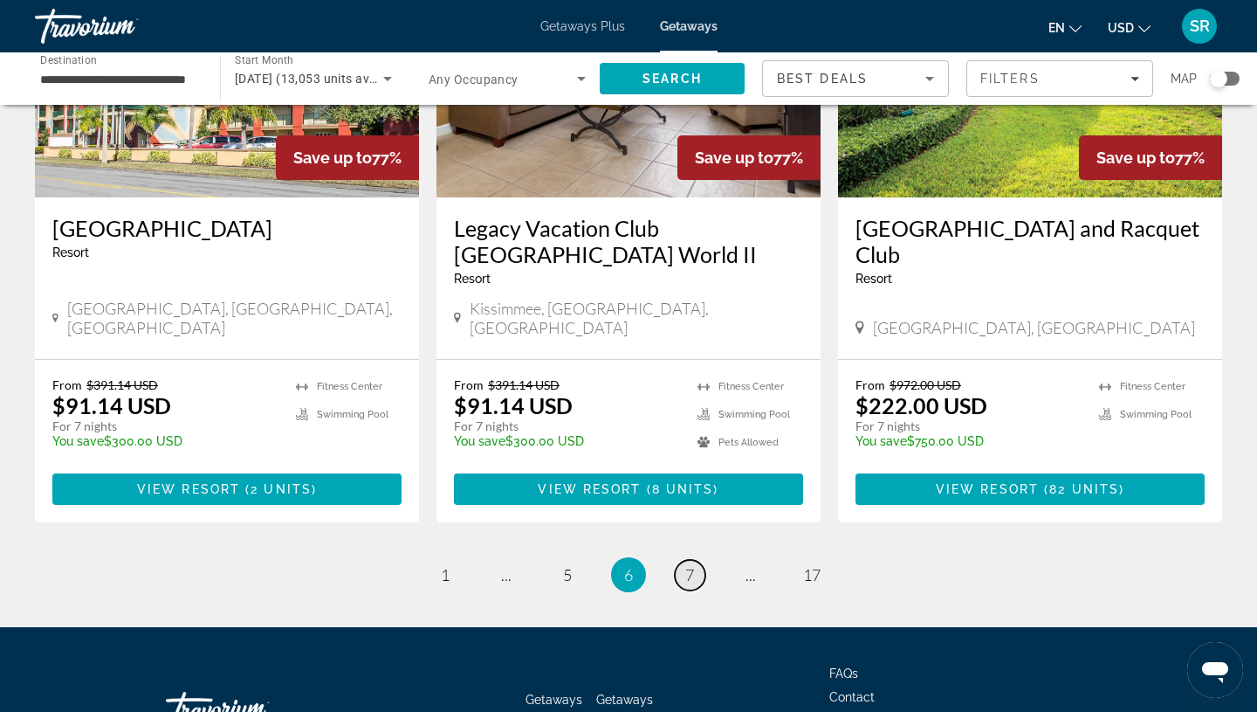
click at [689, 565] on span "7" at bounding box center [689, 574] width 9 height 19
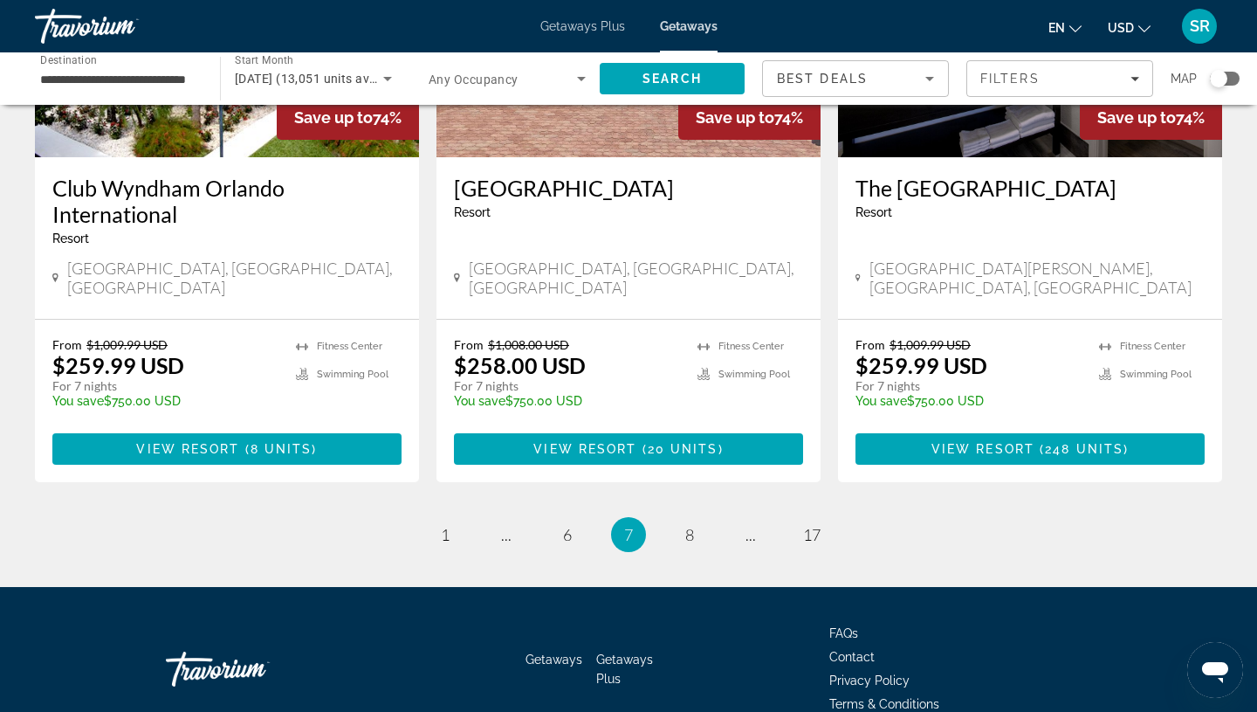
scroll to position [2191, 0]
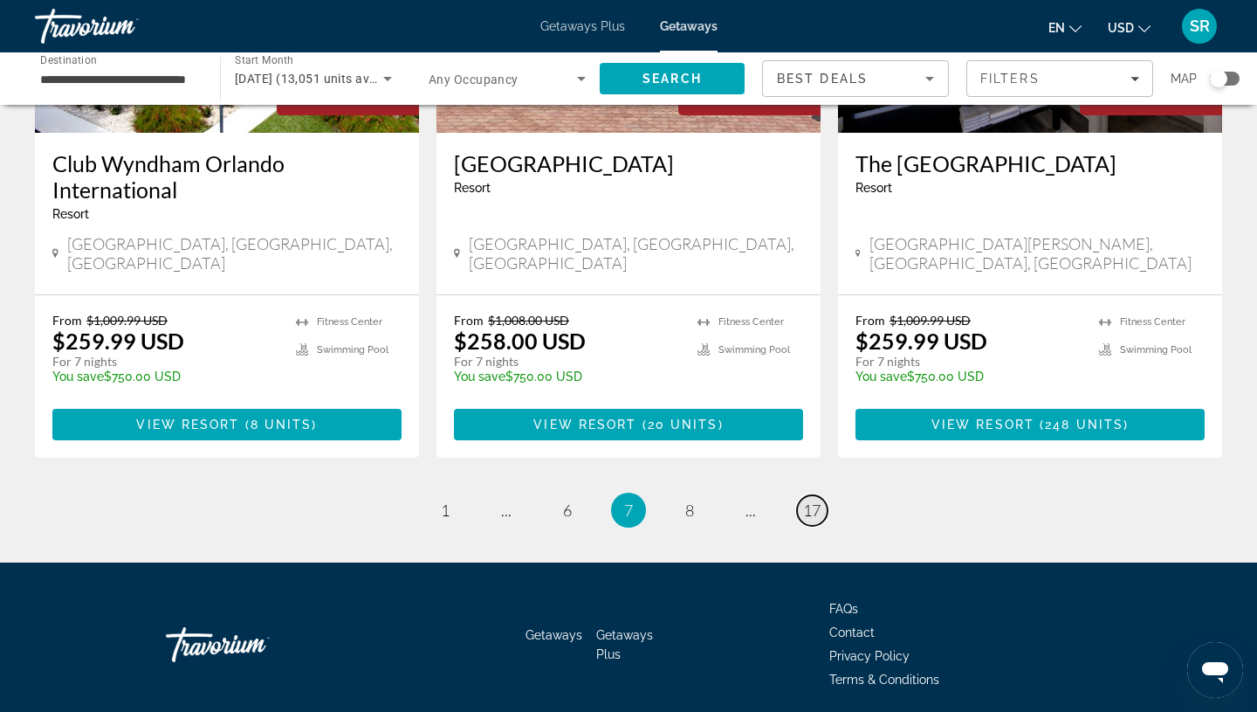
click at [817, 500] on span "17" at bounding box center [811, 509] width 17 height 19
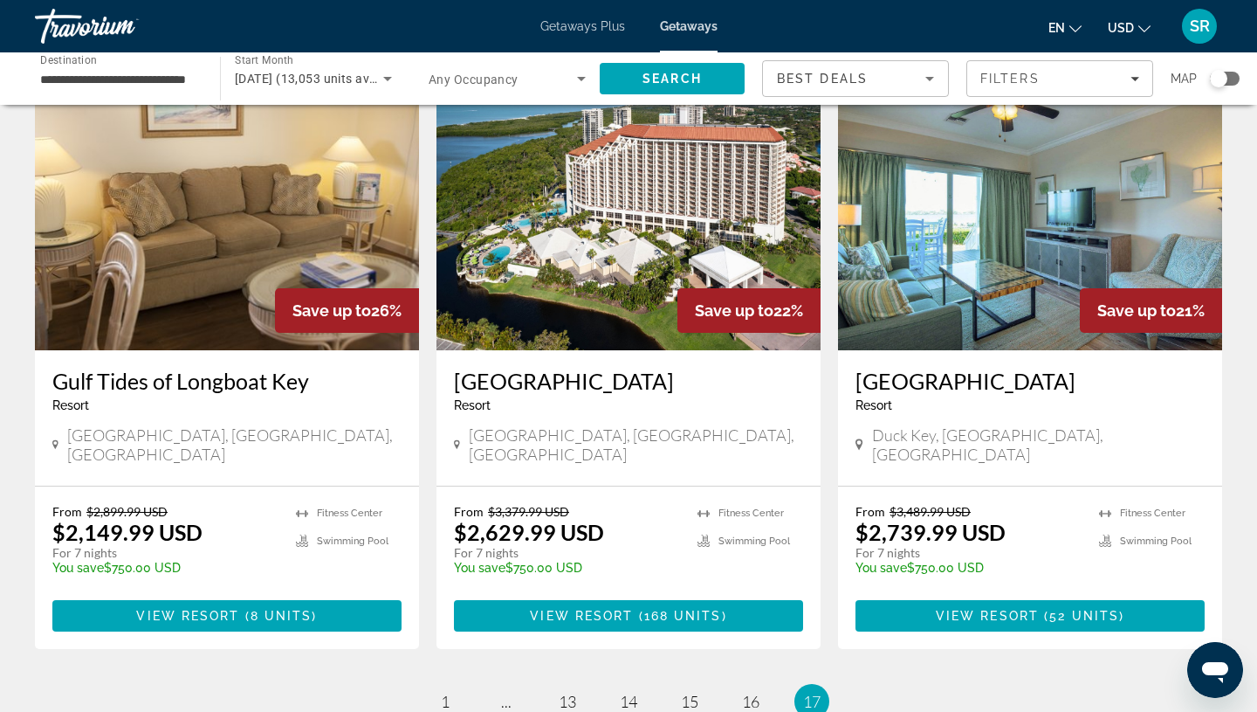
scroll to position [1486, 0]
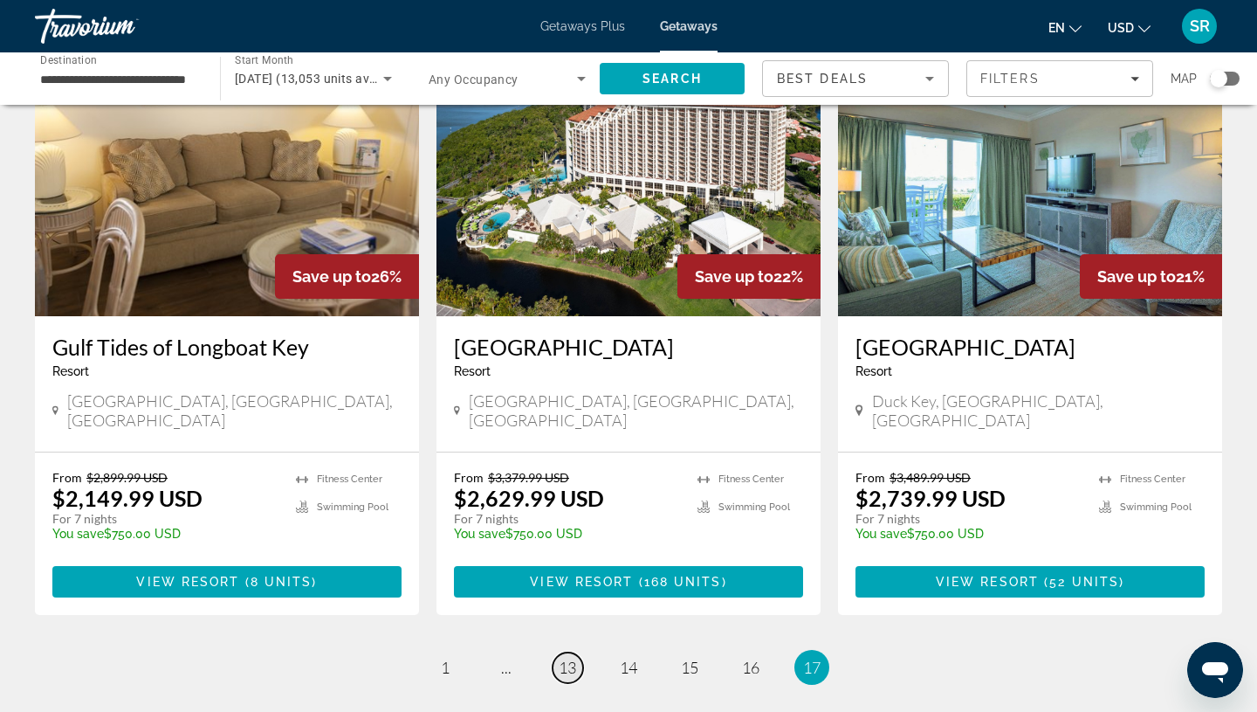
click at [571, 657] on span "13" at bounding box center [567, 666] width 17 height 19
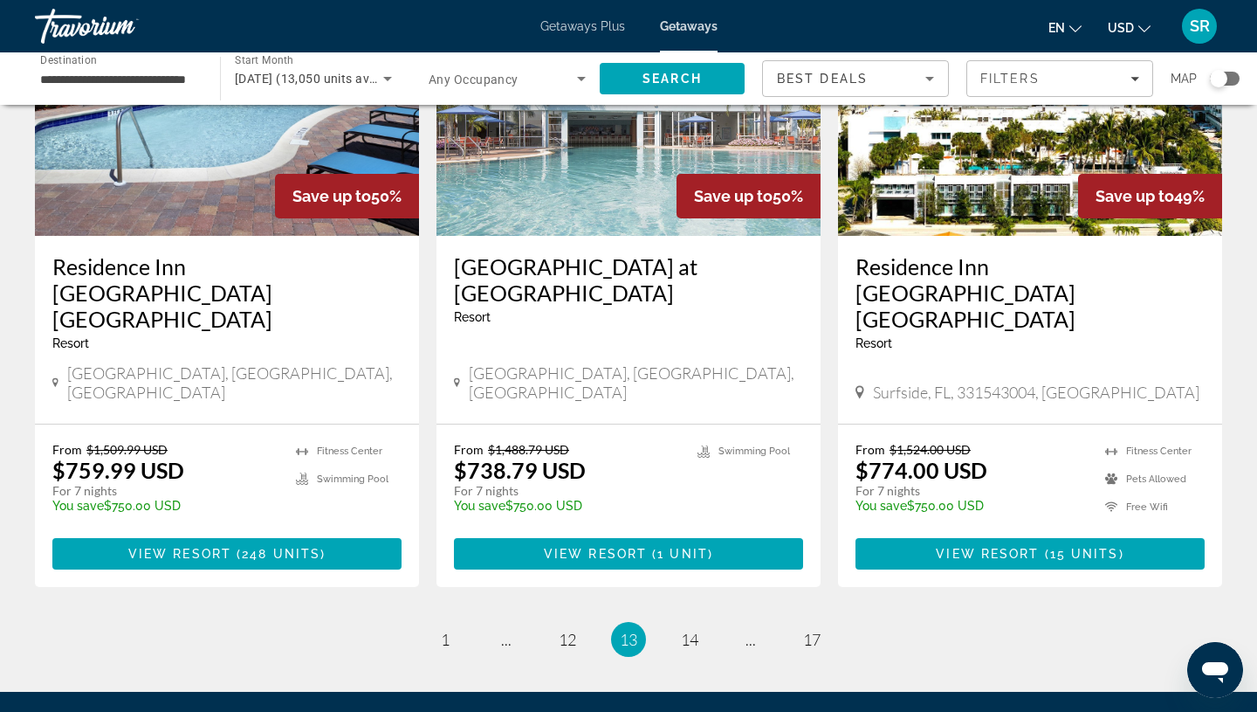
scroll to position [2192, 0]
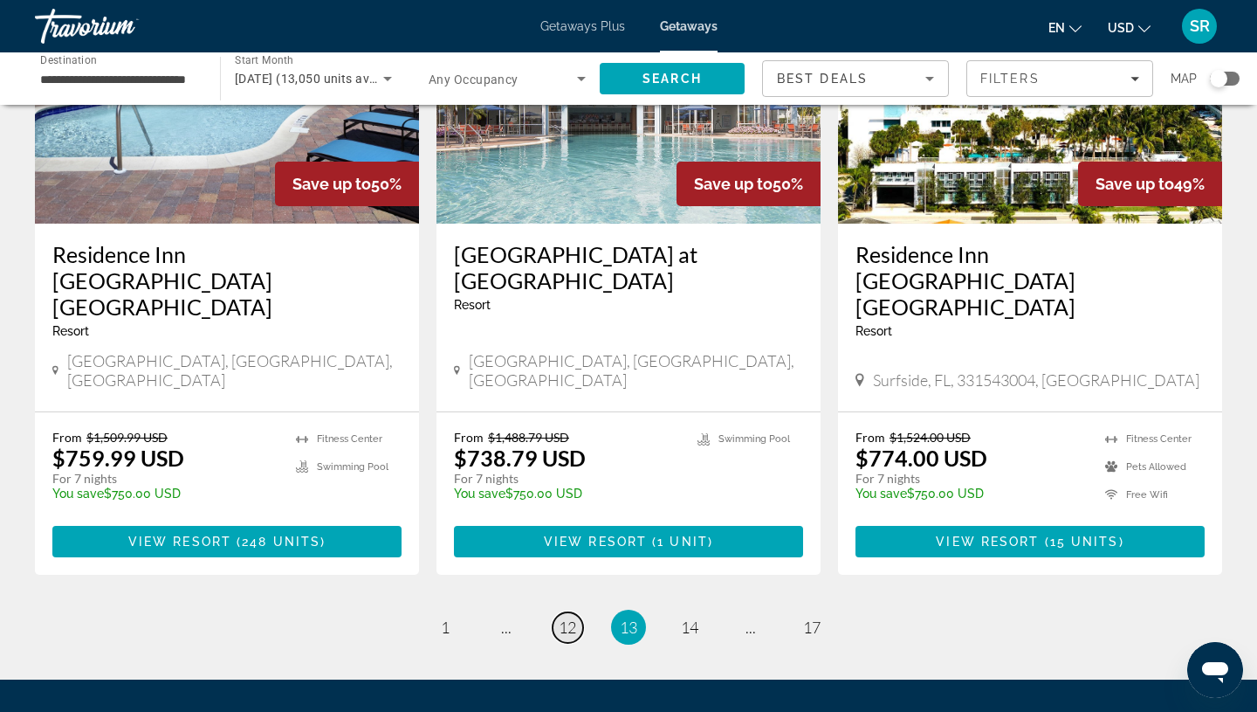
click at [562, 617] on span "12" at bounding box center [567, 626] width 17 height 19
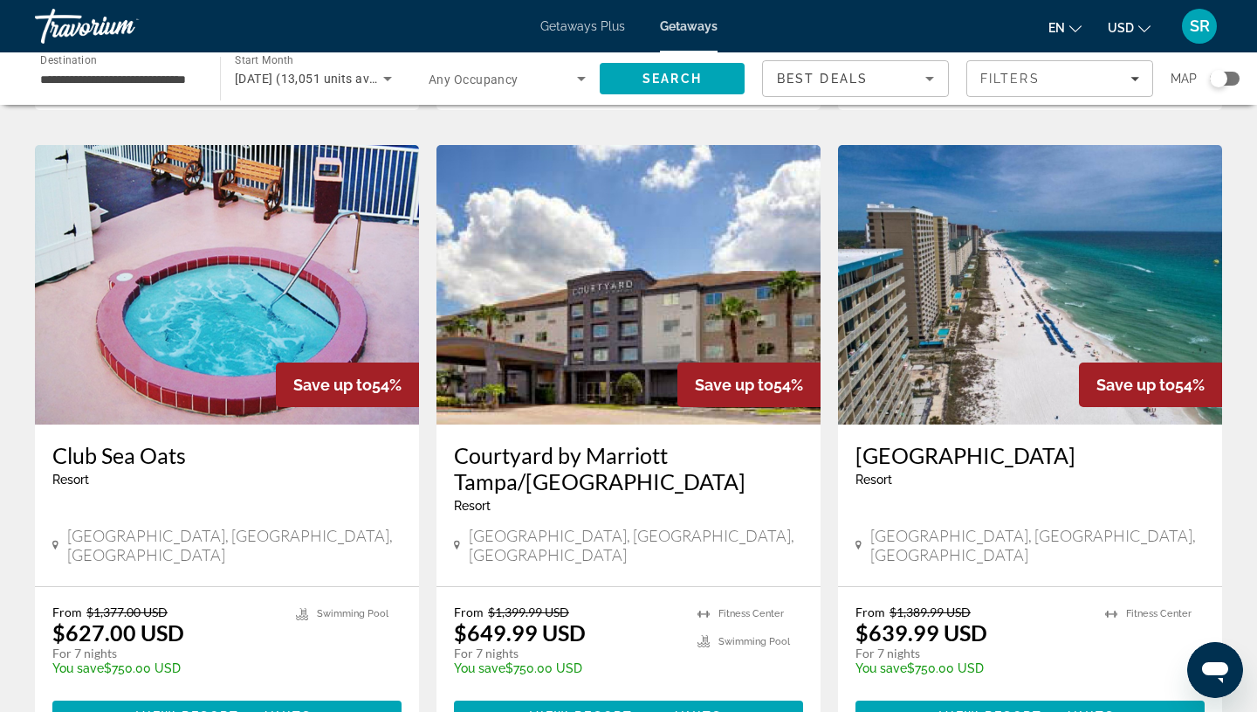
scroll to position [1271, 0]
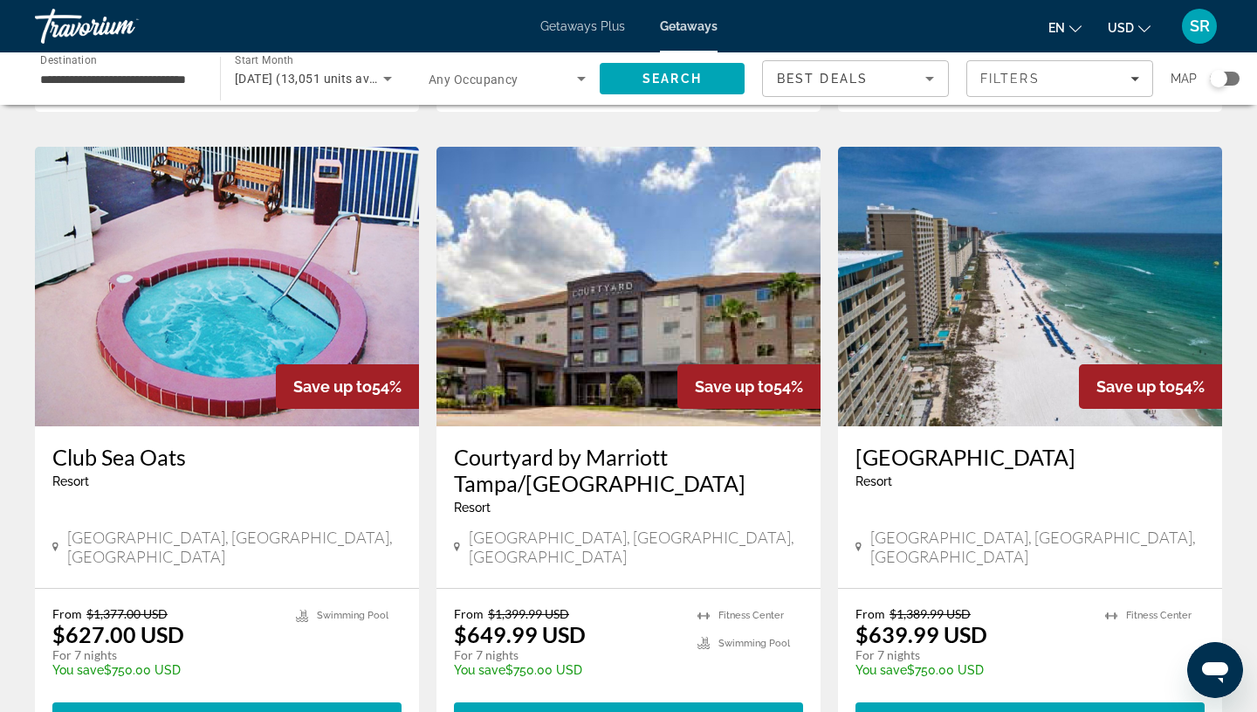
click at [948, 281] on img "Main content" at bounding box center [1030, 286] width 384 height 279
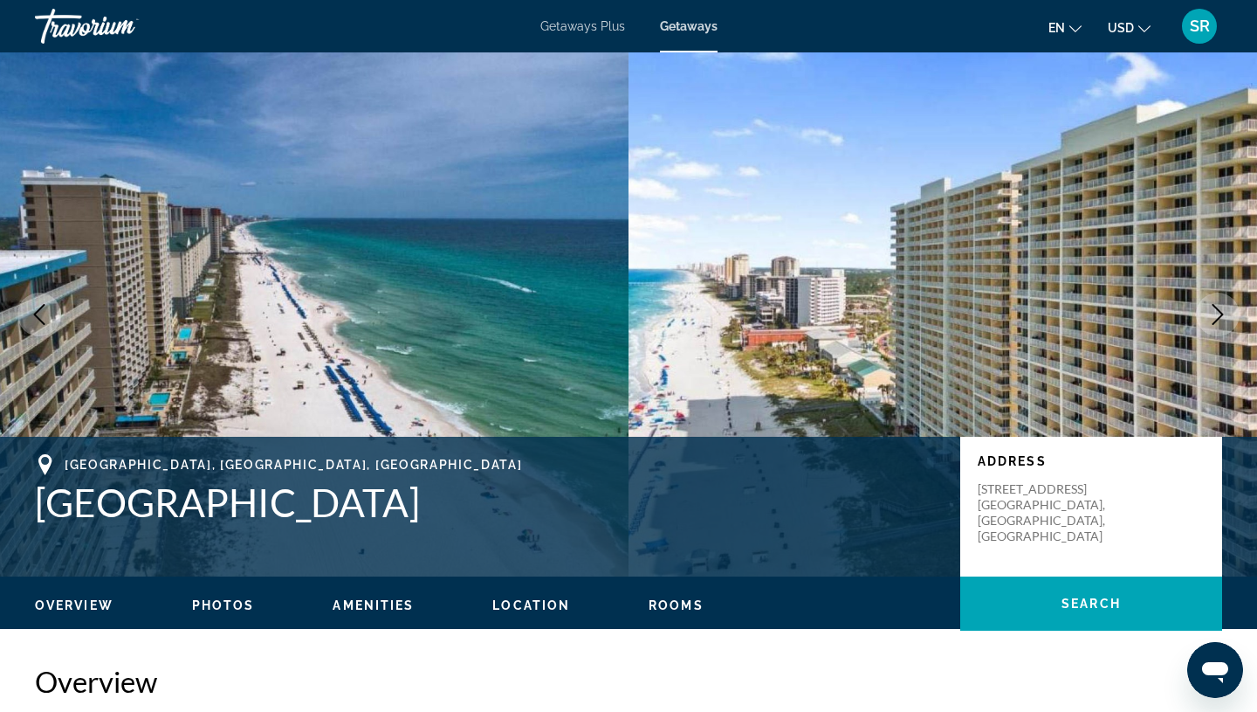
click at [1221, 310] on icon "Next image" at bounding box center [1218, 314] width 21 height 21
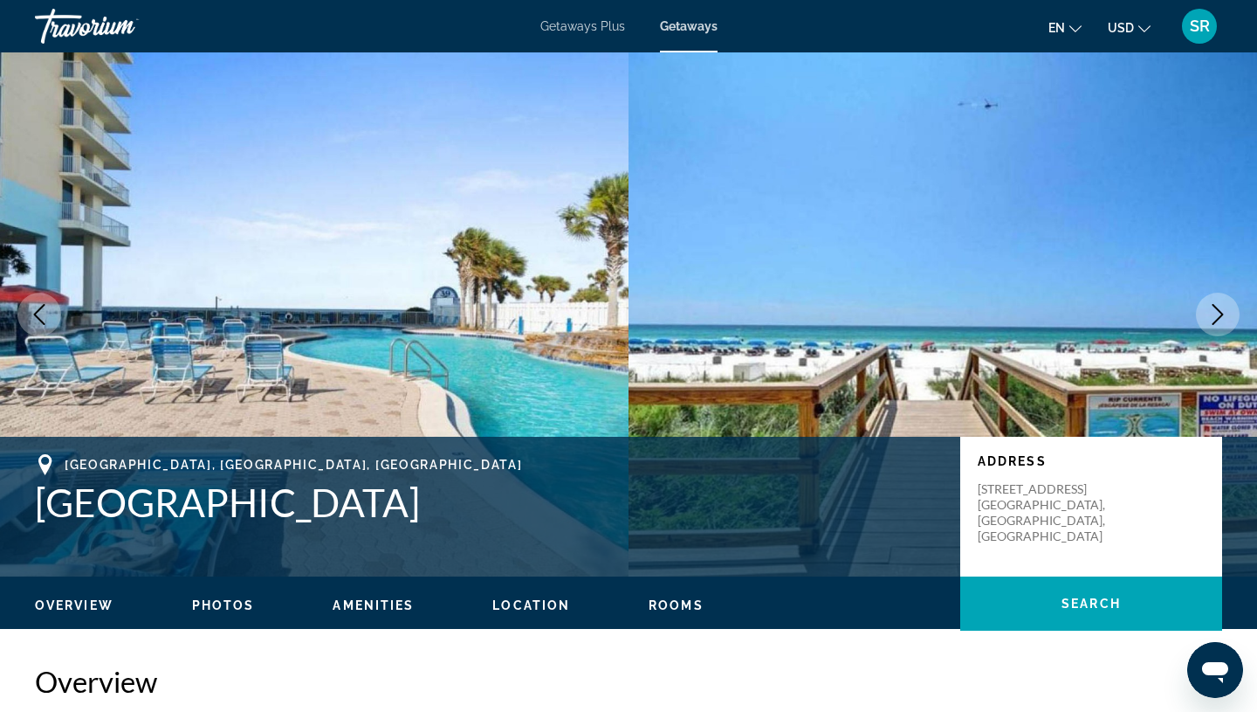
click at [1221, 310] on icon "Next image" at bounding box center [1218, 314] width 21 height 21
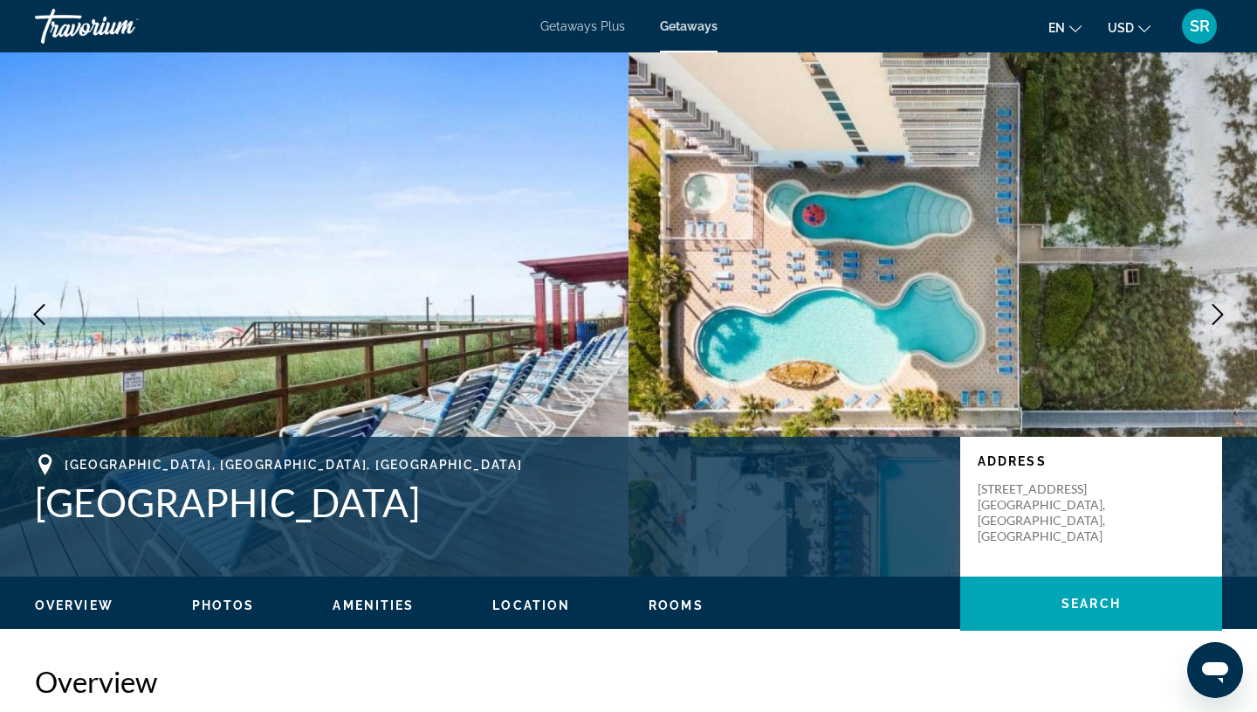
click at [1221, 310] on icon "Next image" at bounding box center [1218, 314] width 21 height 21
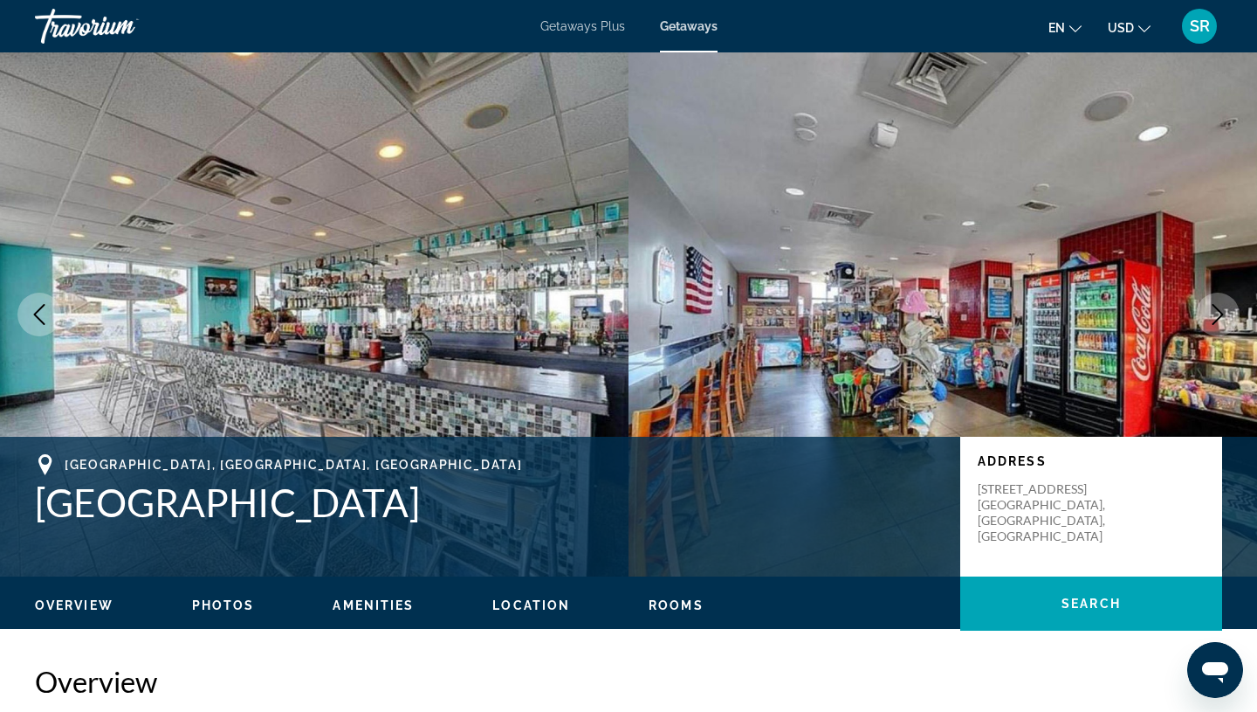
click at [1221, 310] on icon "Next image" at bounding box center [1218, 314] width 21 height 21
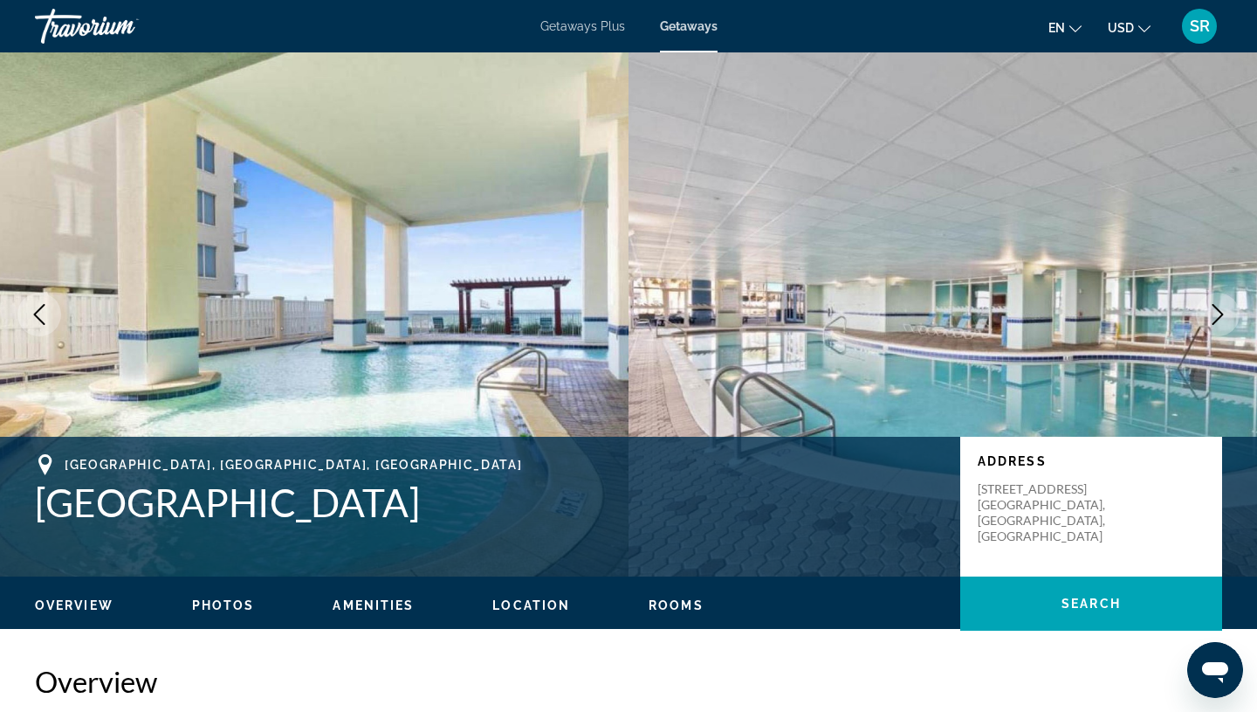
click at [1221, 310] on icon "Next image" at bounding box center [1218, 314] width 21 height 21
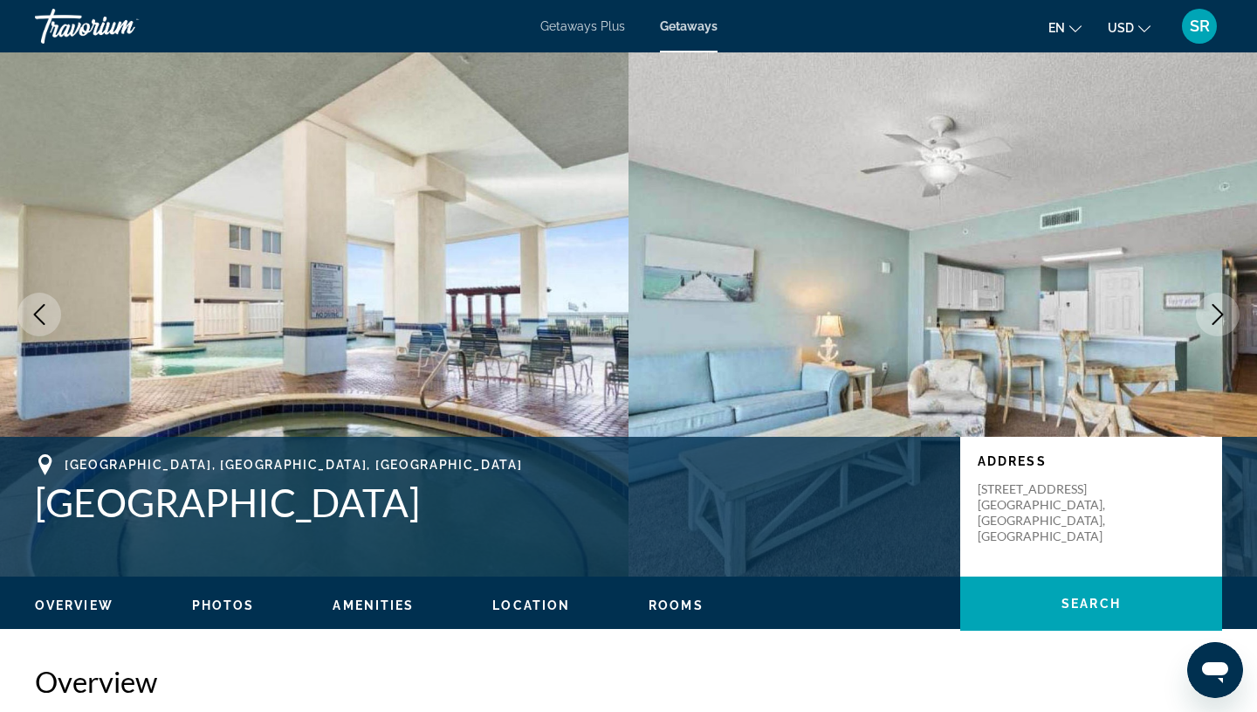
click at [1221, 310] on icon "Next image" at bounding box center [1218, 314] width 21 height 21
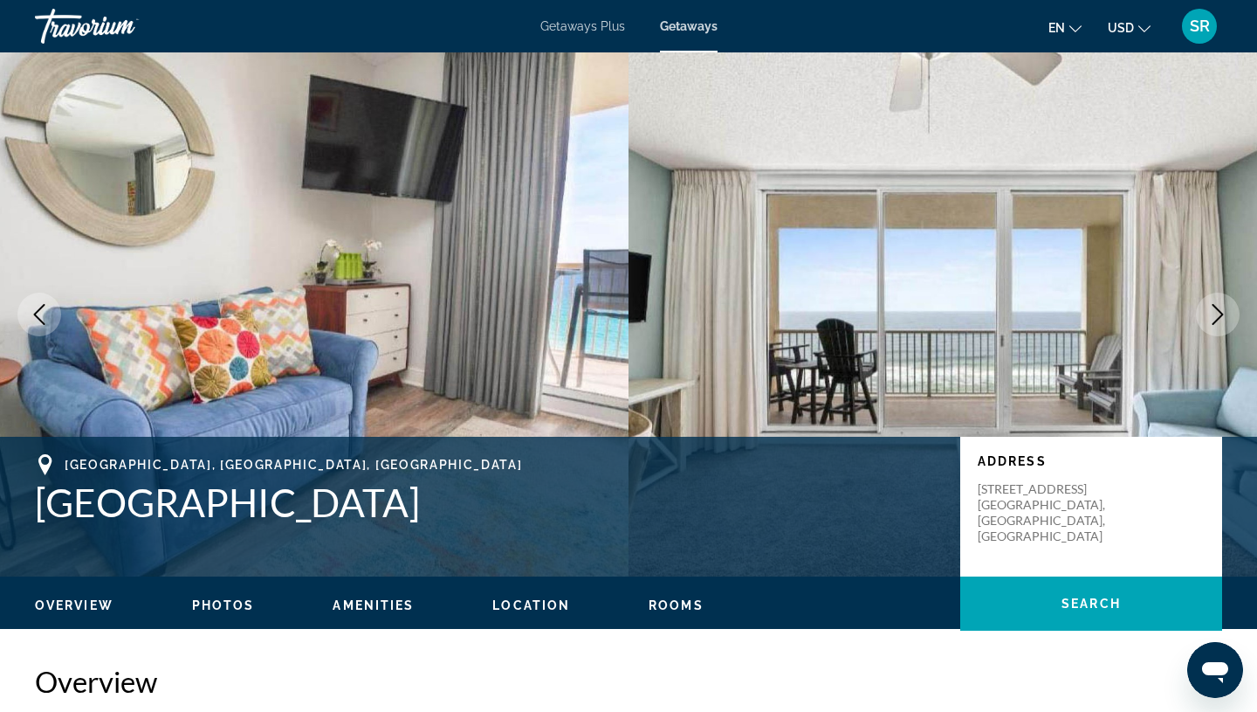
click at [1221, 311] on icon "Next image" at bounding box center [1218, 314] width 21 height 21
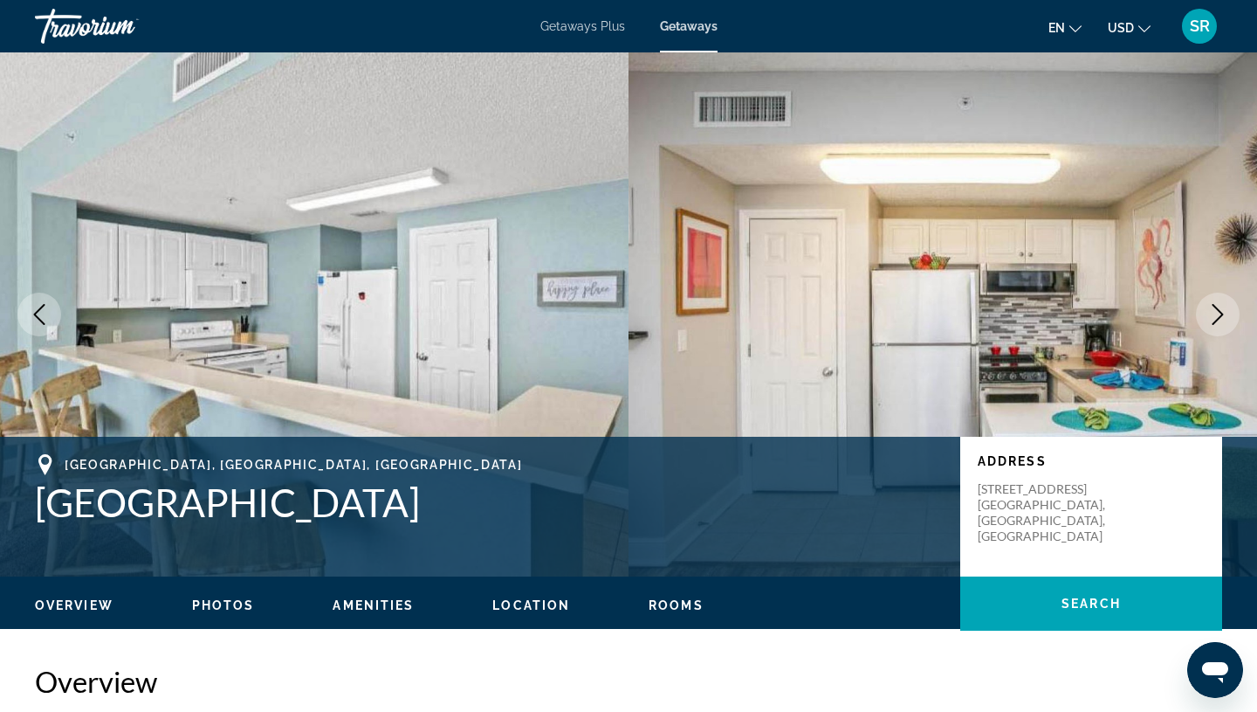
click at [1221, 312] on icon "Next image" at bounding box center [1218, 314] width 11 height 21
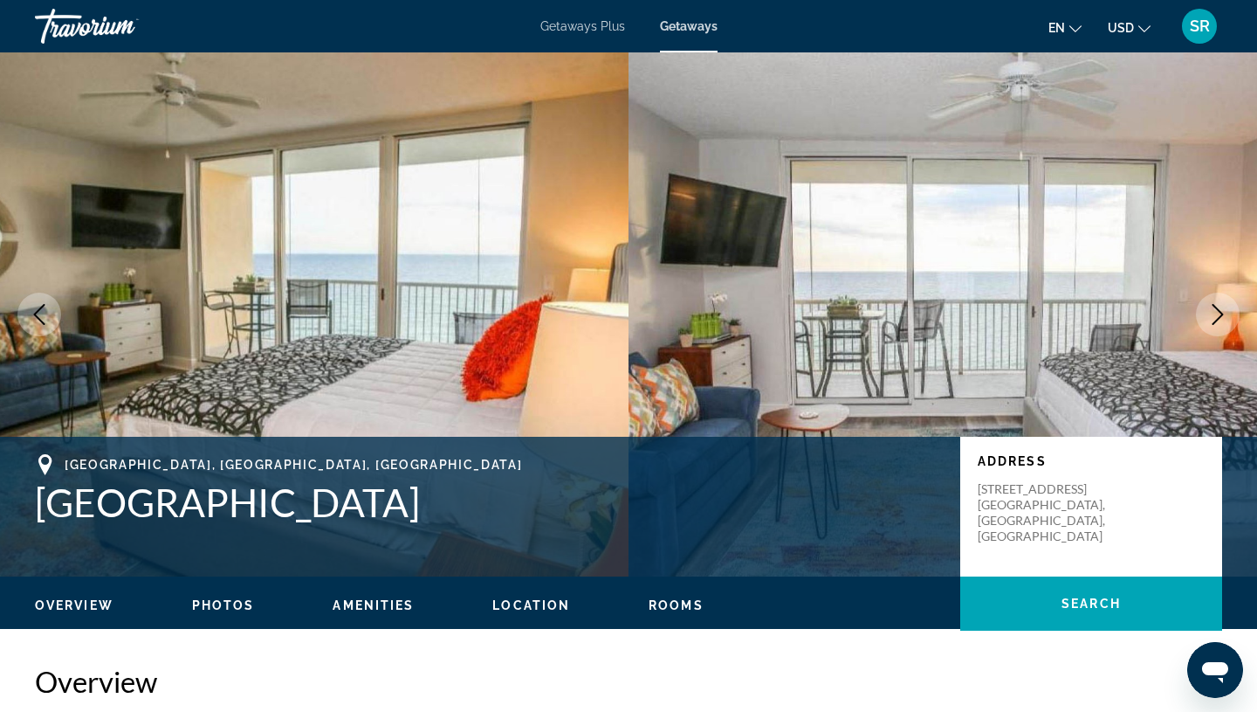
click at [1221, 312] on icon "Next image" at bounding box center [1218, 314] width 11 height 21
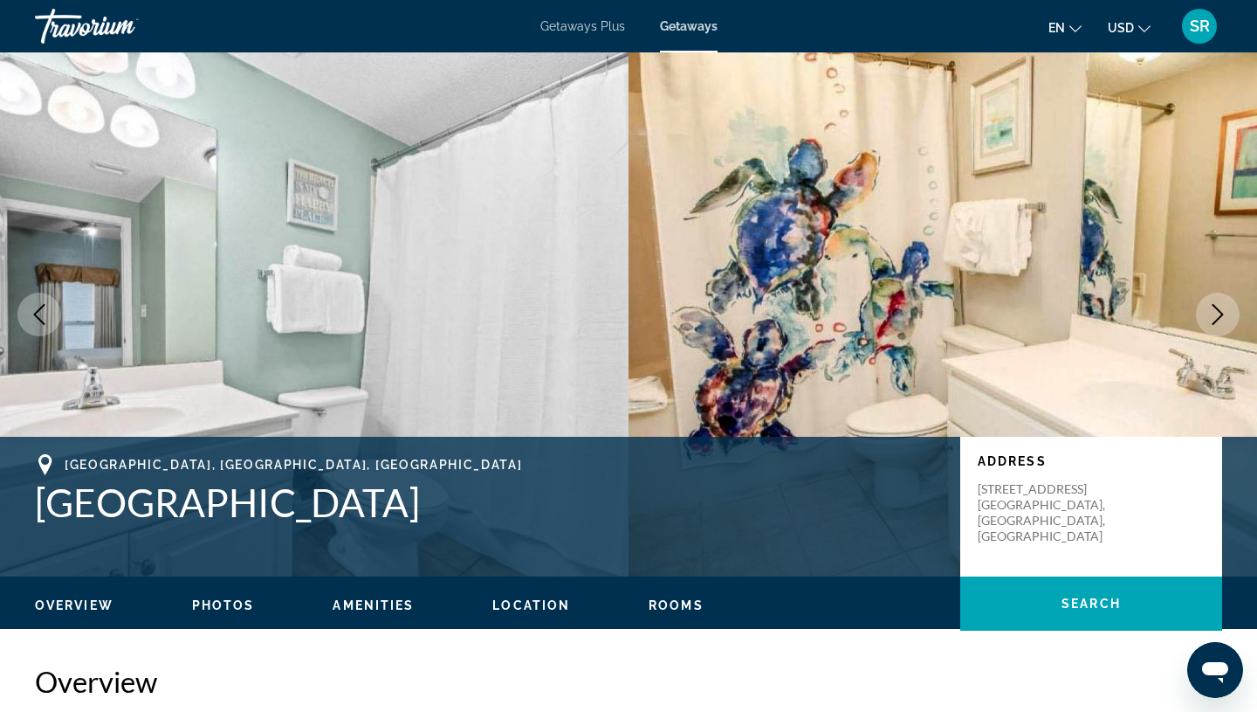
click at [1221, 313] on icon "Next image" at bounding box center [1218, 314] width 11 height 21
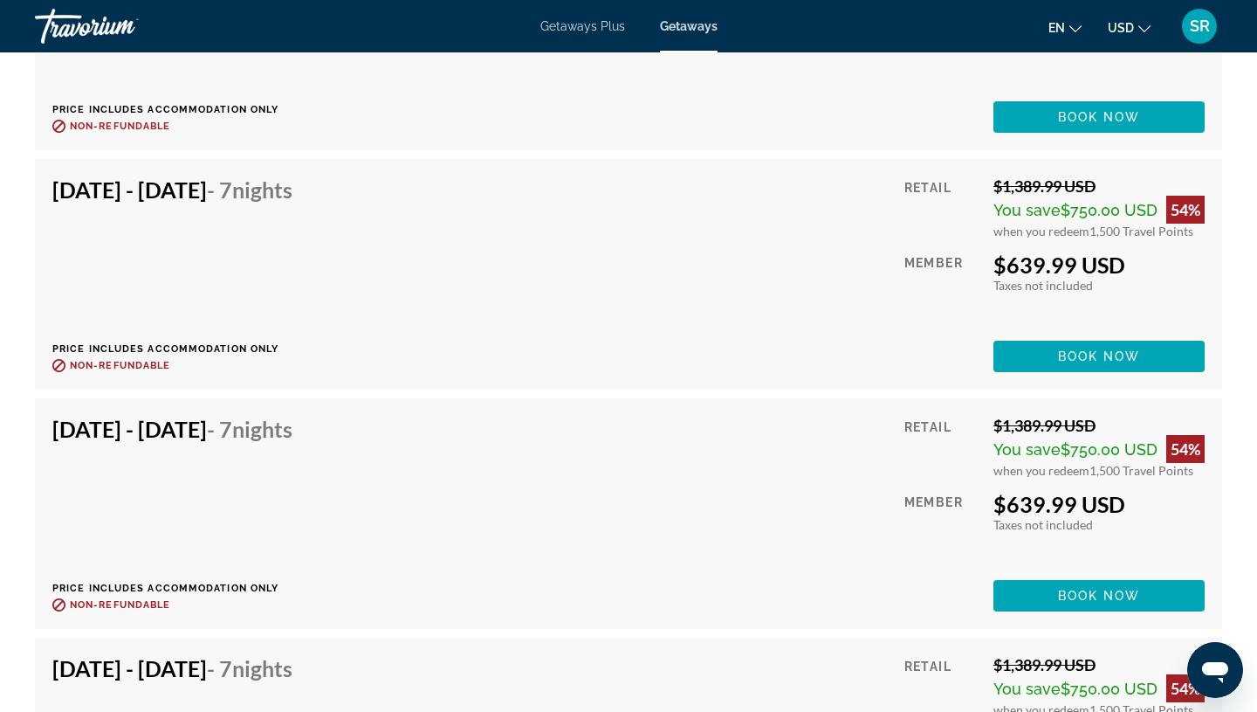
scroll to position [3368, 0]
